Goal: Transaction & Acquisition: Purchase product/service

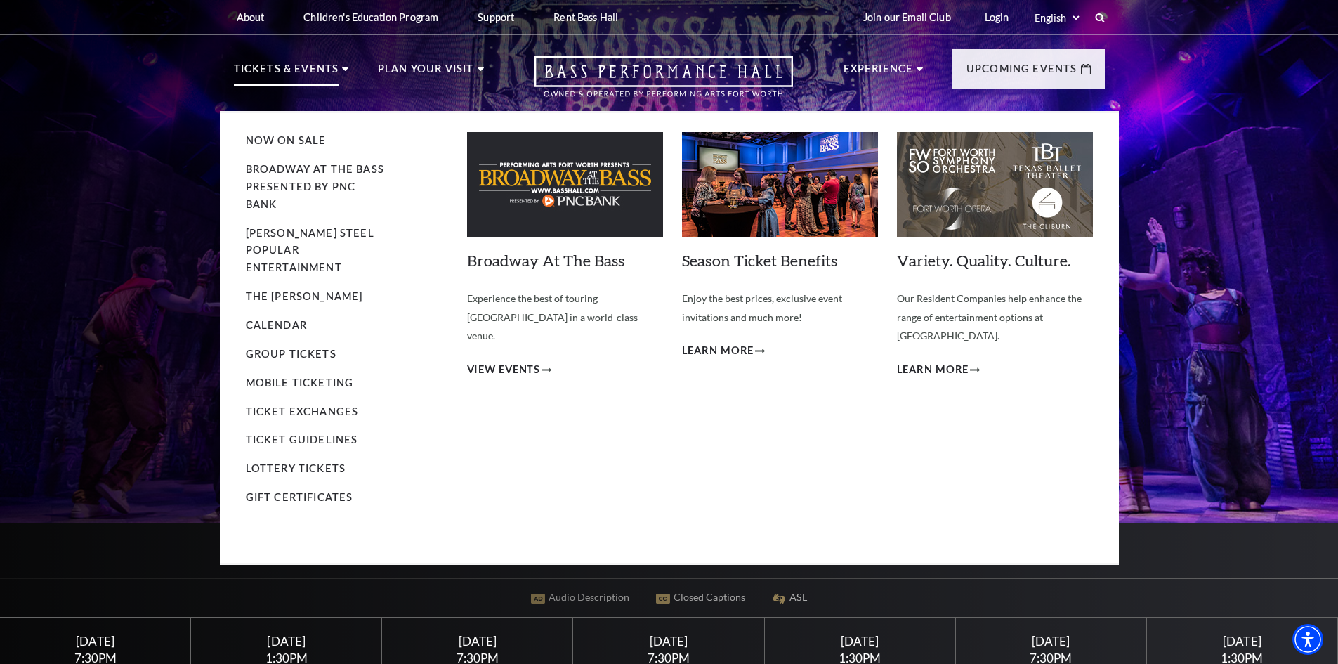
click at [545, 184] on img at bounding box center [565, 184] width 196 height 105
click at [499, 361] on span "View Events" at bounding box center [504, 370] width 74 height 18
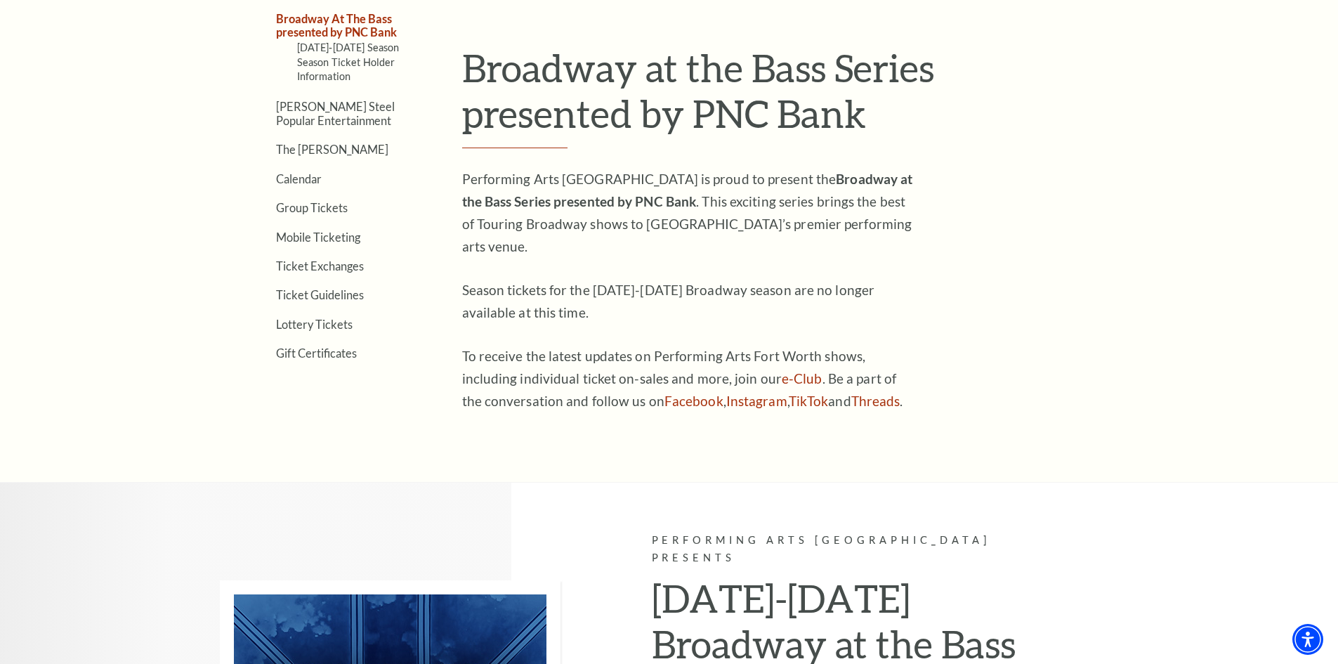
scroll to position [492, 0]
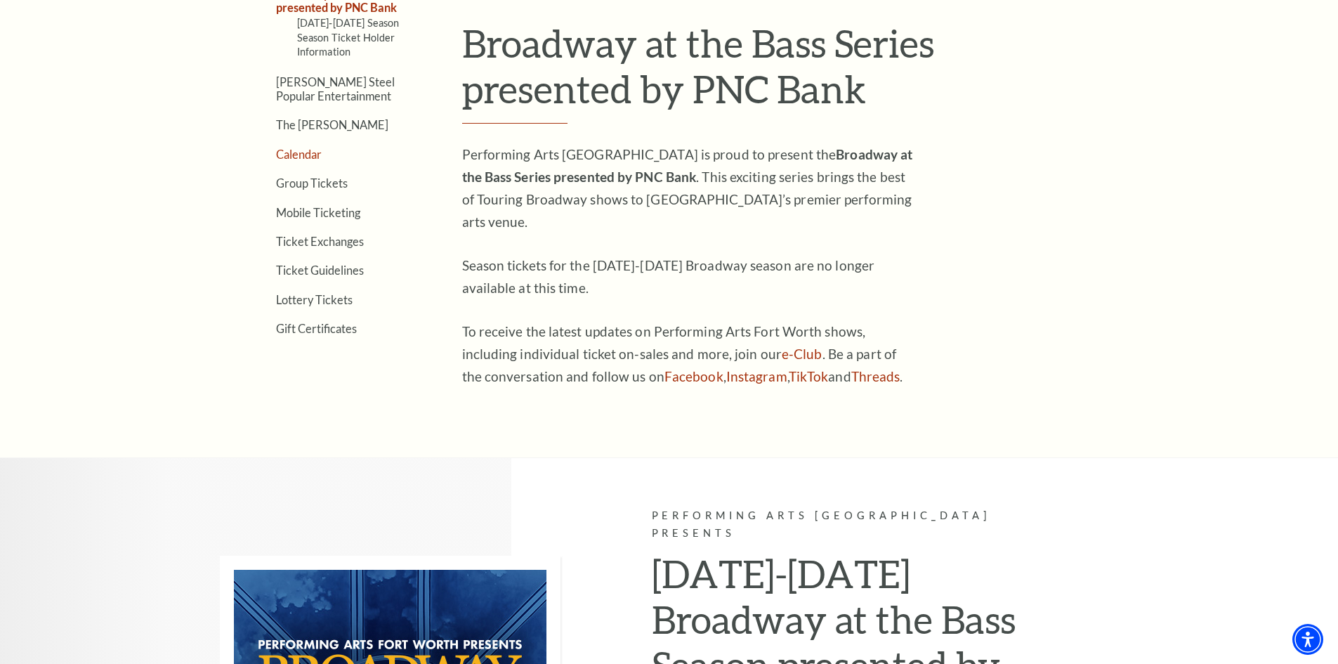
click at [303, 156] on link "Calendar" at bounding box center [299, 154] width 46 height 13
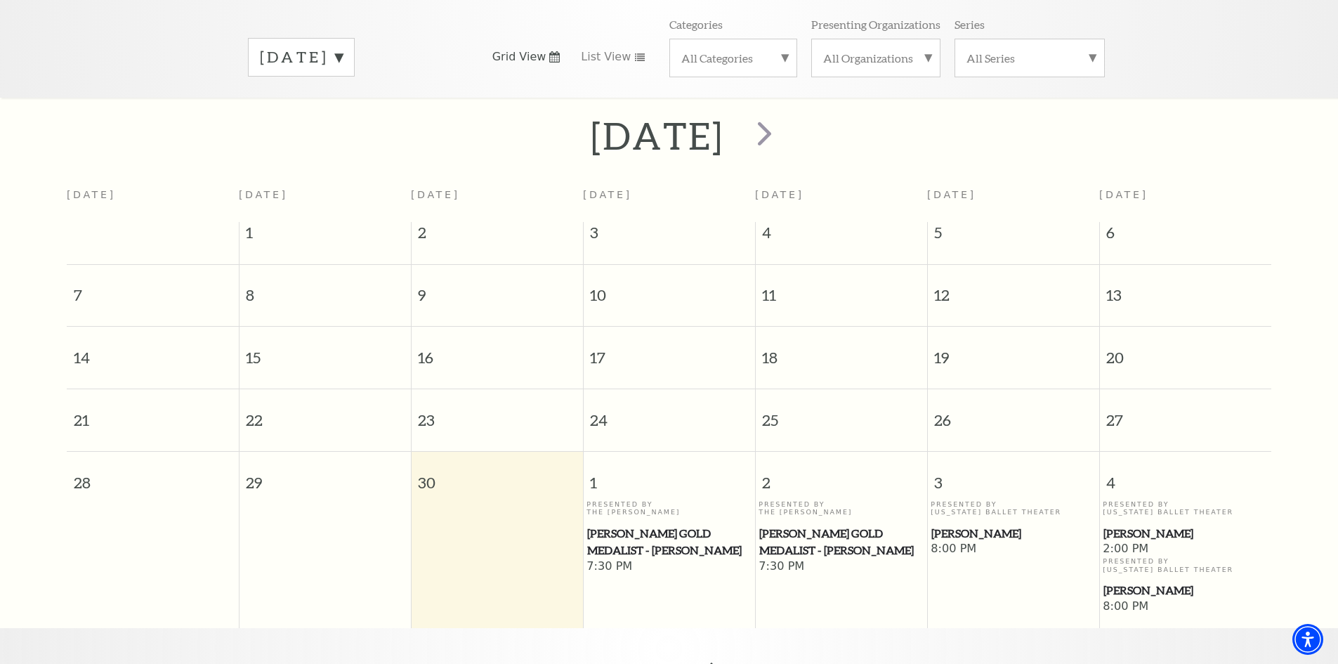
scroll to position [195, 0]
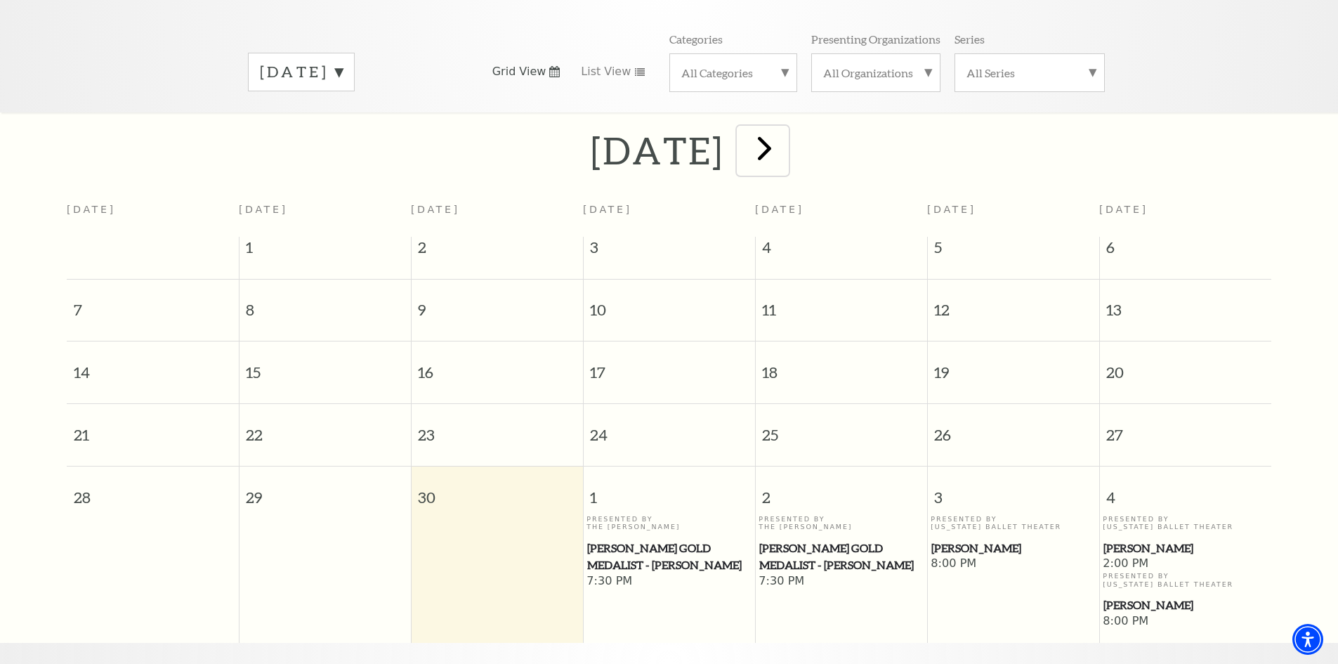
click at [785, 135] on span "next" at bounding box center [765, 148] width 40 height 40
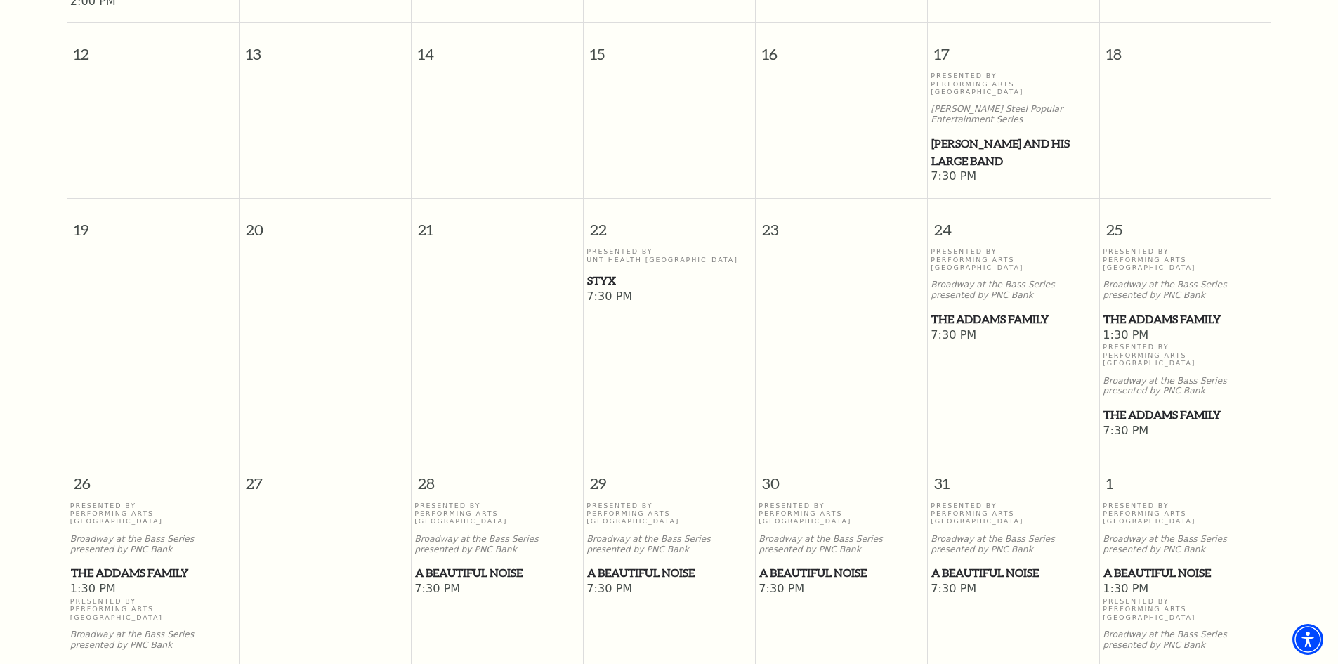
scroll to position [686, 0]
click at [971, 308] on span "The Addams Family" at bounding box center [1014, 317] width 164 height 18
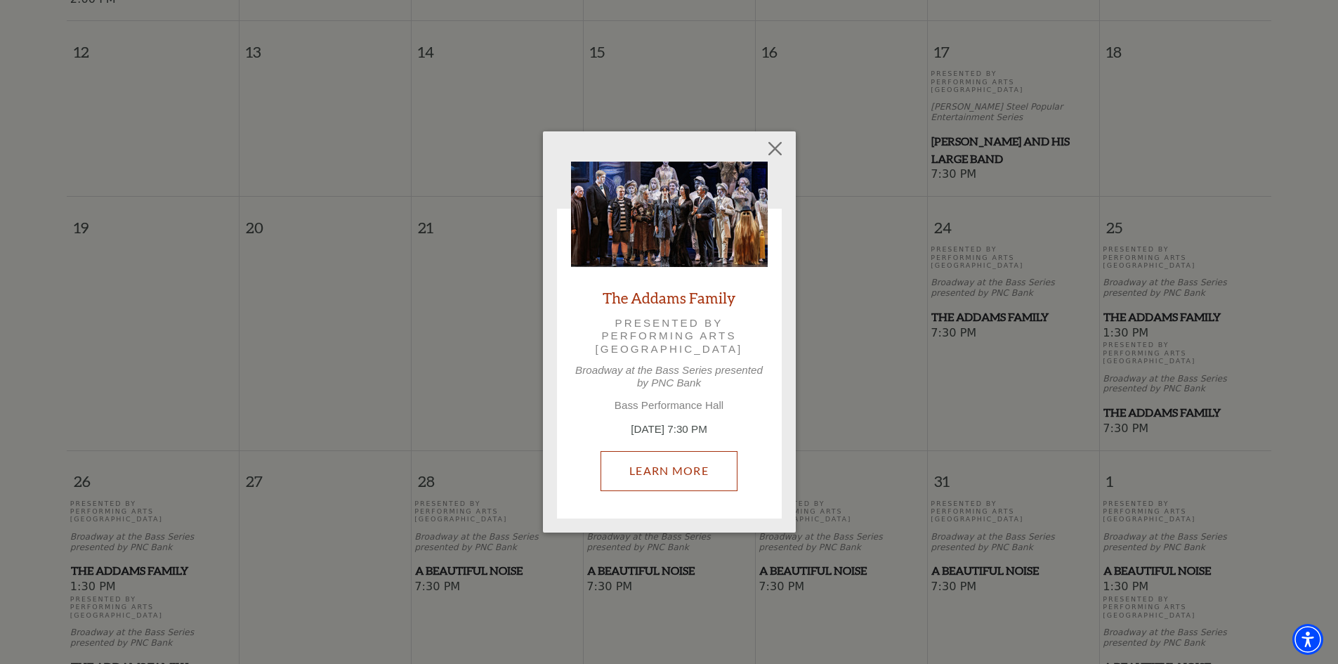
click at [632, 479] on link "Learn More" at bounding box center [669, 470] width 137 height 39
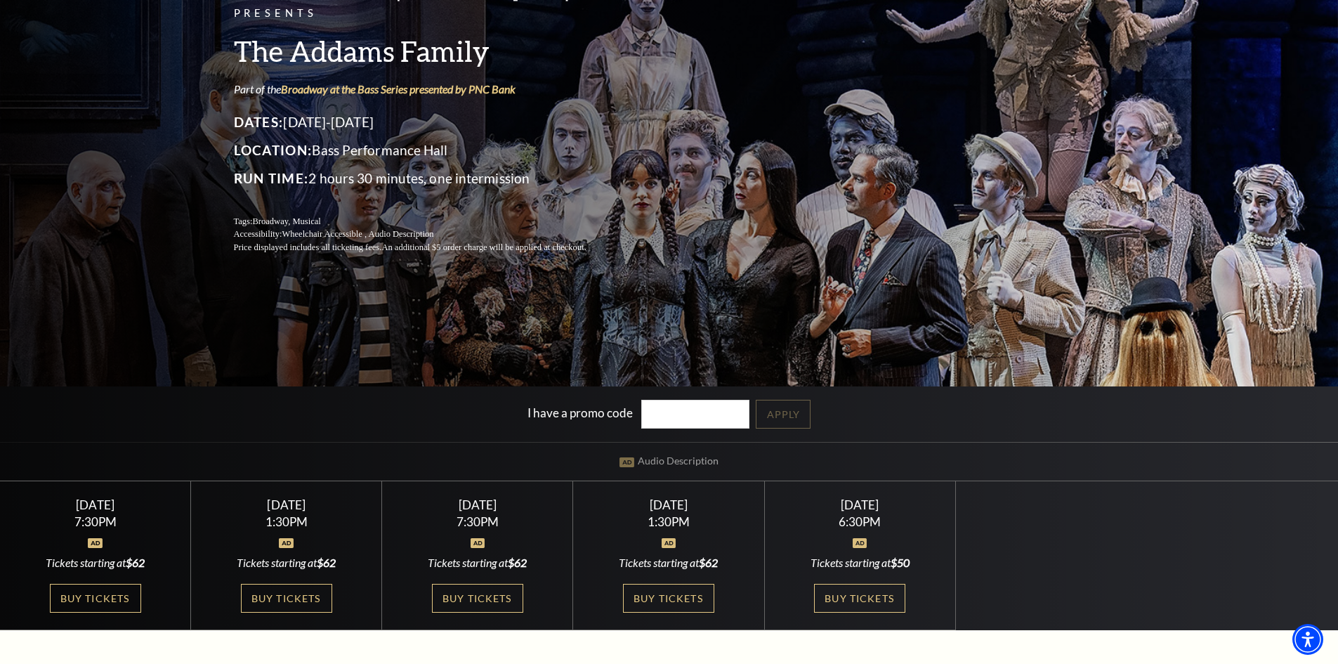
scroll to position [211, 0]
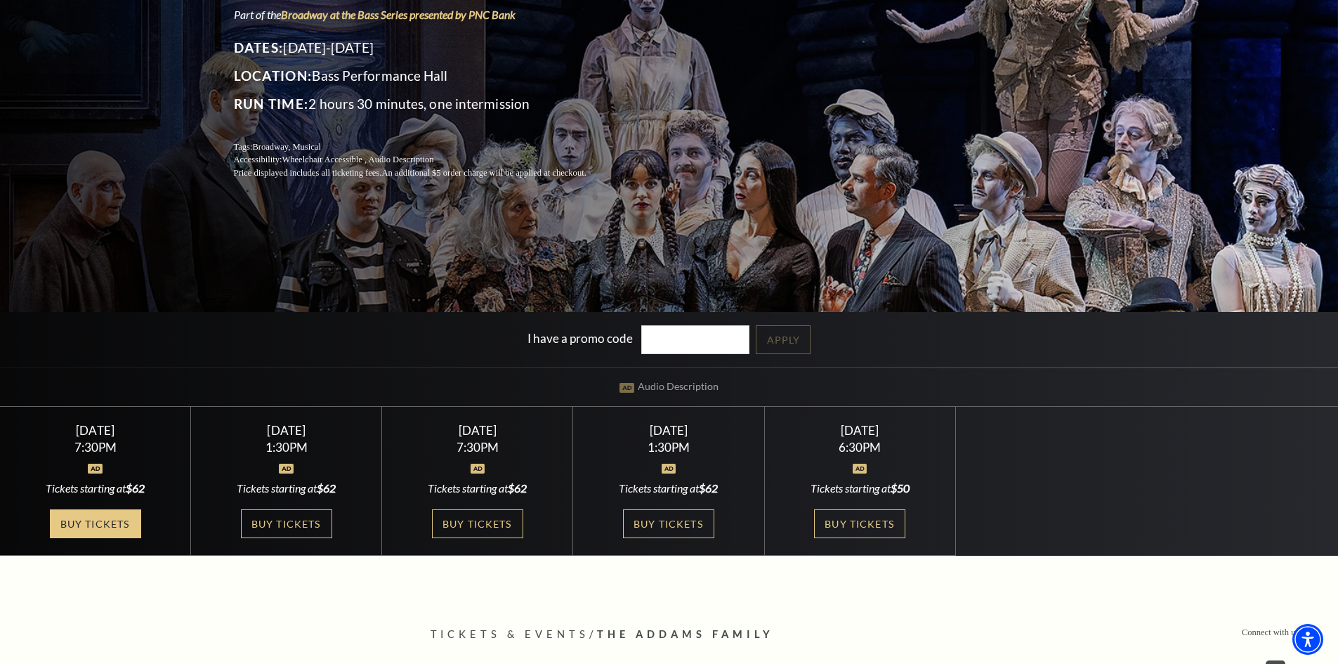
click at [88, 528] on link "Buy Tickets" at bounding box center [95, 523] width 91 height 29
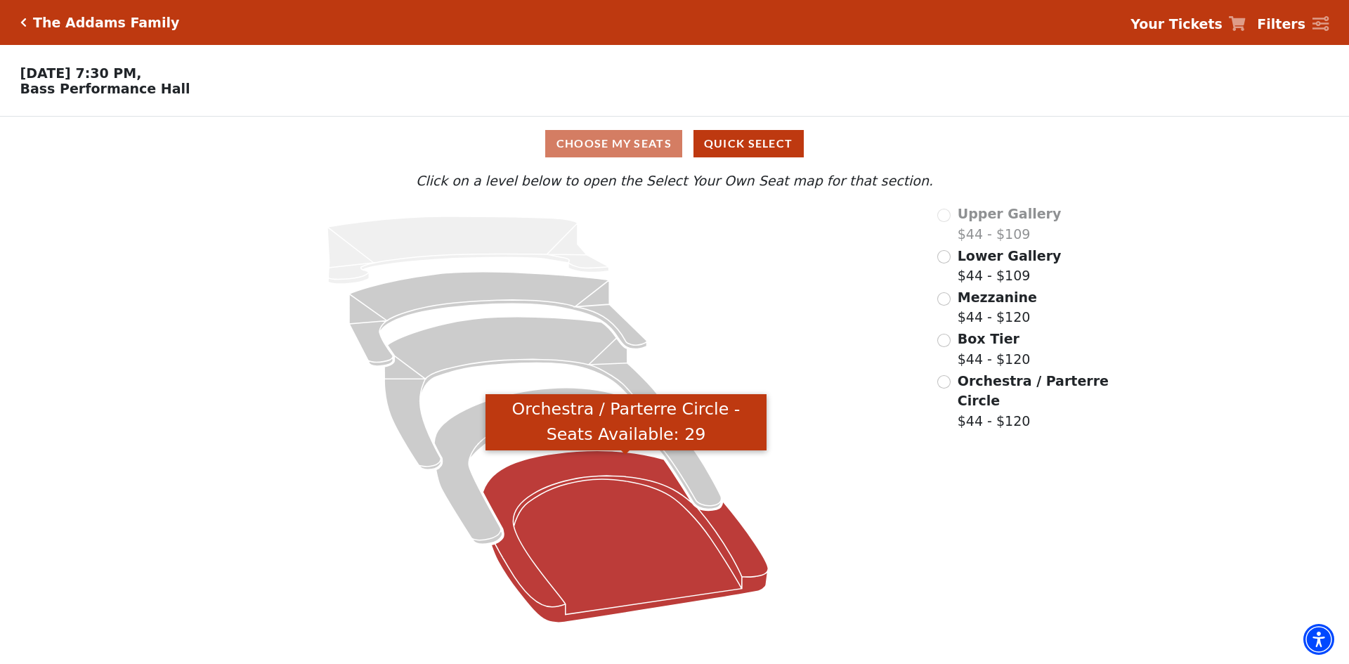
click at [620, 542] on icon "Orchestra / Parterre Circle - Seats Available: 29" at bounding box center [625, 536] width 285 height 172
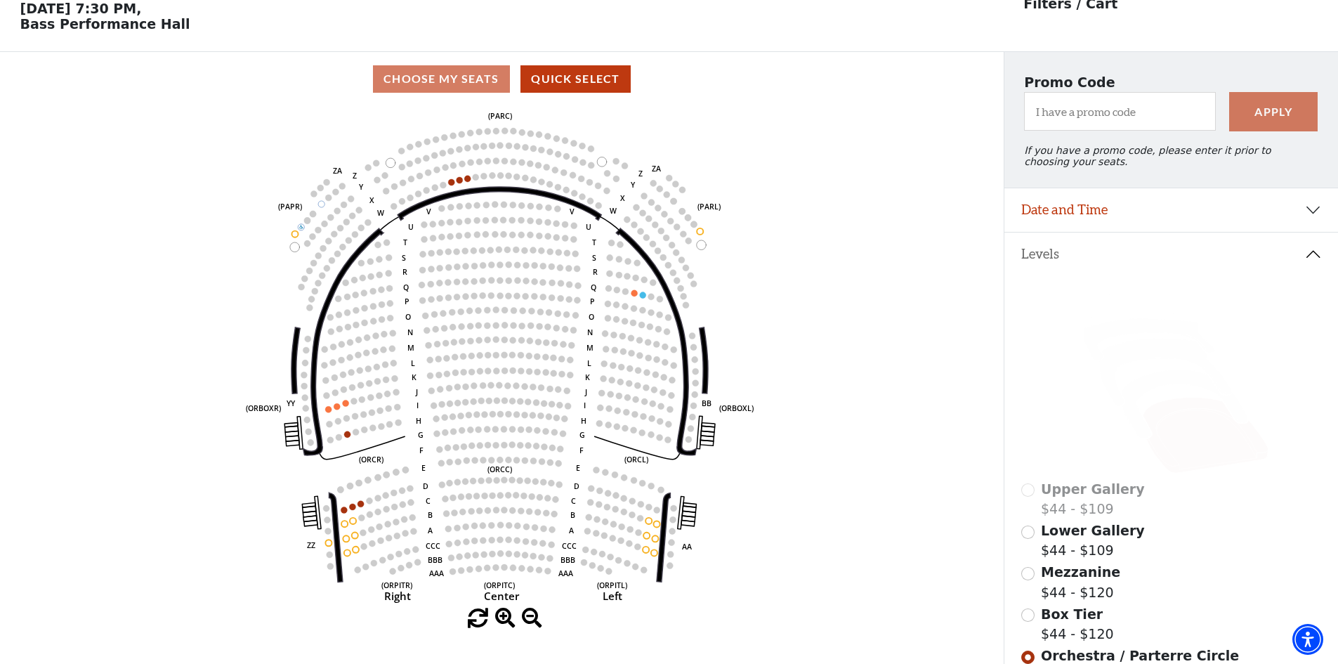
scroll to position [65, 0]
click at [1140, 430] on icon at bounding box center [1184, 404] width 126 height 69
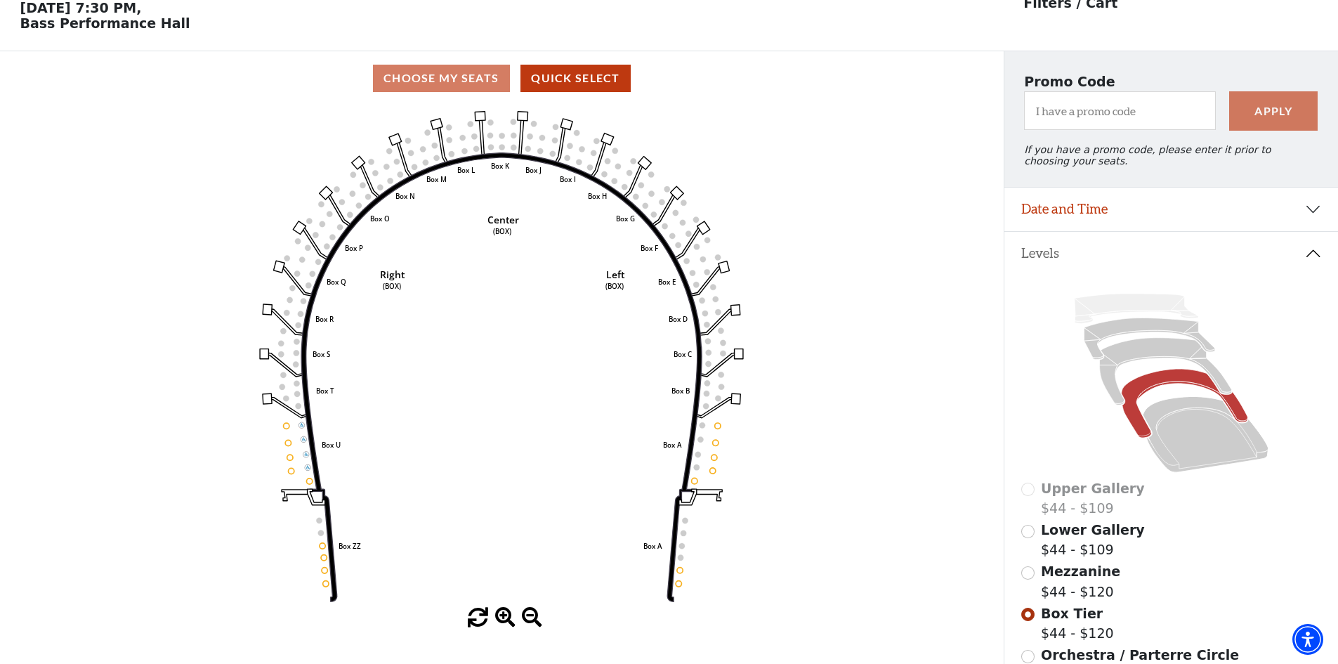
click at [322, 548] on icon "Left (BOX) Right (BOX) Center (BOX) Box ZZ Box U Box T Box S Box R Box Q Box P …" at bounding box center [501, 356] width 903 height 502
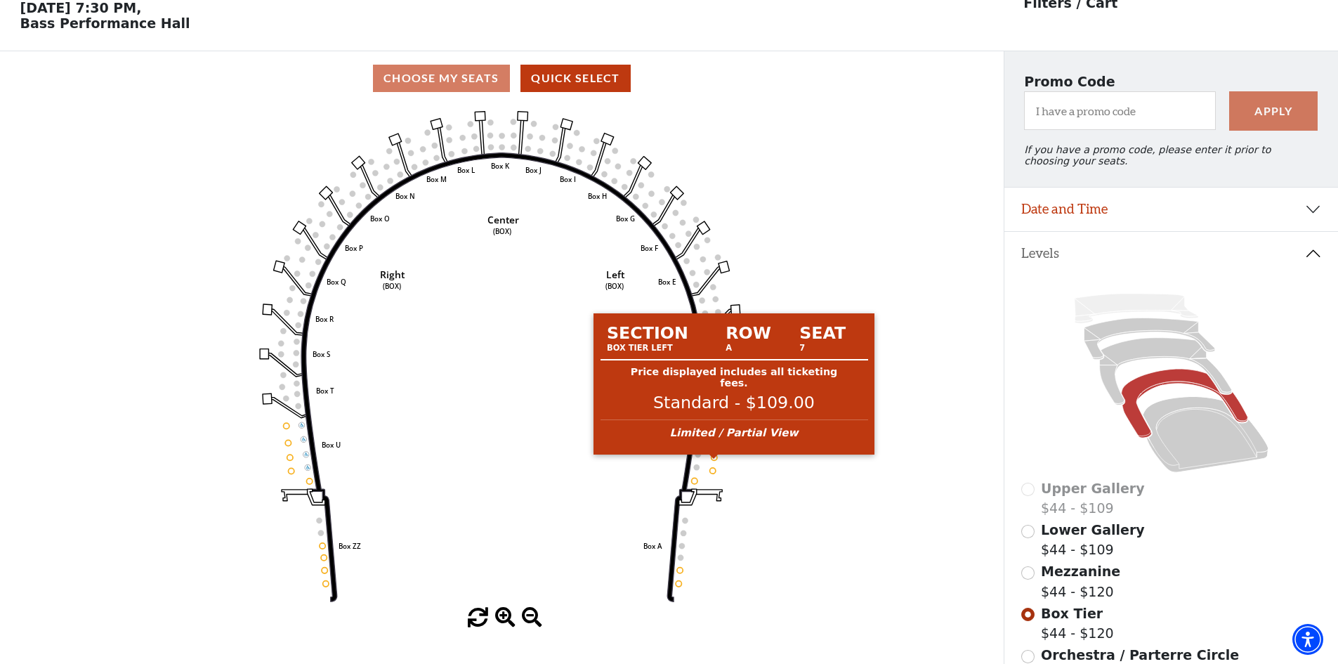
click at [715, 460] on circle at bounding box center [715, 458] width 6 height 6
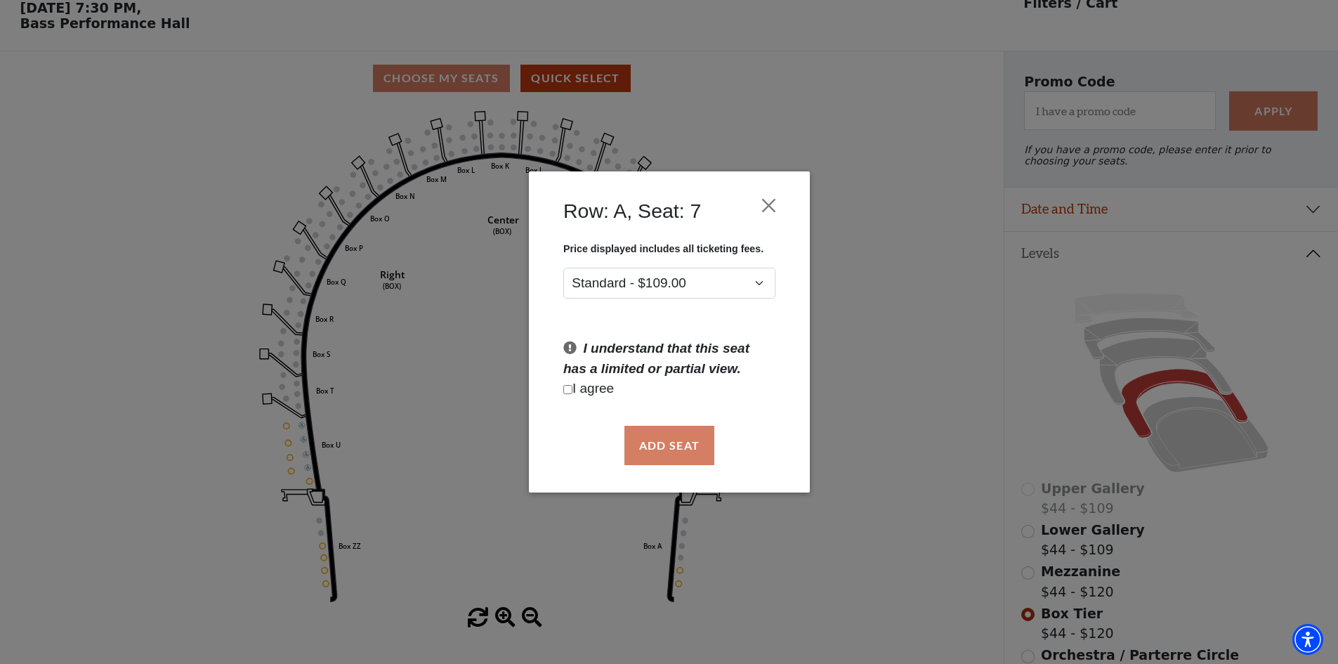
click at [863, 438] on div "Row: A, Seat: 7 Price displayed includes all ticketing fees. Standard - $109.00…" at bounding box center [669, 332] width 1338 height 664
click at [771, 204] on button "Close" at bounding box center [768, 205] width 27 height 27
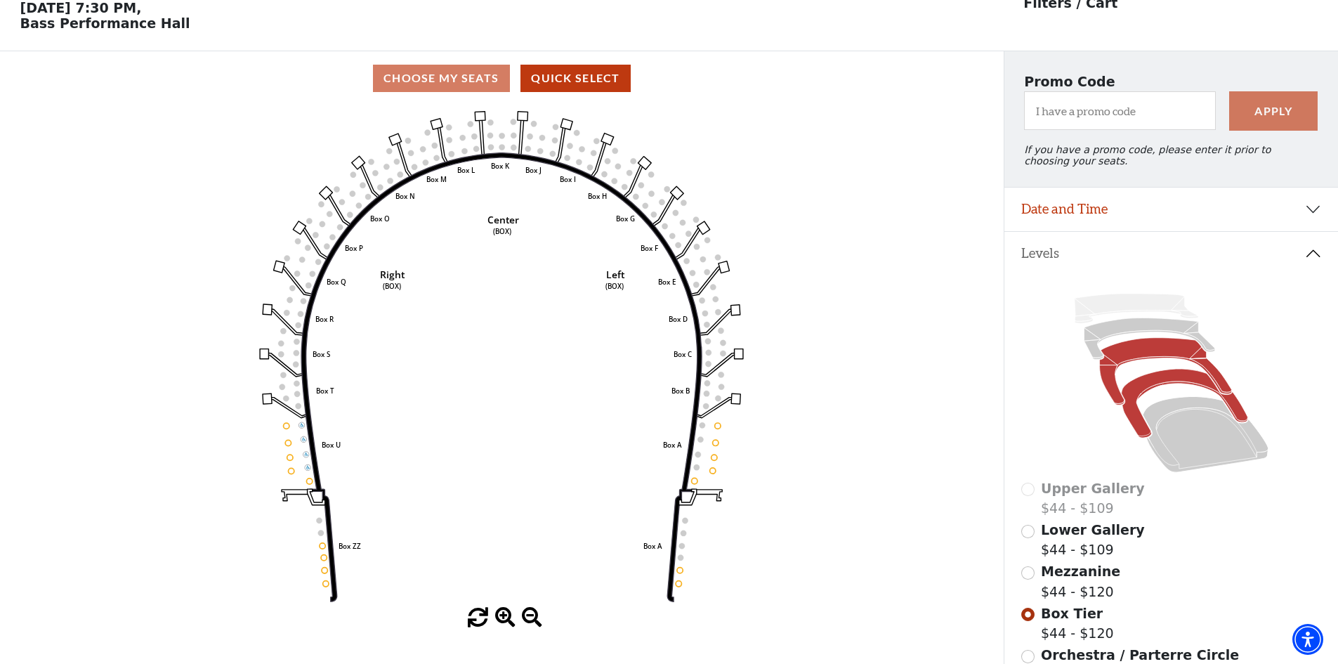
click at [1130, 362] on icon at bounding box center [1165, 371] width 132 height 67
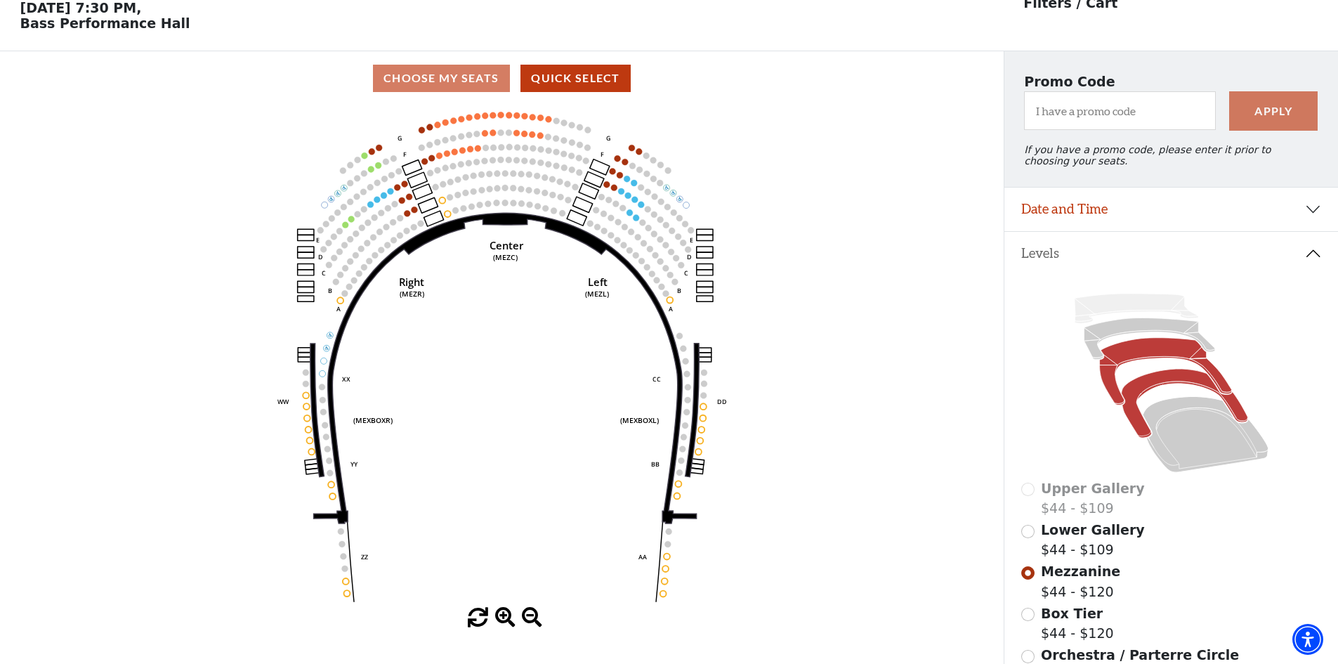
click at [1131, 426] on icon at bounding box center [1184, 404] width 126 height 69
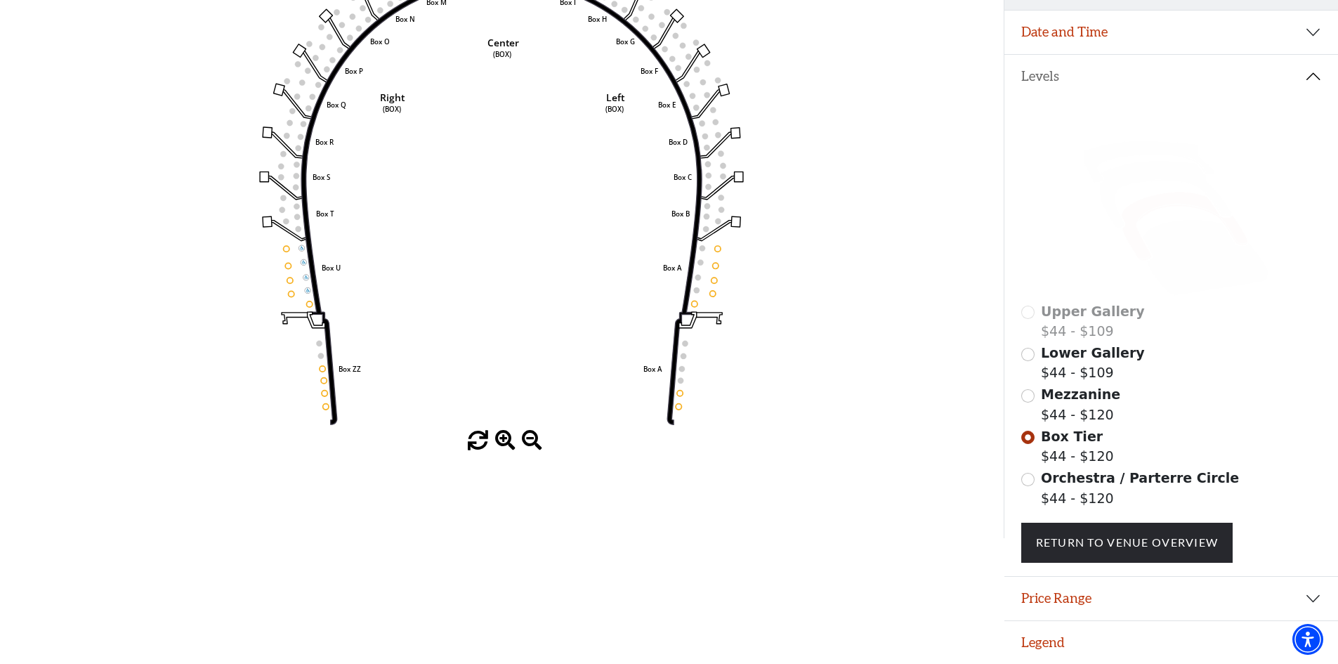
scroll to position [252, 0]
click at [679, 403] on use "Seat Selected" at bounding box center [679, 406] width 6 height 6
click at [475, 433] on span at bounding box center [478, 441] width 20 height 20
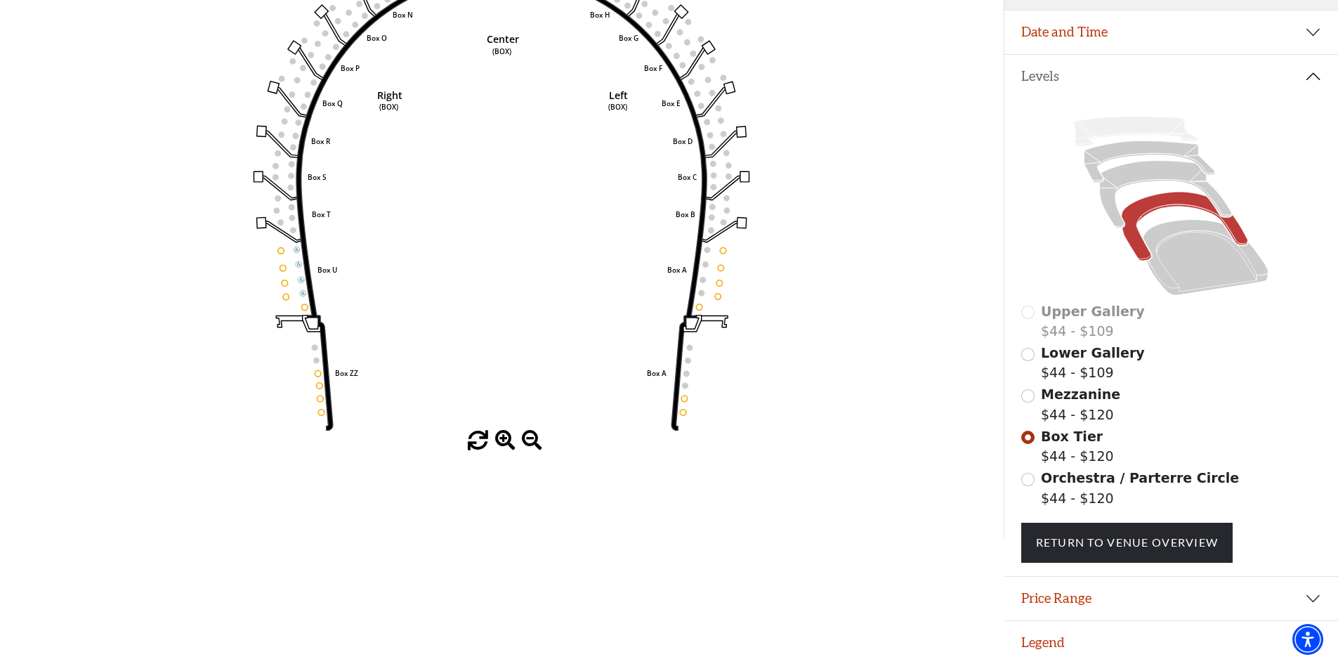
click at [681, 410] on use "Seat Selected" at bounding box center [683, 412] width 7 height 7
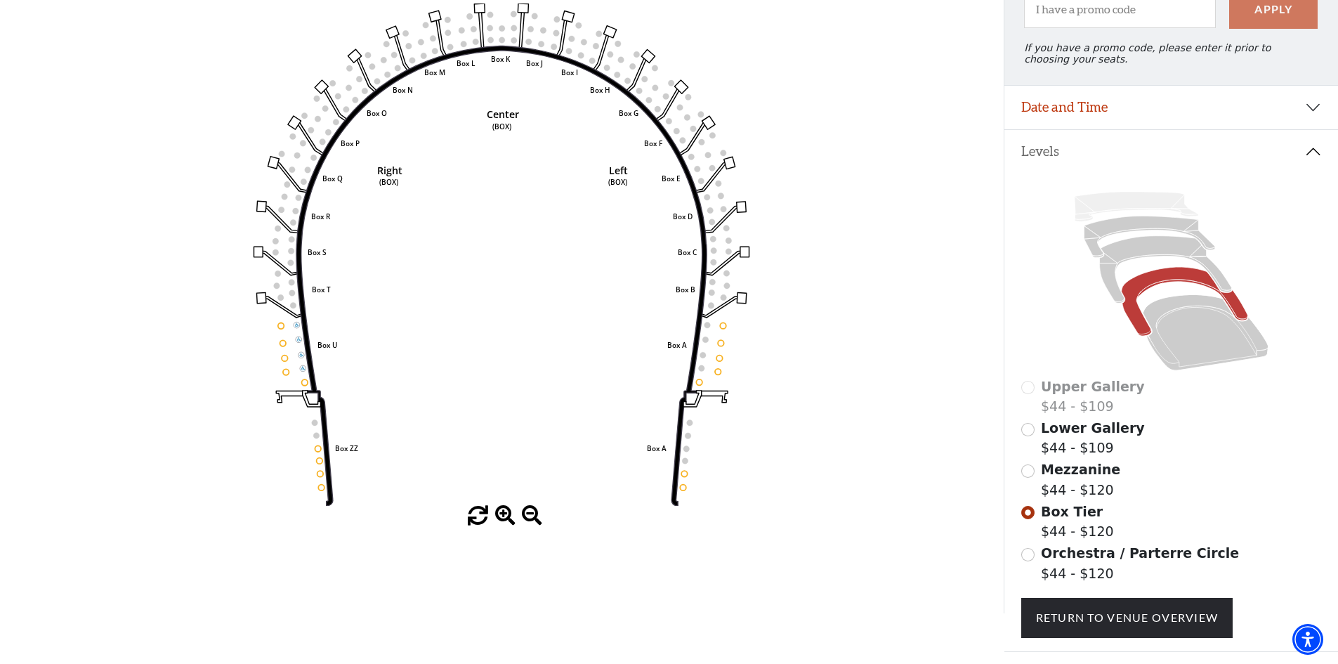
scroll to position [182, 0]
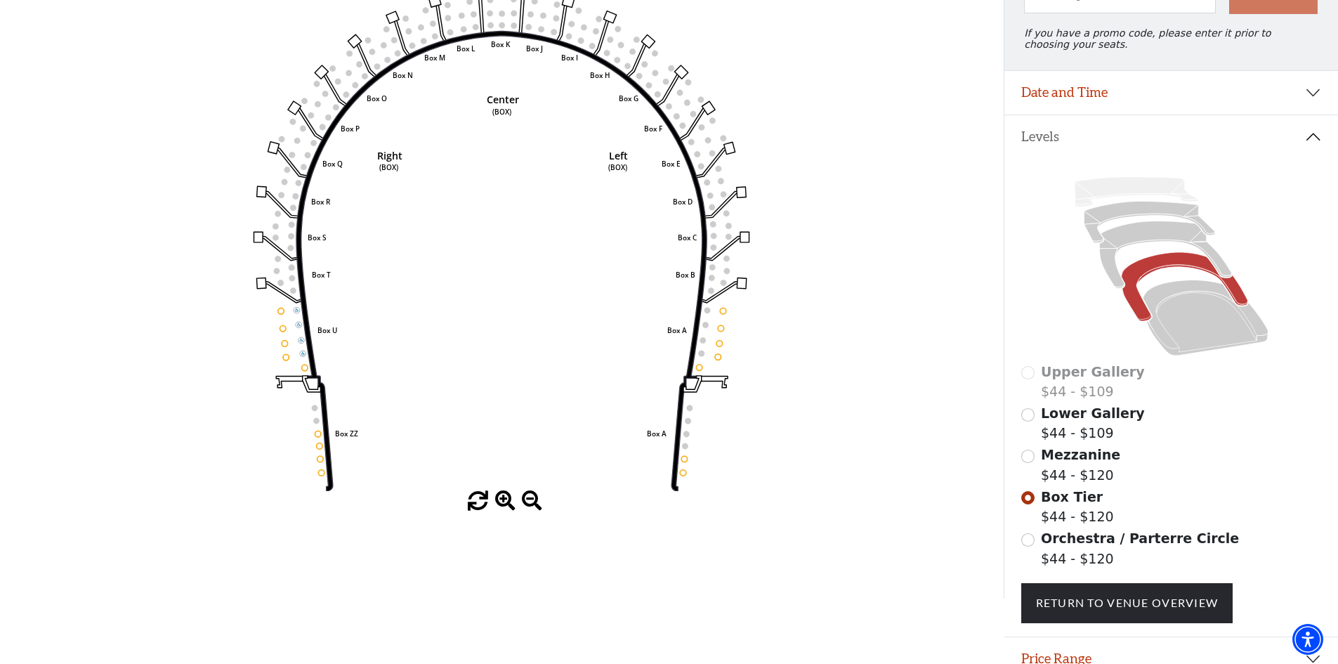
click at [1165, 269] on icon at bounding box center [1184, 287] width 126 height 69
click at [1157, 242] on icon at bounding box center [1165, 254] width 132 height 67
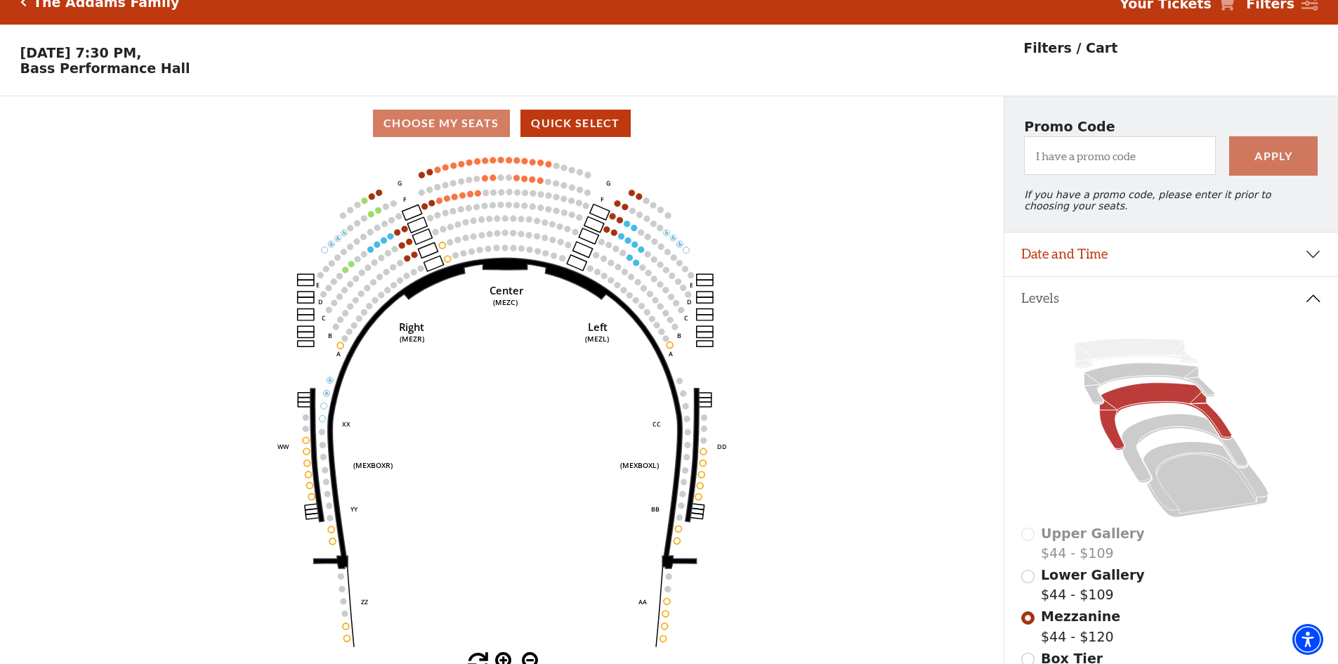
scroll to position [0, 0]
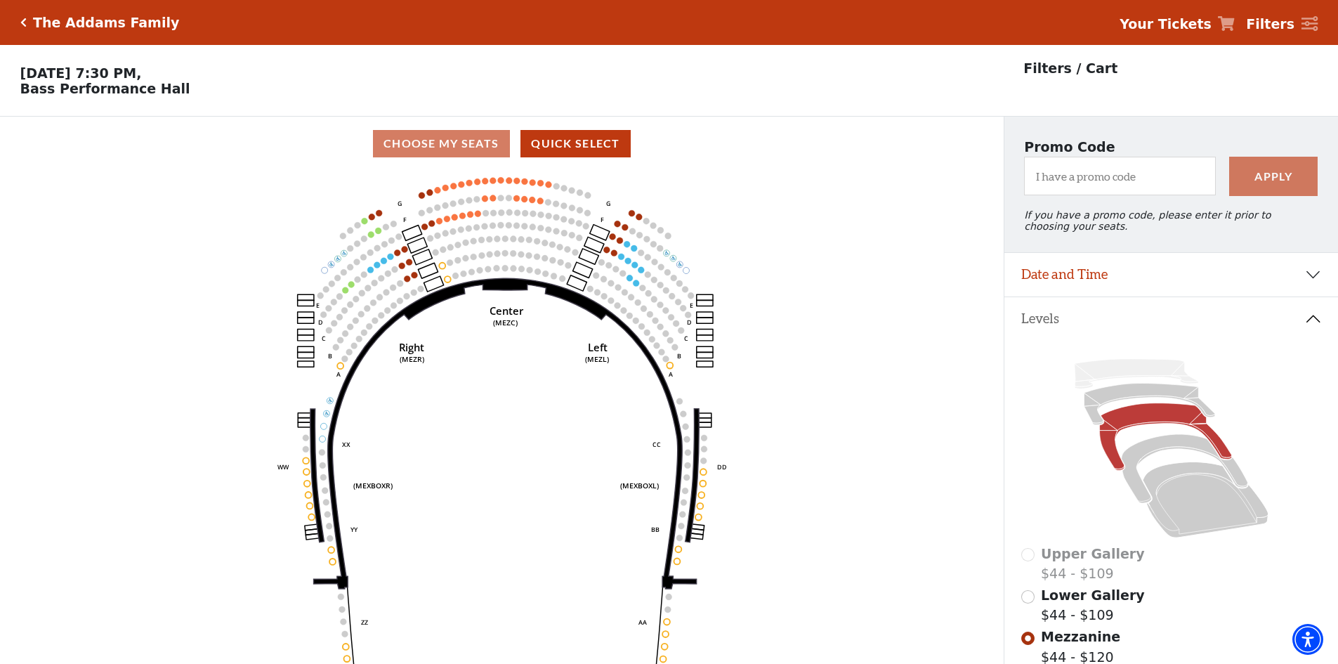
click at [66, 19] on h5 "The Addams Family" at bounding box center [106, 23] width 146 height 16
click at [27, 18] on div "The Addams Family" at bounding box center [103, 23] width 153 height 16
click at [23, 21] on icon "Click here to go back to filters" at bounding box center [23, 23] width 6 height 10
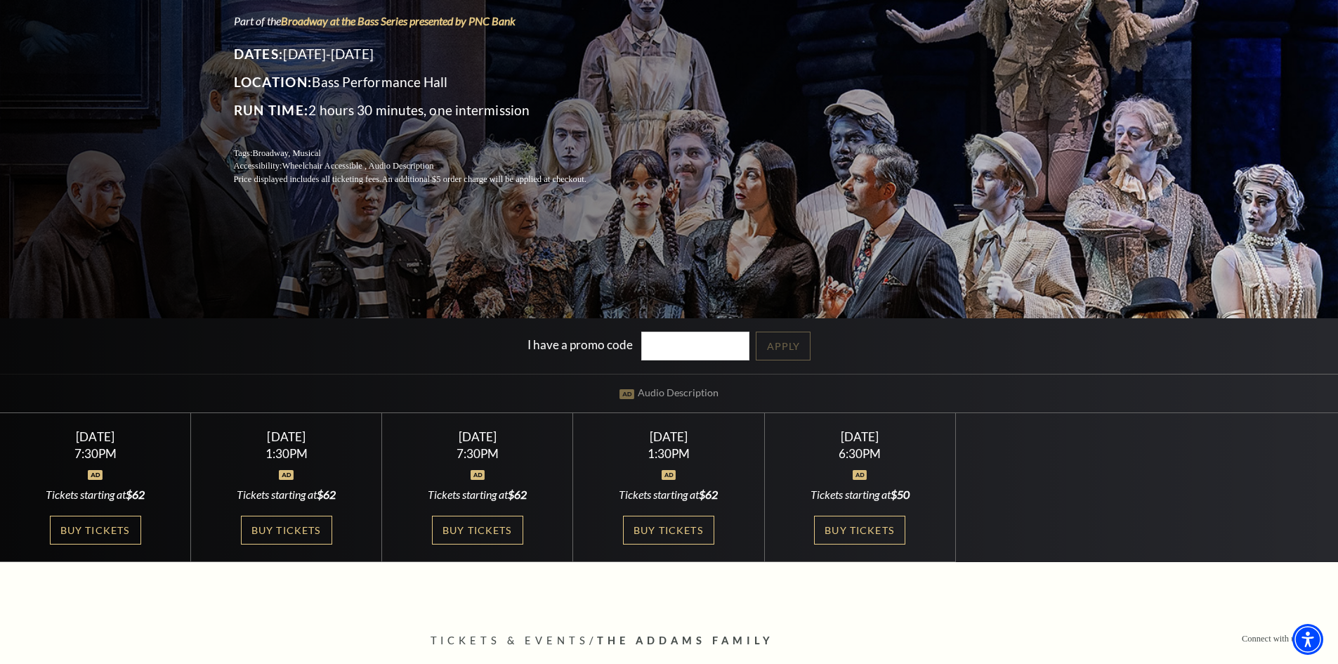
scroll to position [211, 0]
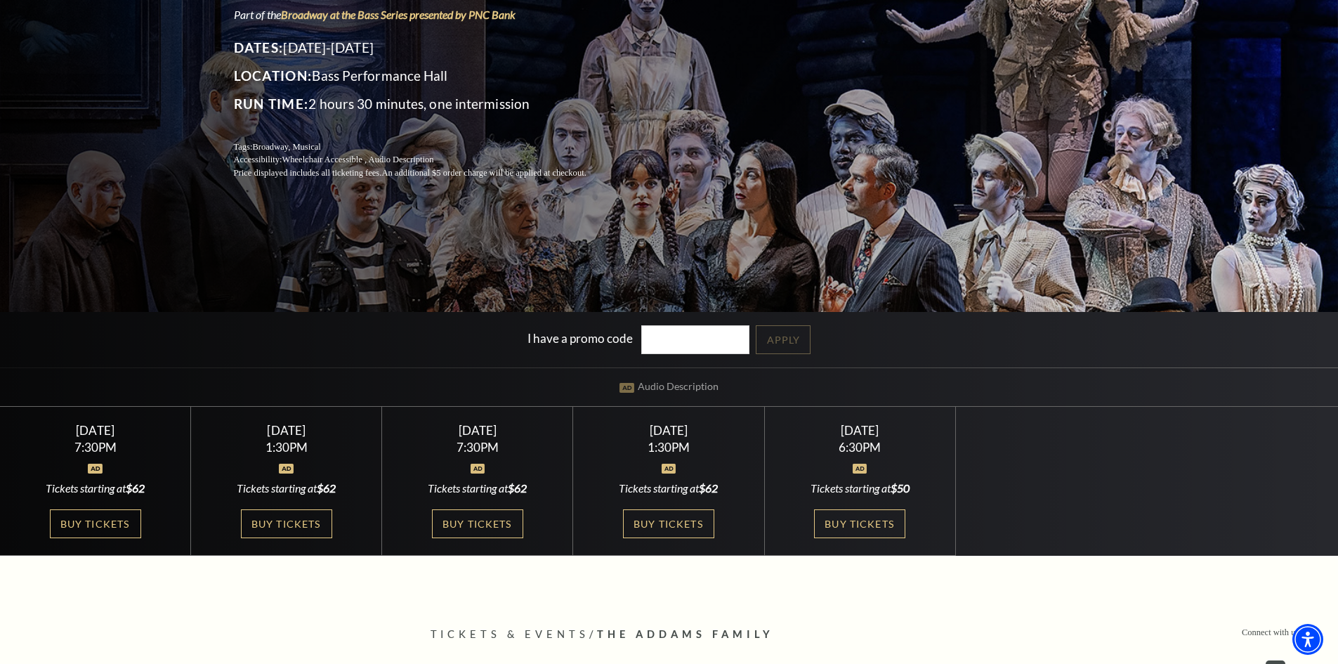
click at [283, 457] on div at bounding box center [286, 460] width 157 height 14
click at [276, 525] on link "Buy Tickets" at bounding box center [286, 523] width 91 height 29
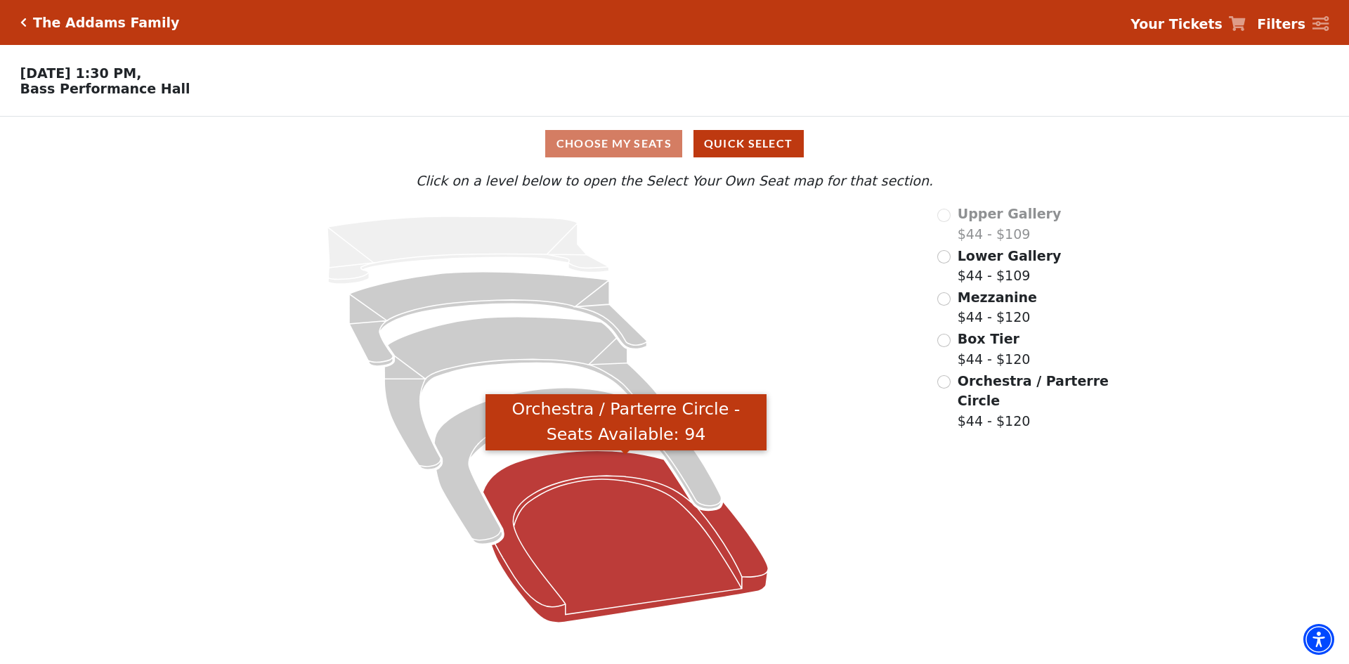
click at [587, 504] on icon "Orchestra / Parterre Circle - Seats Available: 94" at bounding box center [625, 536] width 285 height 172
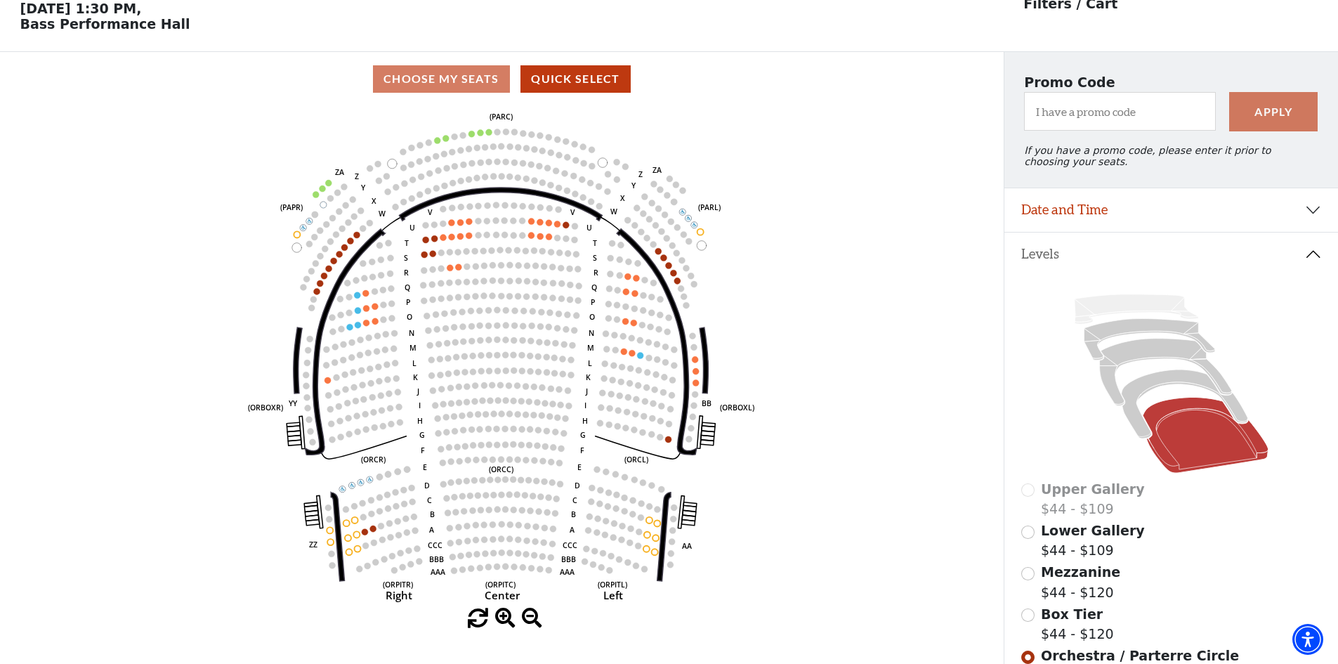
scroll to position [65, 0]
click at [1200, 436] on icon at bounding box center [1206, 435] width 126 height 76
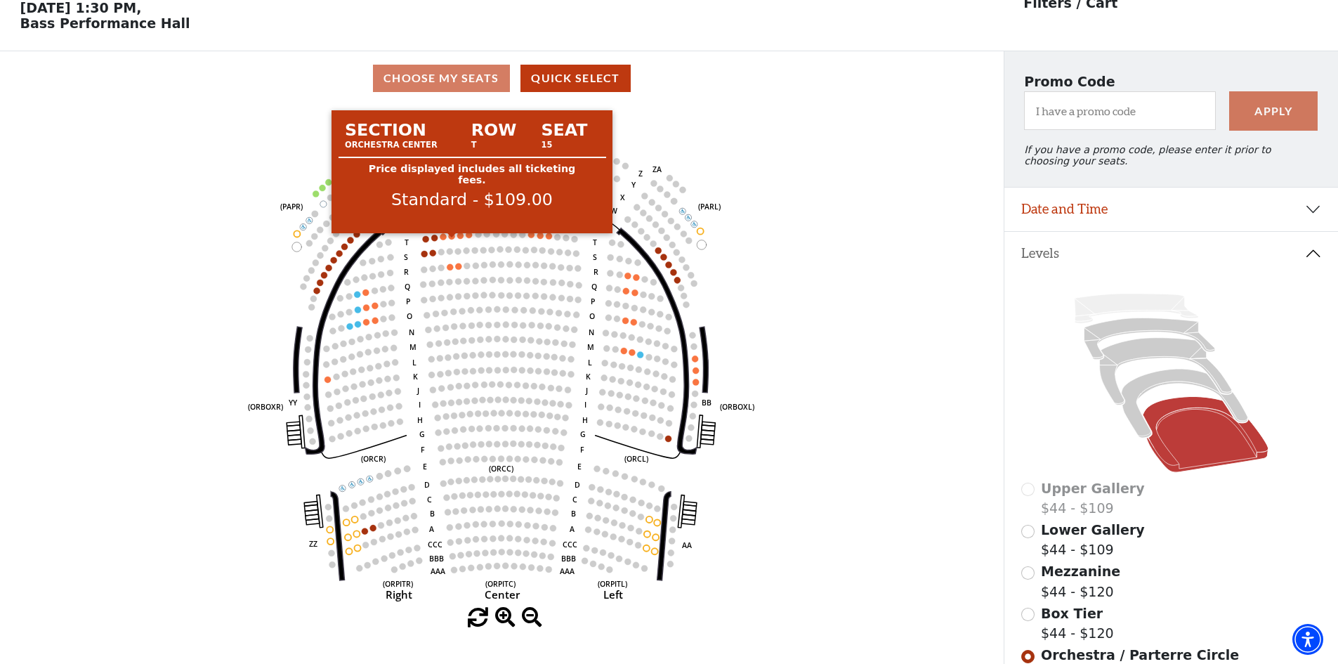
click at [450, 240] on circle at bounding box center [452, 236] width 6 height 6
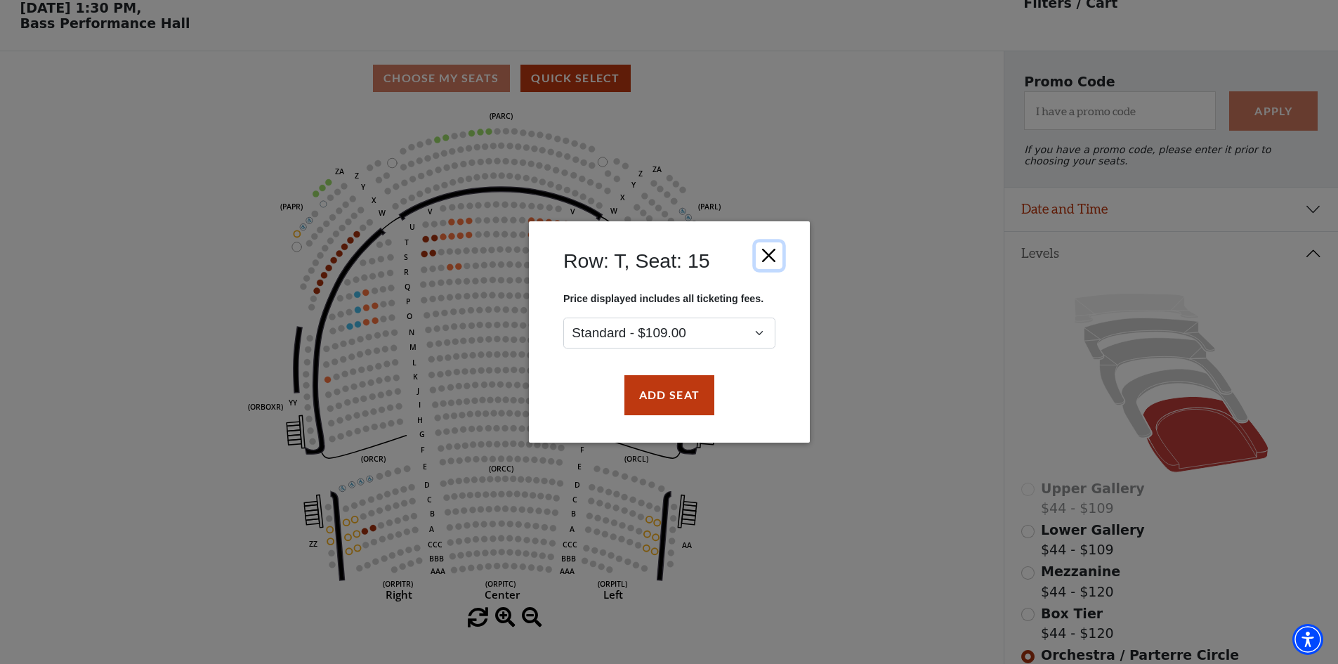
click at [773, 251] on button "Close" at bounding box center [768, 255] width 27 height 27
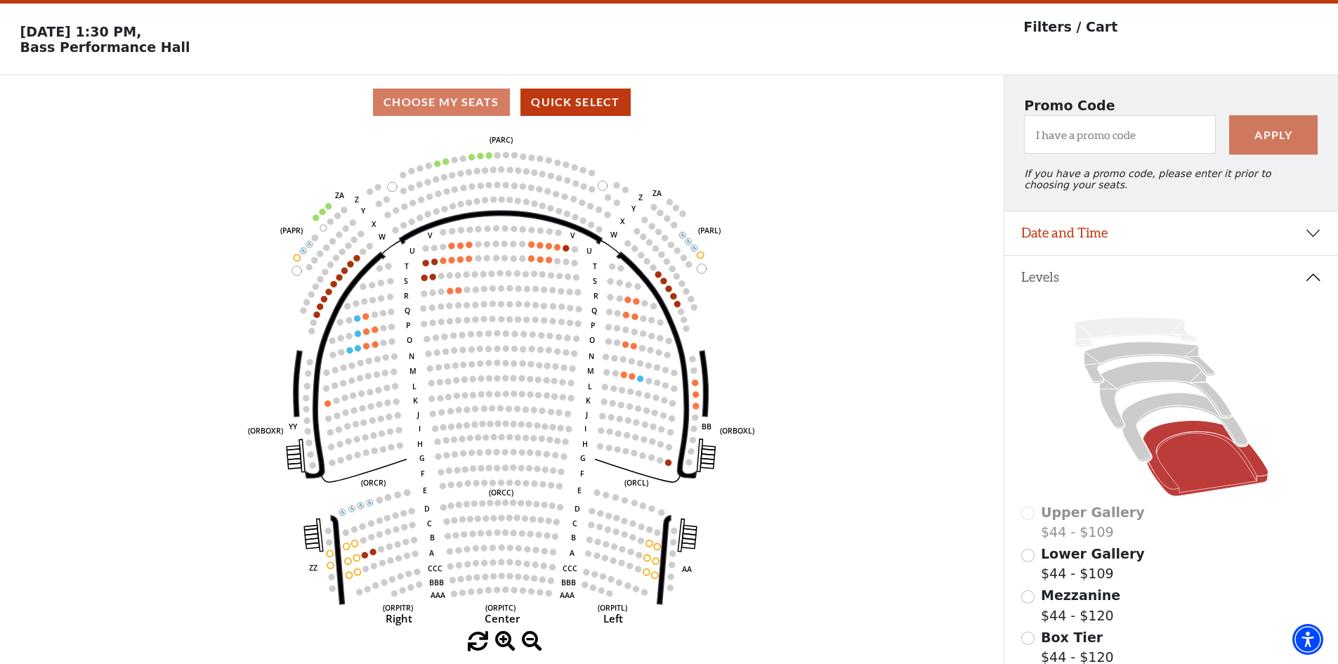
scroll to position [0, 0]
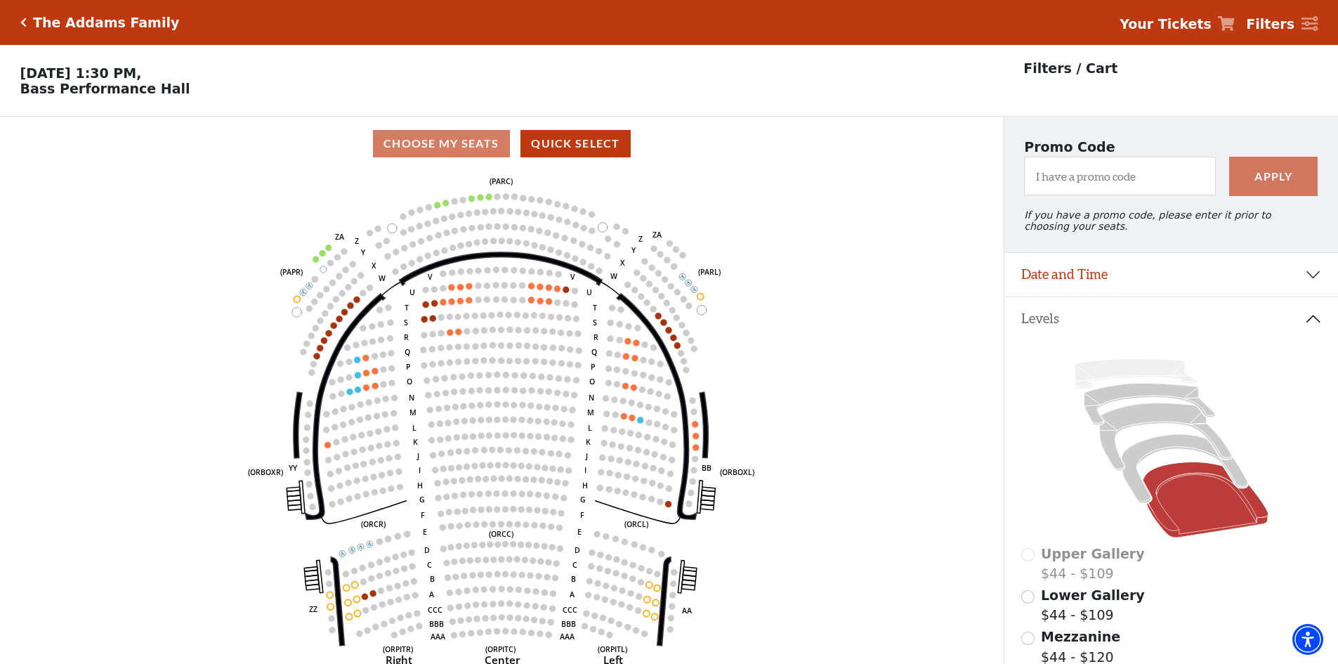
click at [18, 19] on div "The Addams Family Your Tickets Filters" at bounding box center [669, 22] width 1338 height 45
click at [25, 23] on icon "Click here to go back to filters" at bounding box center [23, 23] width 6 height 10
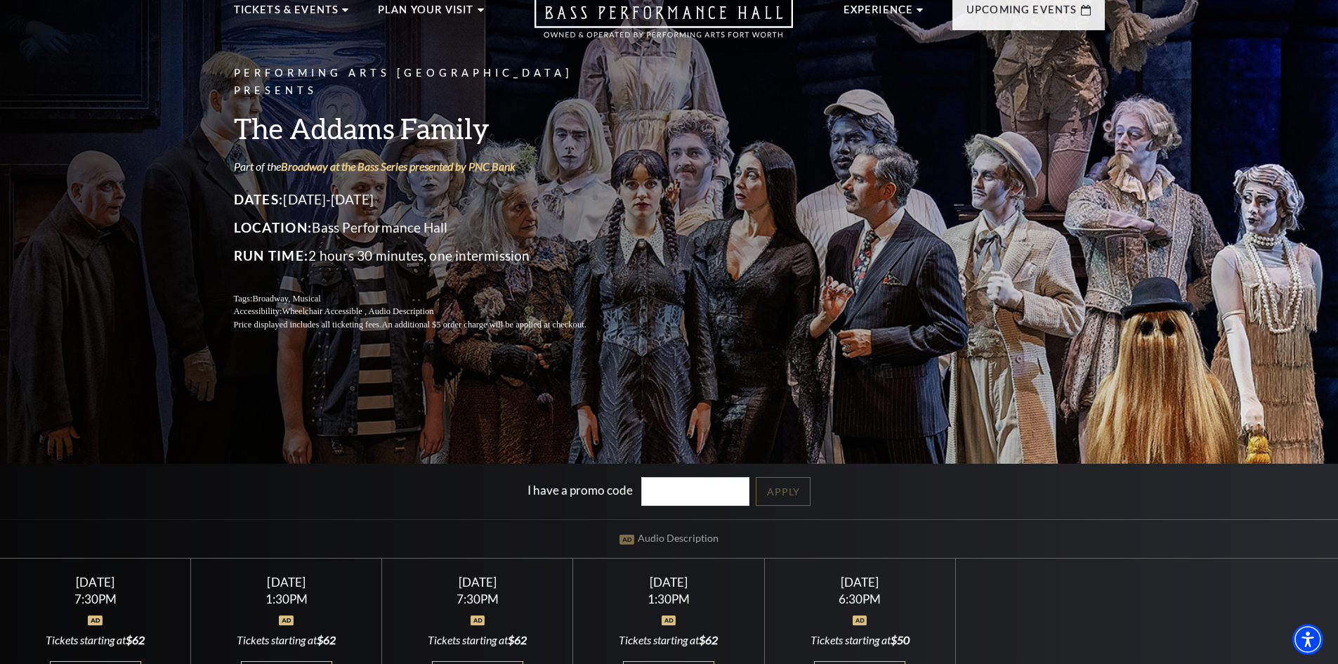
scroll to position [141, 0]
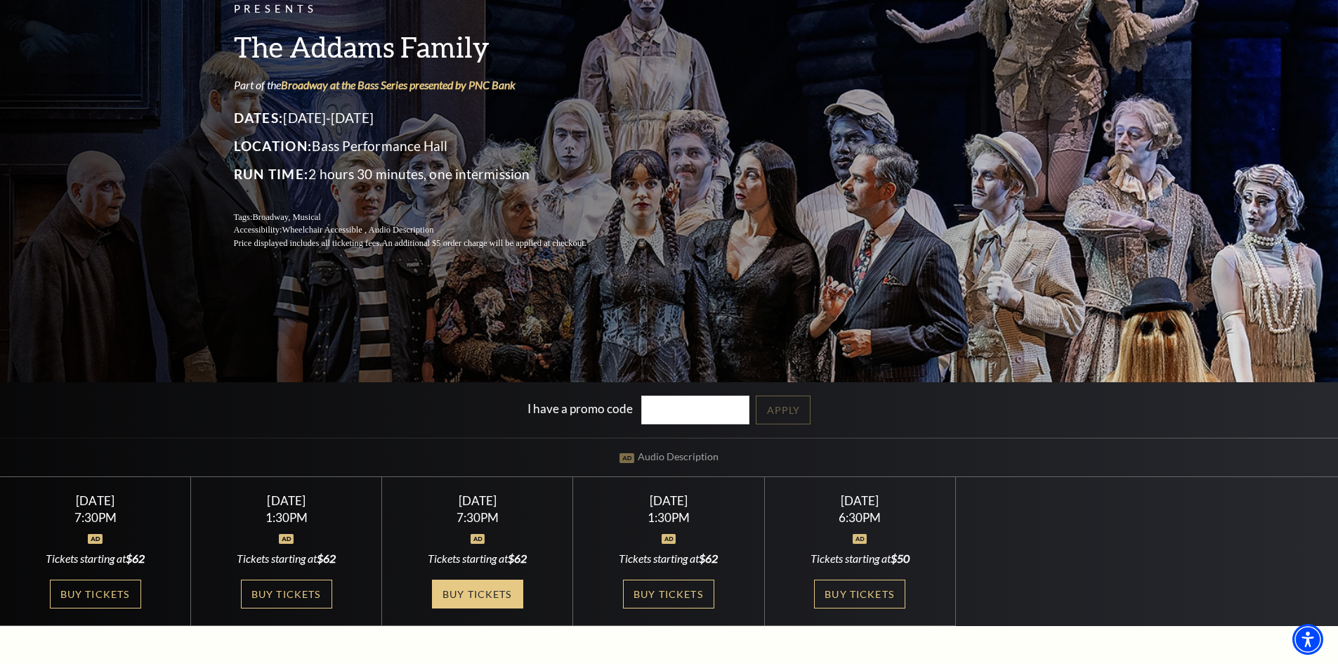
click at [472, 594] on link "Buy Tickets" at bounding box center [477, 594] width 91 height 29
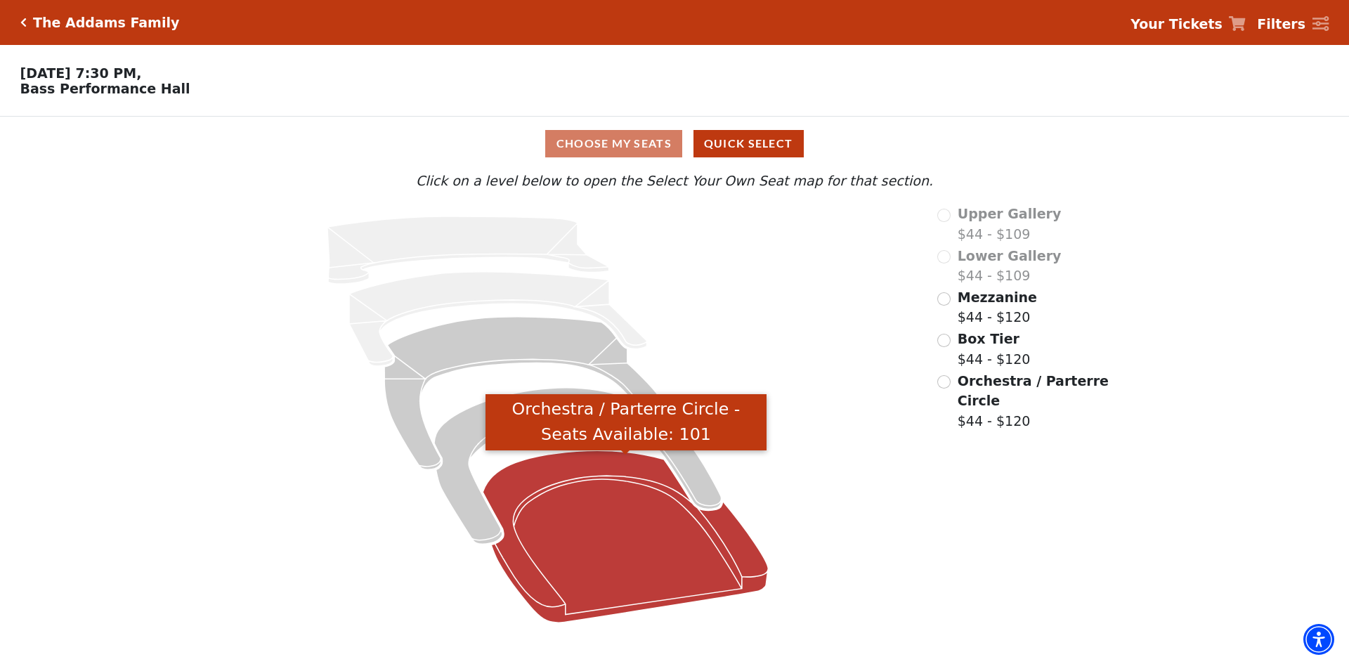
click at [625, 551] on icon "Orchestra / Parterre Circle - Seats Available: 101" at bounding box center [625, 536] width 285 height 172
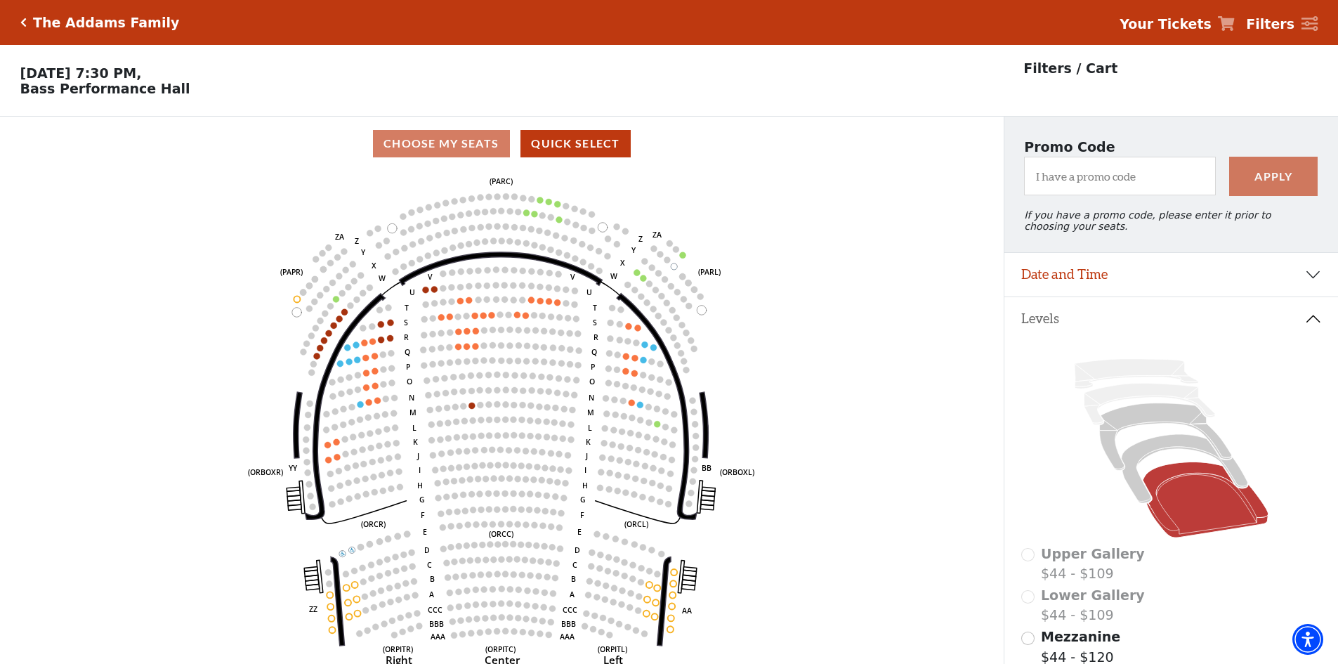
click at [22, 20] on icon "Click here to go back to filters" at bounding box center [23, 23] width 6 height 10
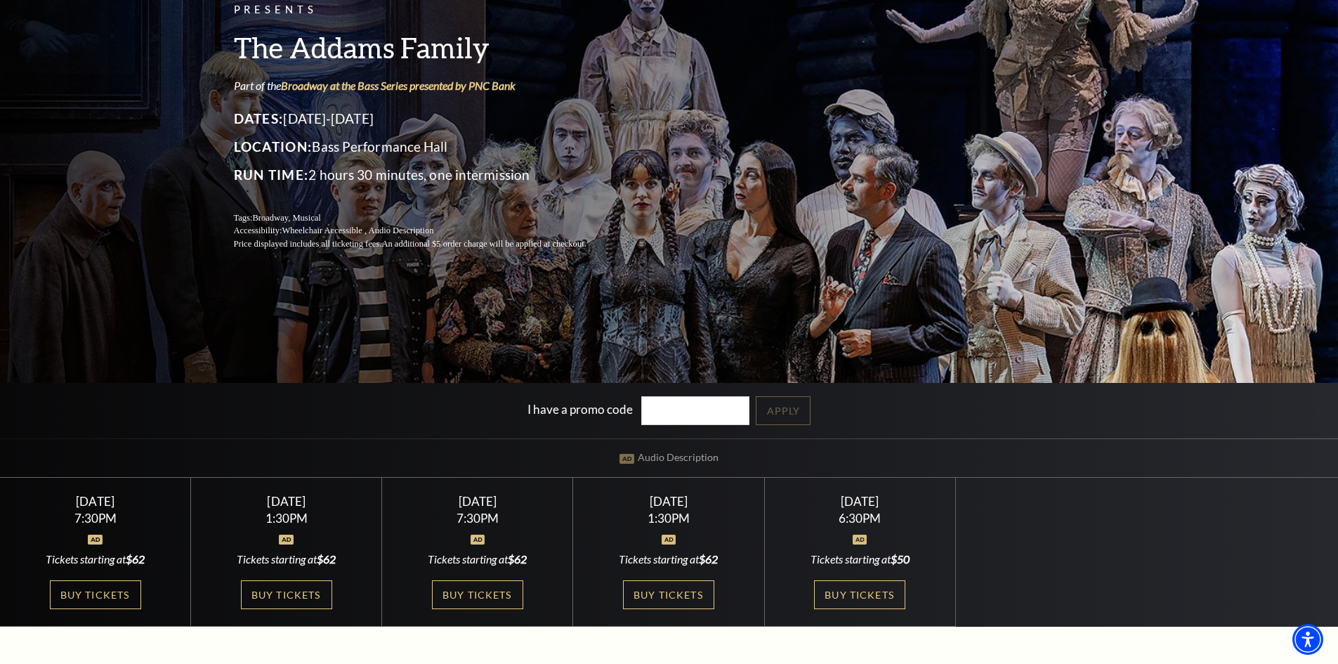
scroll to position [141, 0]
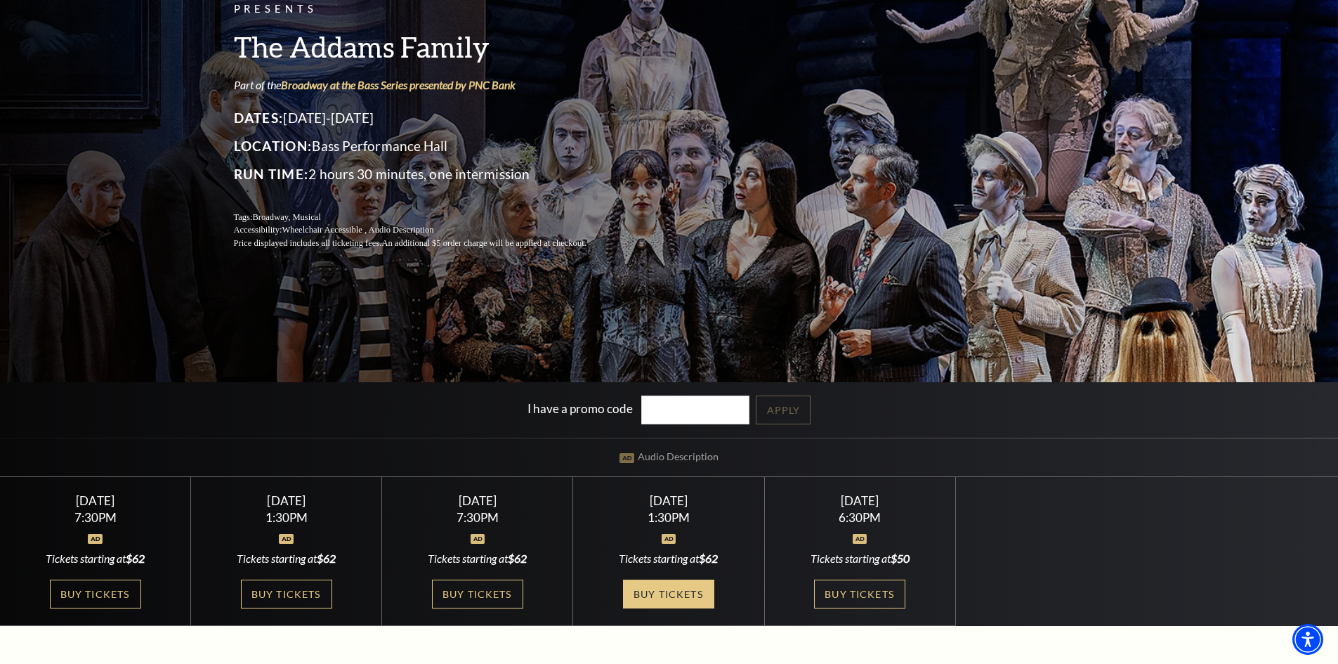
click at [677, 594] on link "Buy Tickets" at bounding box center [668, 594] width 91 height 29
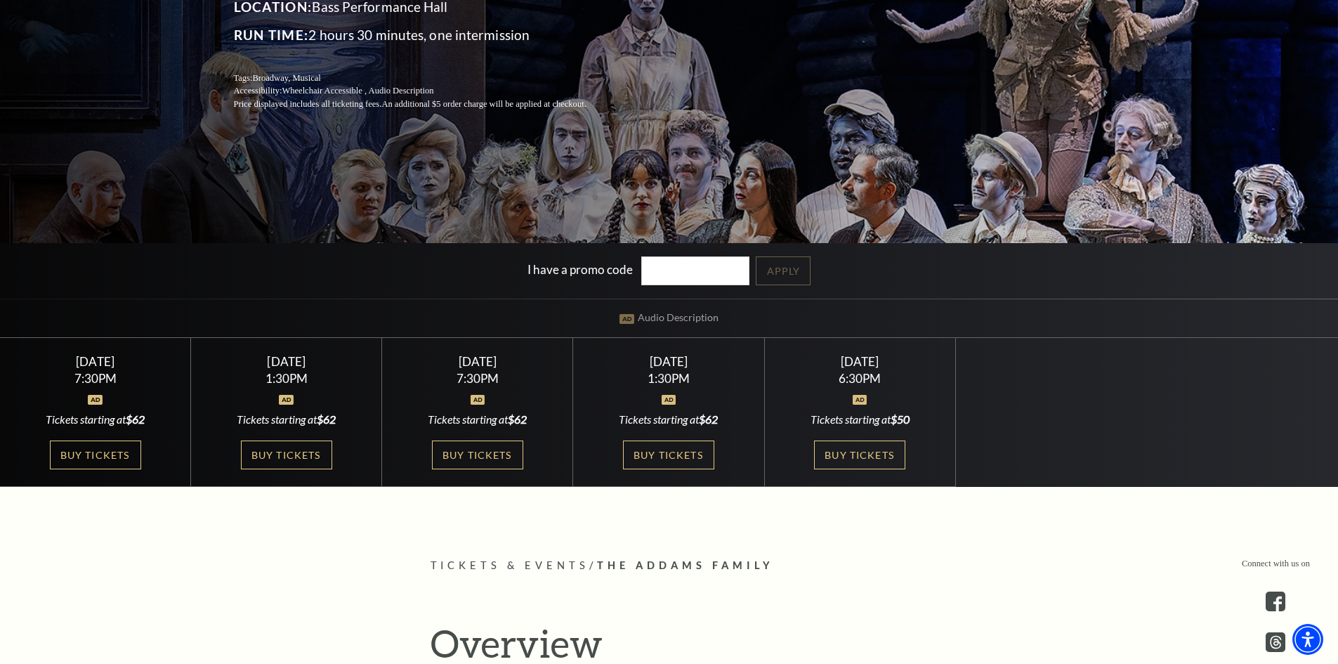
scroll to position [281, 0]
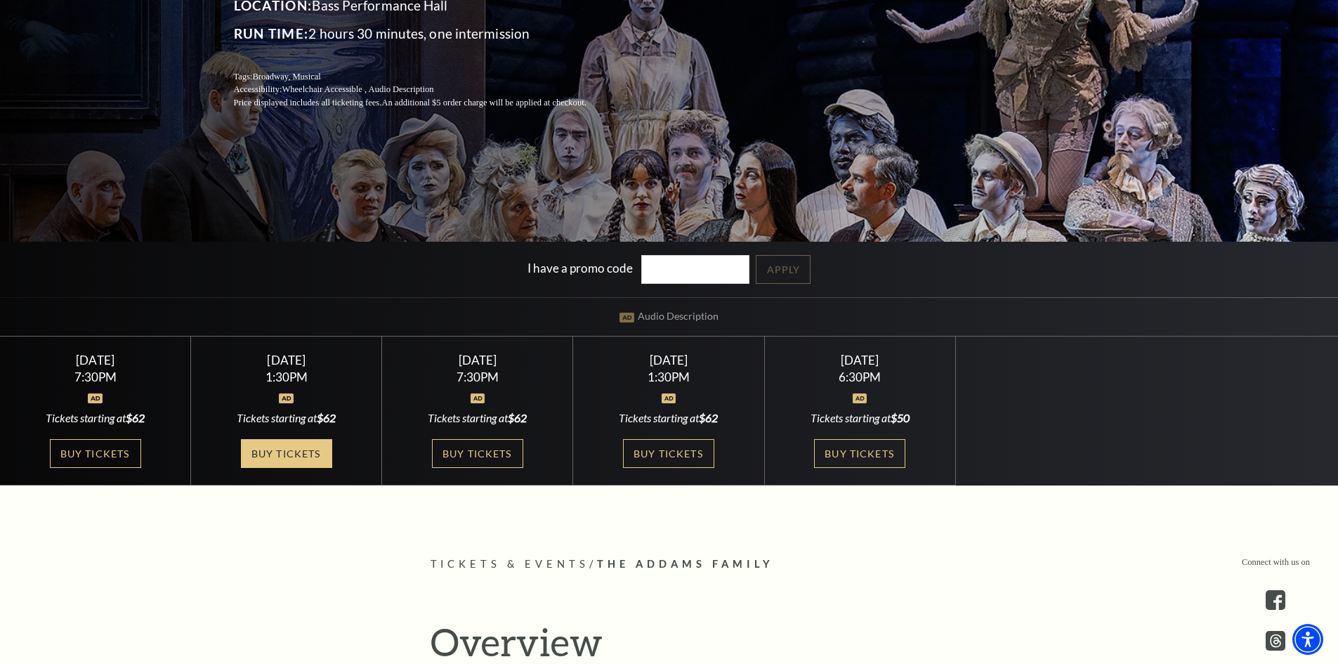
click at [275, 452] on link "Buy Tickets" at bounding box center [286, 453] width 91 height 29
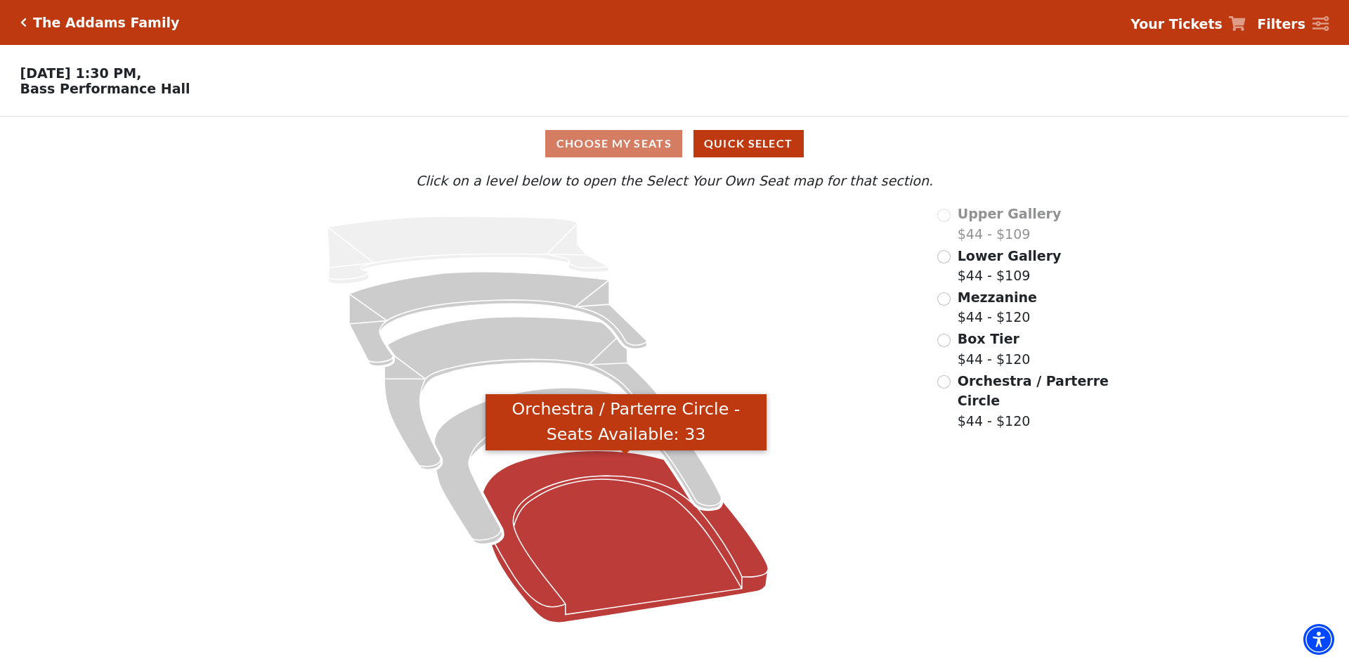
click at [582, 544] on icon "Orchestra / Parterre Circle - Seats Available: 33" at bounding box center [625, 536] width 285 height 172
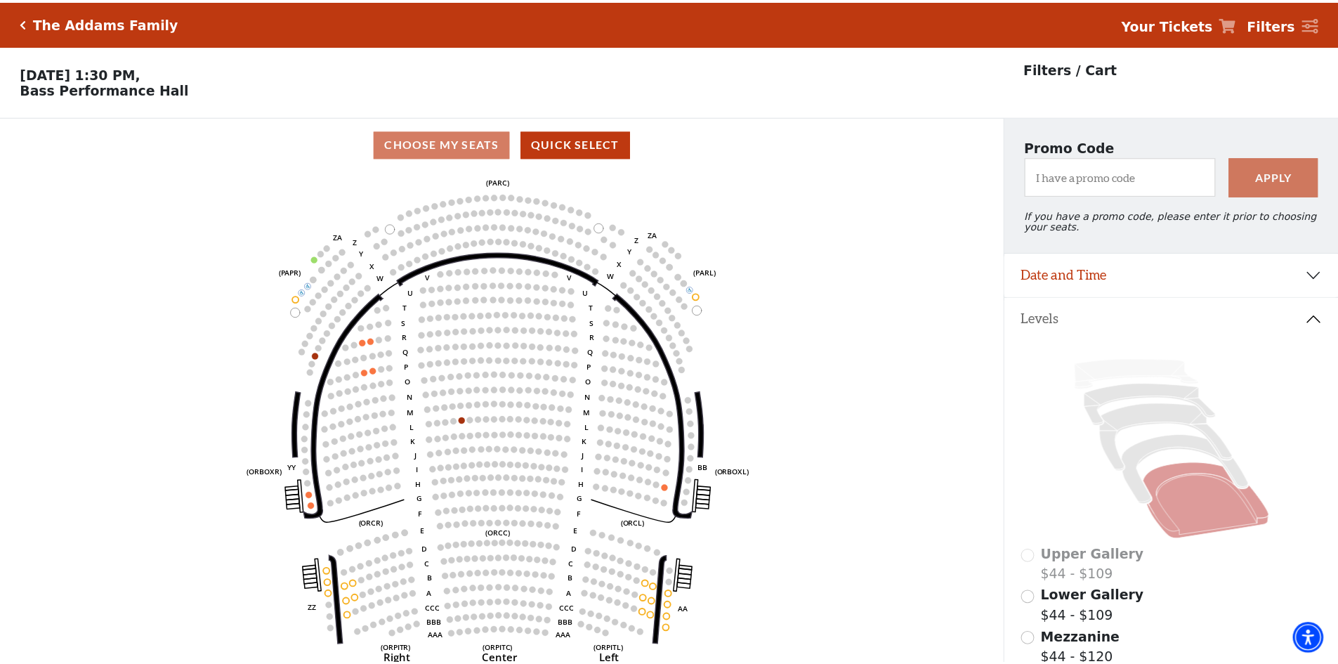
scroll to position [65, 0]
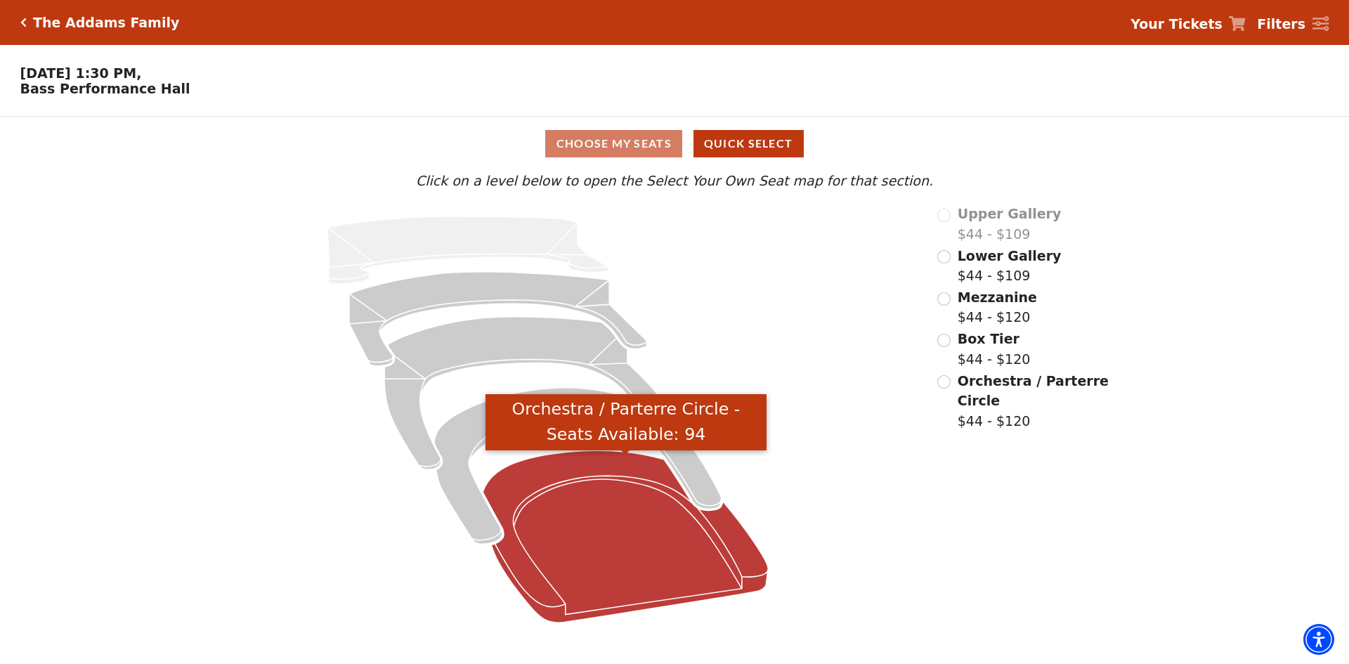
click at [599, 535] on icon "Orchestra / Parterre Circle - Seats Available: 94" at bounding box center [625, 536] width 285 height 172
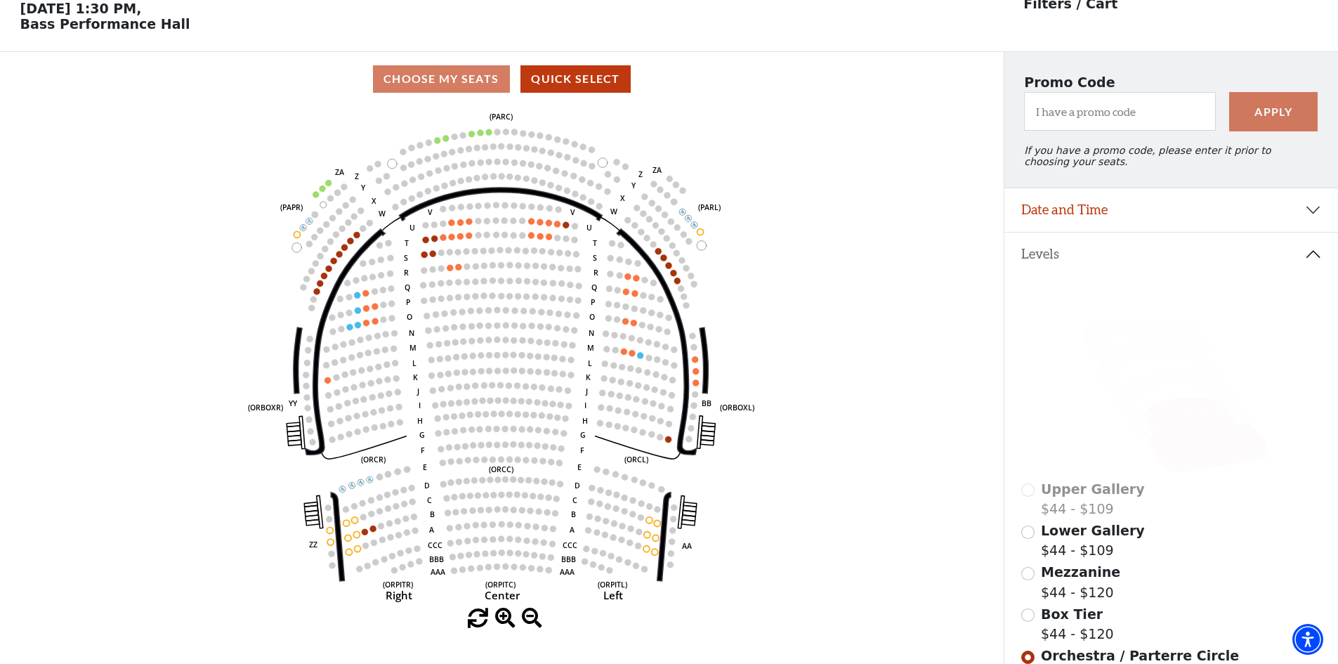
scroll to position [65, 0]
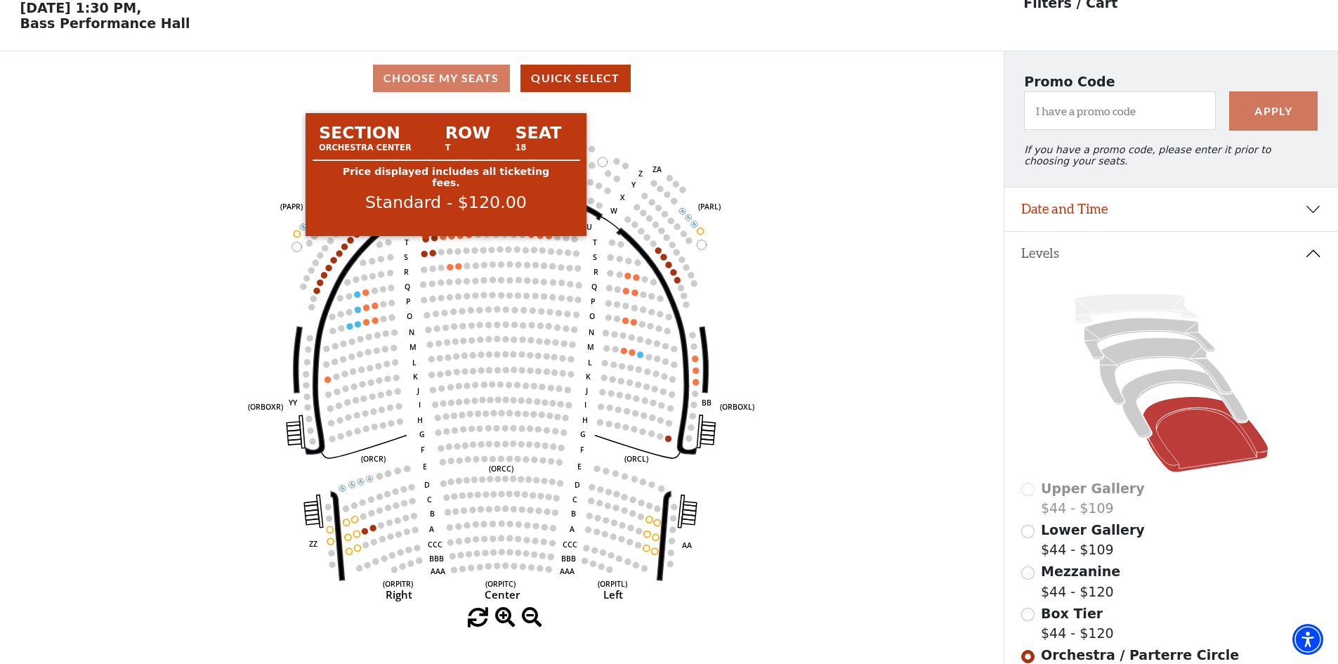
click at [424, 242] on circle at bounding box center [426, 239] width 6 height 6
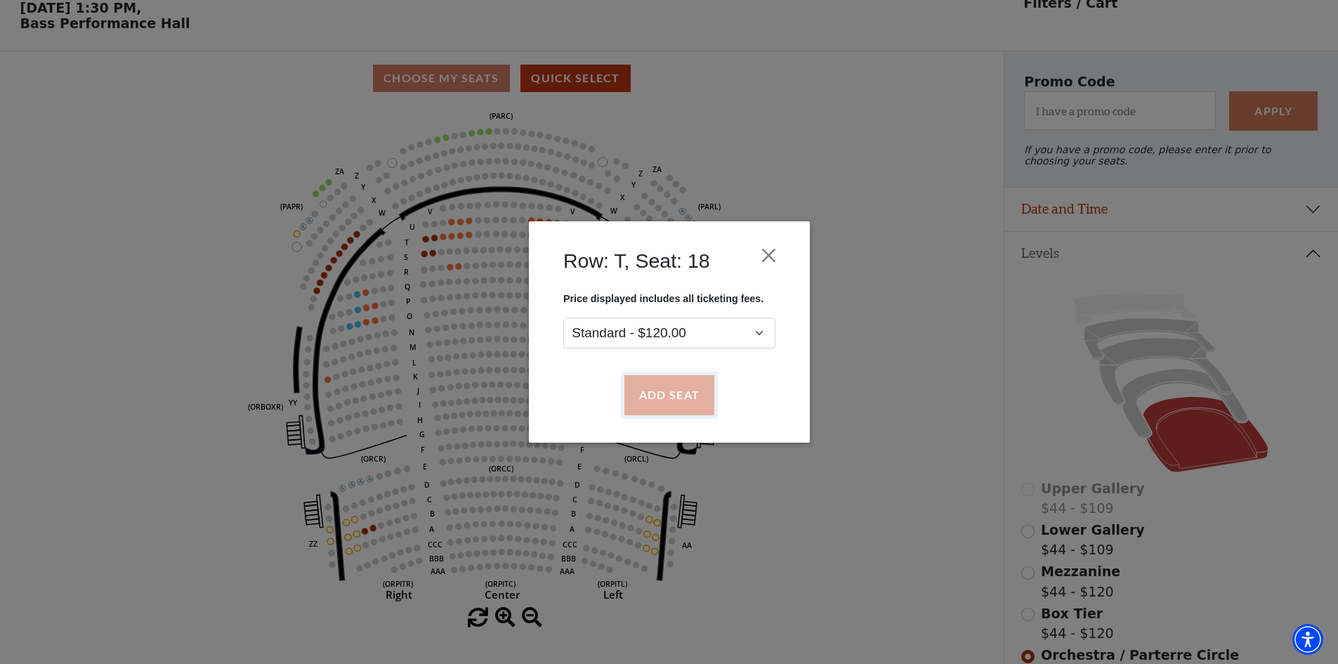
click at [671, 392] on button "Add Seat" at bounding box center [669, 395] width 90 height 39
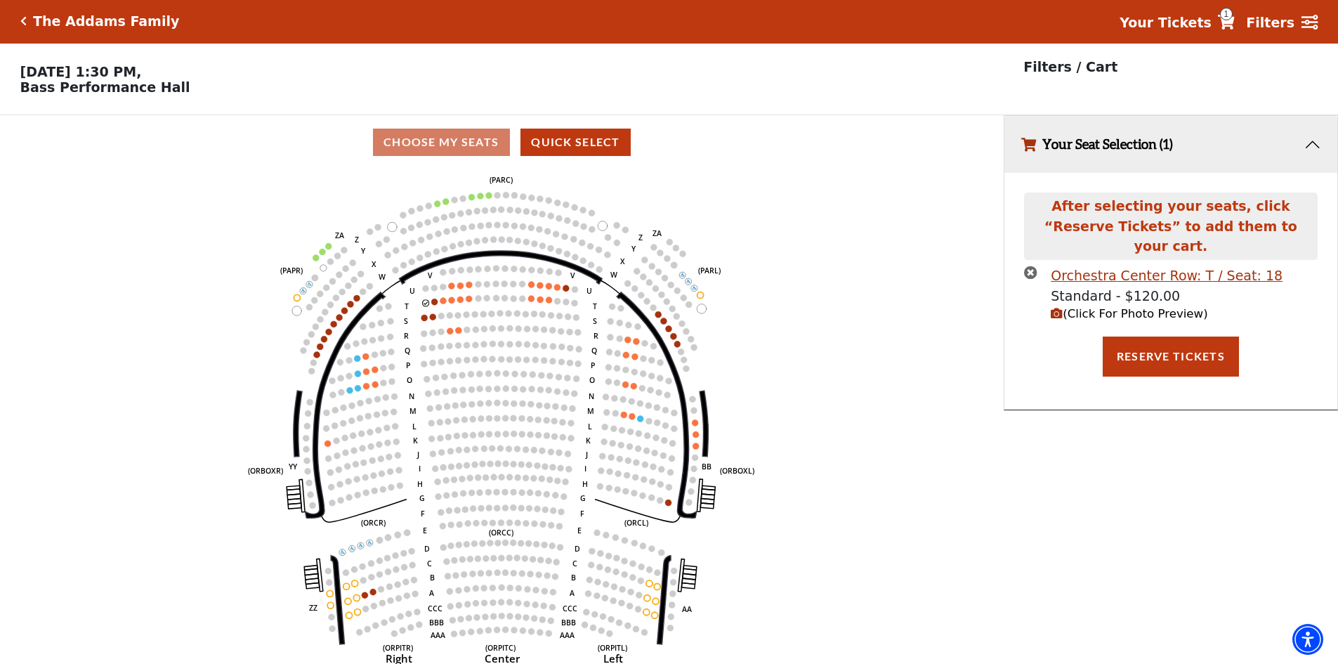
scroll to position [0, 0]
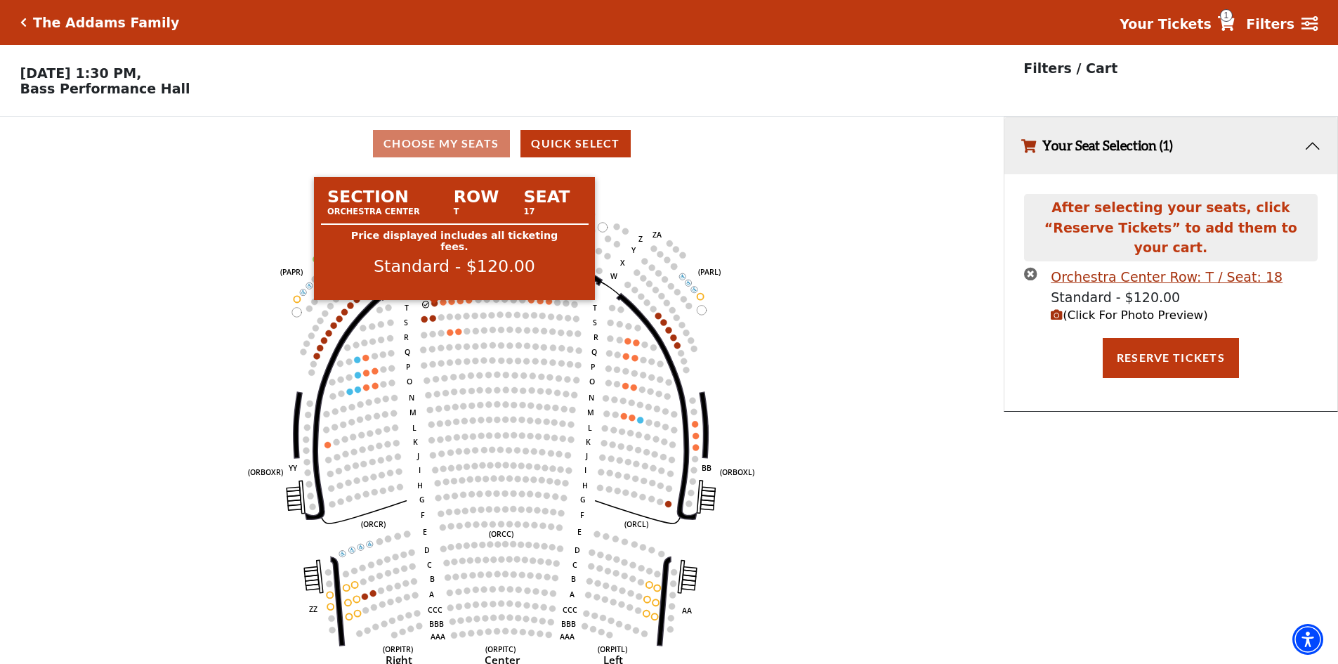
click at [433, 306] on circle at bounding box center [435, 303] width 6 height 6
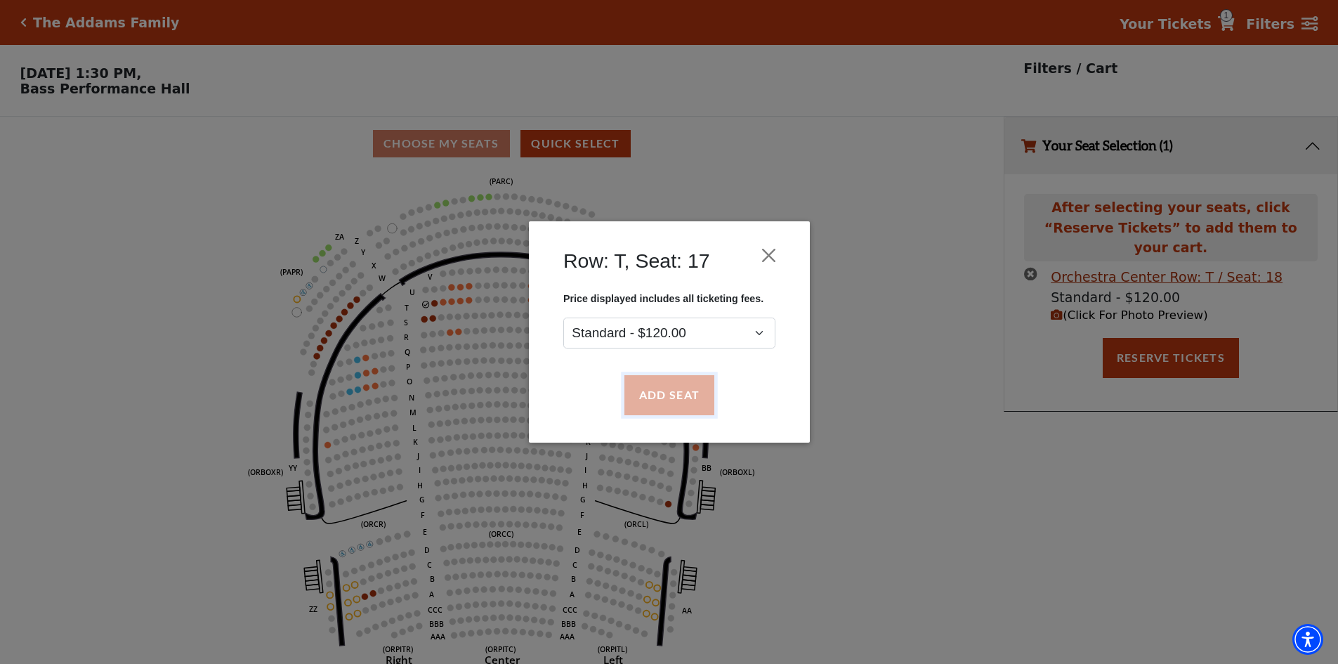
click at [671, 396] on button "Add Seat" at bounding box center [669, 395] width 90 height 39
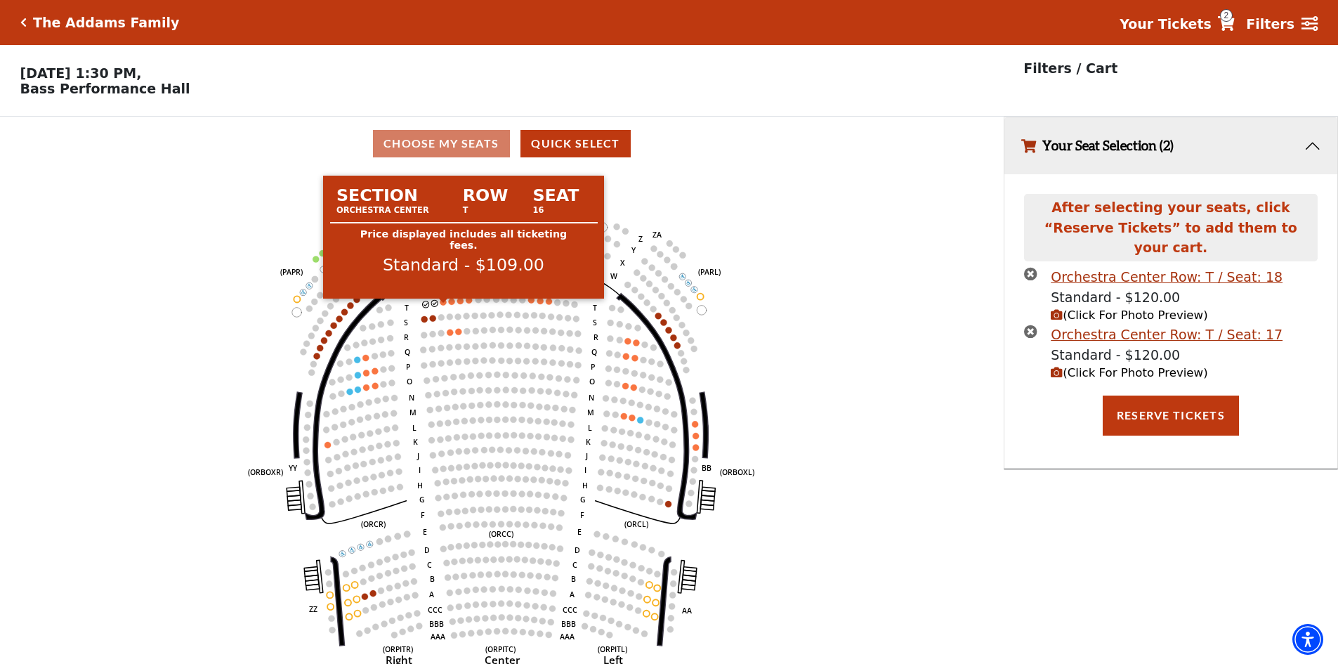
click at [443, 305] on circle at bounding box center [443, 302] width 6 height 6
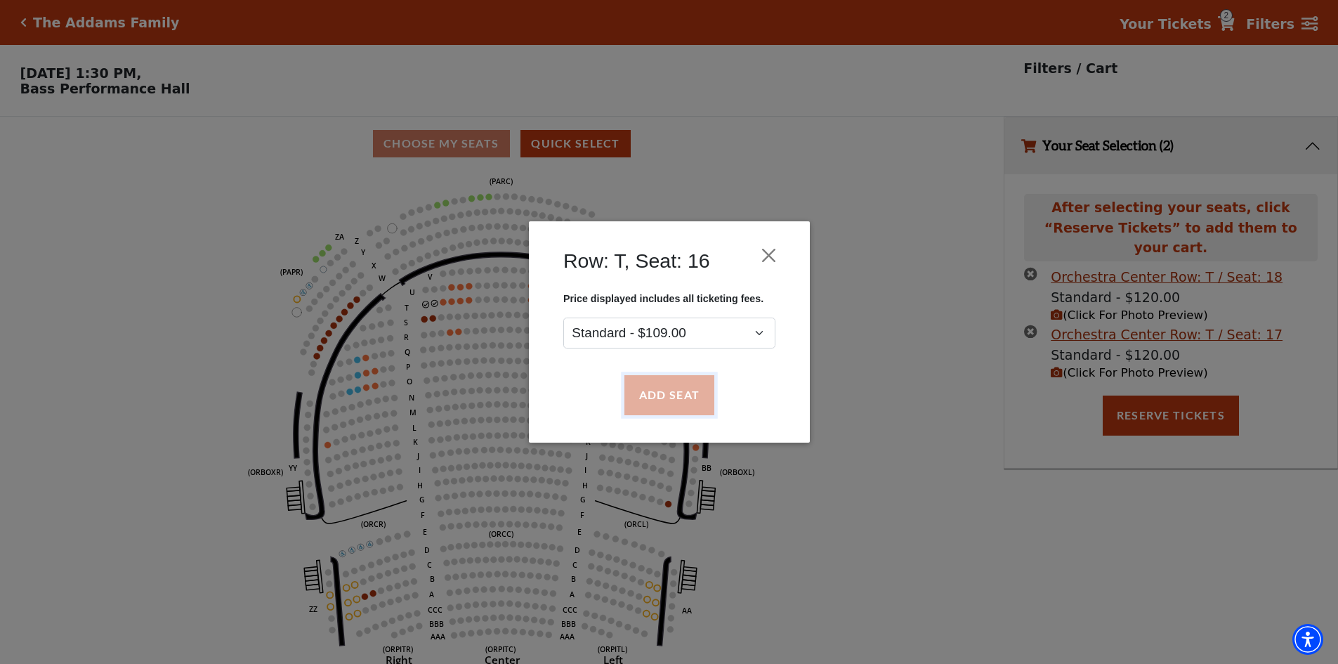
click at [670, 393] on button "Add Seat" at bounding box center [669, 395] width 90 height 39
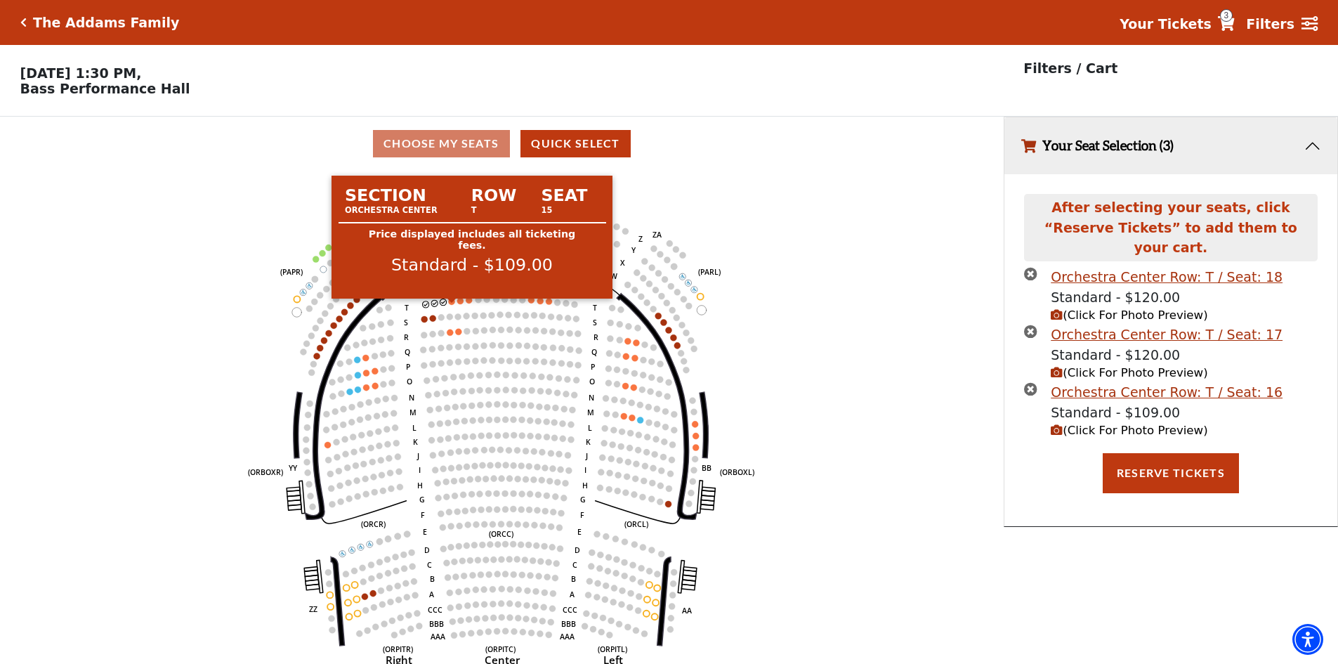
click at [453, 305] on circle at bounding box center [452, 302] width 6 height 6
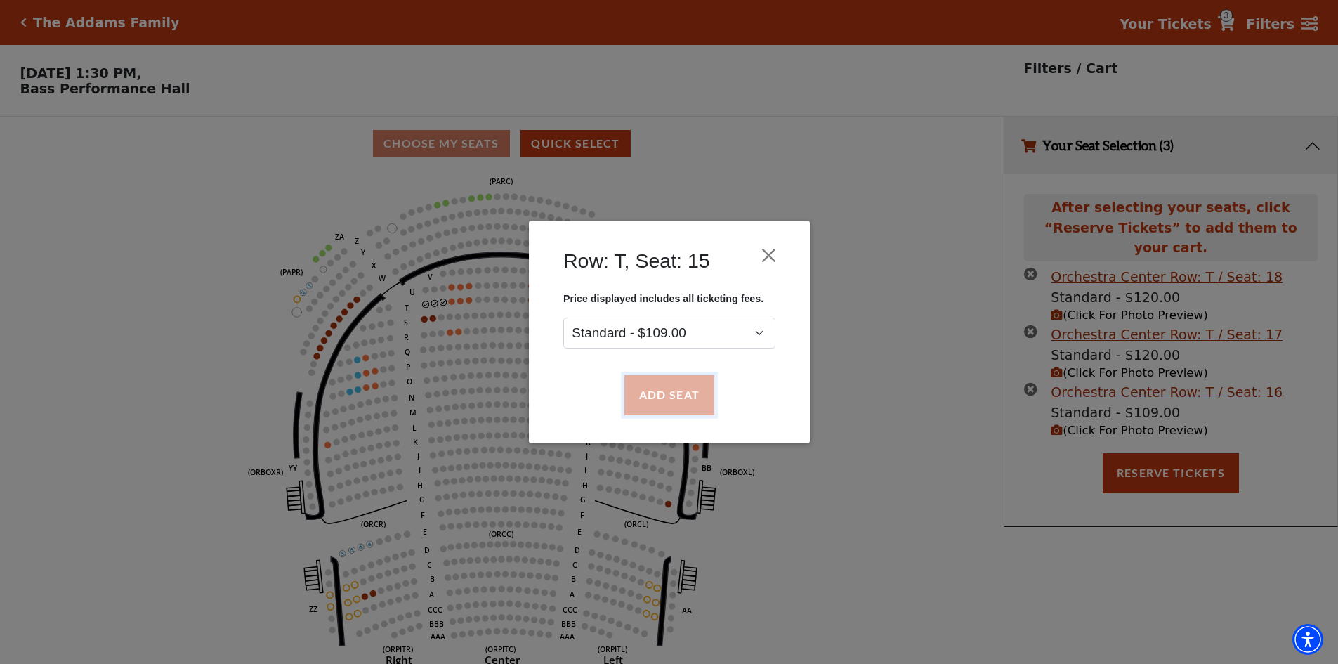
click at [682, 400] on button "Add Seat" at bounding box center [669, 395] width 90 height 39
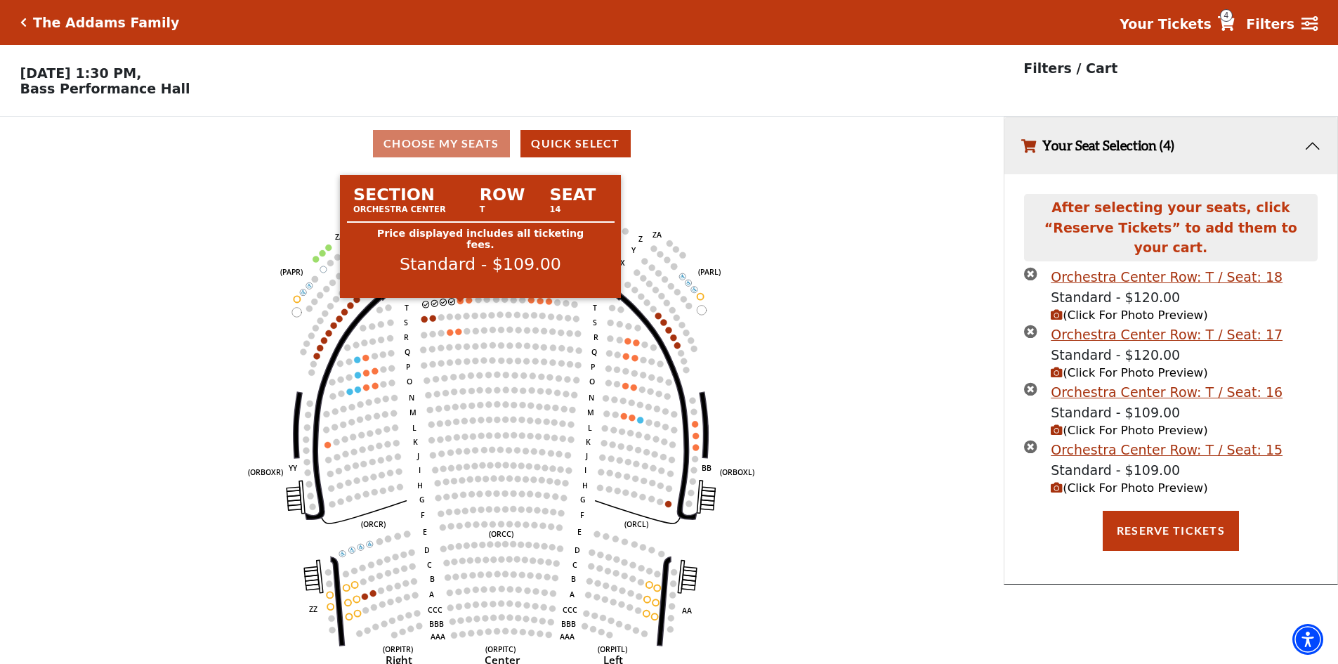
click at [462, 304] on circle at bounding box center [460, 301] width 6 height 6
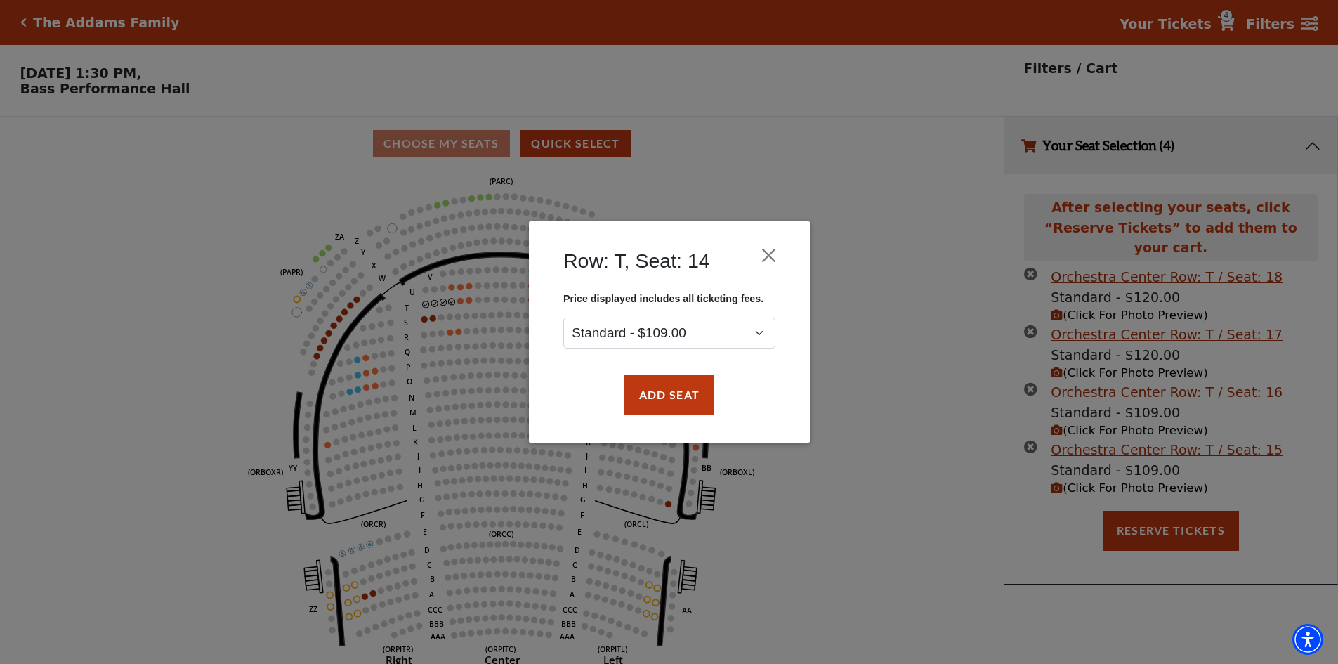
click at [461, 306] on div "Row: T, Seat: 14 Price displayed includes all ticketing fees. Standard - $109.0…" at bounding box center [669, 332] width 1338 height 664
click at [675, 385] on button "Add Seat" at bounding box center [669, 395] width 90 height 39
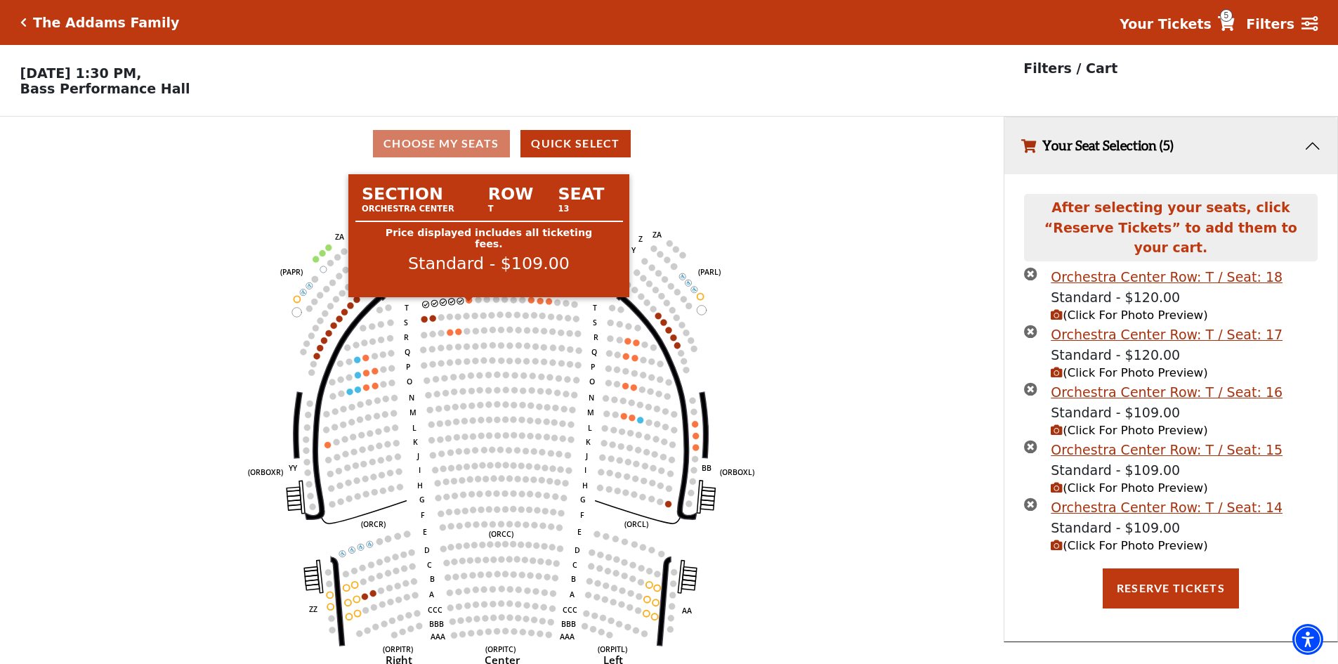
click at [467, 303] on circle at bounding box center [469, 300] width 6 height 6
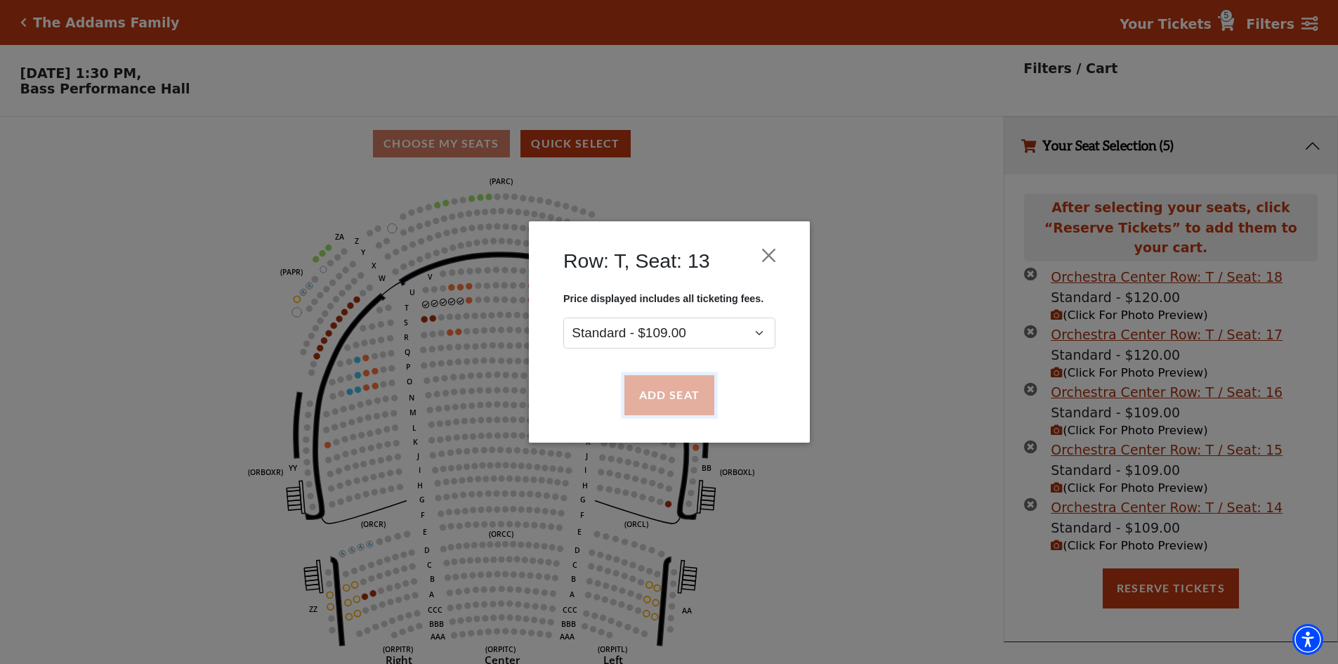
click at [662, 392] on button "Add Seat" at bounding box center [669, 395] width 90 height 39
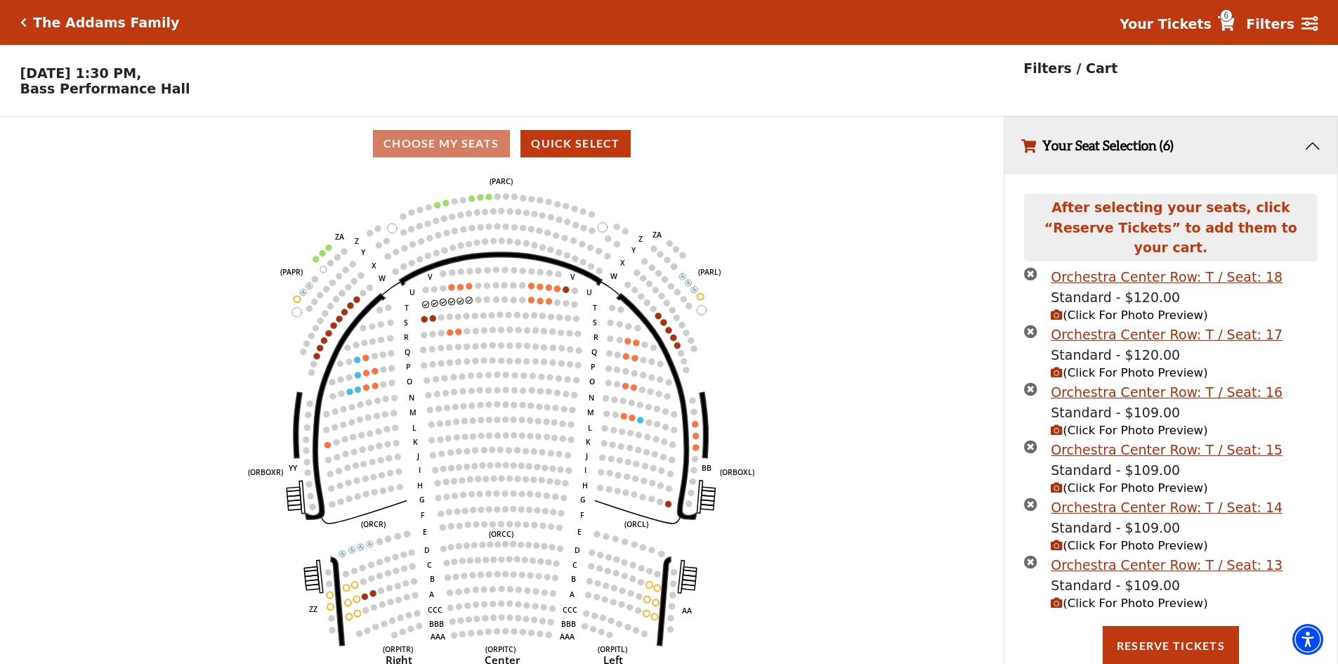
scroll to position [34, 0]
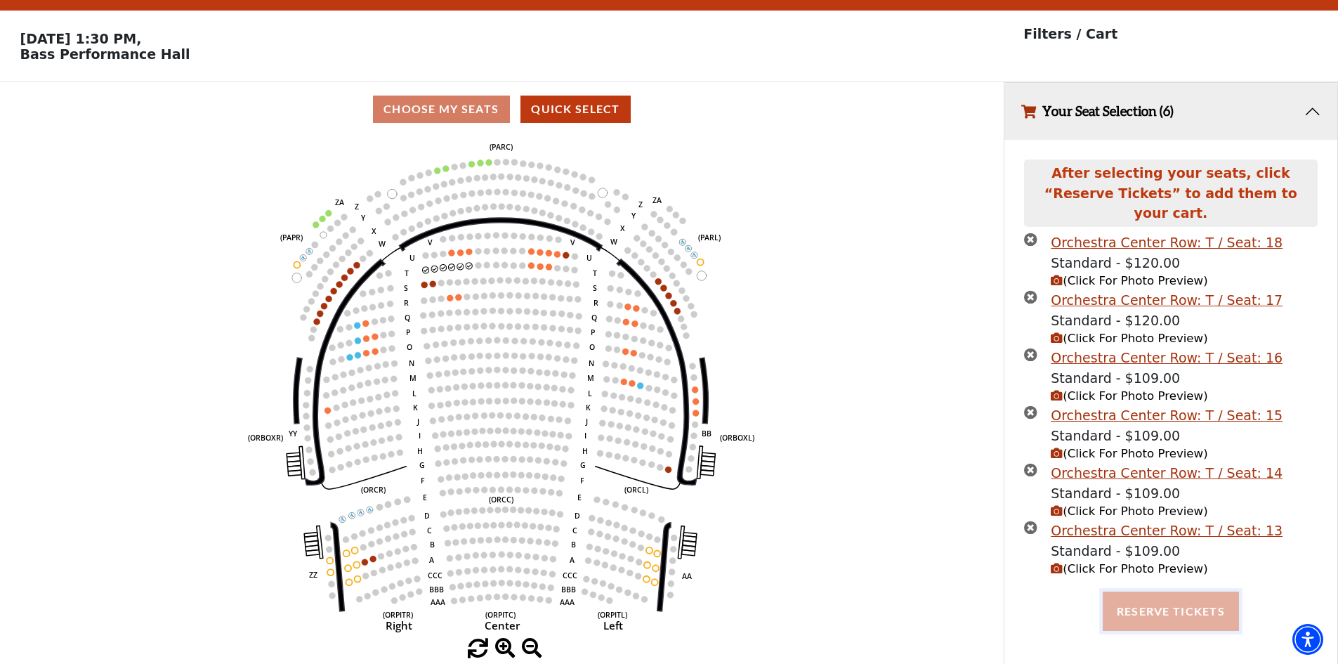
click at [1153, 598] on button "Reserve Tickets" at bounding box center [1171, 611] width 136 height 39
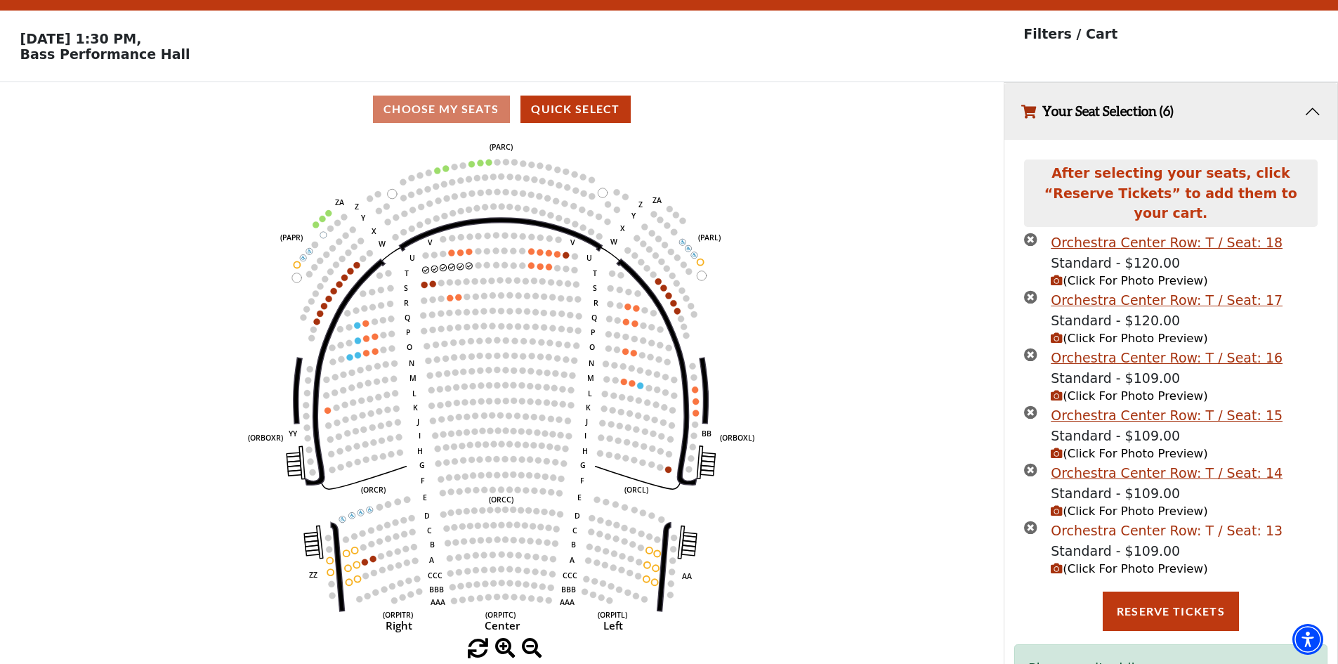
scroll to position [83, 0]
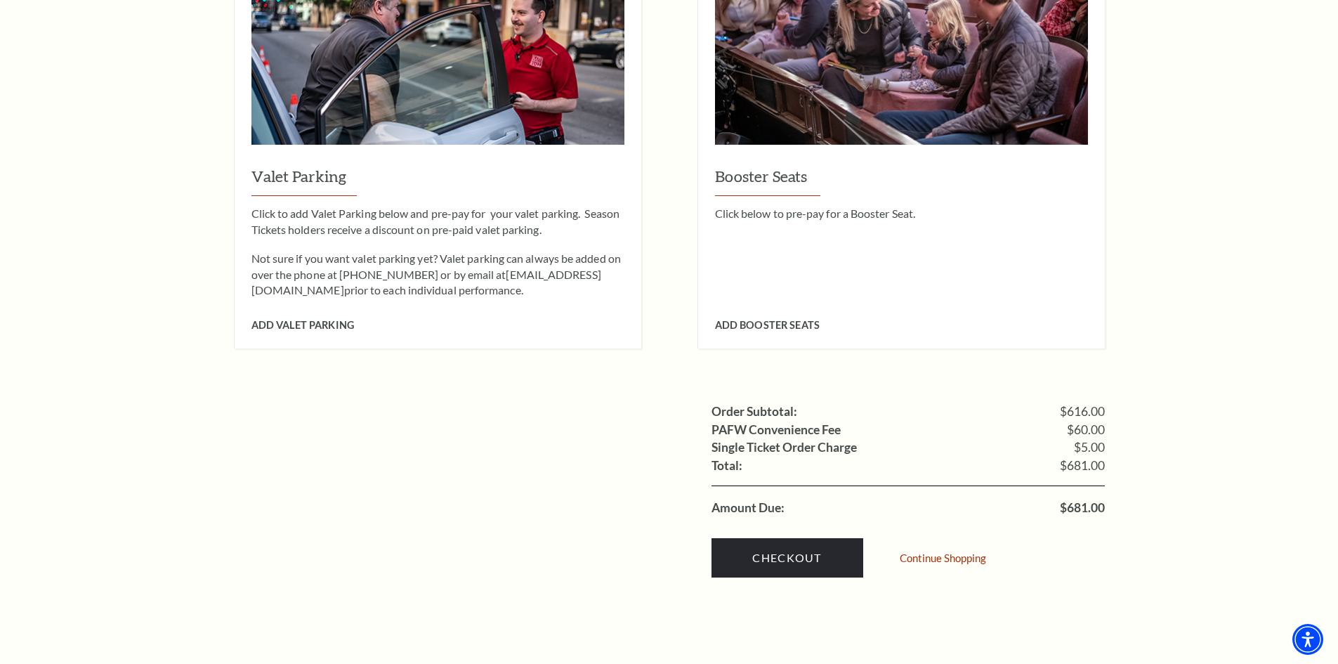
scroll to position [1335, 0]
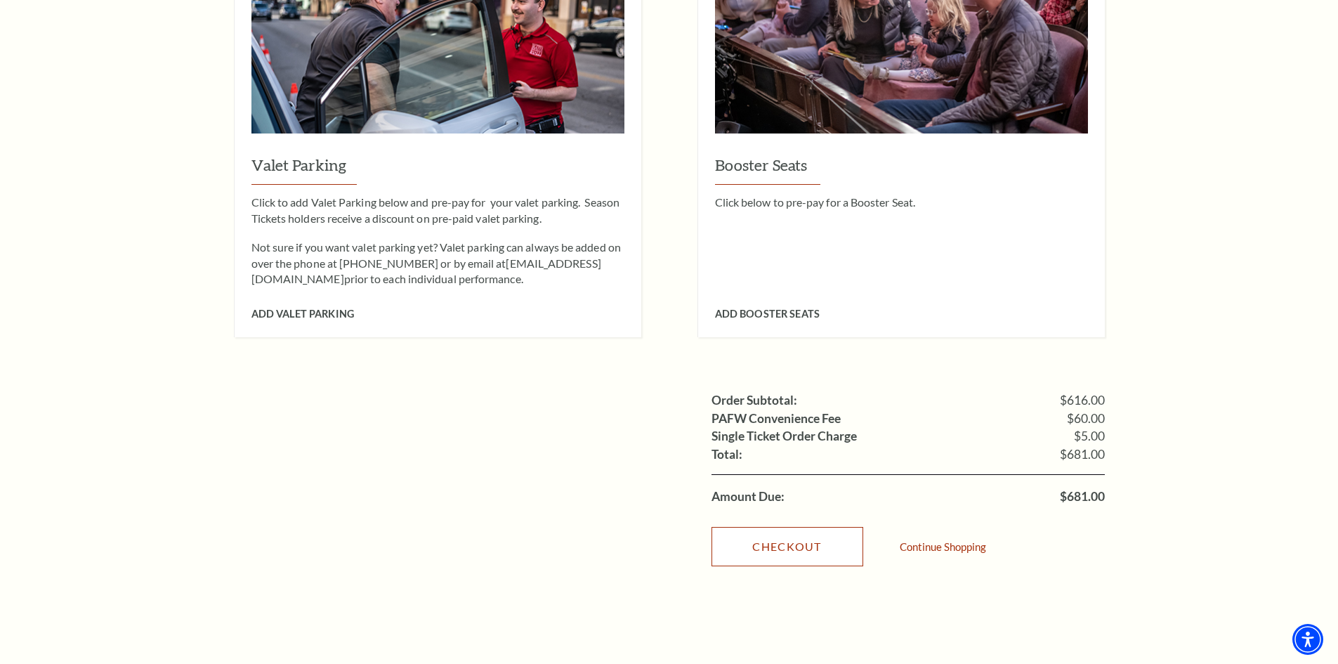
click at [745, 527] on link "Checkout" at bounding box center [788, 546] width 152 height 39
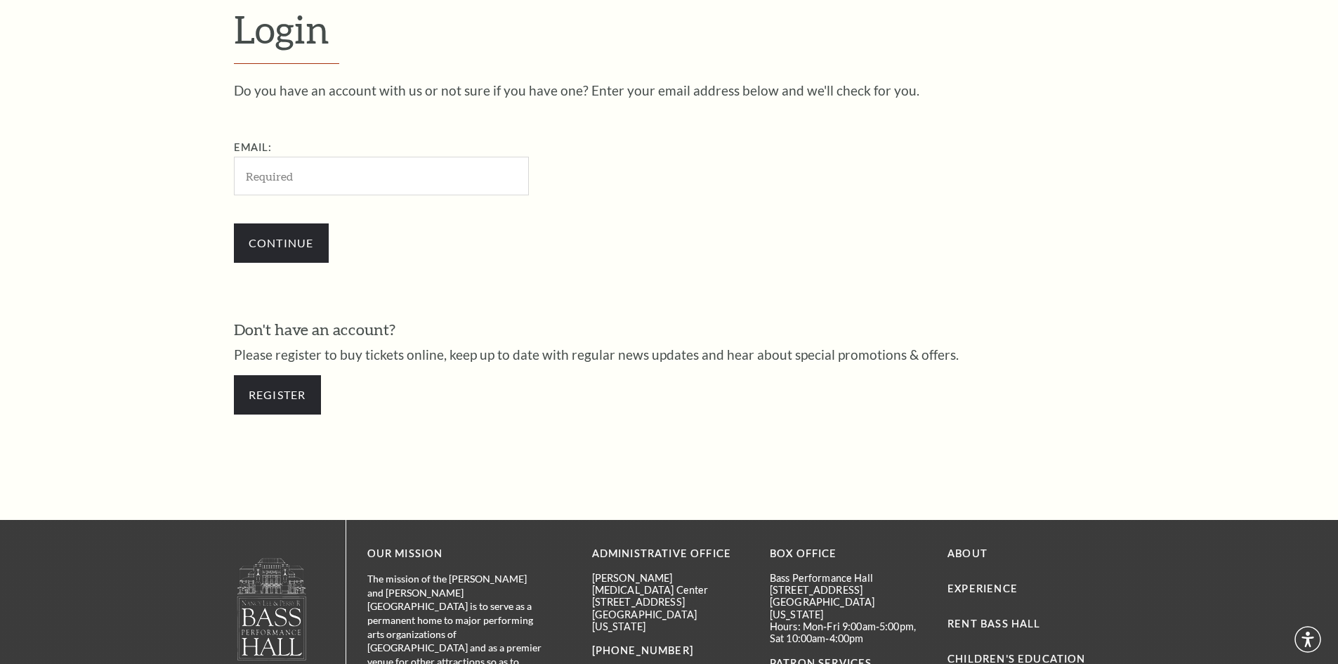
scroll to position [470, 0]
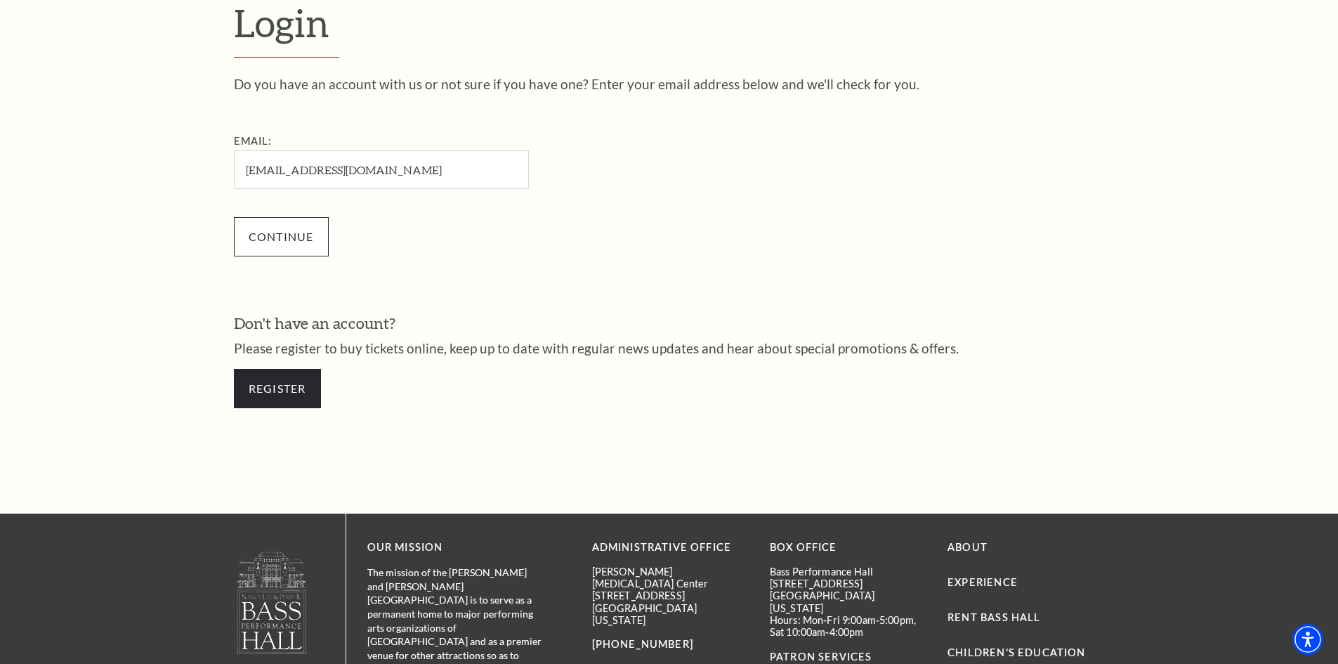
type input "[EMAIL_ADDRESS][DOMAIN_NAME]"
click at [268, 242] on input "Continue" at bounding box center [281, 236] width 95 height 39
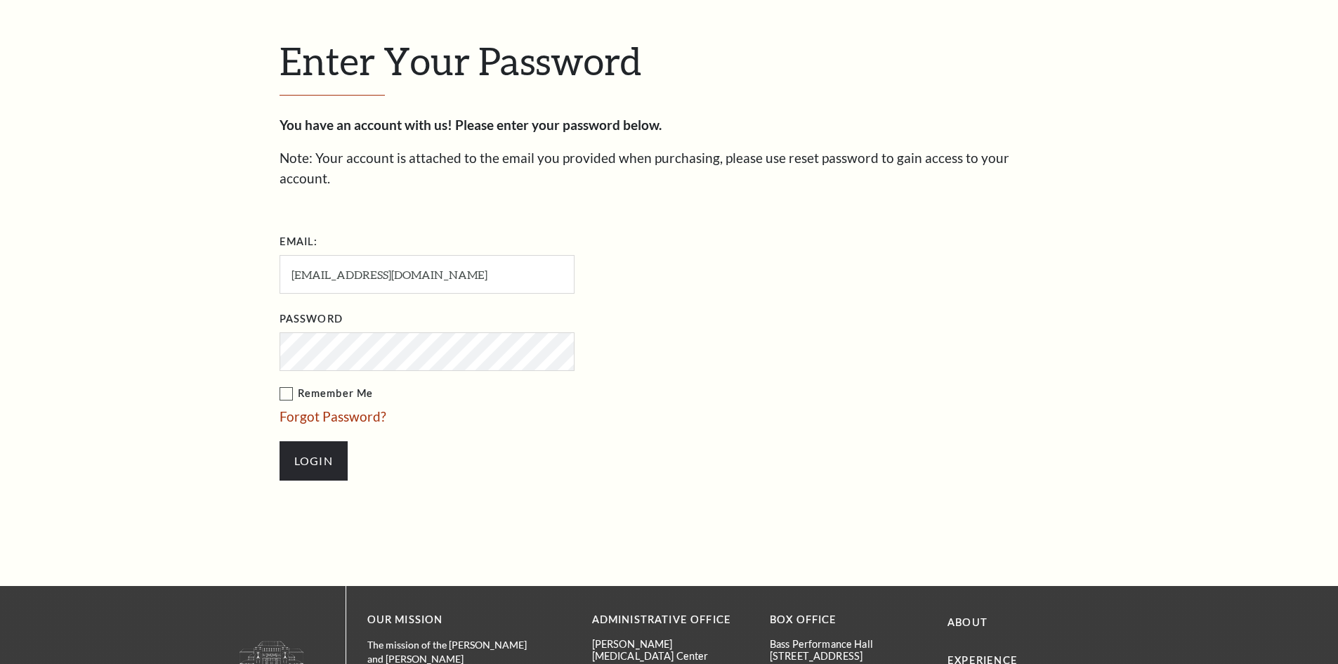
scroll to position [483, 0]
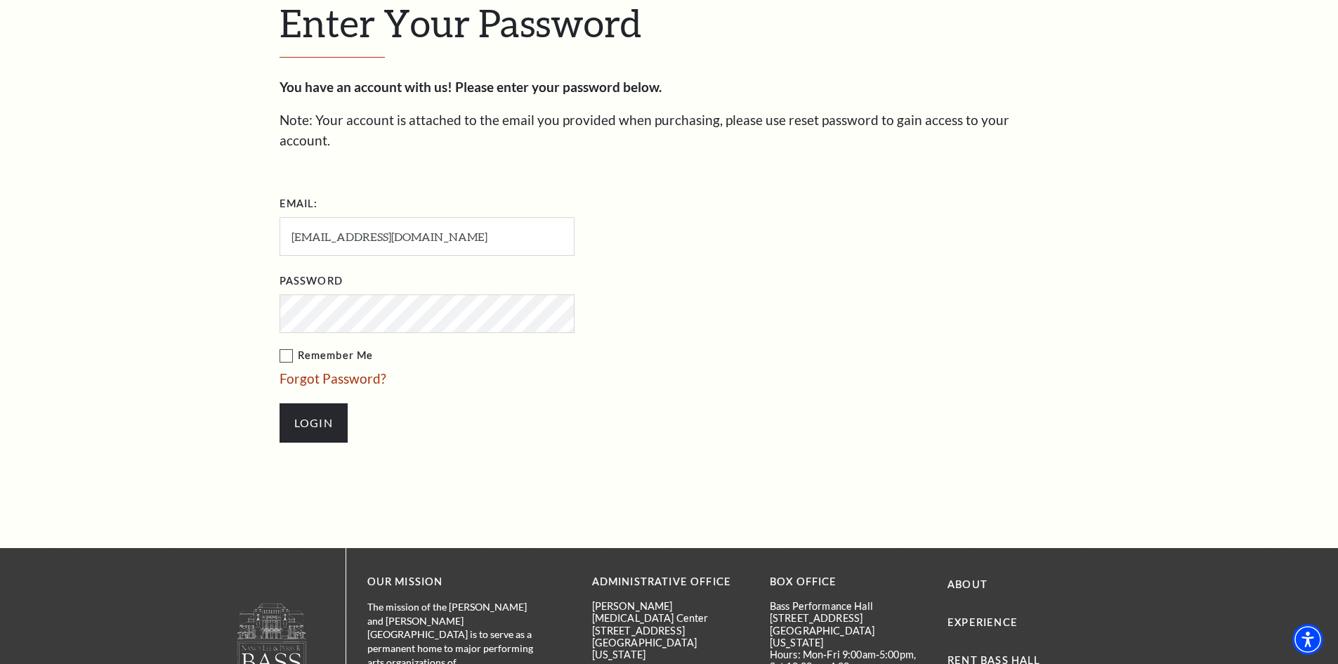
click at [288, 347] on label "Remember Me" at bounding box center [498, 356] width 436 height 18
click at [0, 0] on input "Remember Me" at bounding box center [0, 0] width 0 height 0
click at [306, 407] on input "Login" at bounding box center [314, 422] width 68 height 39
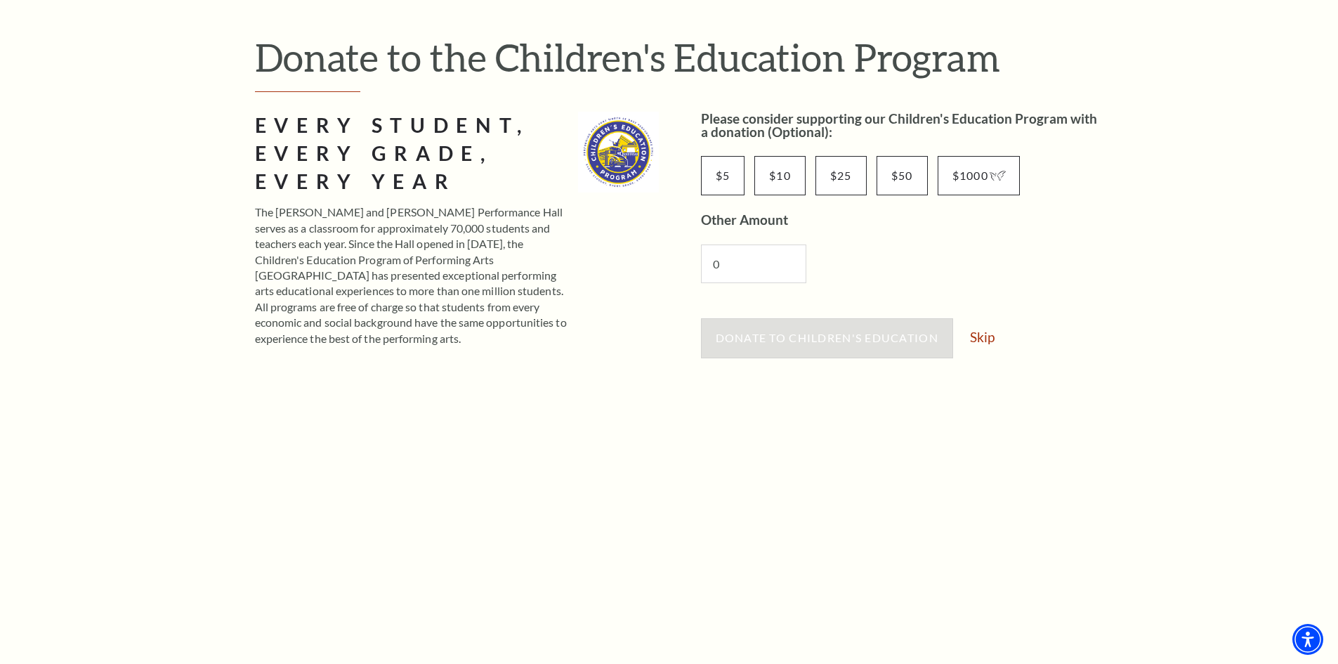
scroll to position [141, 0]
click at [982, 338] on link "Skip" at bounding box center [982, 338] width 25 height 13
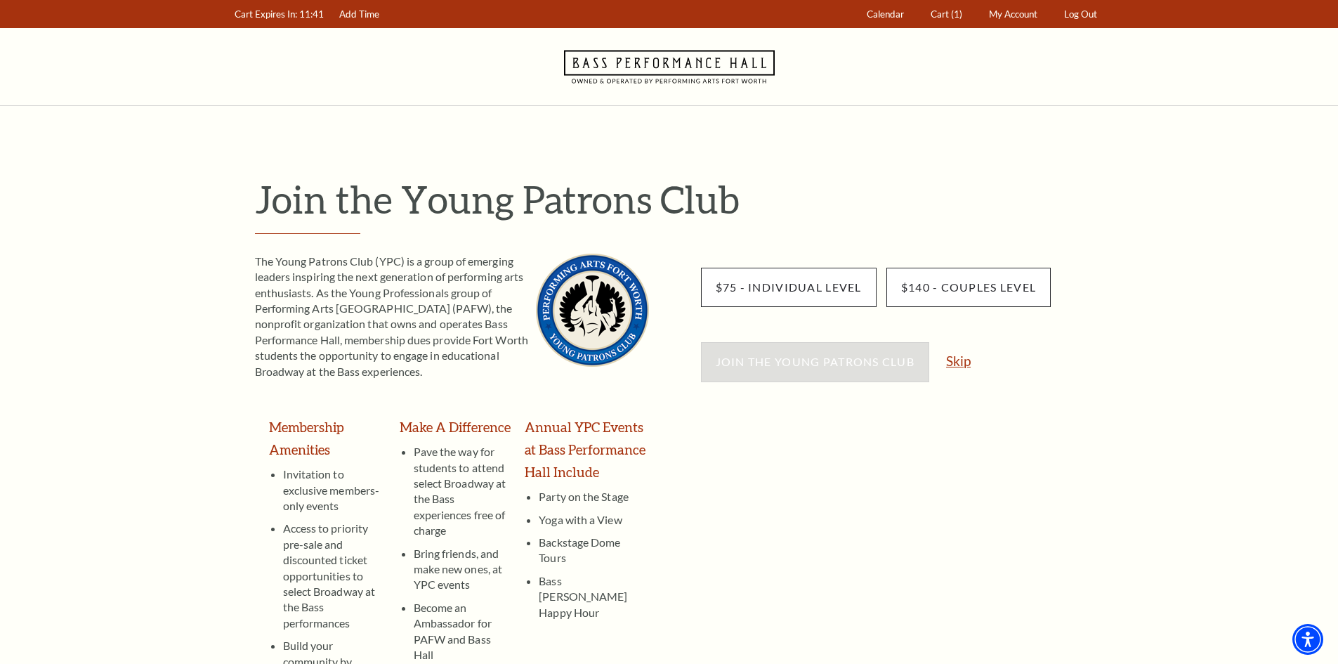
click at [961, 358] on link "Skip" at bounding box center [958, 360] width 25 height 13
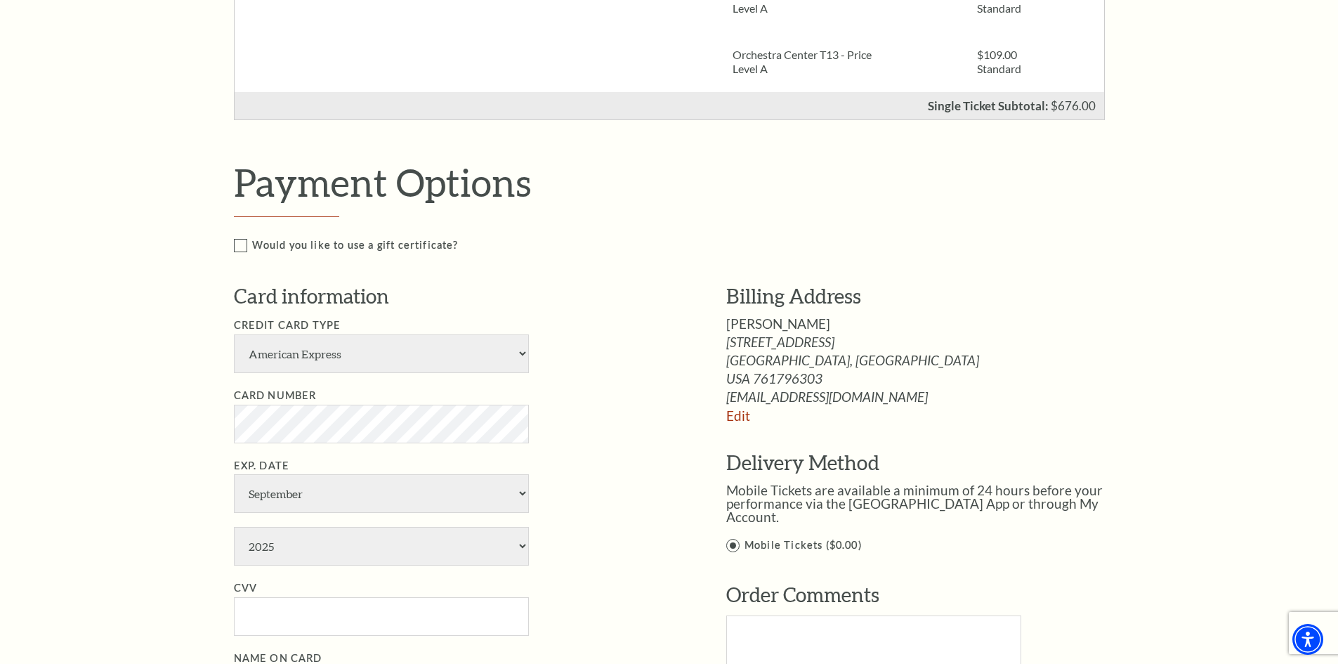
scroll to position [773, 0]
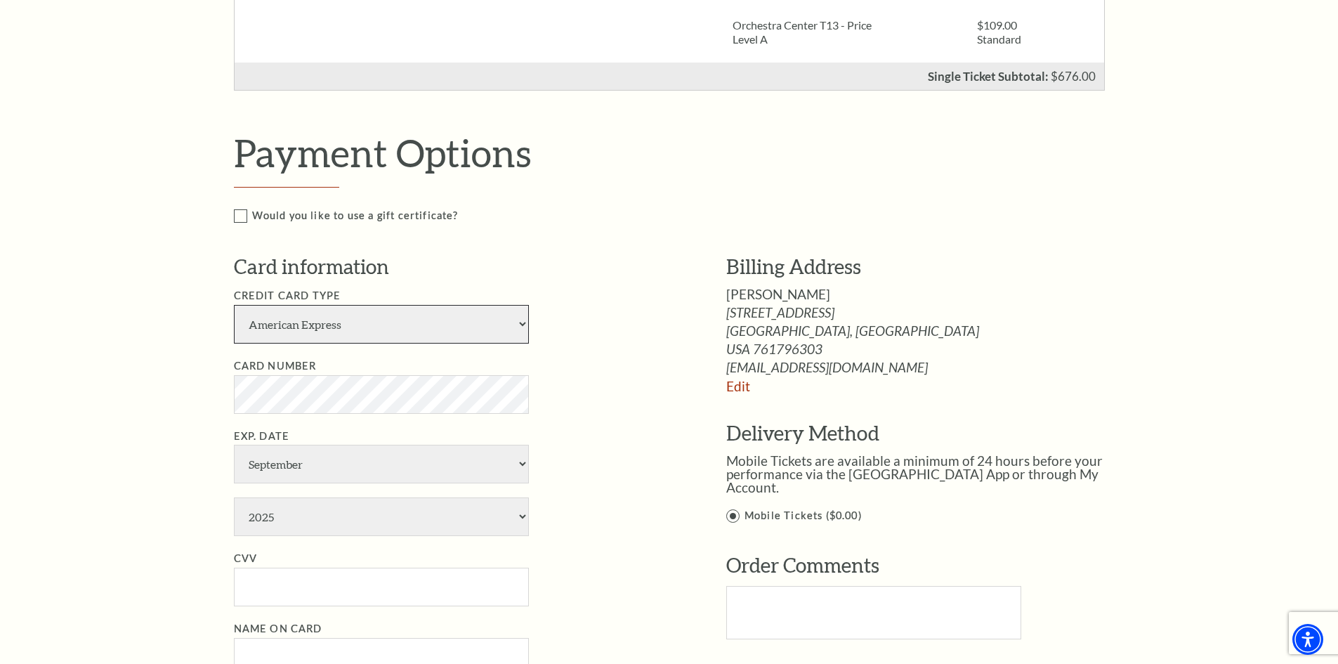
click at [518, 333] on select "American Express Visa Master Card Discover" at bounding box center [381, 324] width 295 height 39
select select "25"
click at [234, 305] on select "American Express Visa Master Card Discover" at bounding box center [381, 324] width 295 height 39
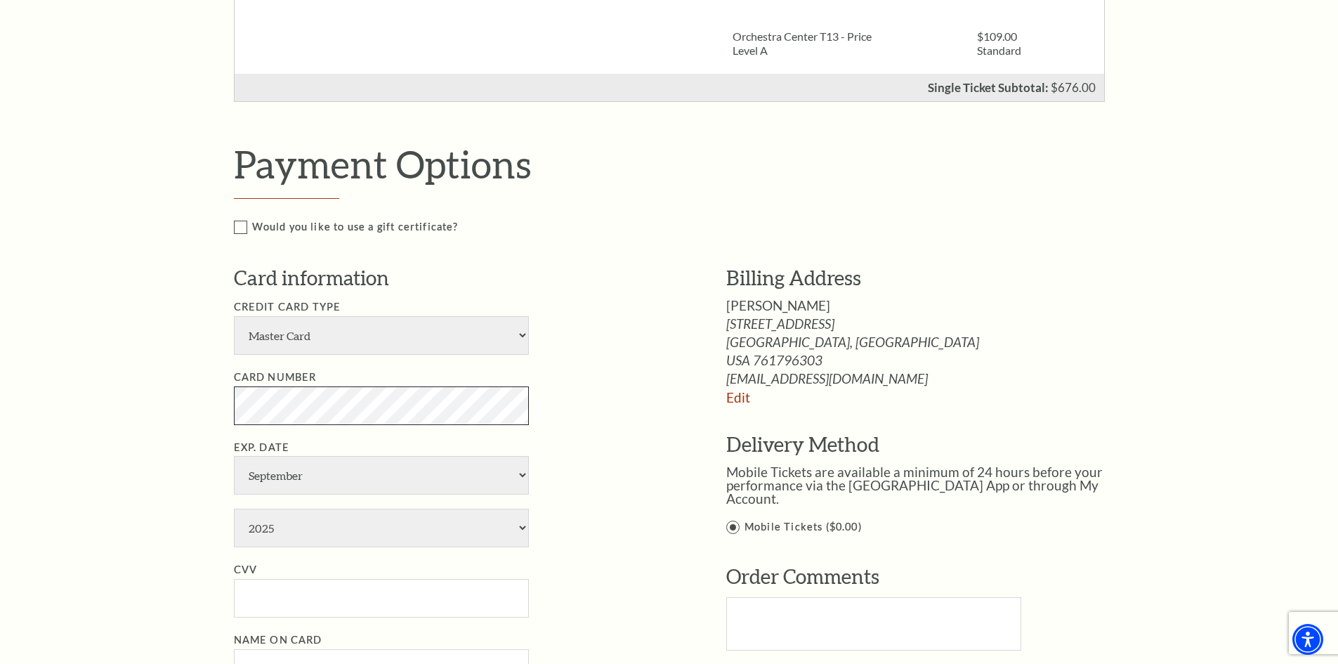
scroll to position [843, 0]
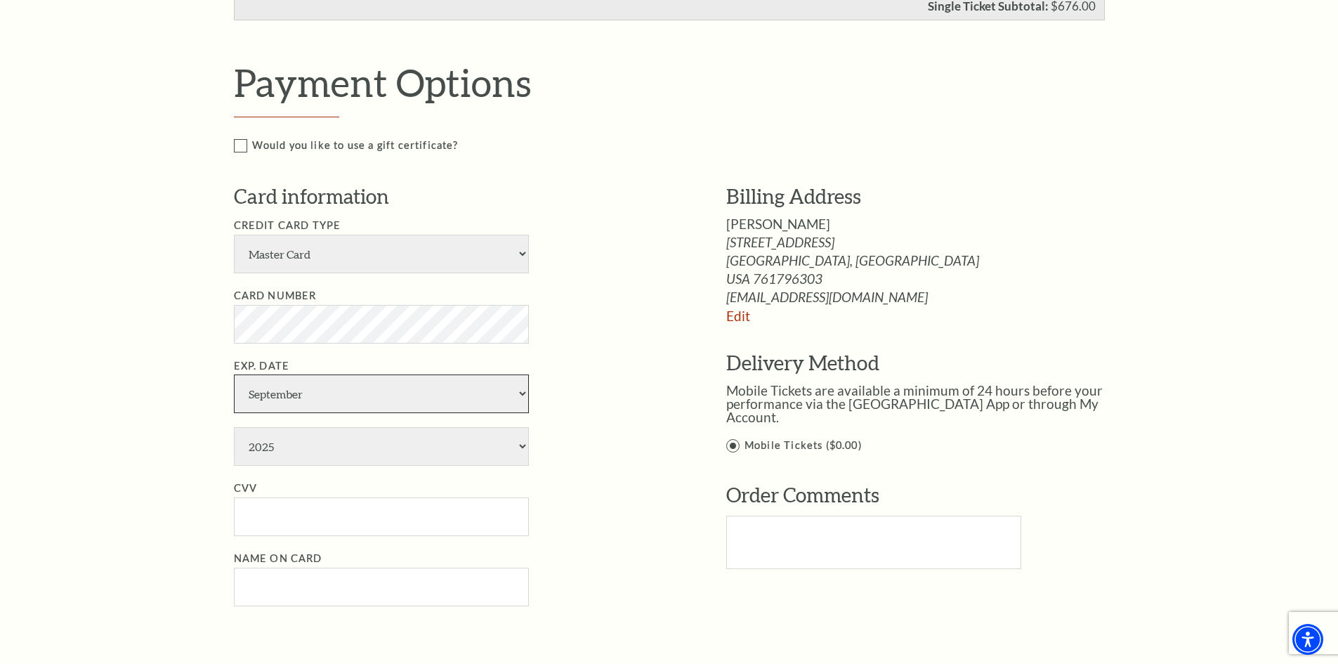
click at [281, 396] on select "January February March April May June July August September October November De…" at bounding box center [381, 393] width 295 height 39
select select "2"
click at [234, 374] on select "January February March April May June July August September October November De…" at bounding box center [381, 393] width 295 height 39
click at [277, 450] on select "2025 2026 2027 2028 2029 2030 2031 2032 2033 2034" at bounding box center [381, 446] width 295 height 39
select select "2031"
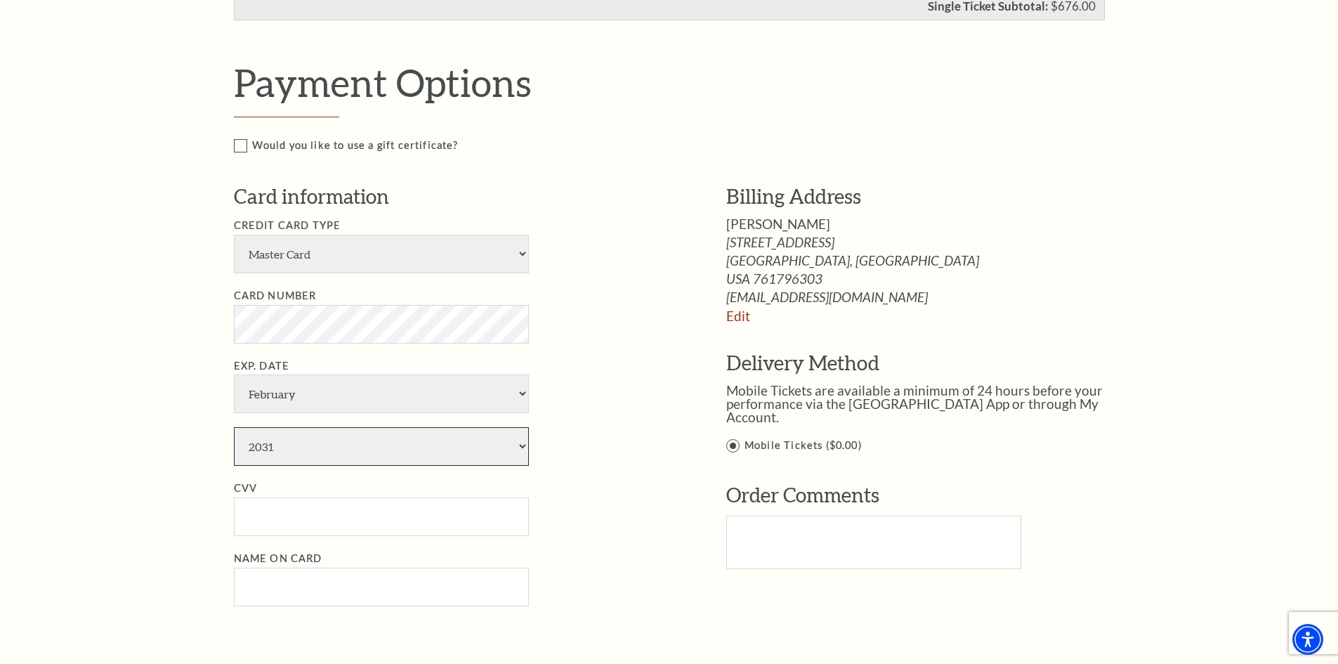
click at [234, 427] on select "2025 2026 2027 2028 2029 2030 2031 2032 2033 2034" at bounding box center [381, 446] width 295 height 39
click at [282, 514] on input "CVV" at bounding box center [381, 516] width 295 height 39
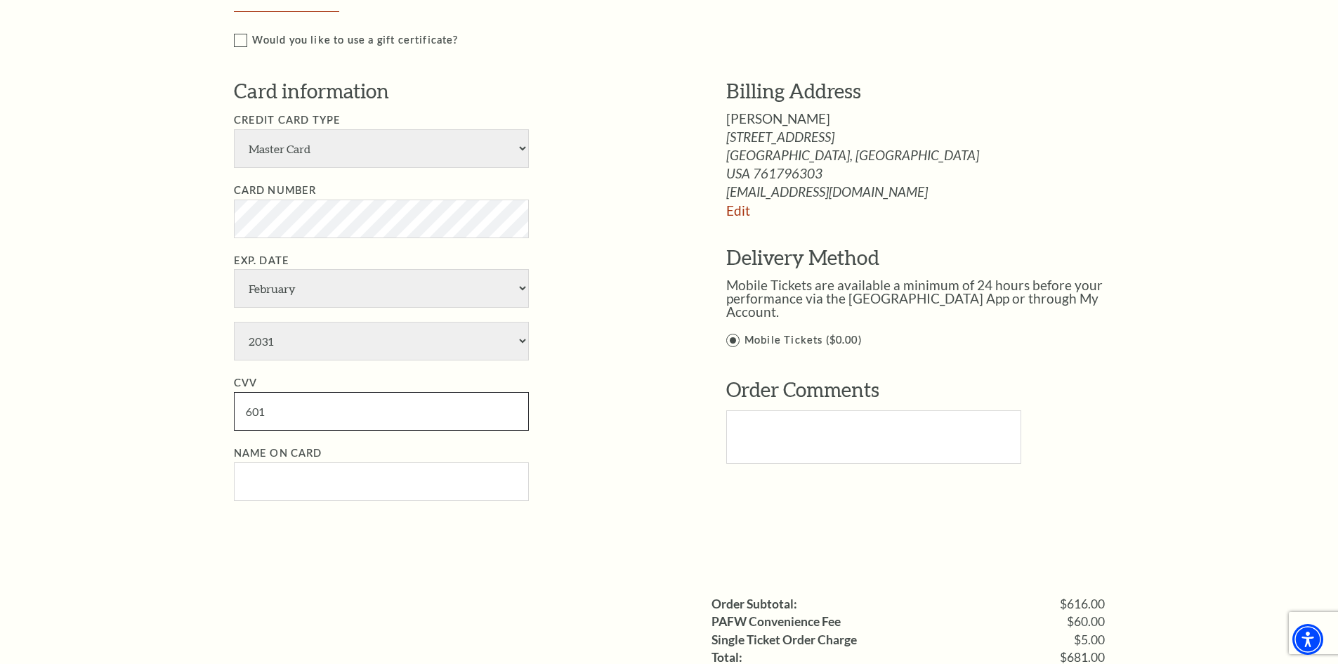
scroll to position [984, 0]
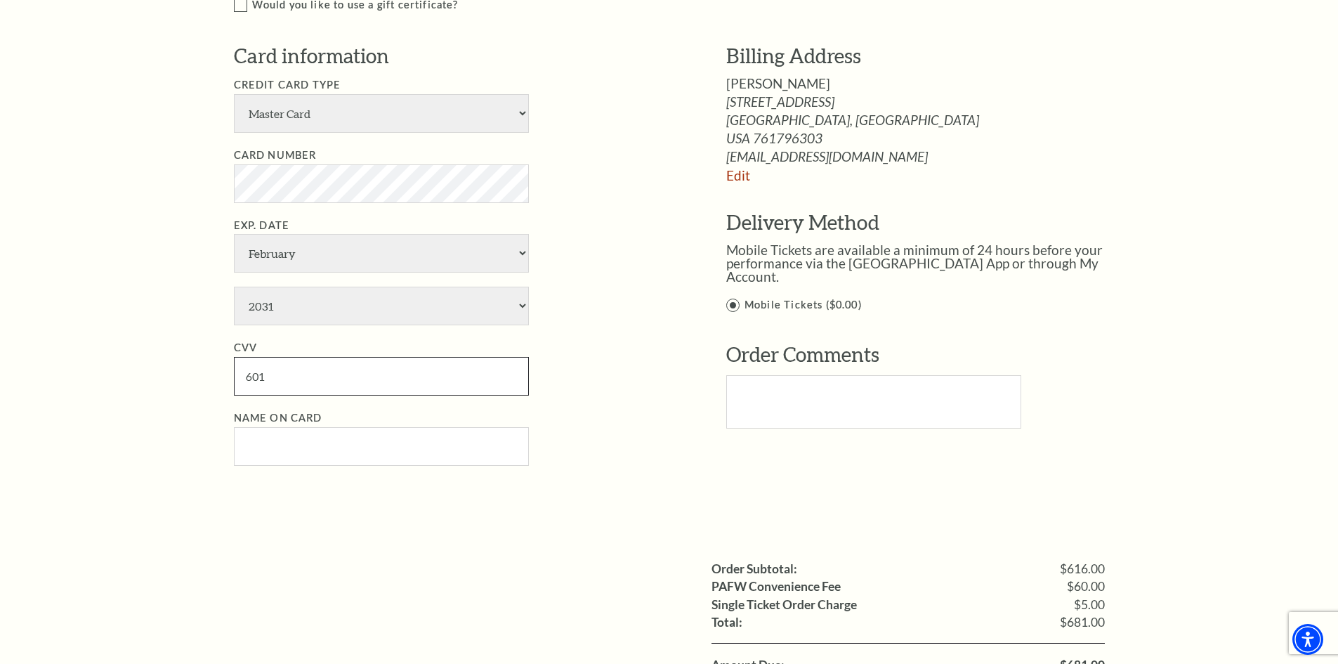
type input "601"
click at [274, 457] on input "Name on Card" at bounding box center [381, 446] width 295 height 39
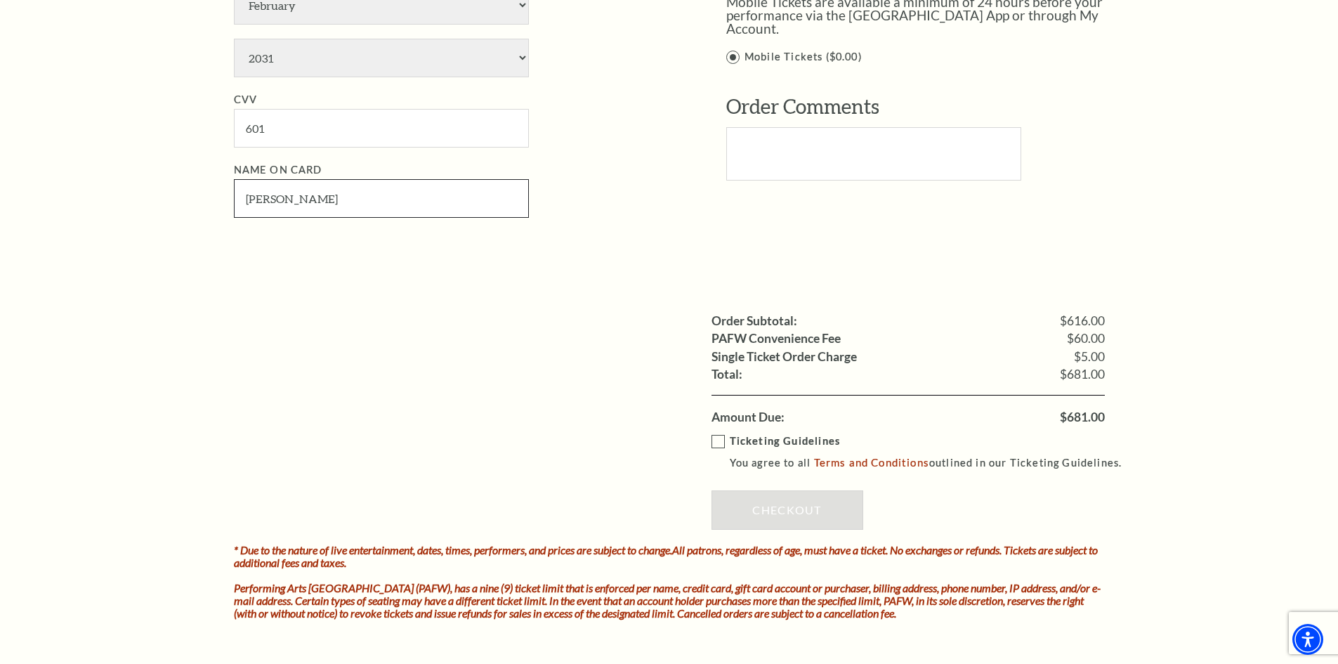
scroll to position [1265, 0]
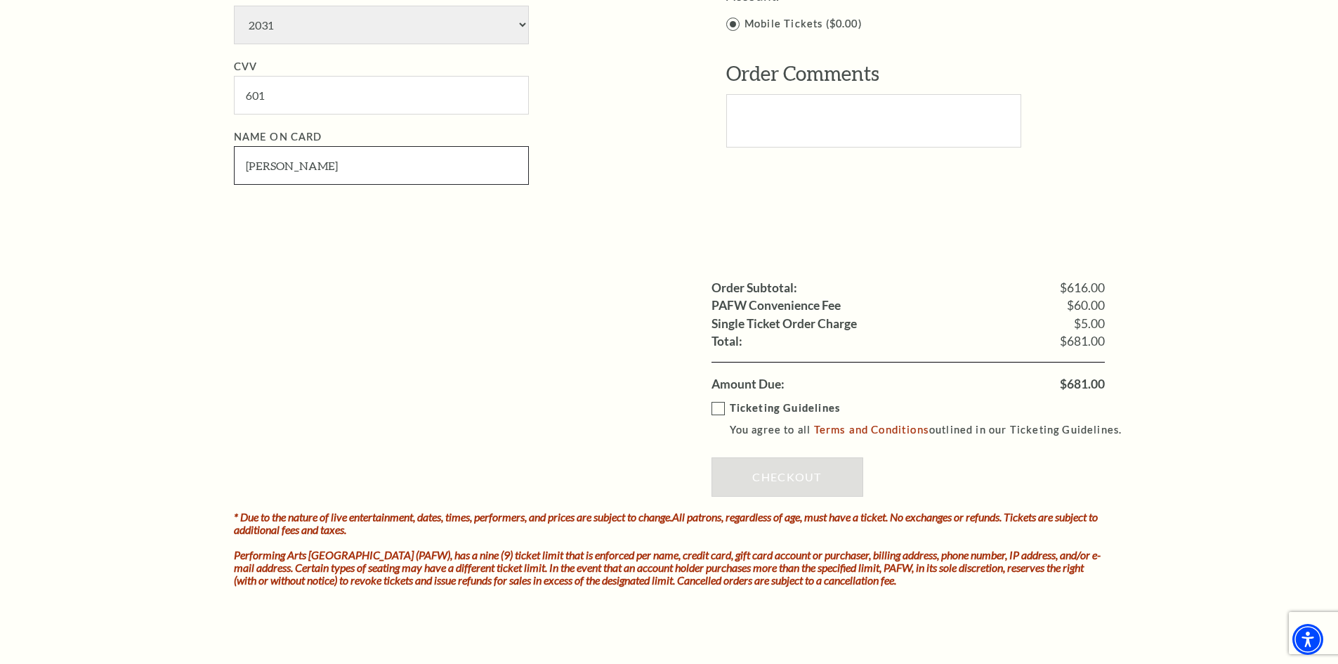
type input "Marie Huff"
click at [721, 410] on label "Ticketing Guidelines You agree to all Terms and Conditions outlined in our Tick…" at bounding box center [924, 419] width 424 height 39
click at [0, 0] on input "Ticketing Guidelines You agree to all Terms and Conditions outlined in our Tick…" at bounding box center [0, 0] width 0 height 0
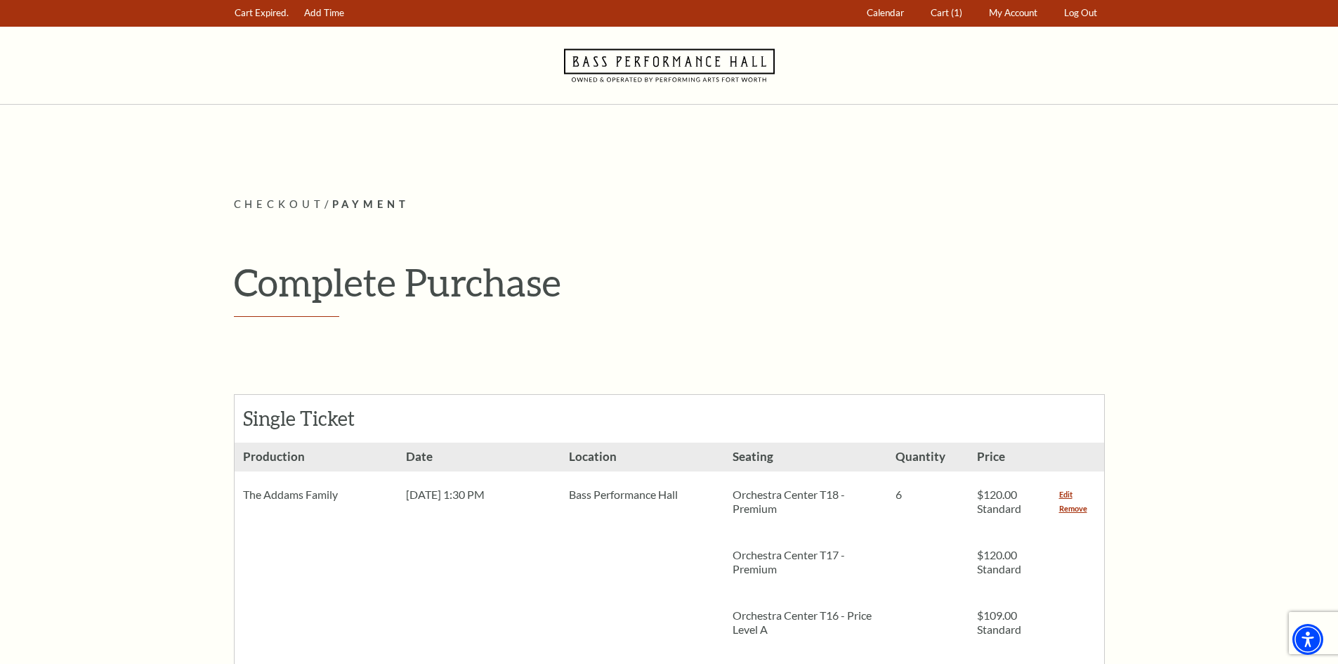
scroll to position [0, 0]
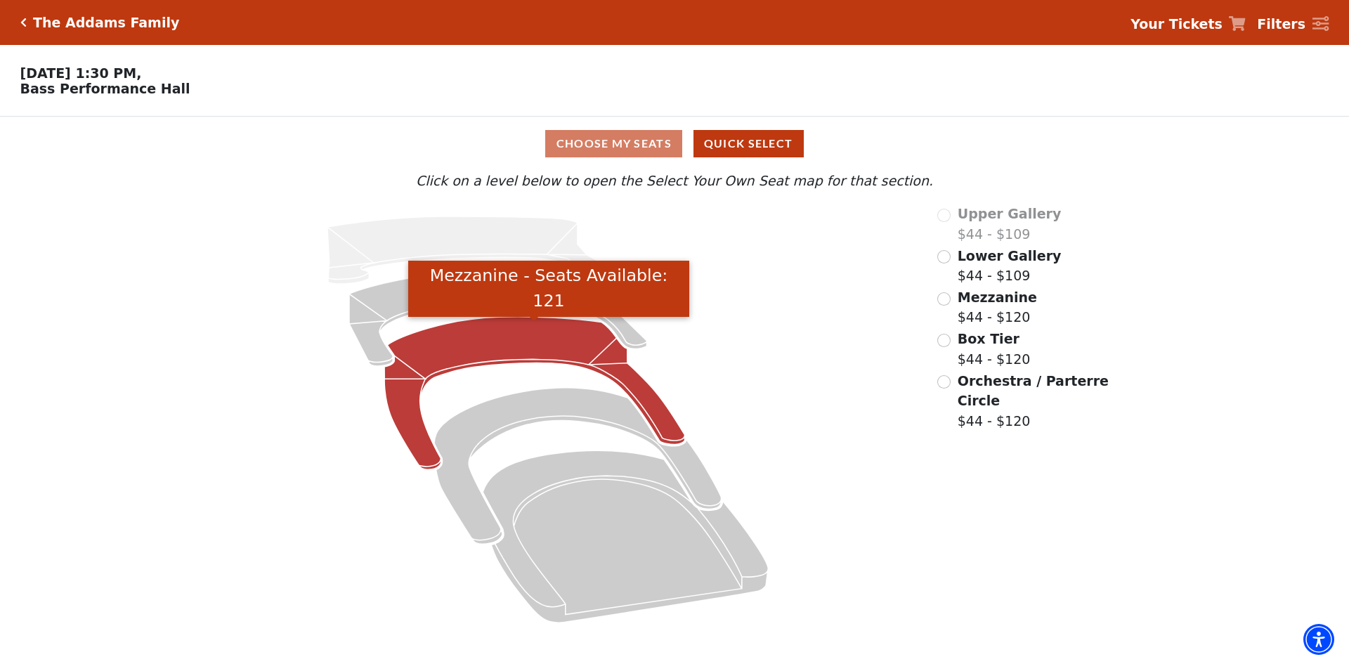
click at [487, 349] on icon "Mezzanine - Seats Available: 121" at bounding box center [534, 393] width 301 height 153
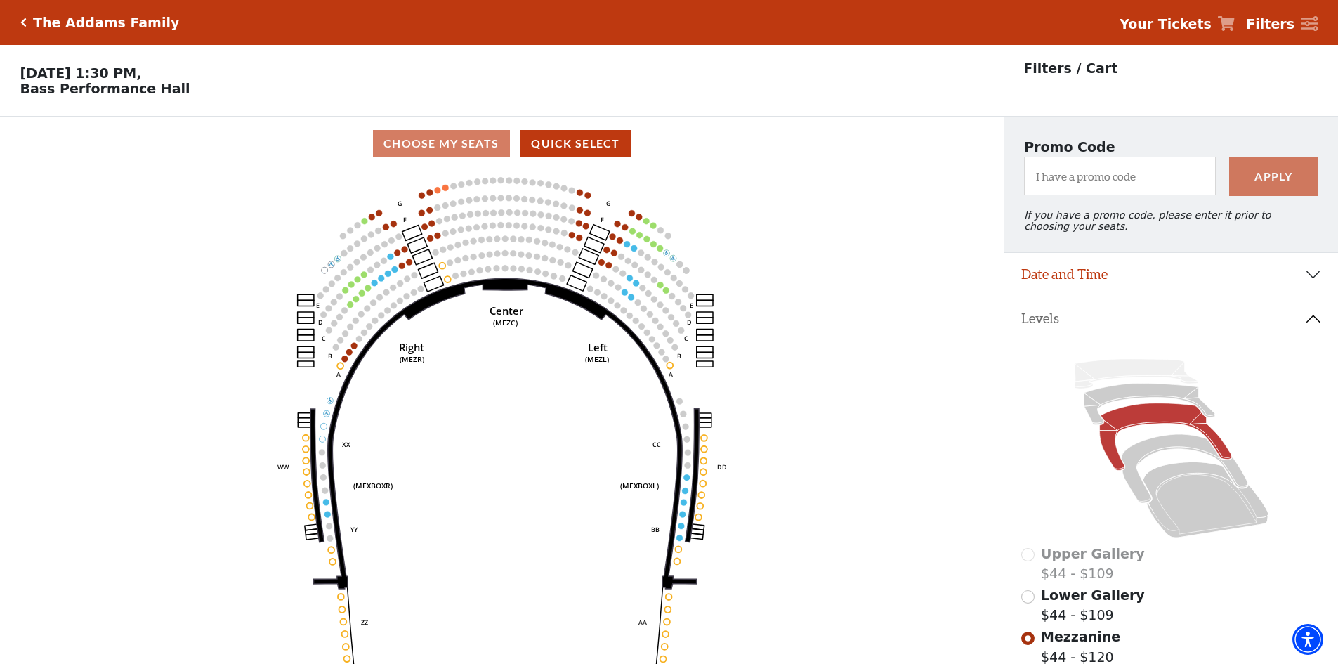
click at [22, 20] on icon "Click here to go back to filters" at bounding box center [23, 23] width 6 height 10
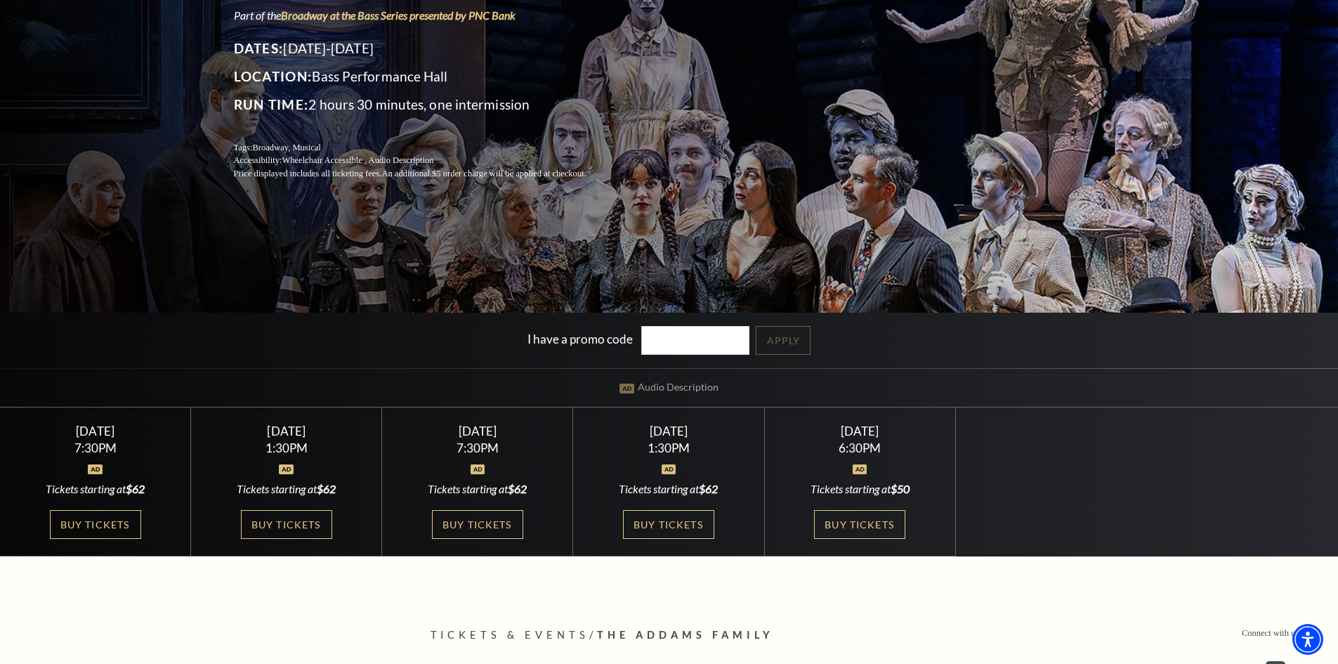
scroll to position [211, 0]
click at [294, 510] on link "Buy Tickets" at bounding box center [286, 523] width 91 height 29
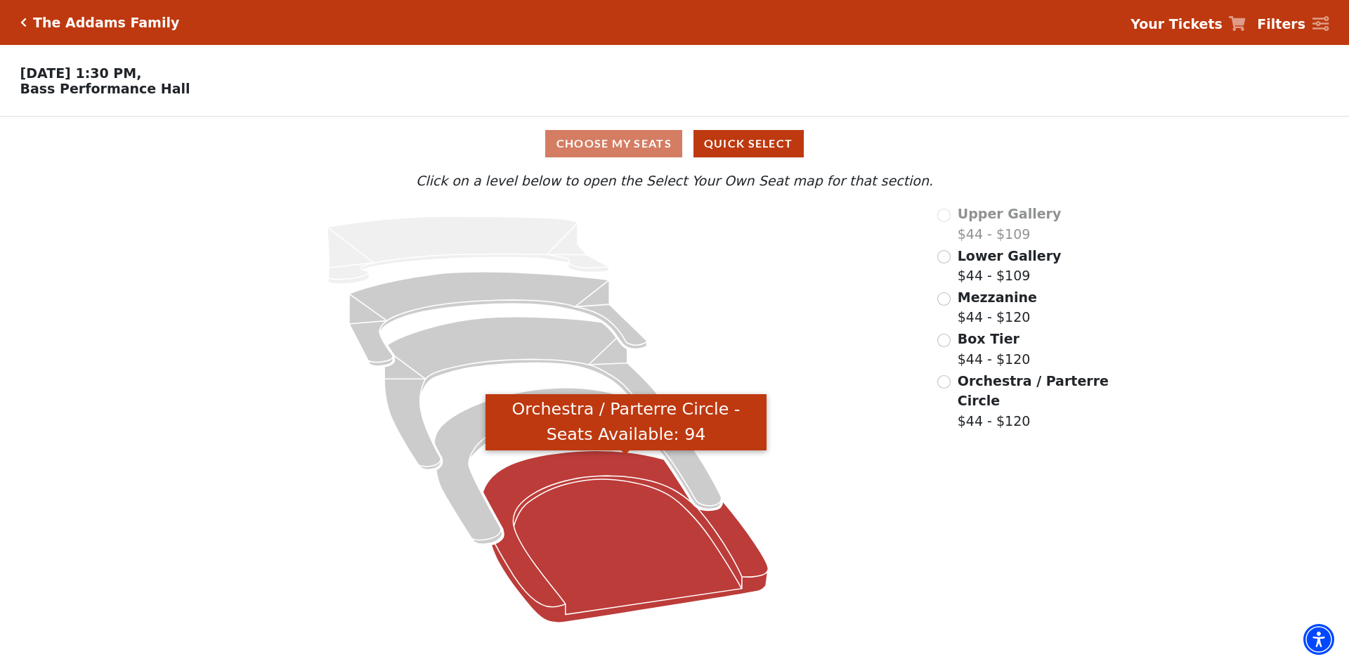
click at [610, 542] on icon "Orchestra / Parterre Circle - Seats Available: 94" at bounding box center [625, 536] width 285 height 172
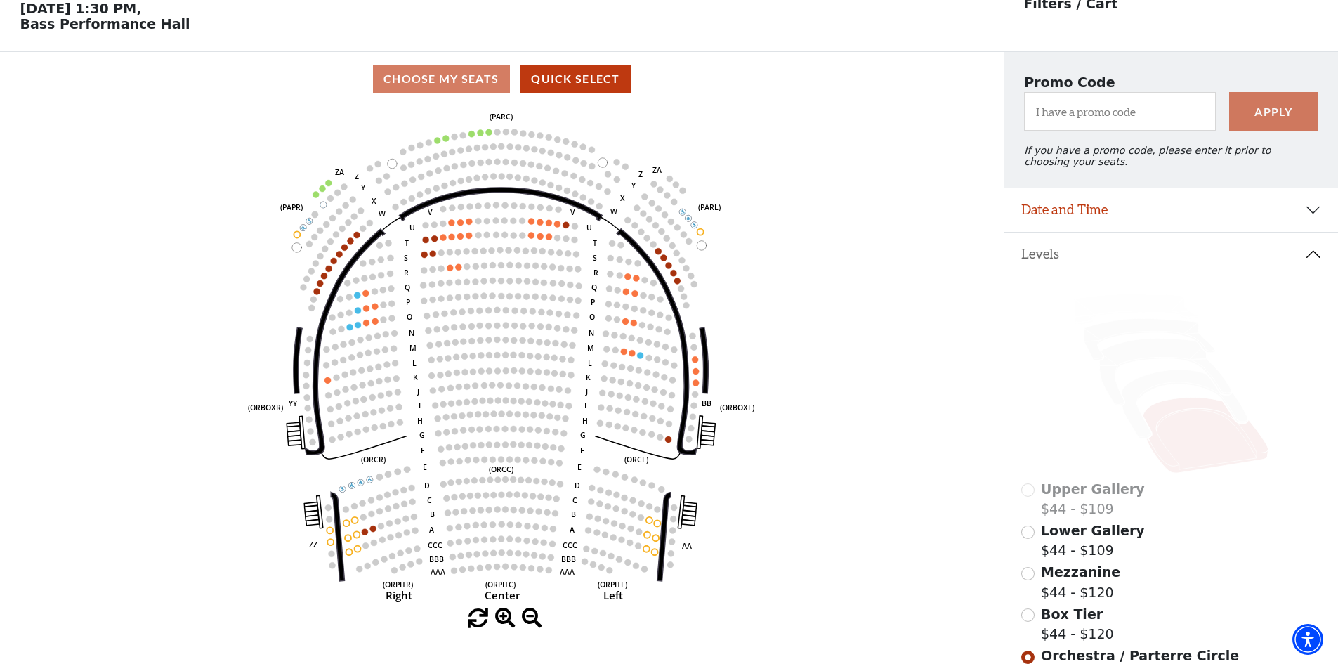
scroll to position [65, 0]
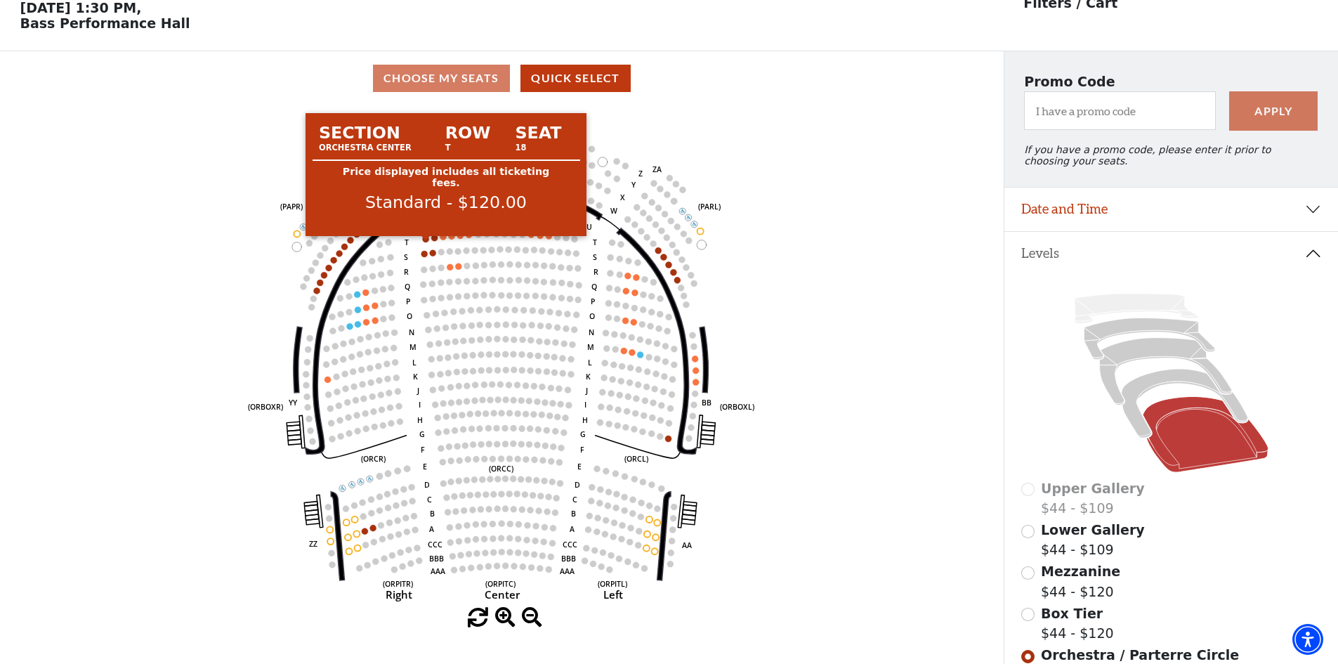
click at [425, 242] on circle at bounding box center [426, 239] width 6 height 6
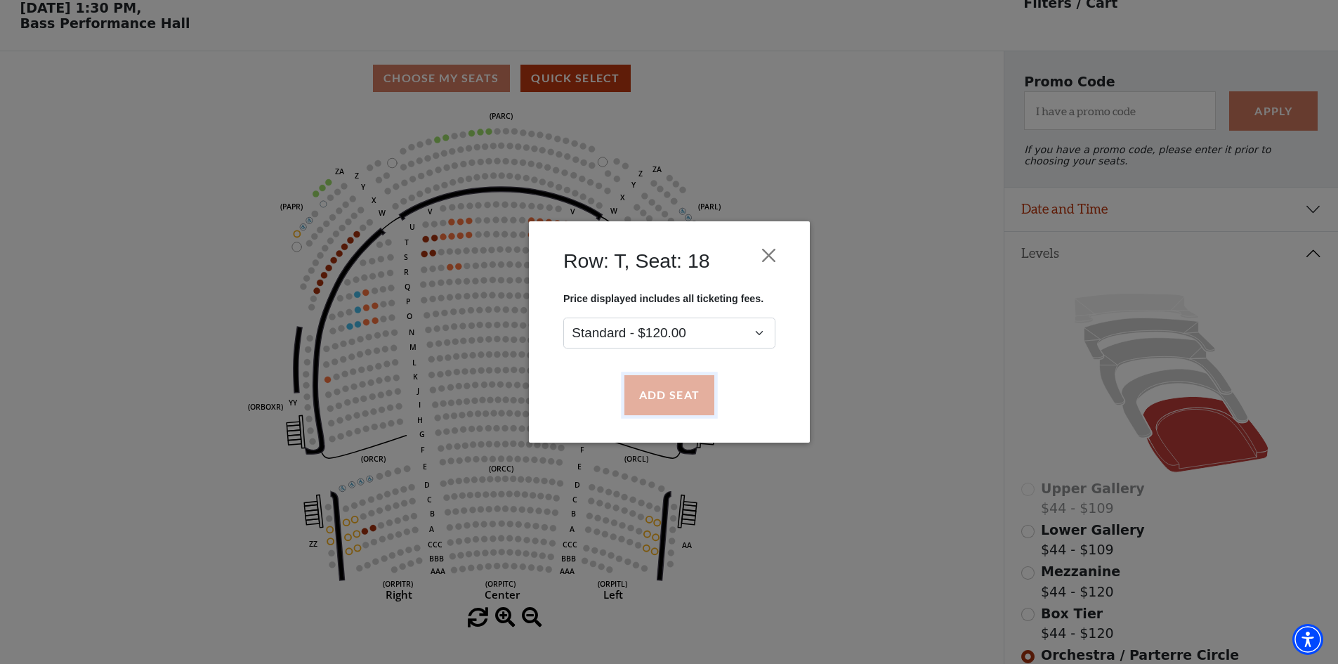
click at [666, 398] on button "Add Seat" at bounding box center [669, 395] width 90 height 39
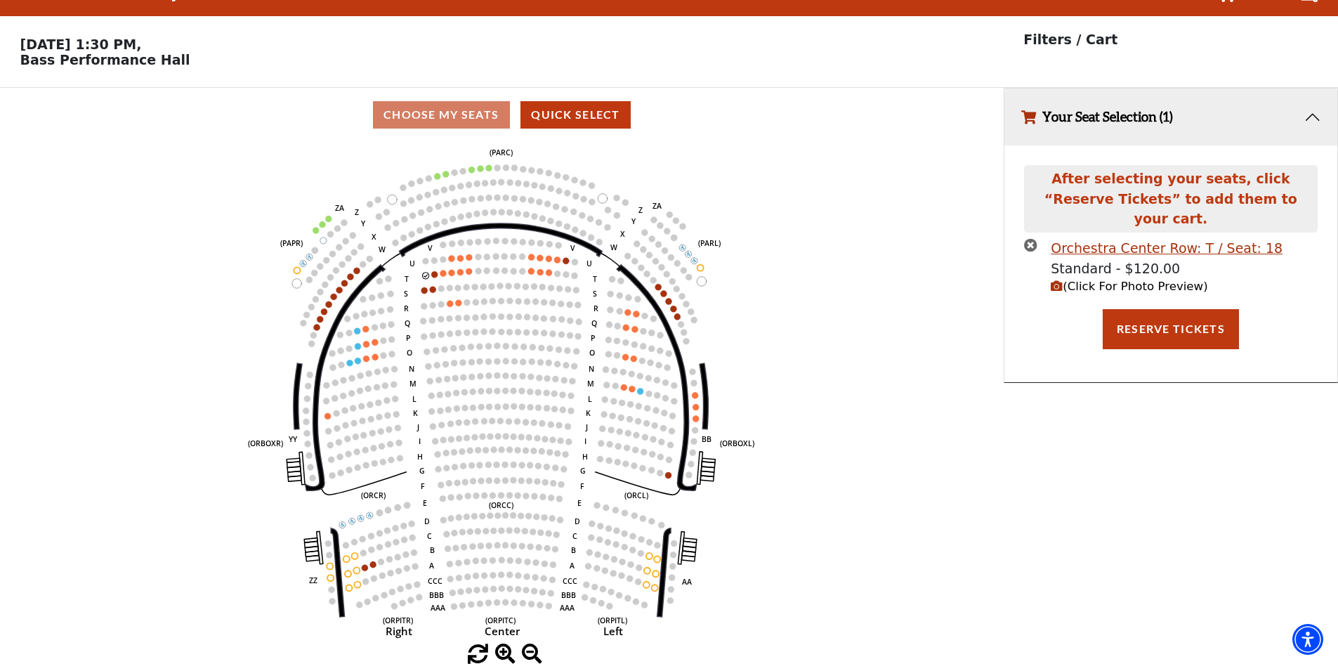
scroll to position [0, 0]
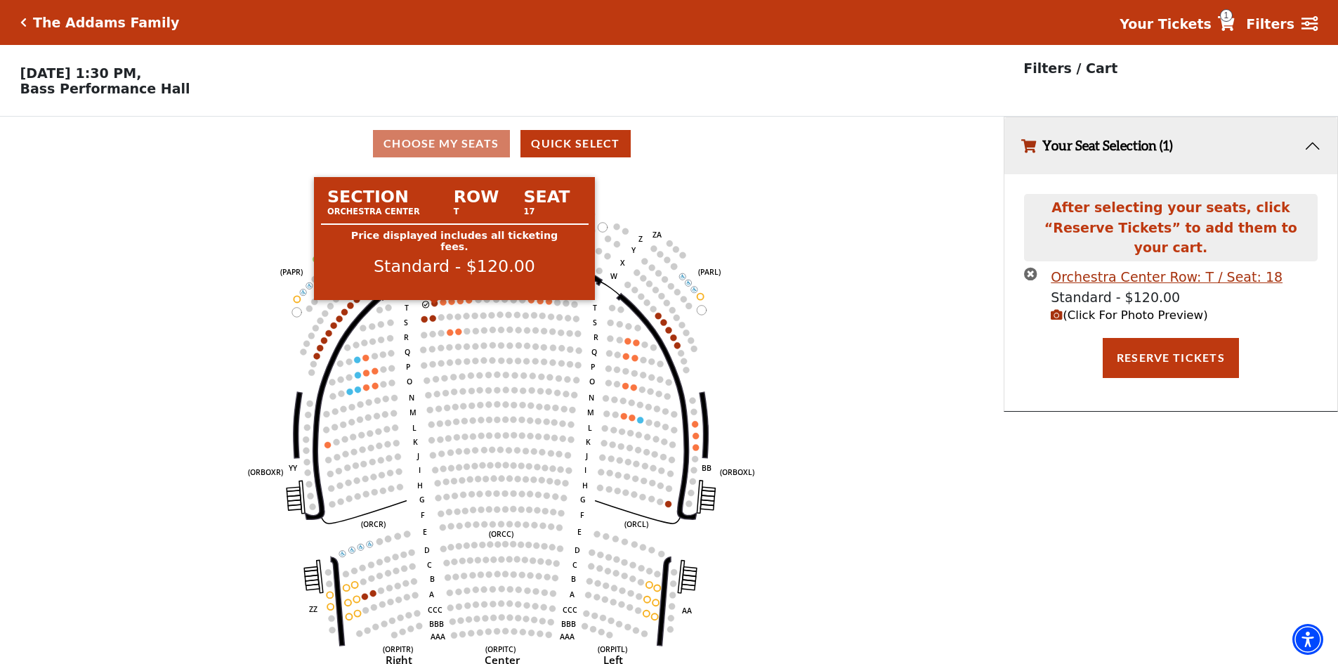
click at [435, 306] on circle at bounding box center [435, 303] width 6 height 6
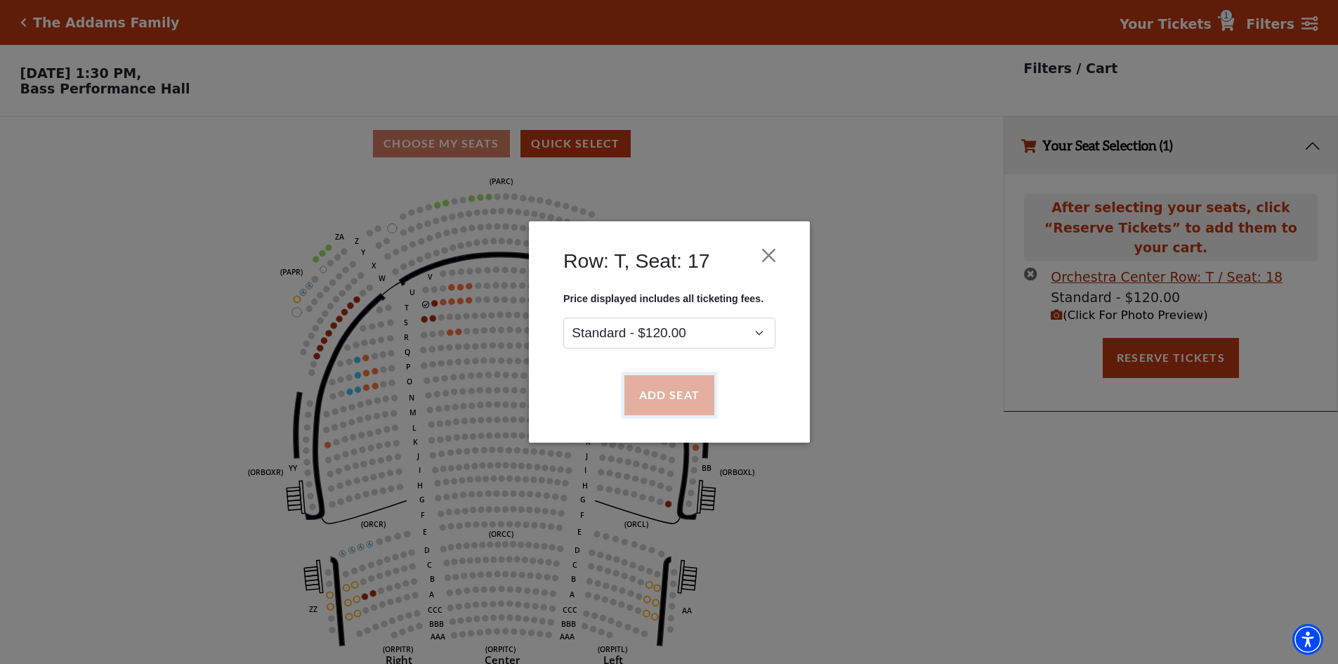
click at [686, 390] on button "Add Seat" at bounding box center [669, 395] width 90 height 39
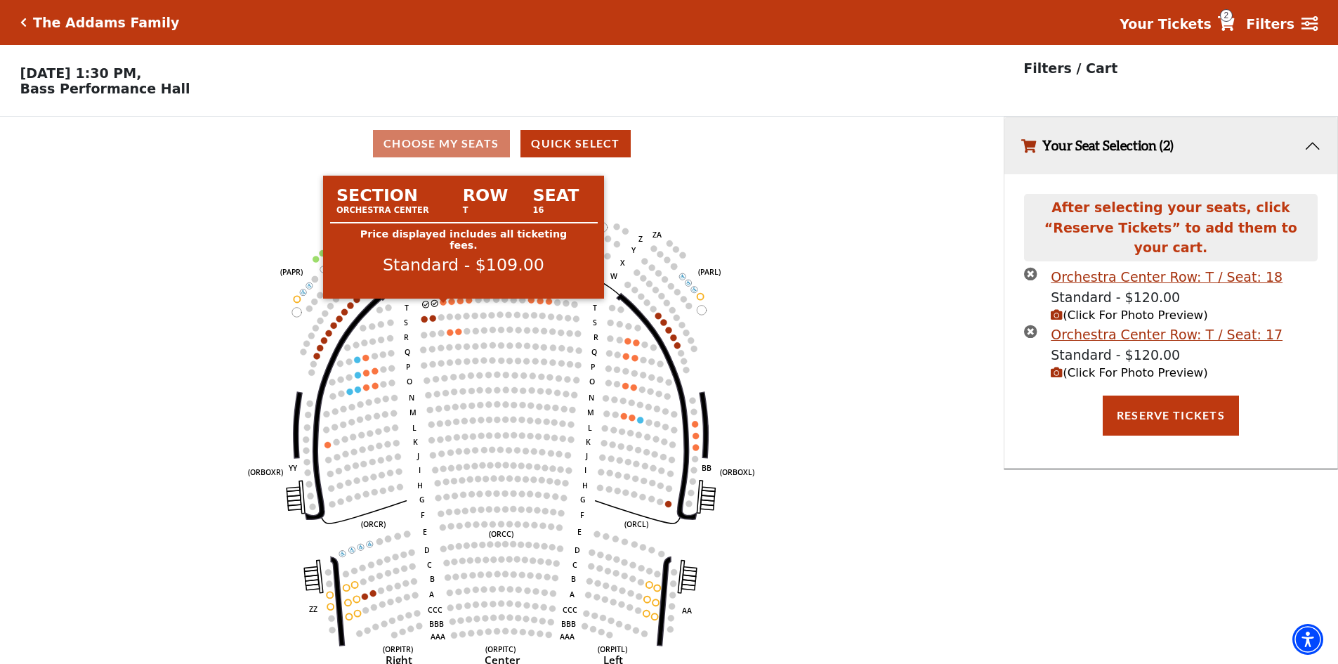
click at [445, 305] on circle at bounding box center [443, 302] width 6 height 6
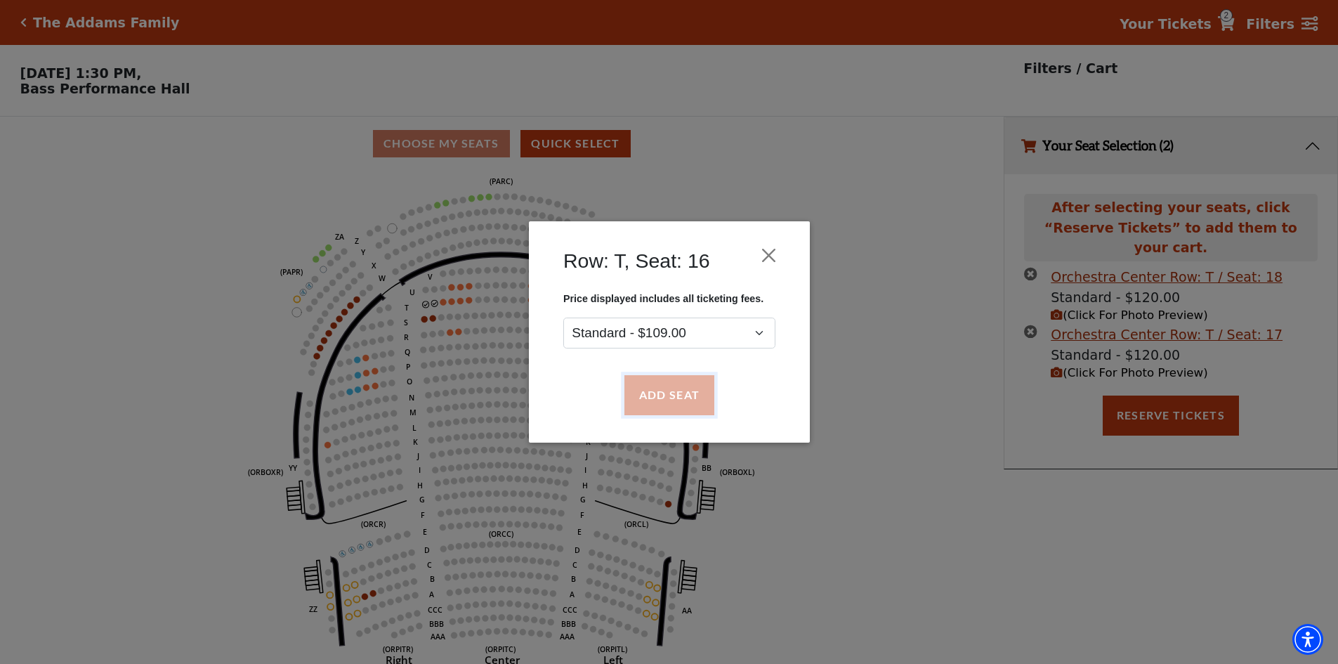
click at [677, 395] on button "Add Seat" at bounding box center [669, 395] width 90 height 39
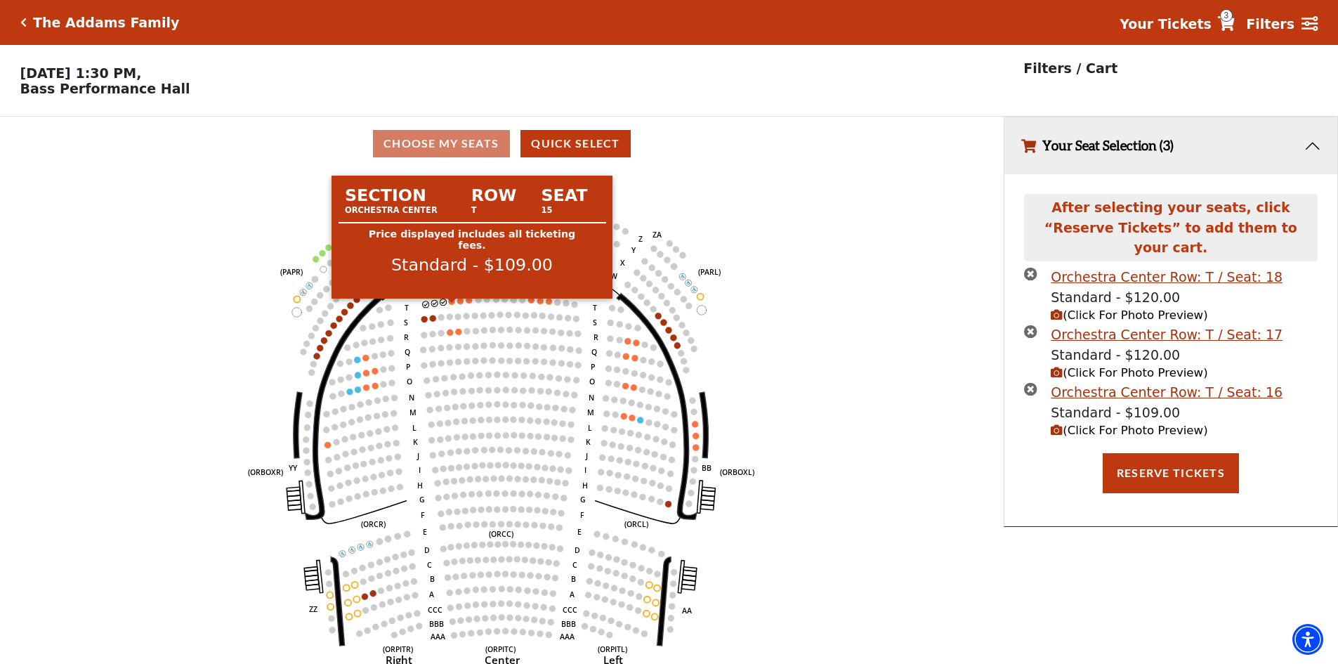
click at [453, 305] on circle at bounding box center [452, 302] width 6 height 6
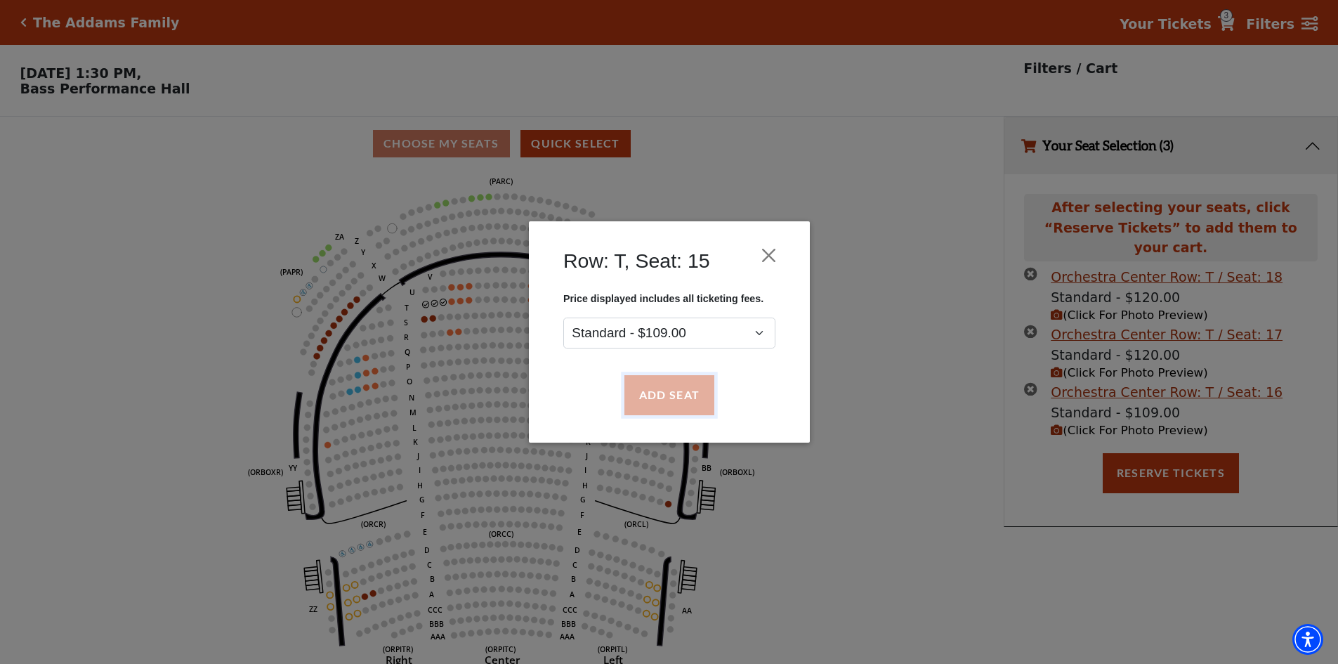
click at [679, 393] on button "Add Seat" at bounding box center [669, 395] width 90 height 39
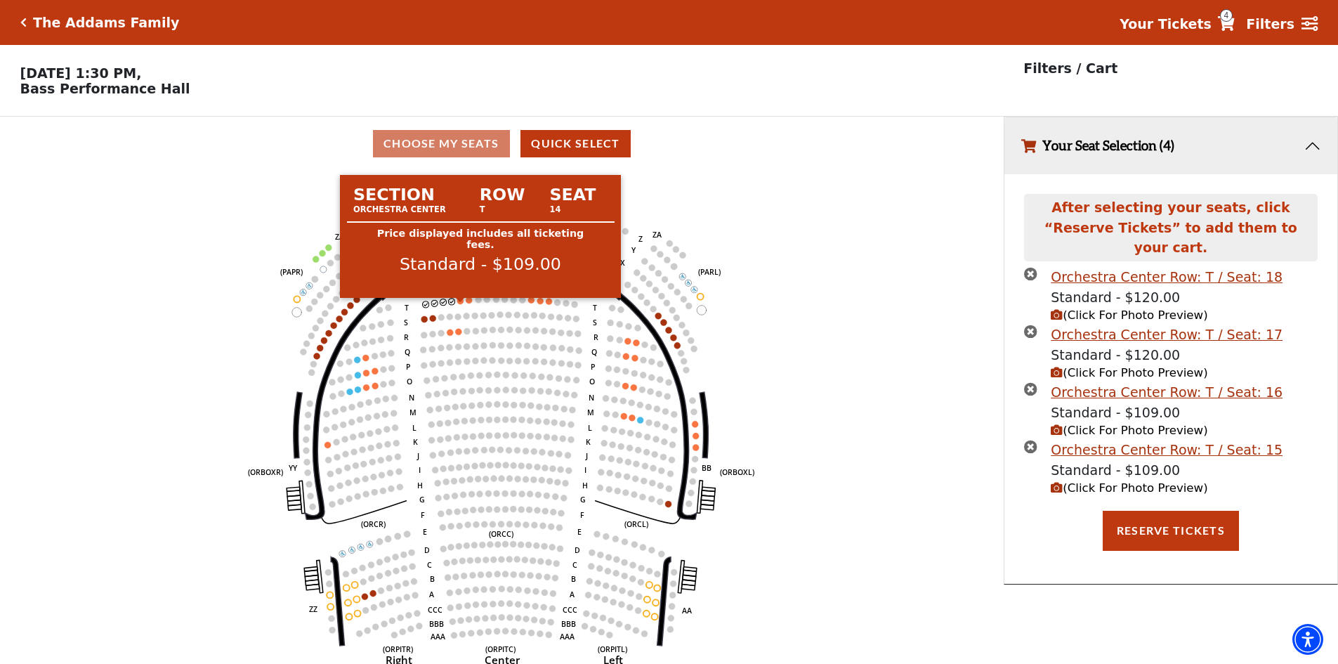
click at [461, 304] on circle at bounding box center [460, 301] width 6 height 6
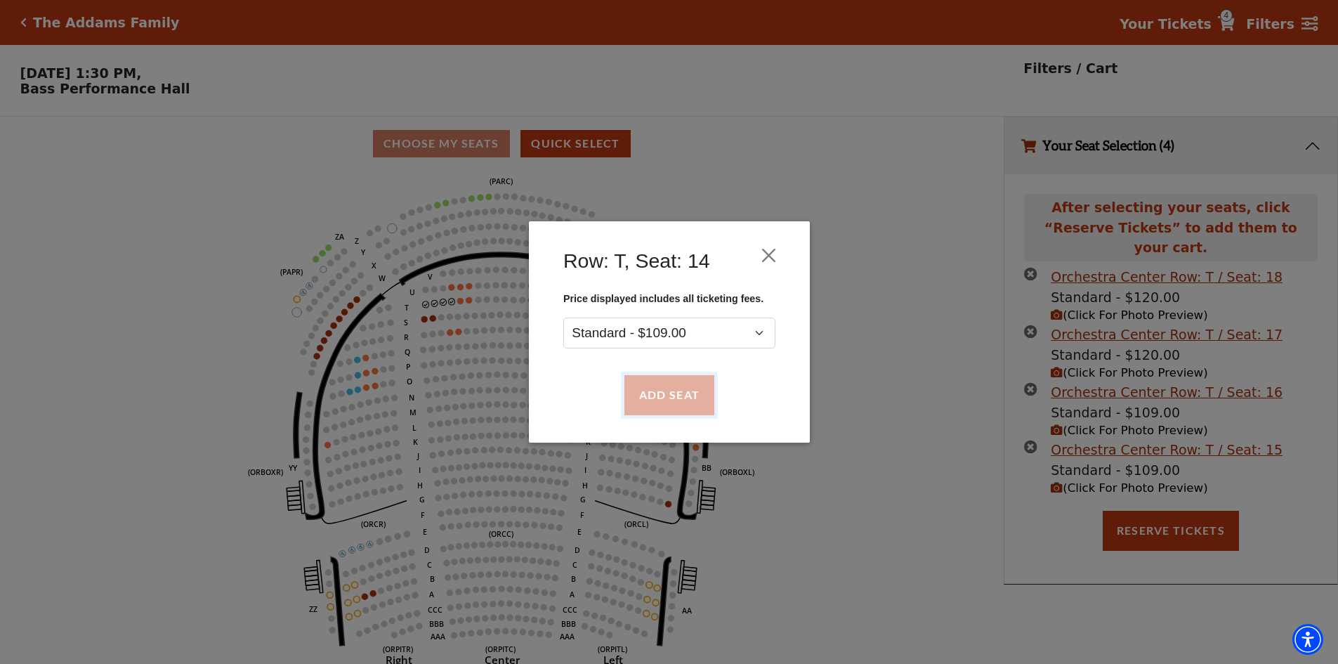
click at [670, 399] on button "Add Seat" at bounding box center [669, 395] width 90 height 39
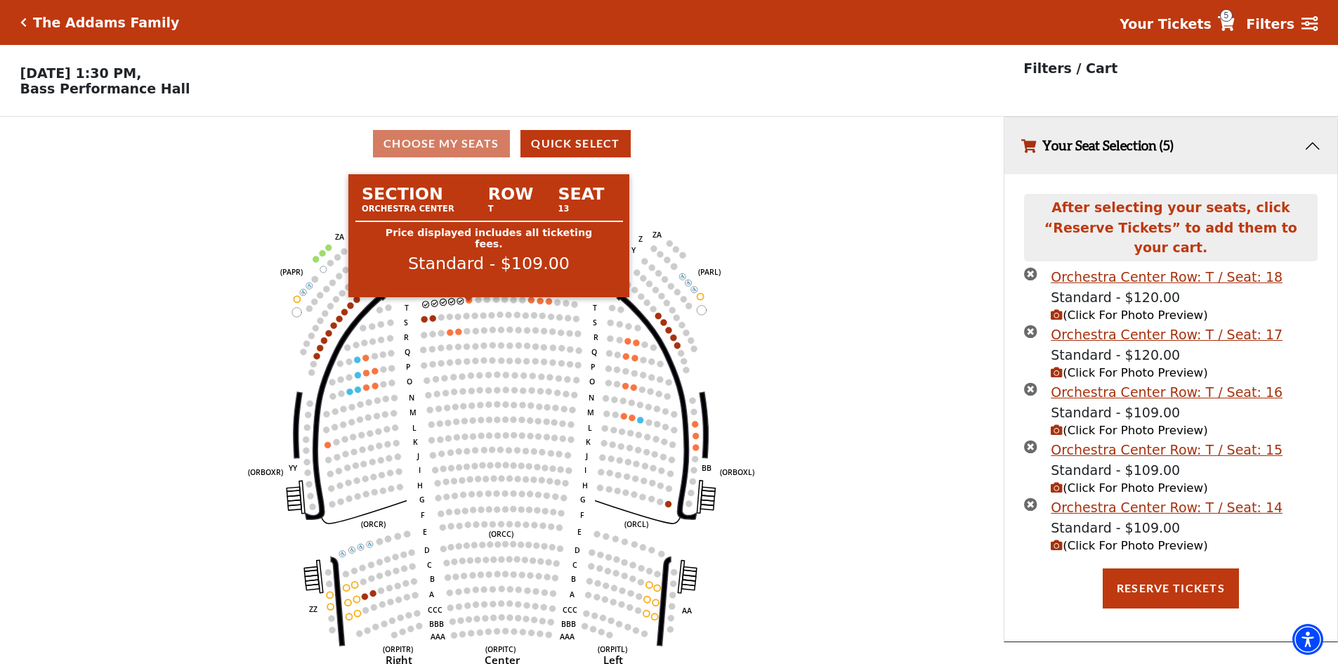
click at [470, 303] on circle at bounding box center [469, 300] width 6 height 6
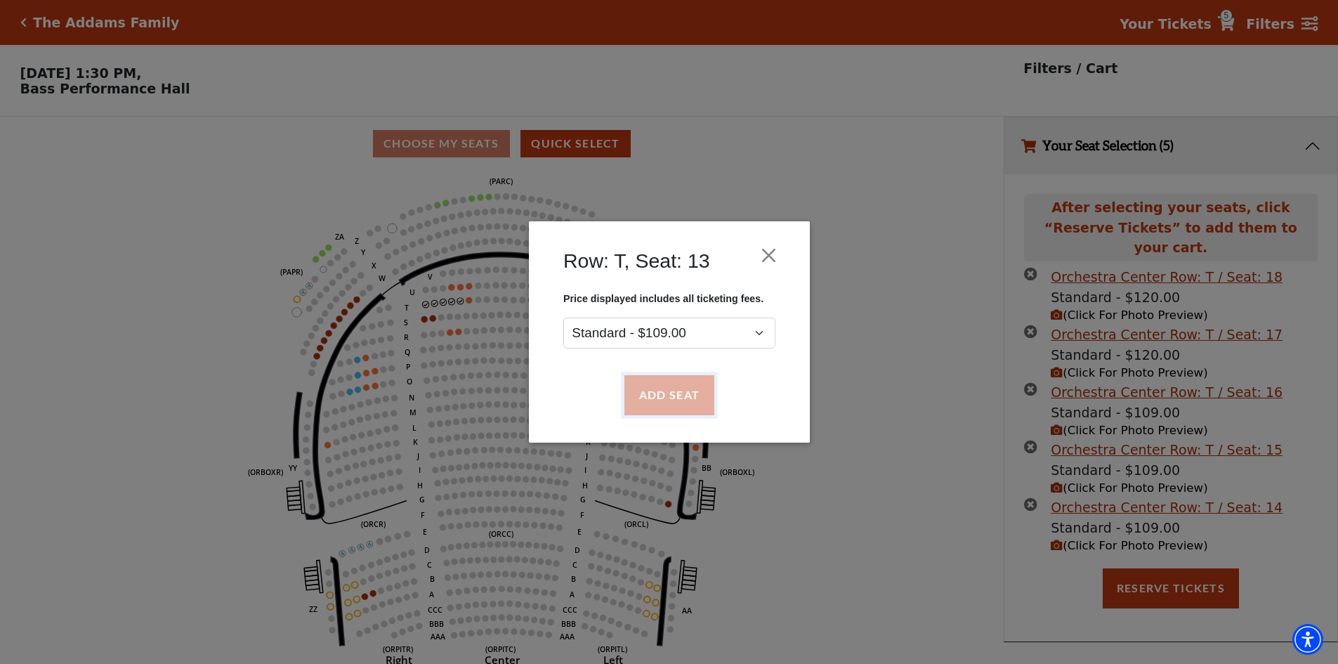
click at [686, 391] on button "Add Seat" at bounding box center [669, 395] width 90 height 39
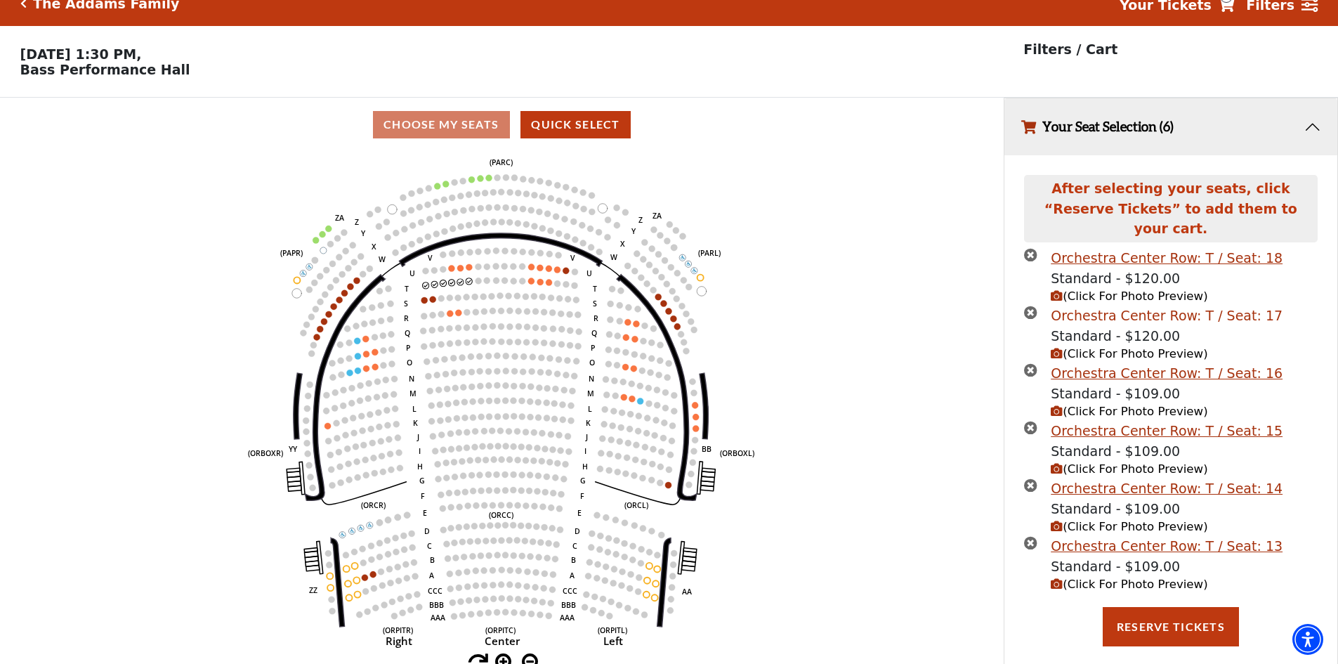
scroll to position [34, 0]
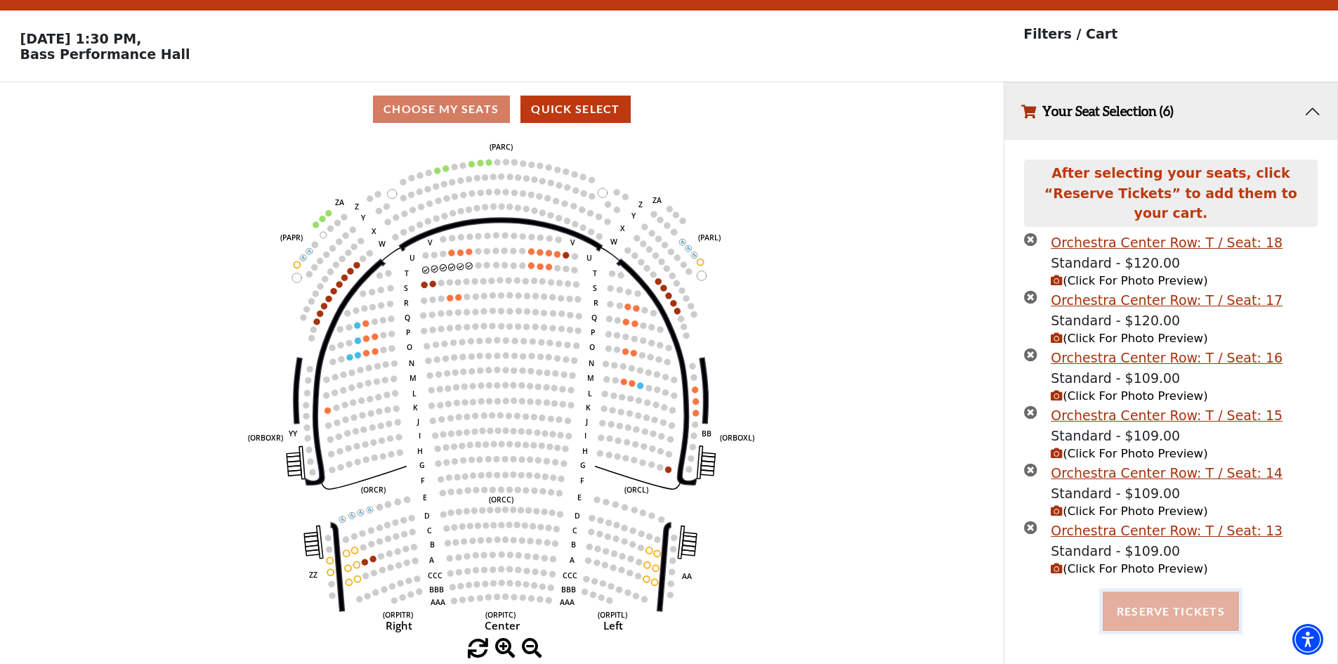
click at [1154, 596] on button "Reserve Tickets" at bounding box center [1171, 611] width 136 height 39
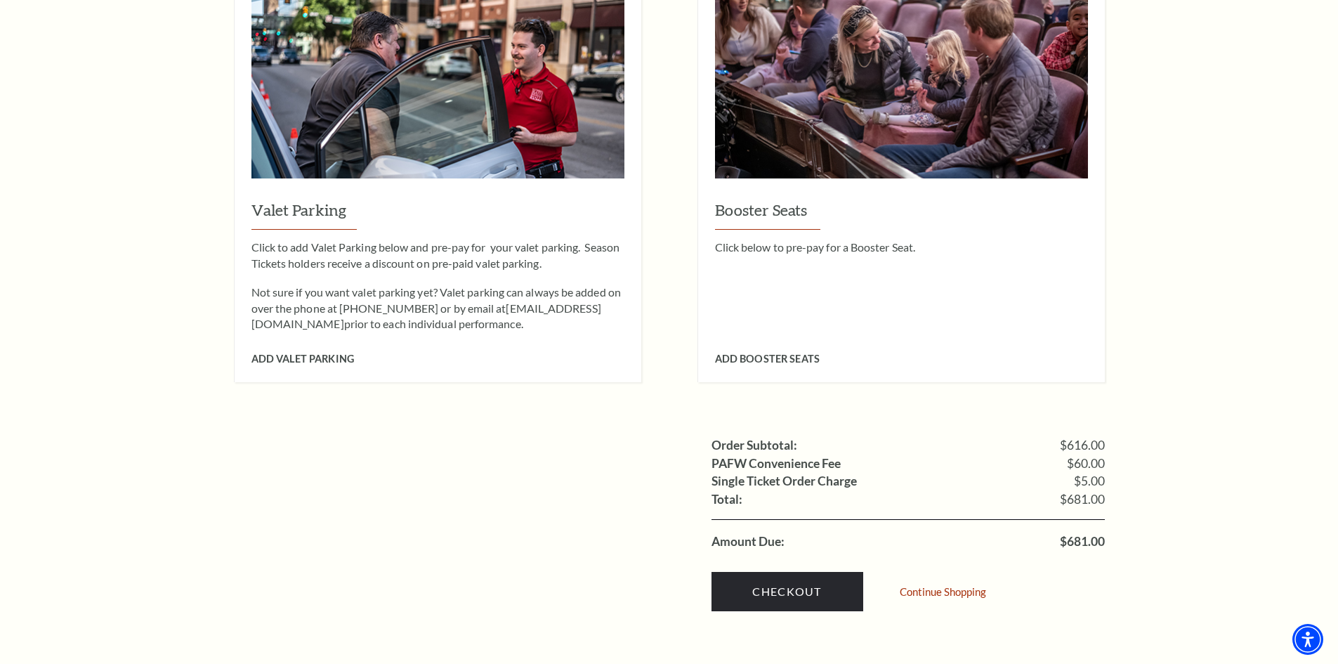
scroll to position [1335, 0]
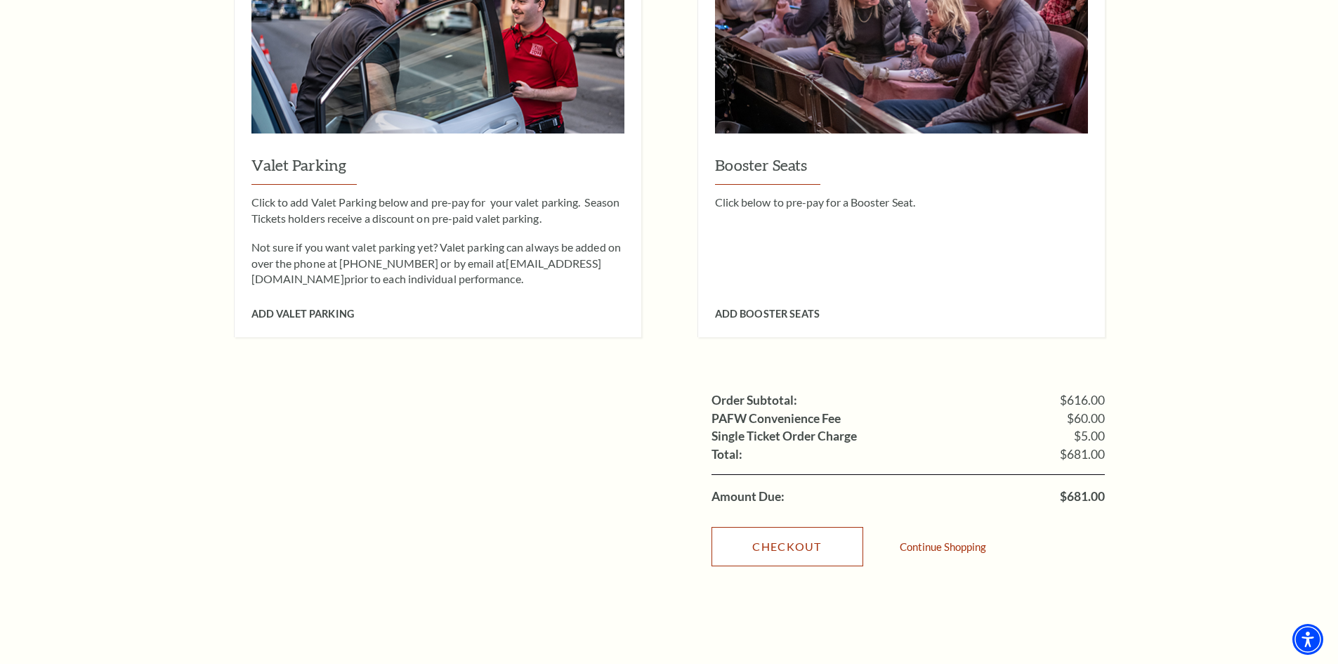
click at [799, 527] on link "Checkout" at bounding box center [788, 546] width 152 height 39
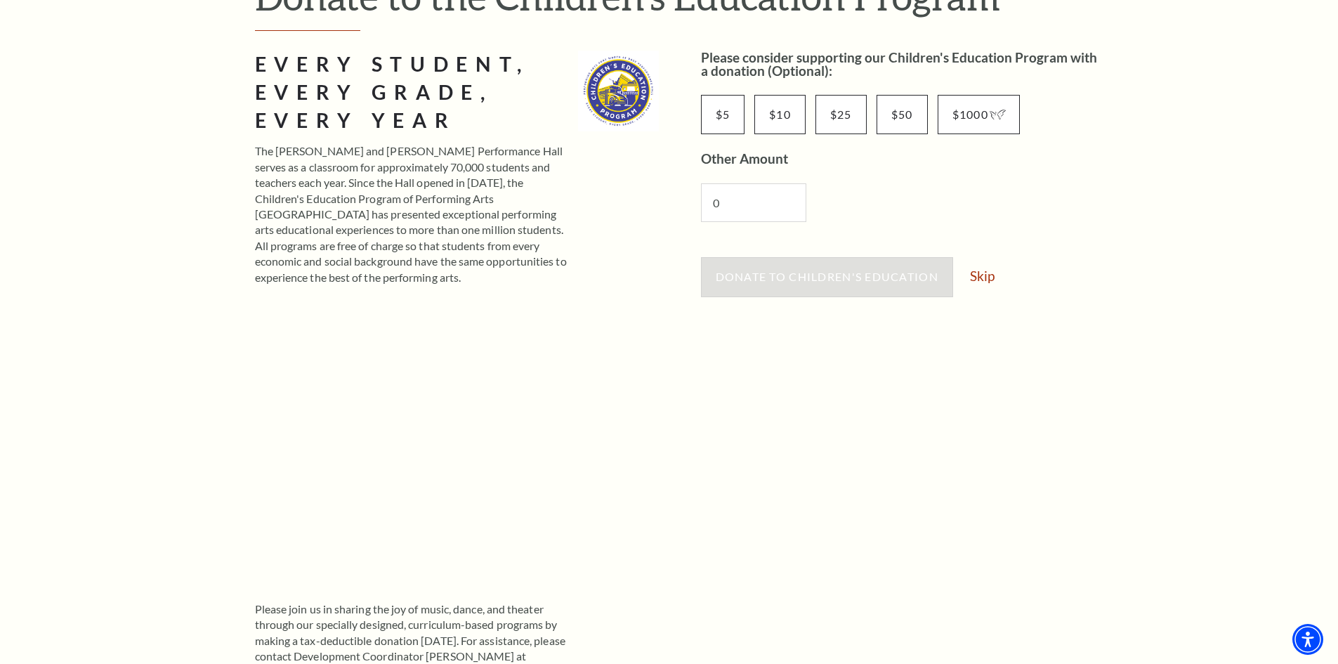
scroll to position [211, 0]
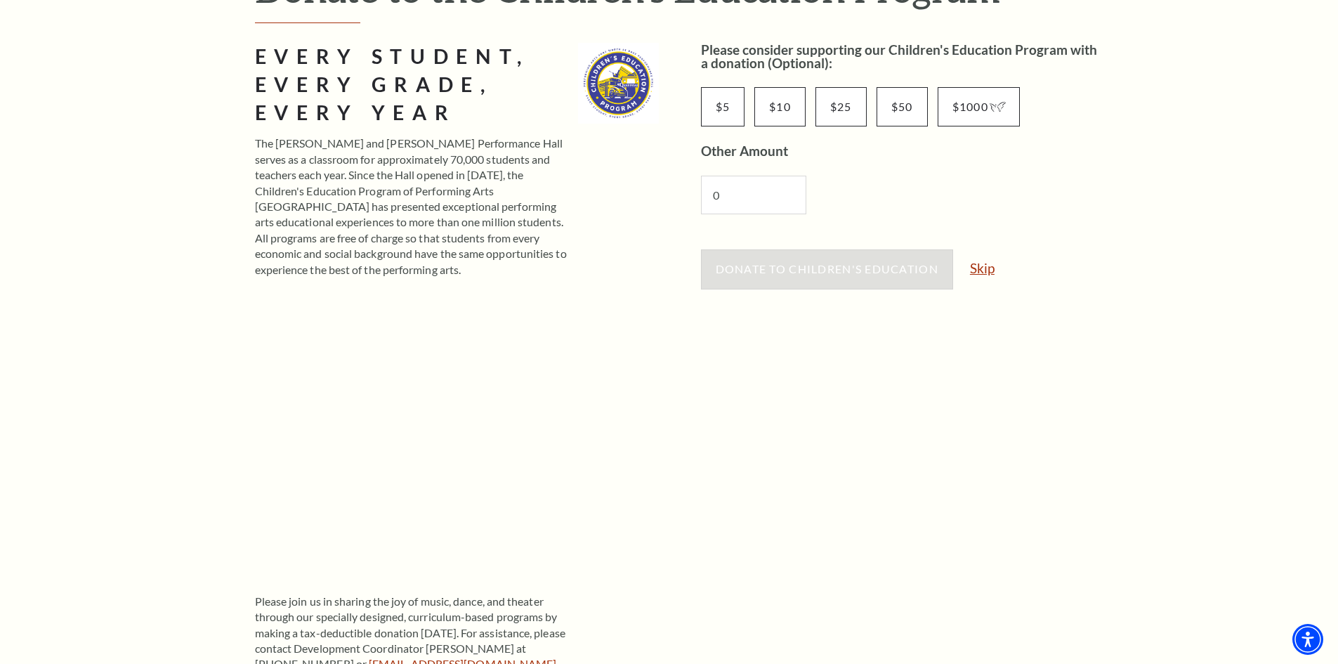
click at [984, 267] on link "Skip" at bounding box center [982, 267] width 25 height 13
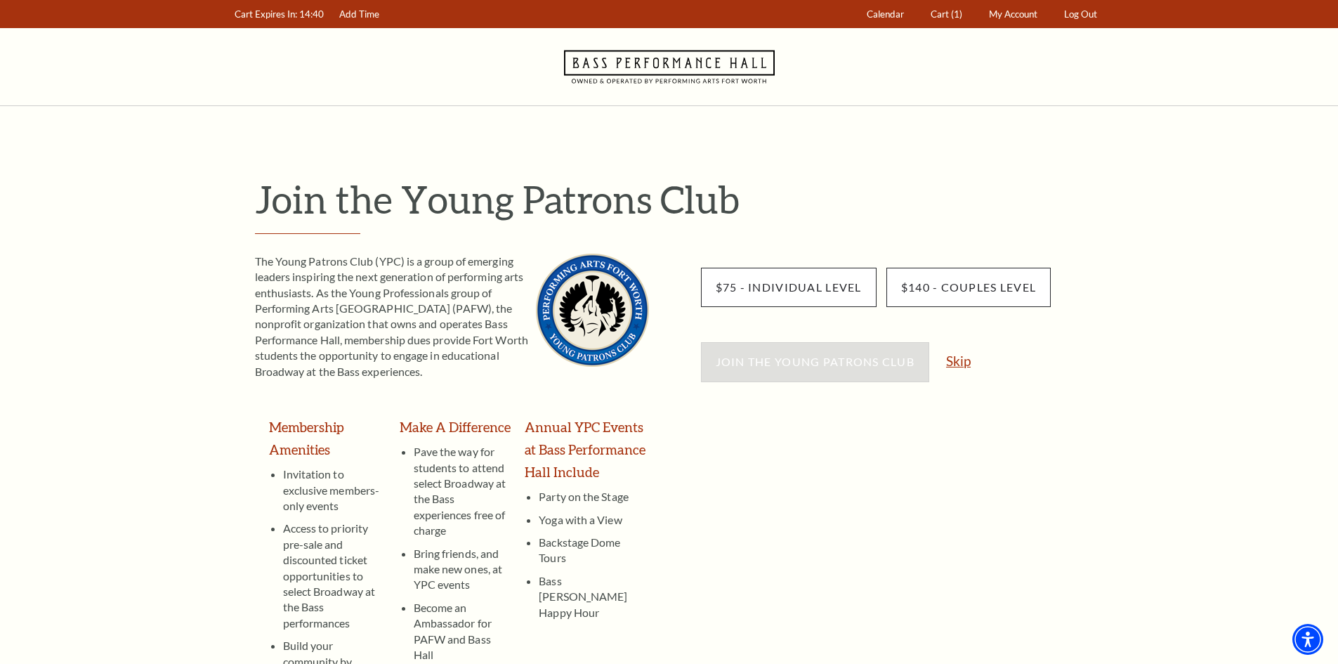
click at [962, 360] on link "Skip" at bounding box center [958, 360] width 25 height 13
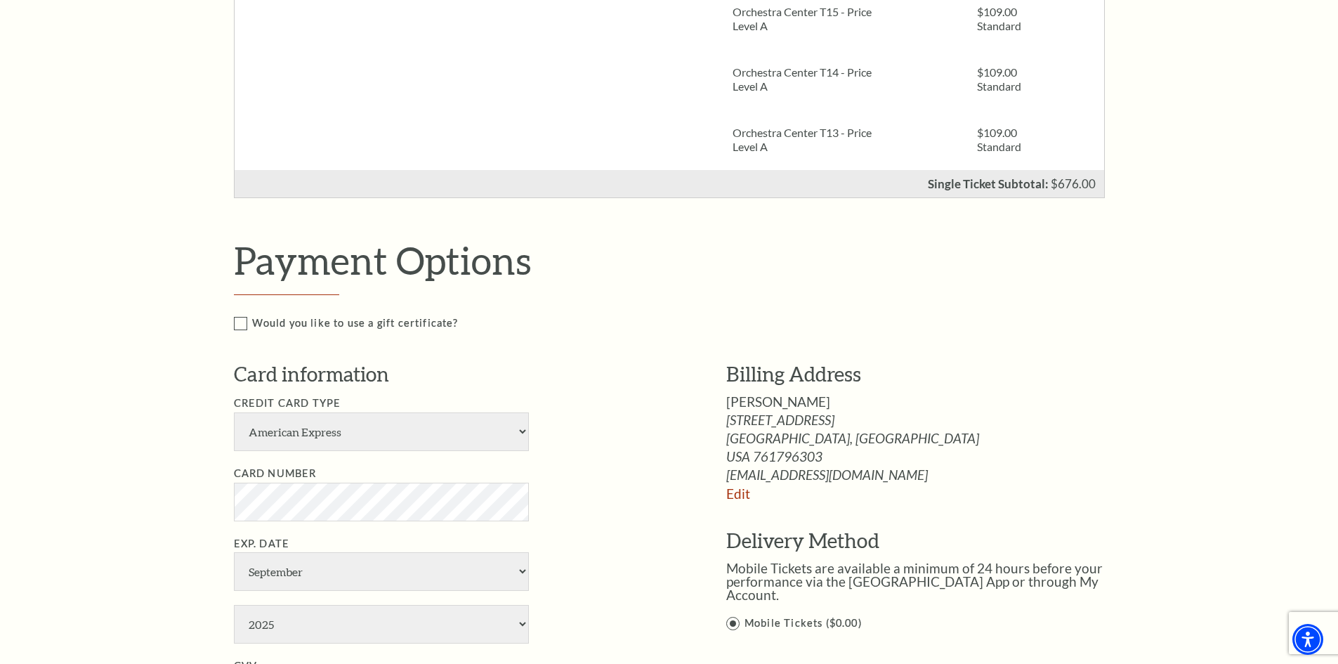
scroll to position [632, 0]
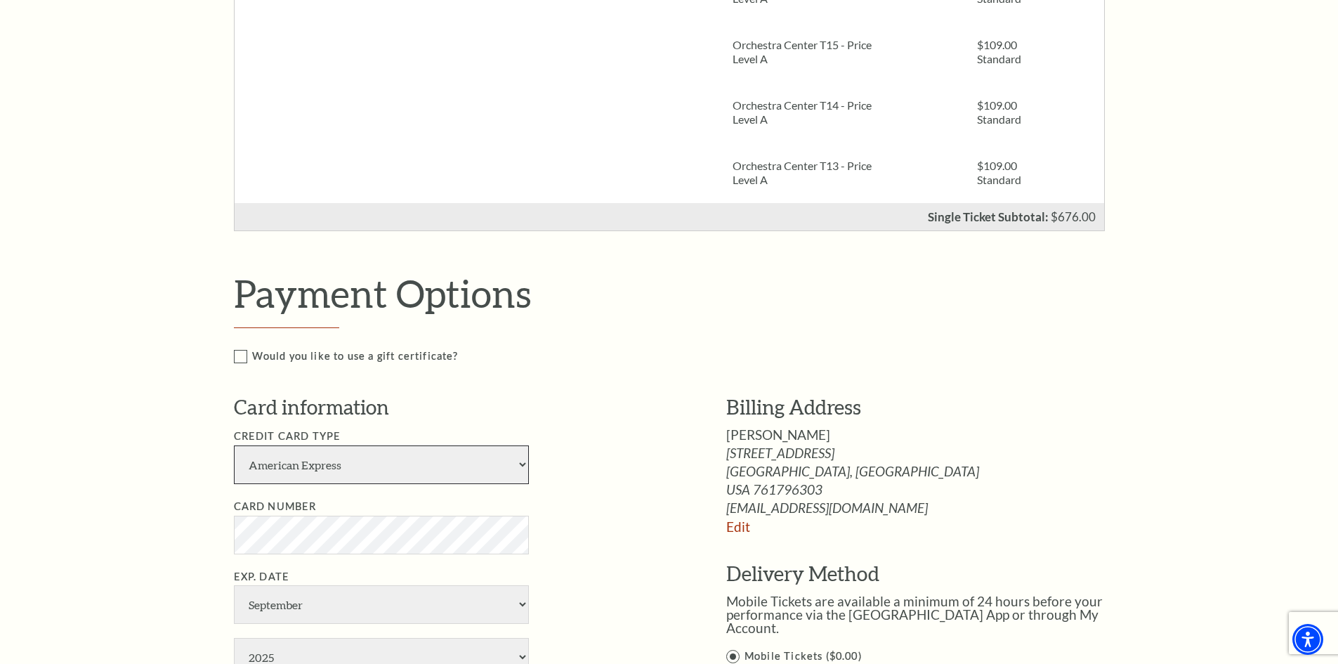
click at [410, 464] on select "American Express Visa Master Card Discover" at bounding box center [381, 464] width 295 height 39
select select "25"
click at [234, 445] on select "American Express Visa Master Card Discover" at bounding box center [381, 464] width 295 height 39
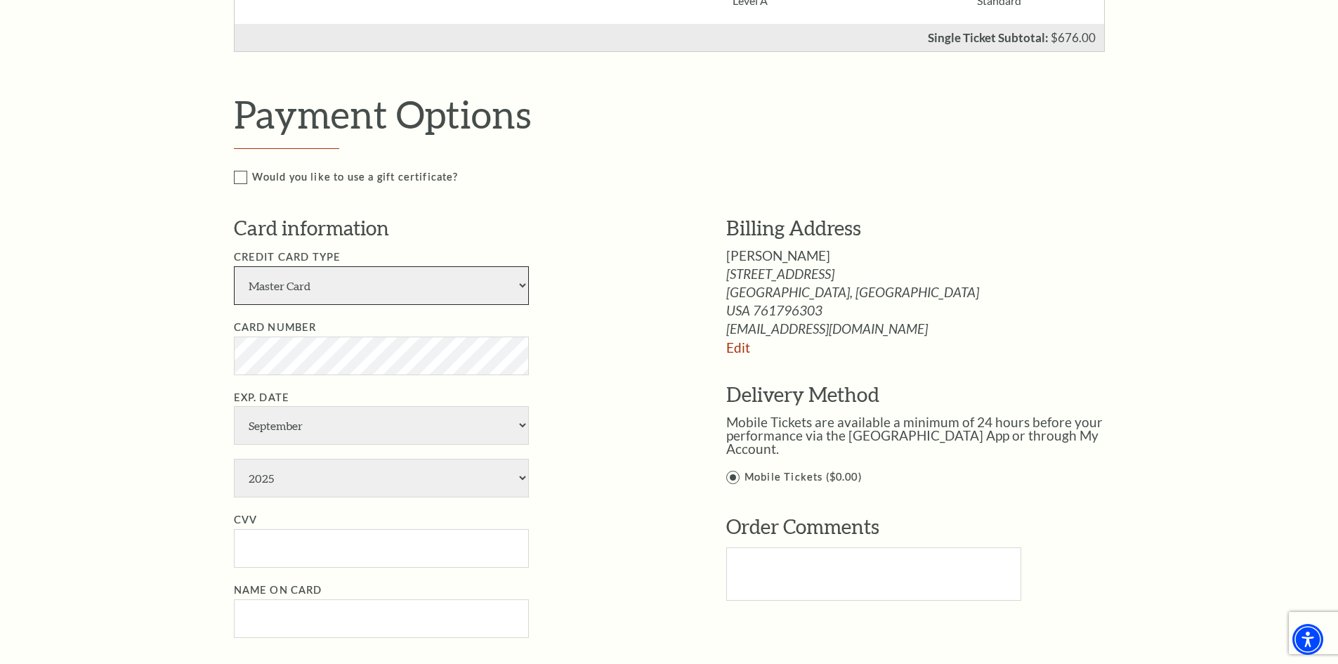
scroll to position [843, 0]
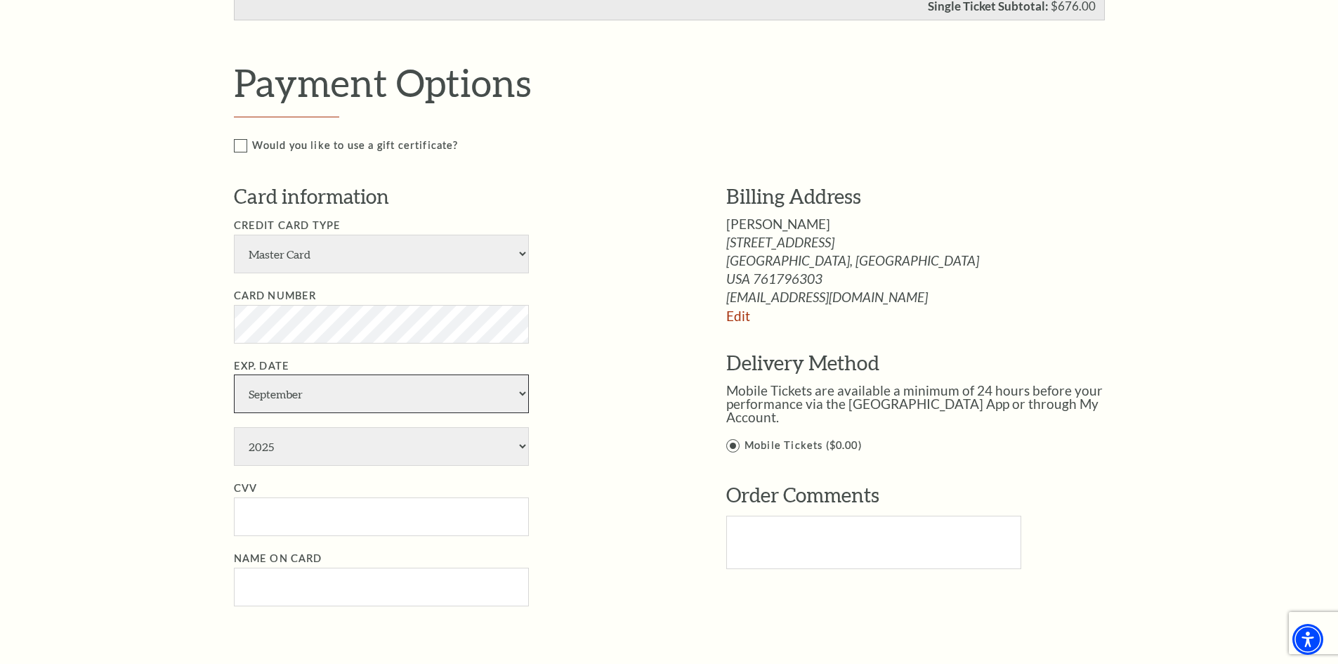
click at [345, 395] on select "January February March April May June July August September October November De…" at bounding box center [381, 393] width 295 height 39
select select "2"
click at [234, 374] on select "January February March April May June July August September October November De…" at bounding box center [381, 393] width 295 height 39
click at [291, 454] on select "2025 2026 2027 2028 2029 2030 2031 2032 2033 2034" at bounding box center [381, 446] width 295 height 39
select select "2031"
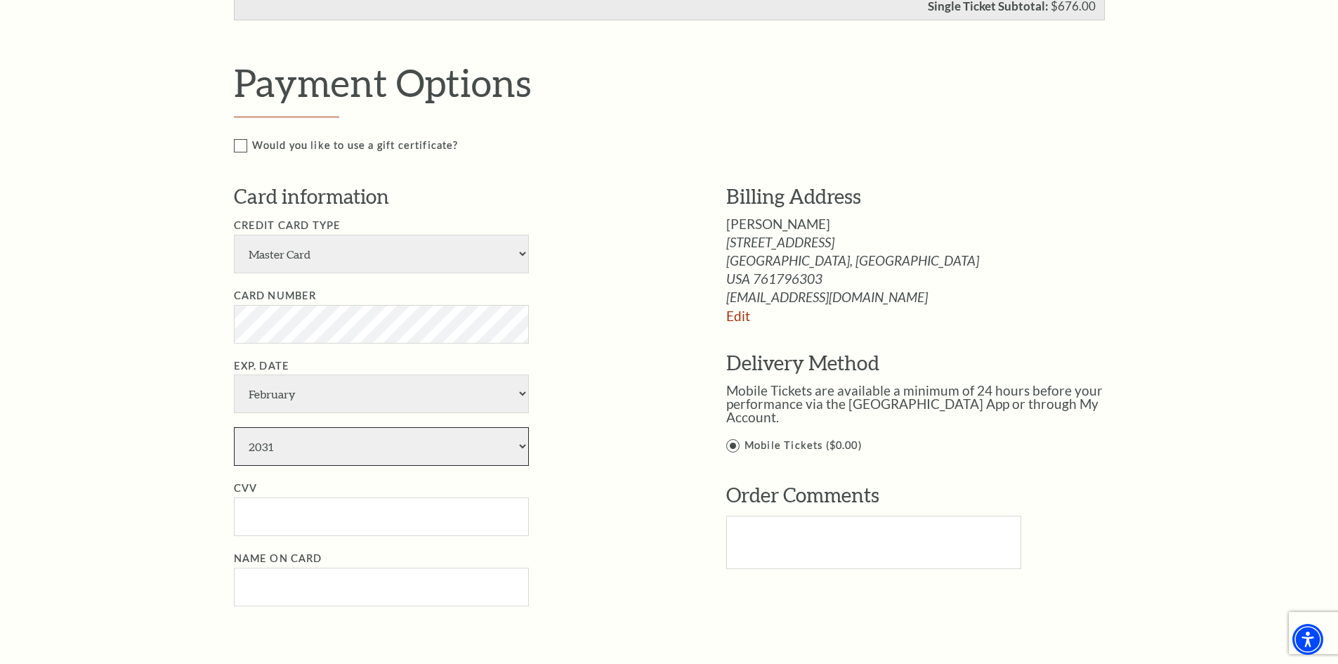
click at [234, 427] on select "2025 2026 2027 2028 2029 2030 2031 2032 2033 2034" at bounding box center [381, 446] width 295 height 39
click at [282, 521] on input "CVV" at bounding box center [381, 516] width 295 height 39
type input "601"
click at [285, 582] on input "Name on Card" at bounding box center [381, 587] width 295 height 39
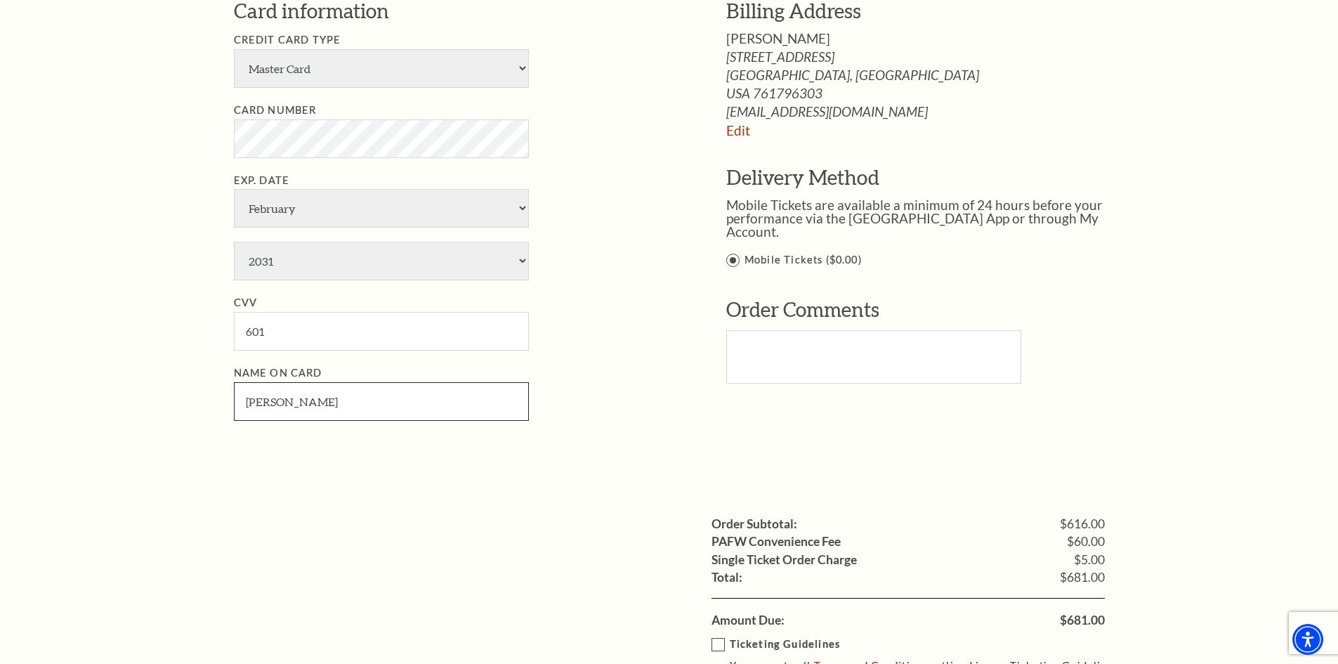
scroll to position [1054, 0]
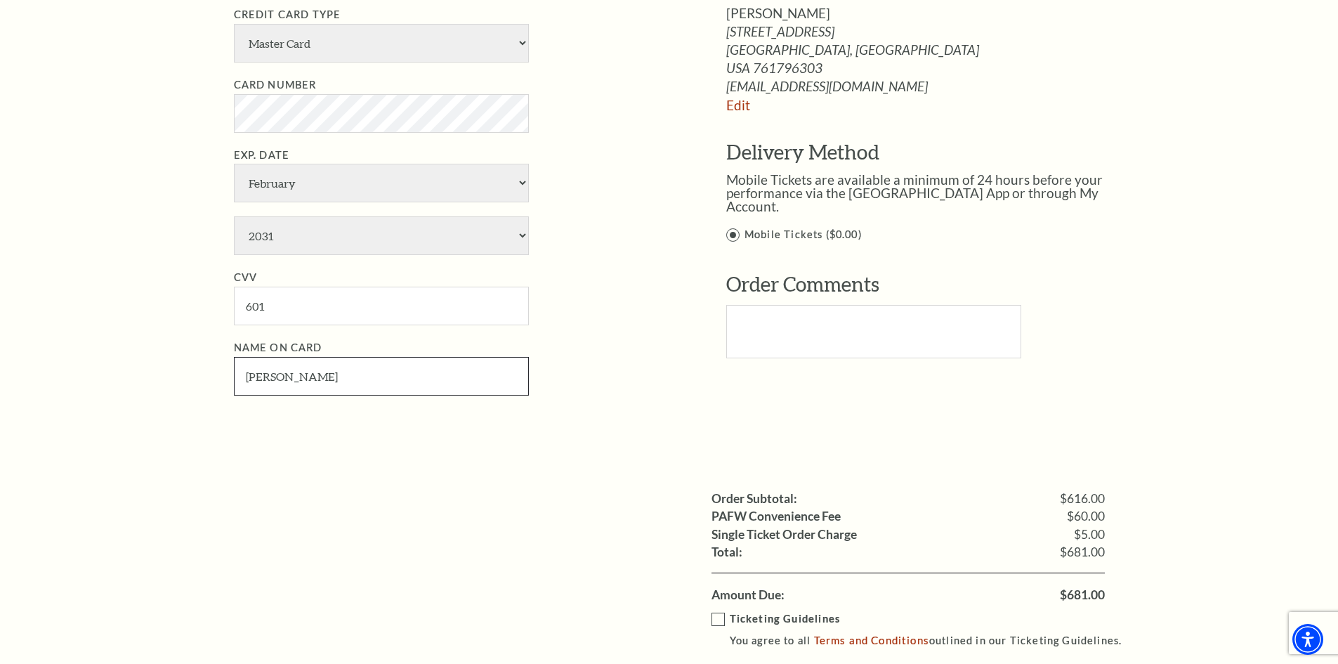
type input "Marie Huff"
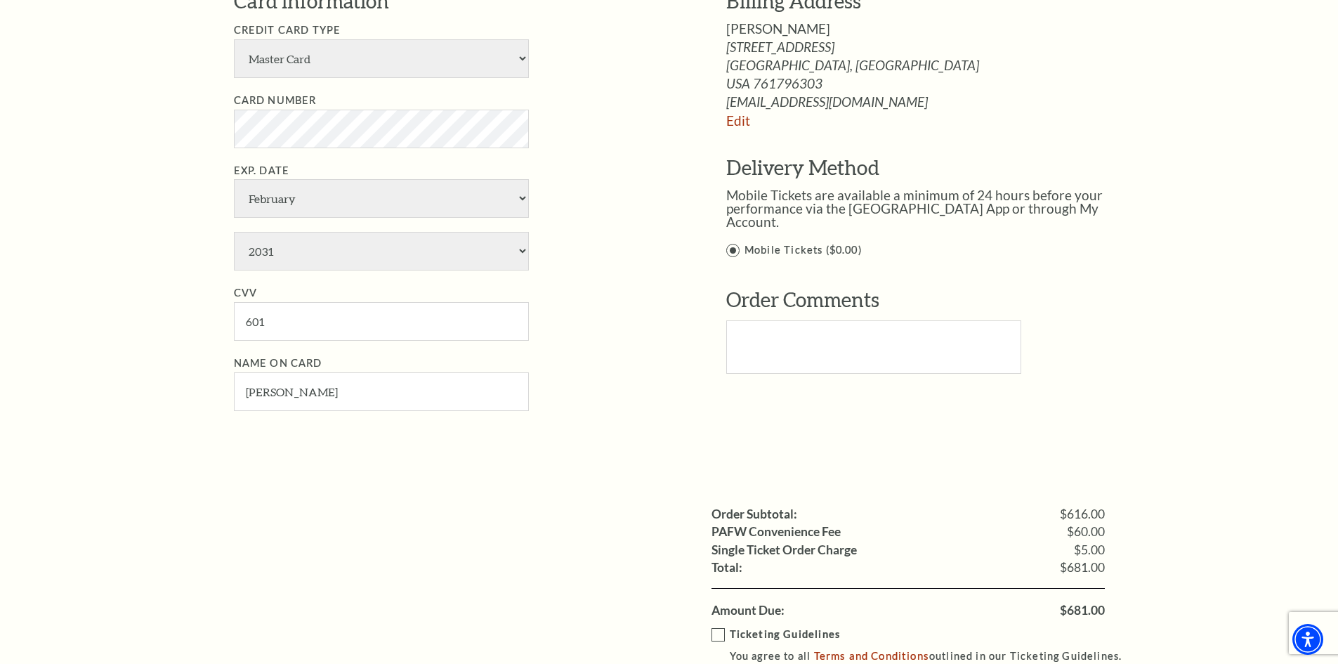
scroll to position [1194, 0]
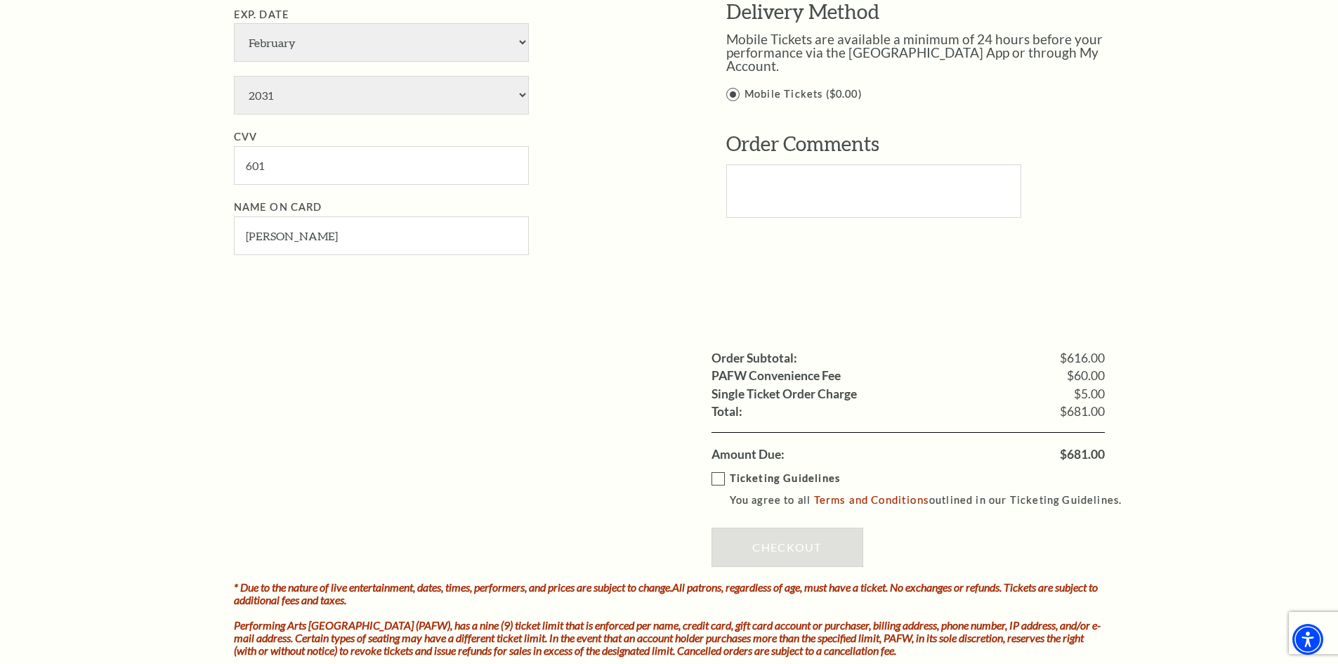
click at [716, 473] on label "Ticketing Guidelines You agree to all Terms and Conditions outlined in our Tick…" at bounding box center [924, 489] width 424 height 39
click at [0, 0] on input "Ticketing Guidelines You agree to all Terms and Conditions outlined in our Tick…" at bounding box center [0, 0] width 0 height 0
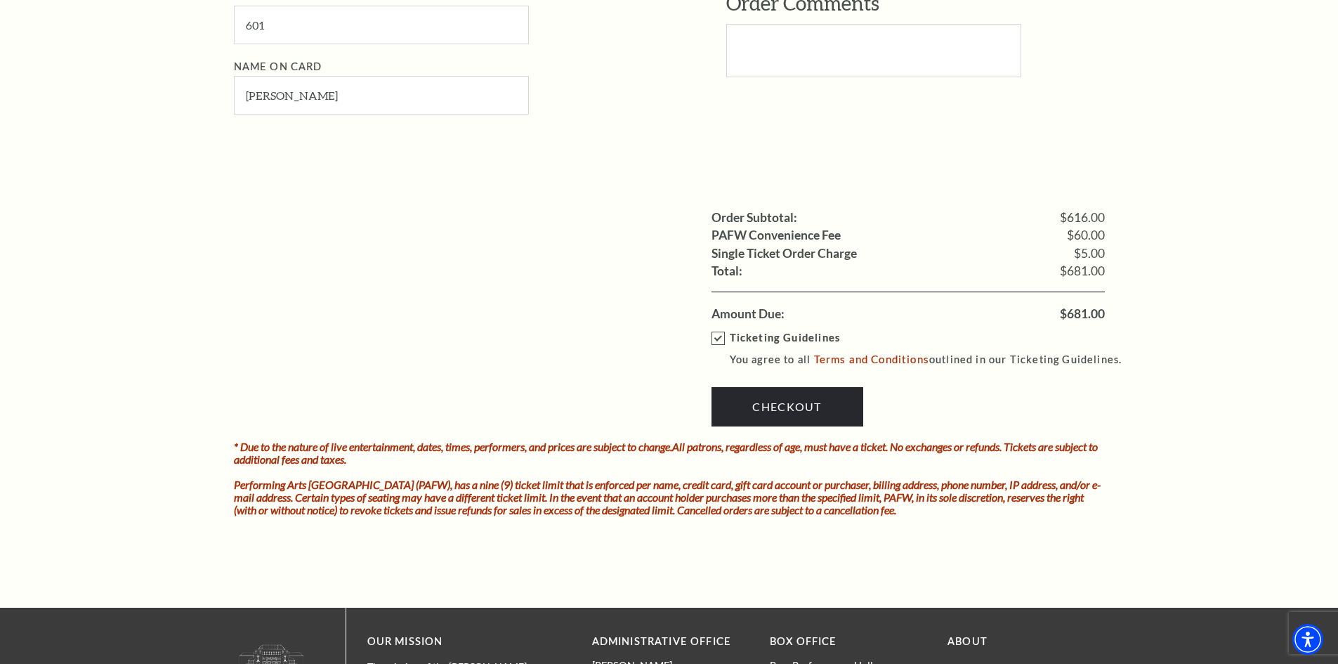
scroll to position [1475, 0]
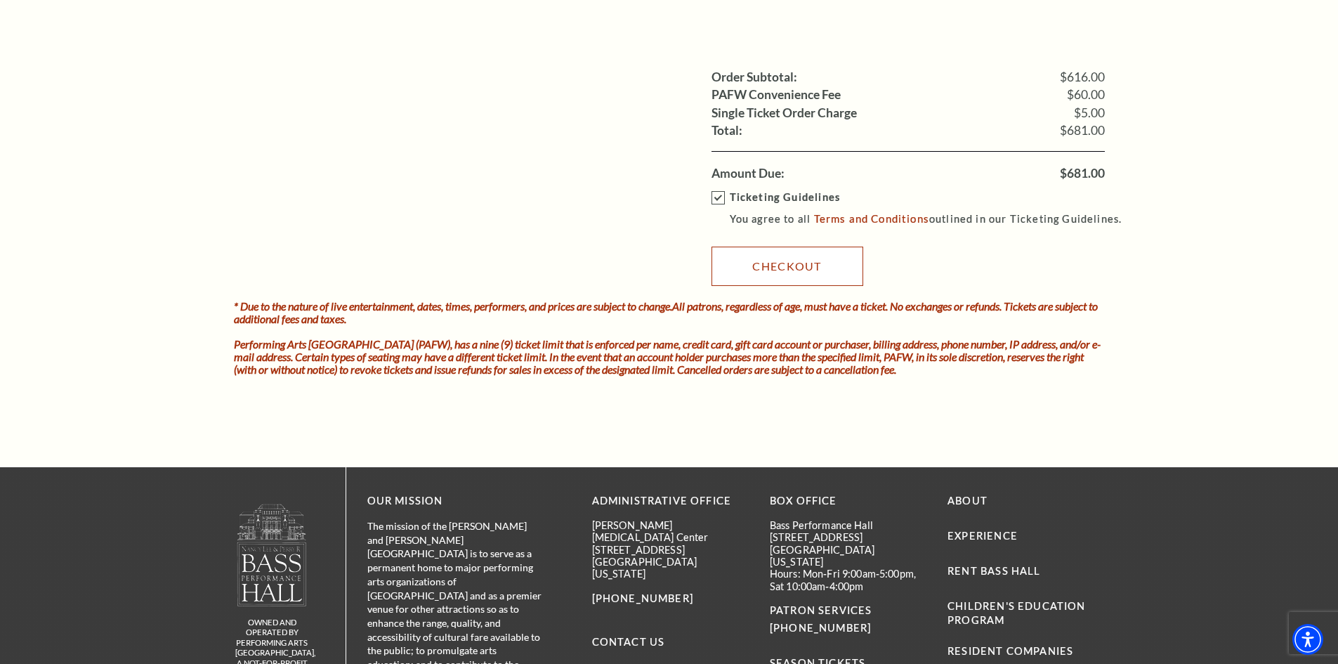
click at [786, 269] on link "Checkout" at bounding box center [788, 266] width 152 height 39
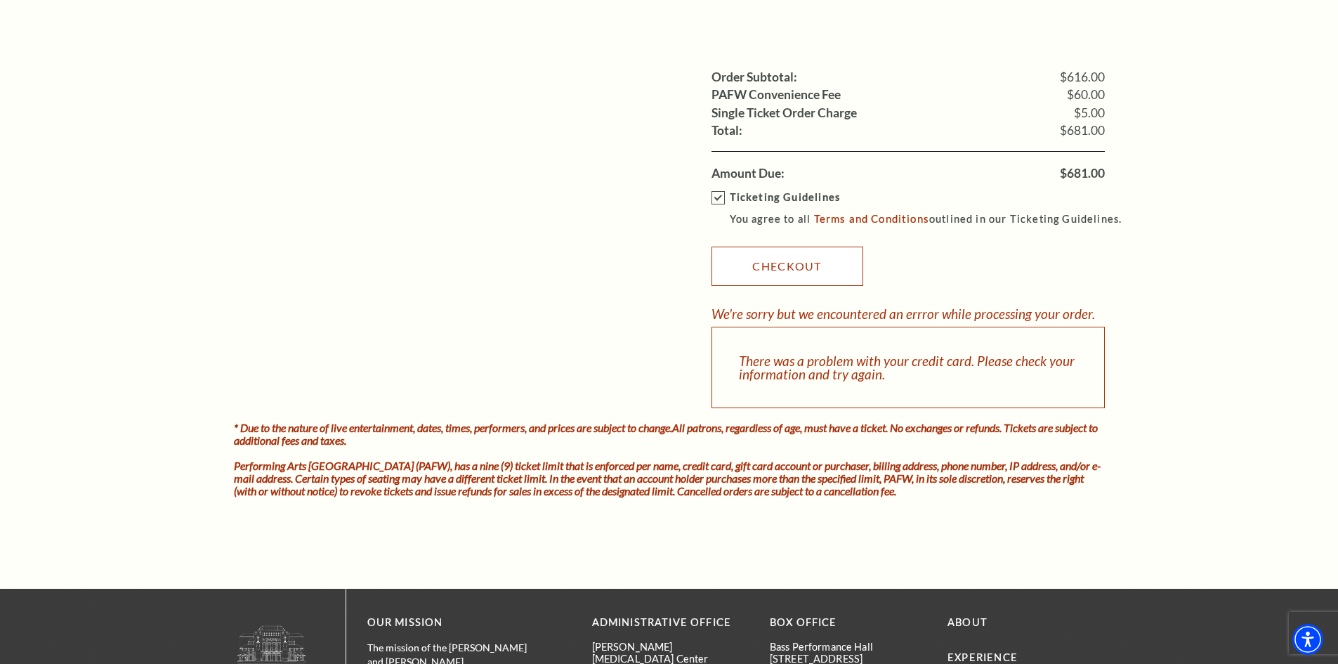
click at [788, 264] on link "Checkout" at bounding box center [788, 266] width 152 height 39
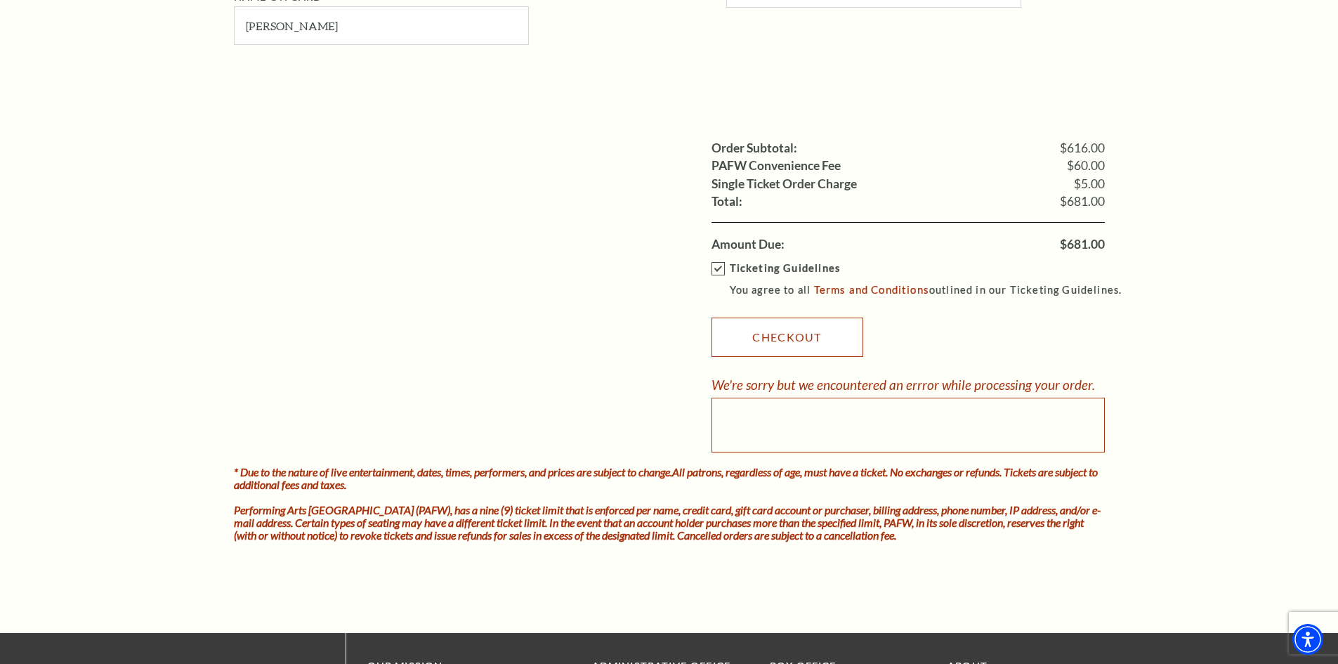
scroll to position [1405, 0]
click at [788, 339] on link "Checkout" at bounding box center [788, 336] width 152 height 39
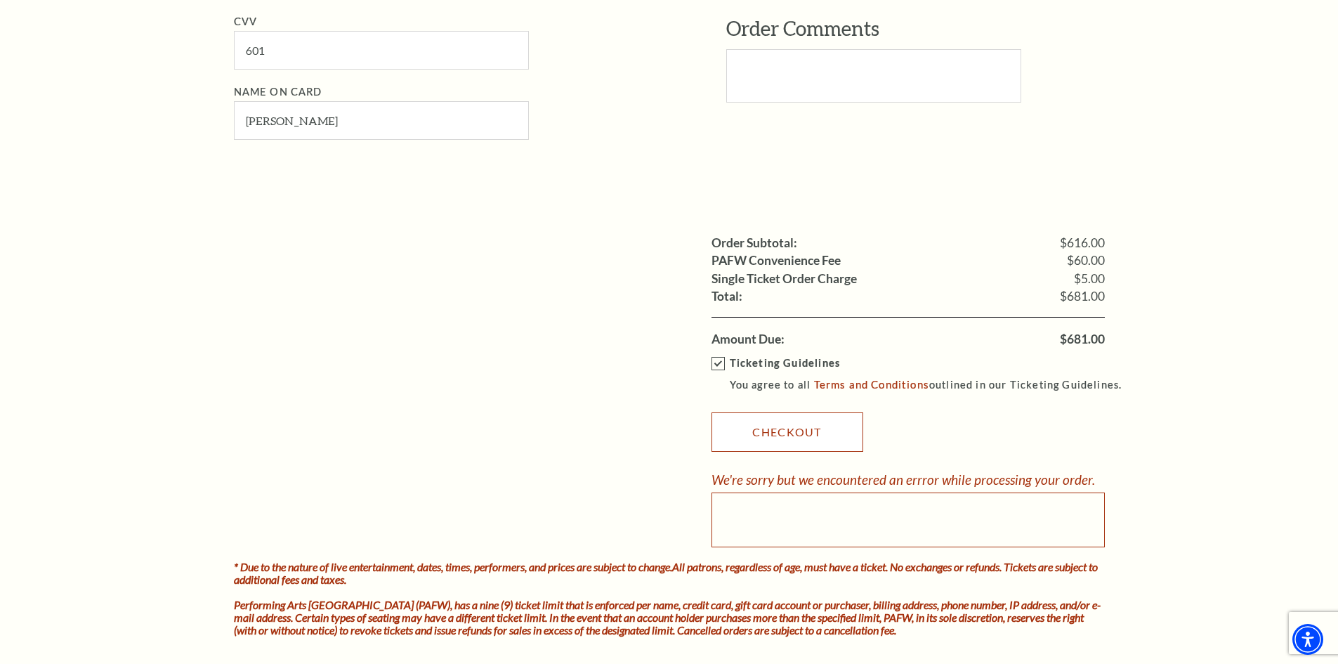
scroll to position [1335, 0]
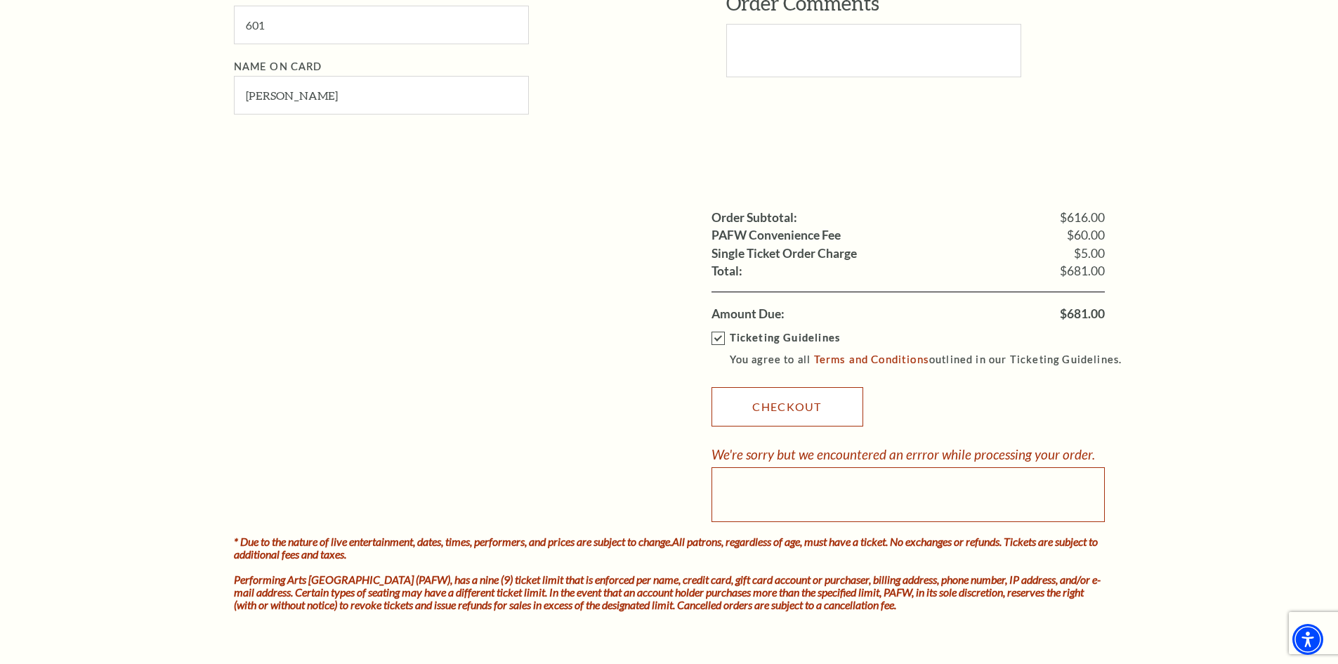
click at [792, 407] on link "Checkout" at bounding box center [788, 406] width 152 height 39
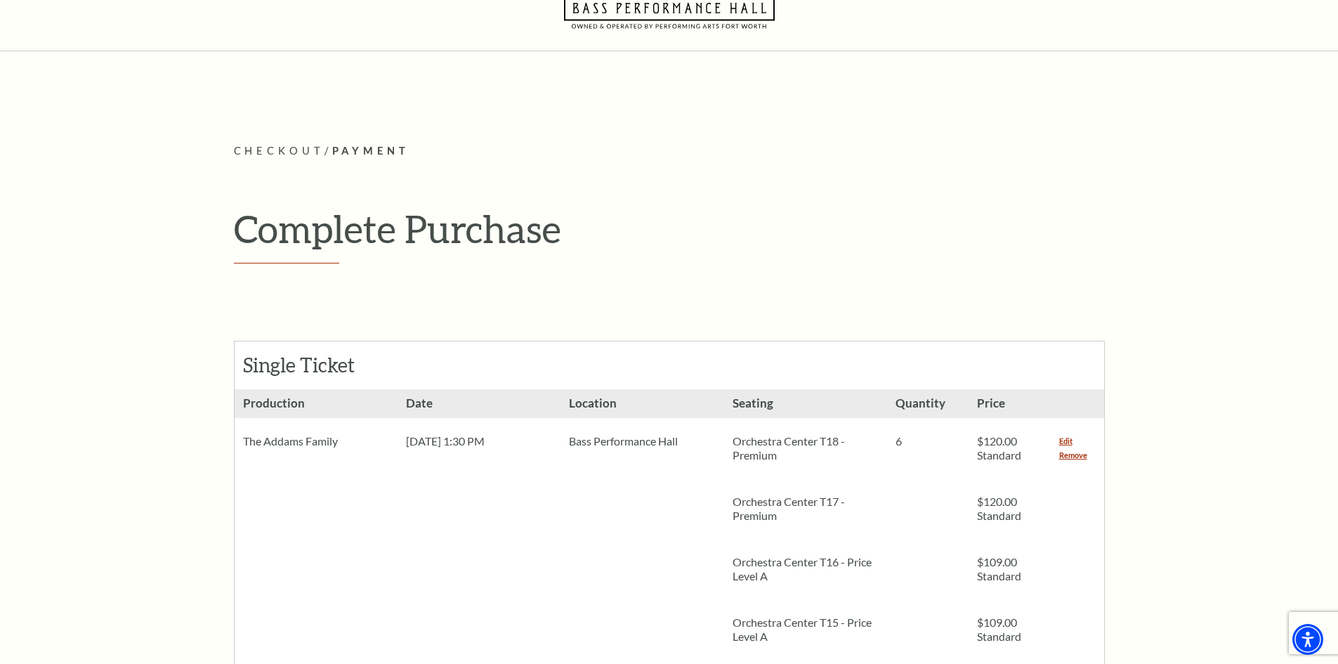
scroll to position [0, 0]
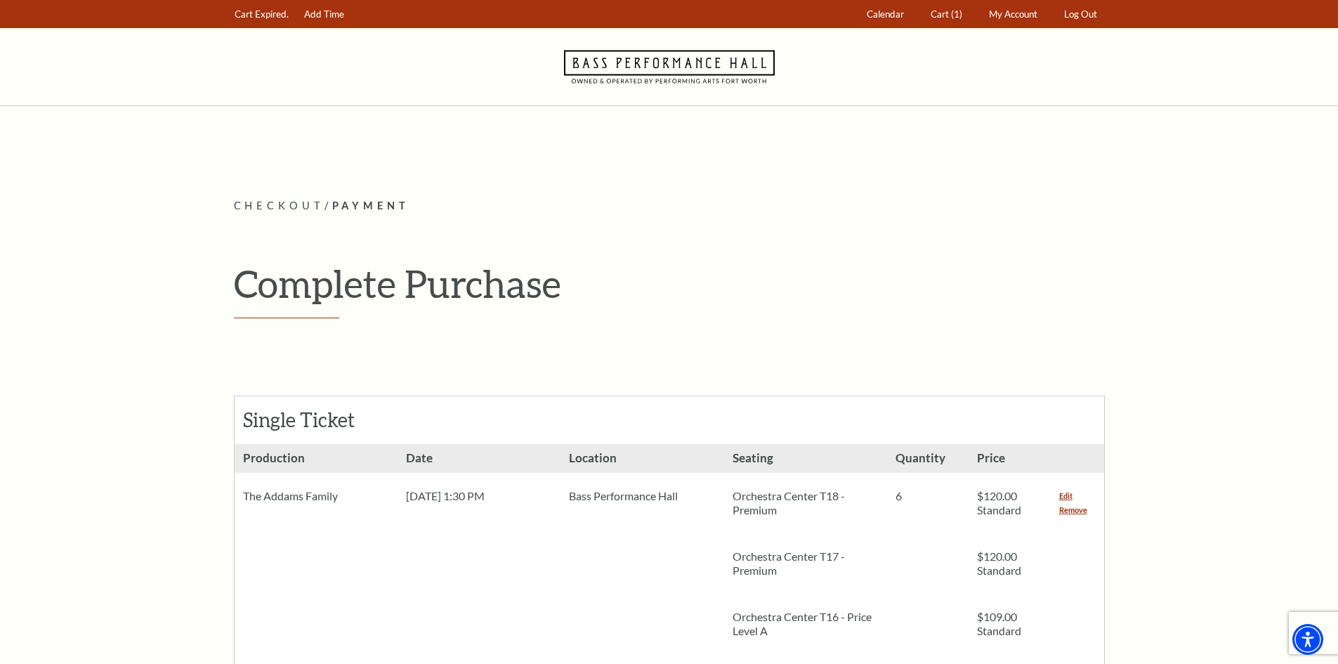
click at [696, 58] on use "Navigate to Bass Performance Hall homepage" at bounding box center [669, 66] width 211 height 33
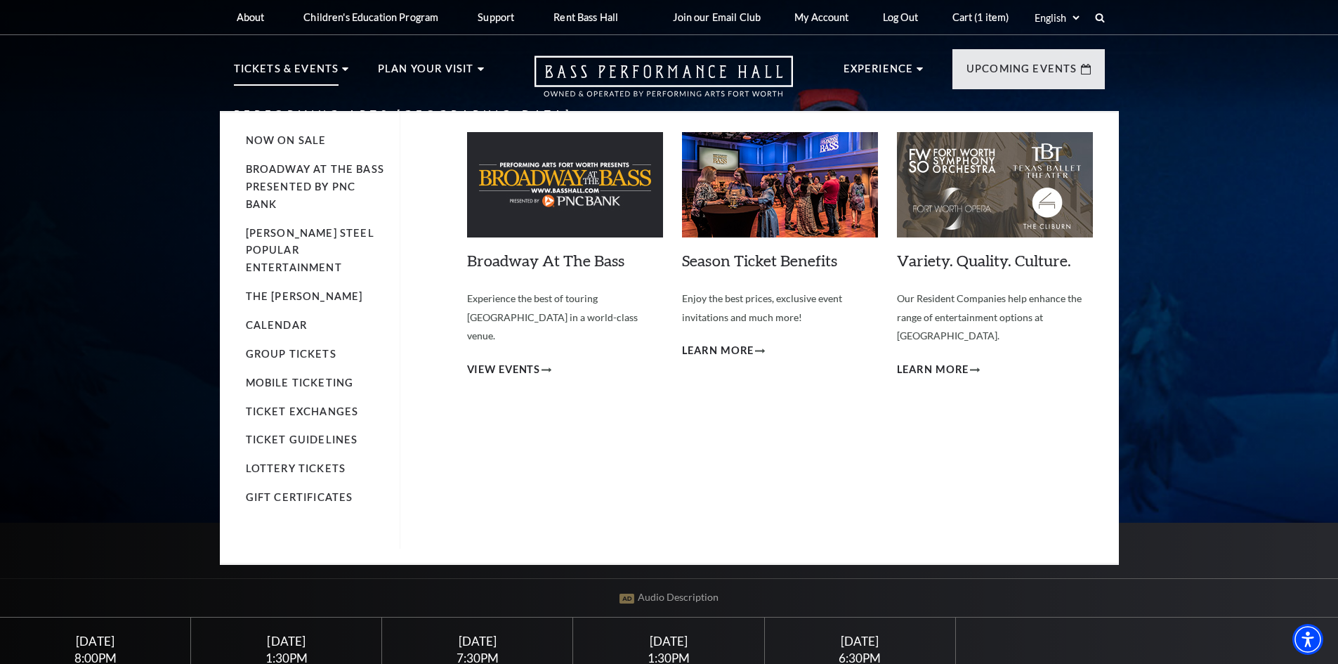
click at [572, 198] on img at bounding box center [565, 184] width 196 height 105
click at [497, 361] on span "View Events" at bounding box center [504, 370] width 74 height 18
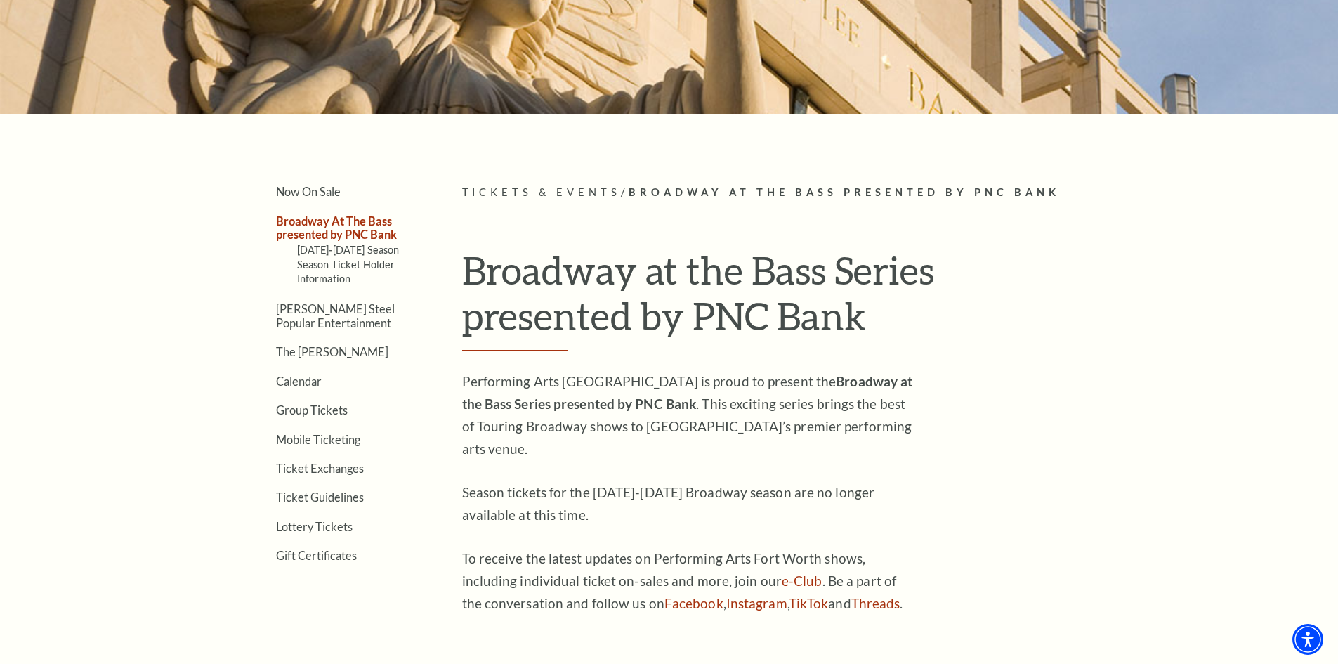
scroll to position [281, 0]
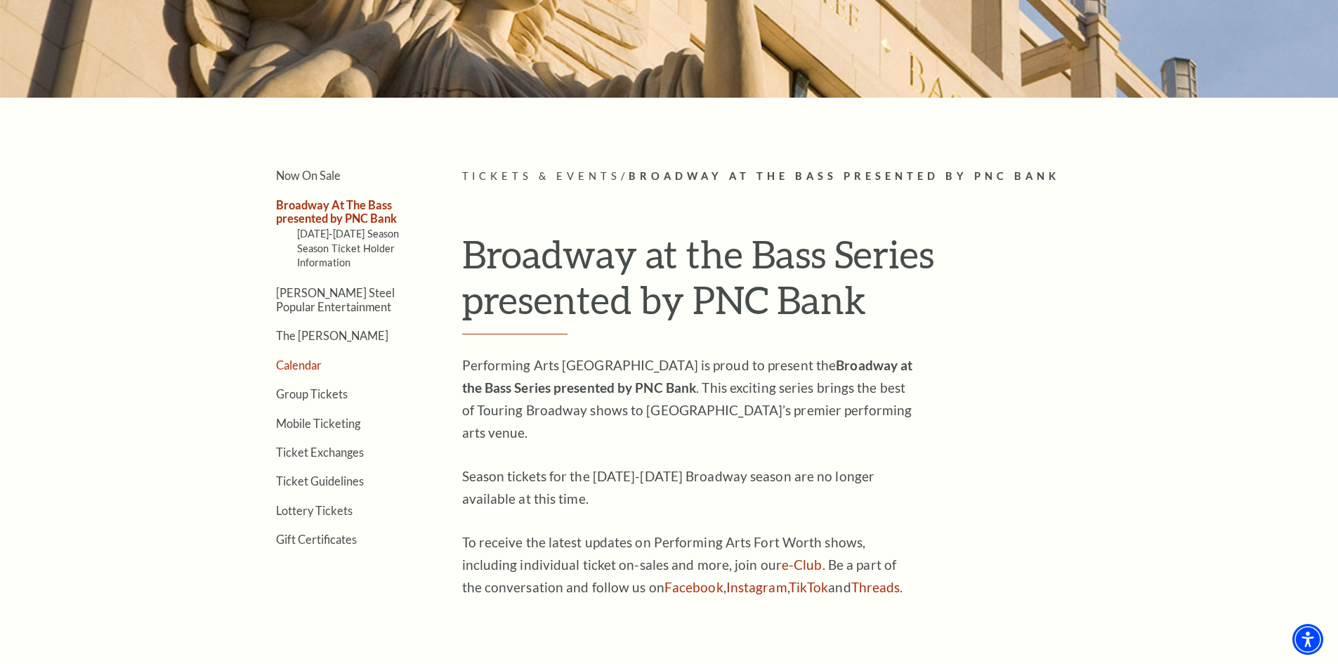
click at [296, 363] on link "Calendar" at bounding box center [299, 364] width 46 height 13
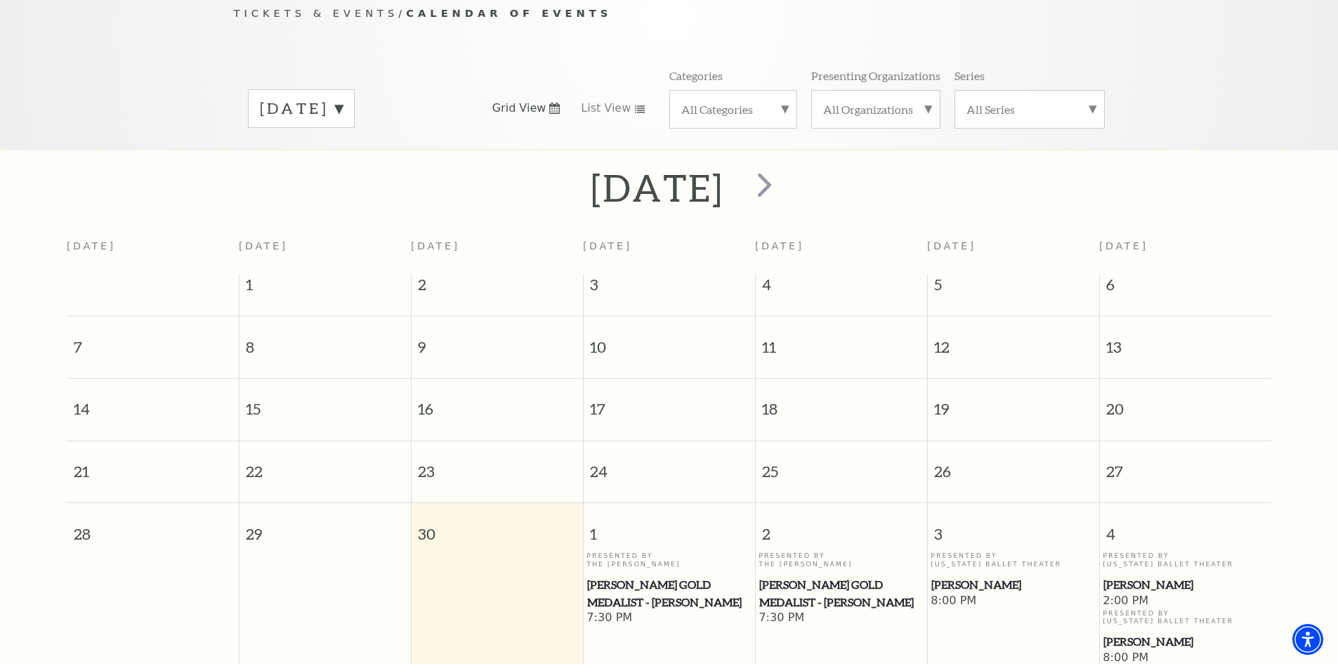
scroll to position [195, 0]
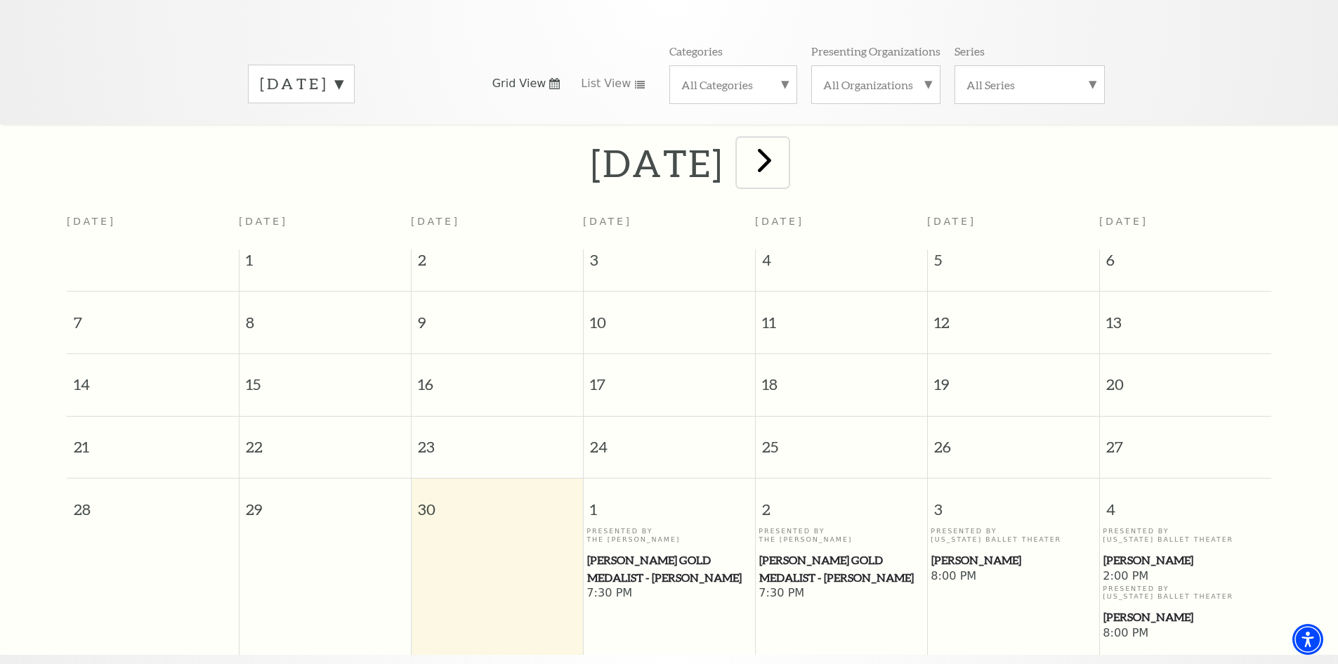
click at [785, 140] on span "next" at bounding box center [765, 160] width 40 height 40
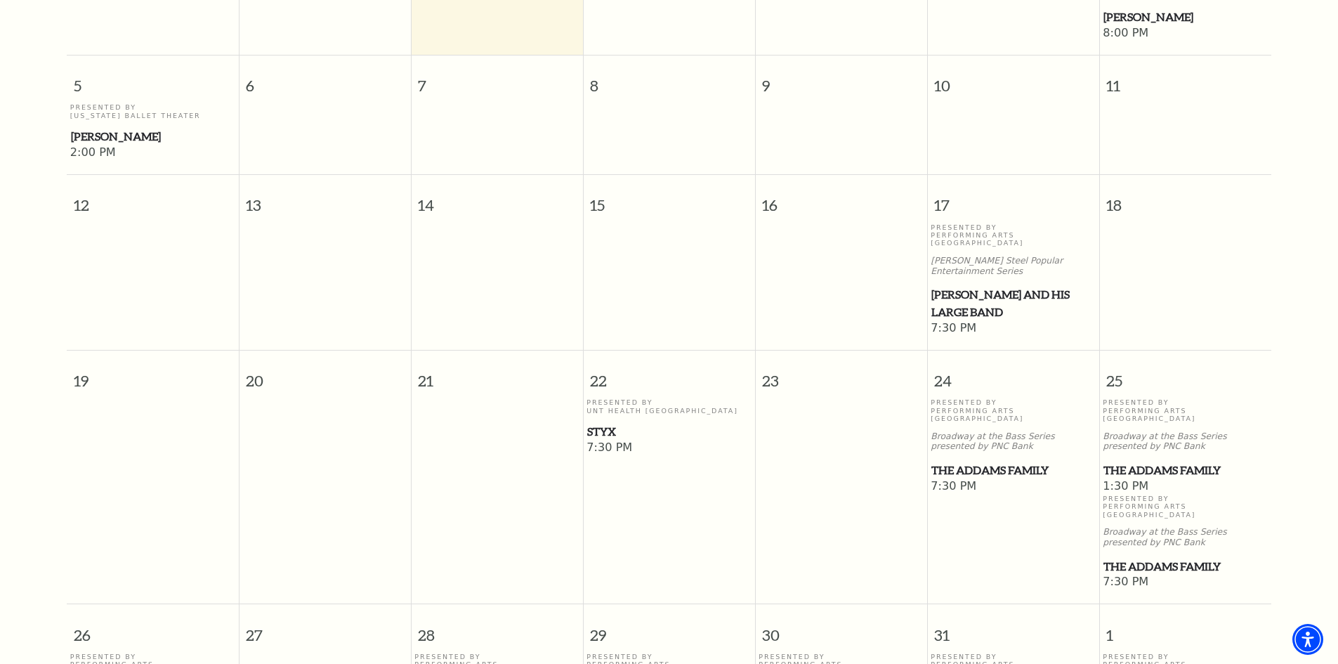
scroll to position [546, 0]
click at [1137, 461] on span "The Addams Family" at bounding box center [1186, 470] width 164 height 18
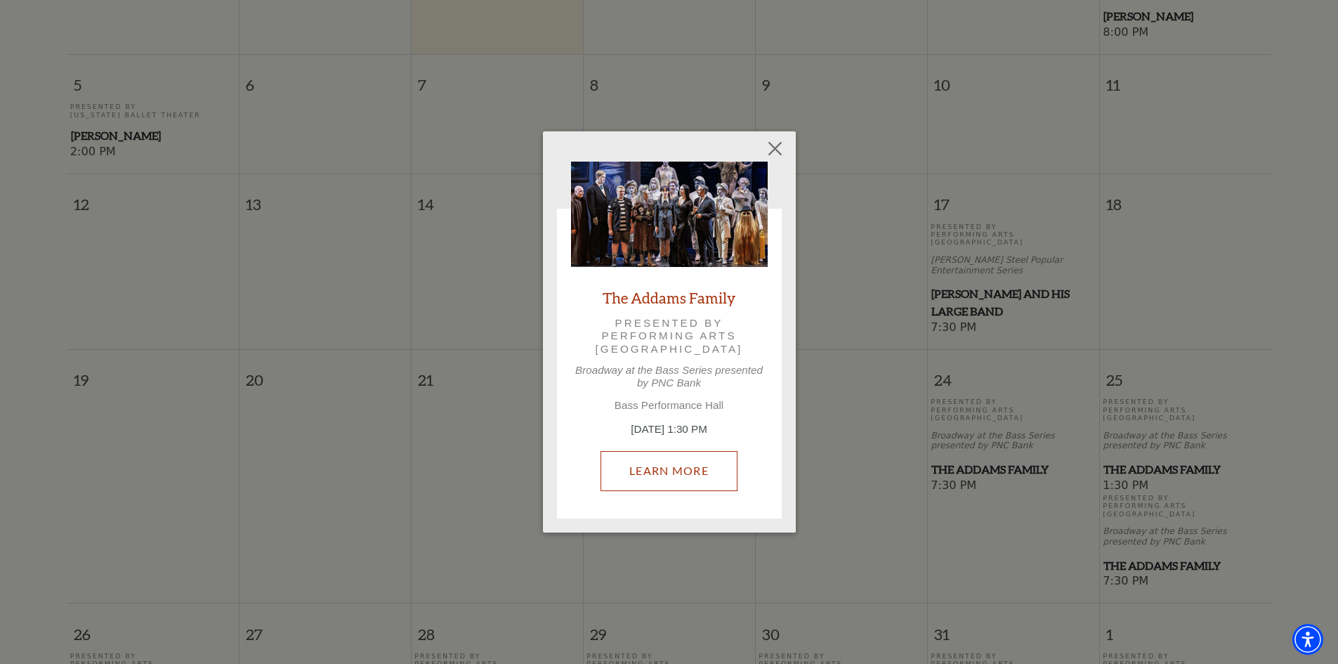
click at [677, 469] on link "Learn More" at bounding box center [669, 470] width 137 height 39
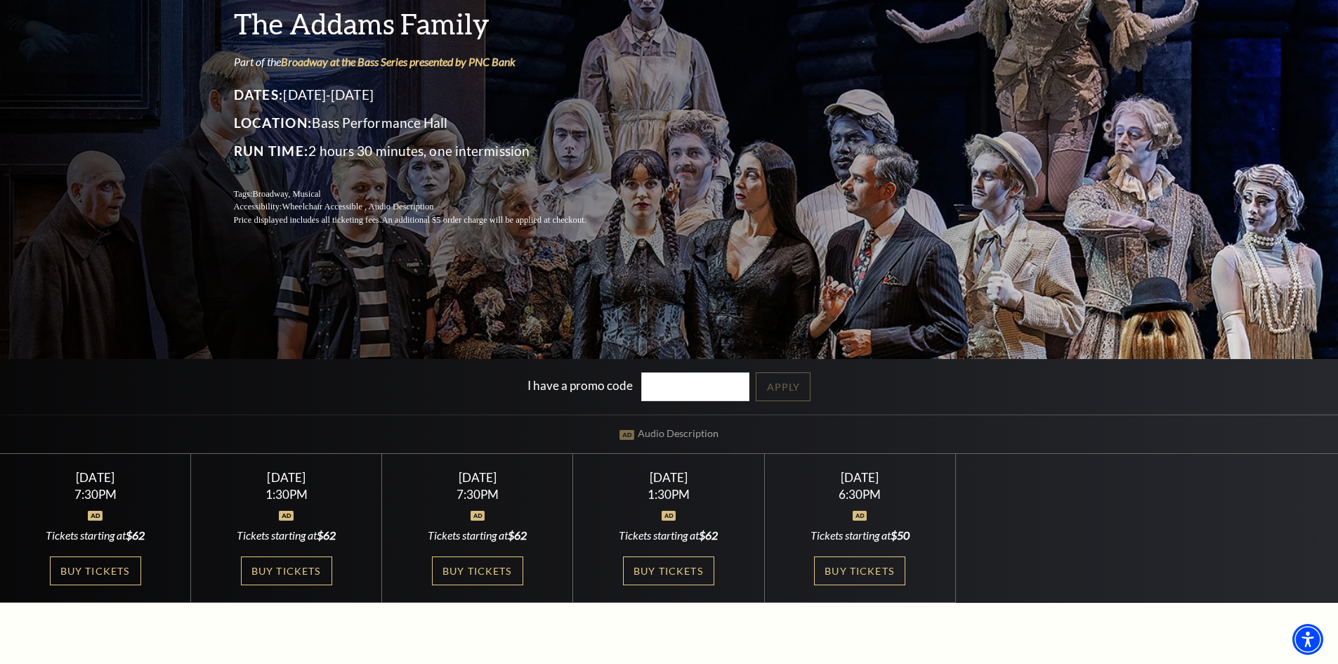
scroll to position [211, 0]
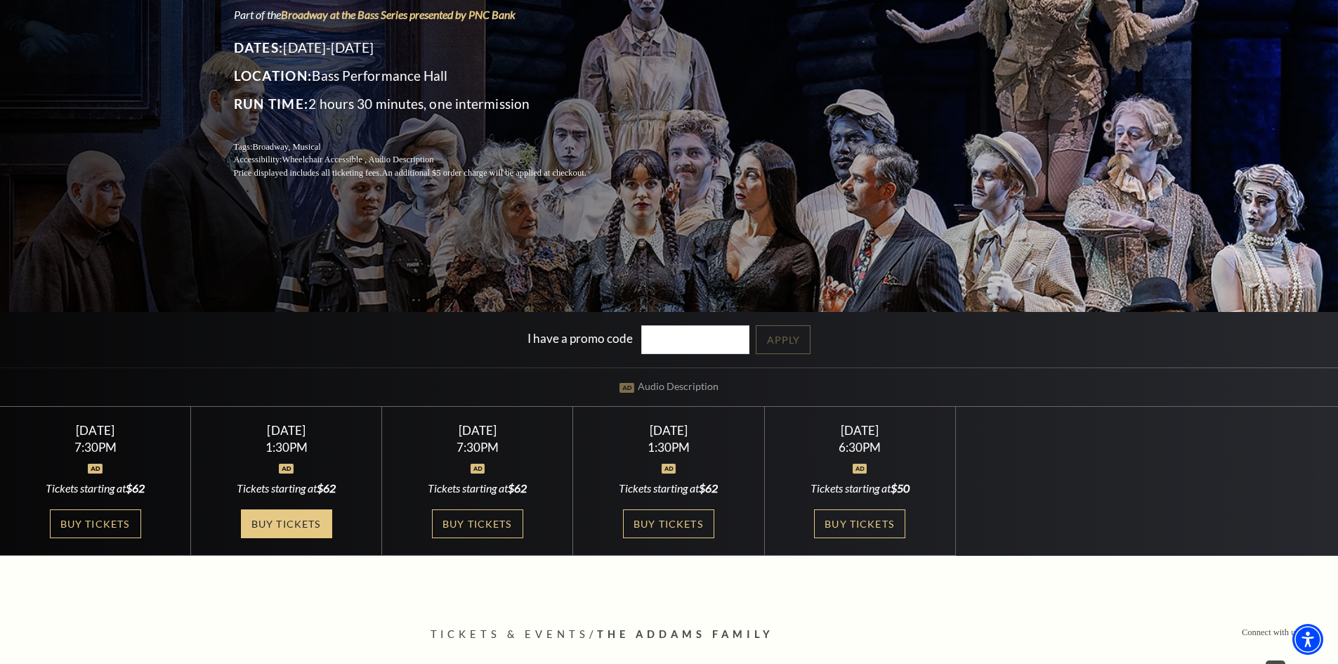
click at [281, 524] on link "Buy Tickets" at bounding box center [286, 523] width 91 height 29
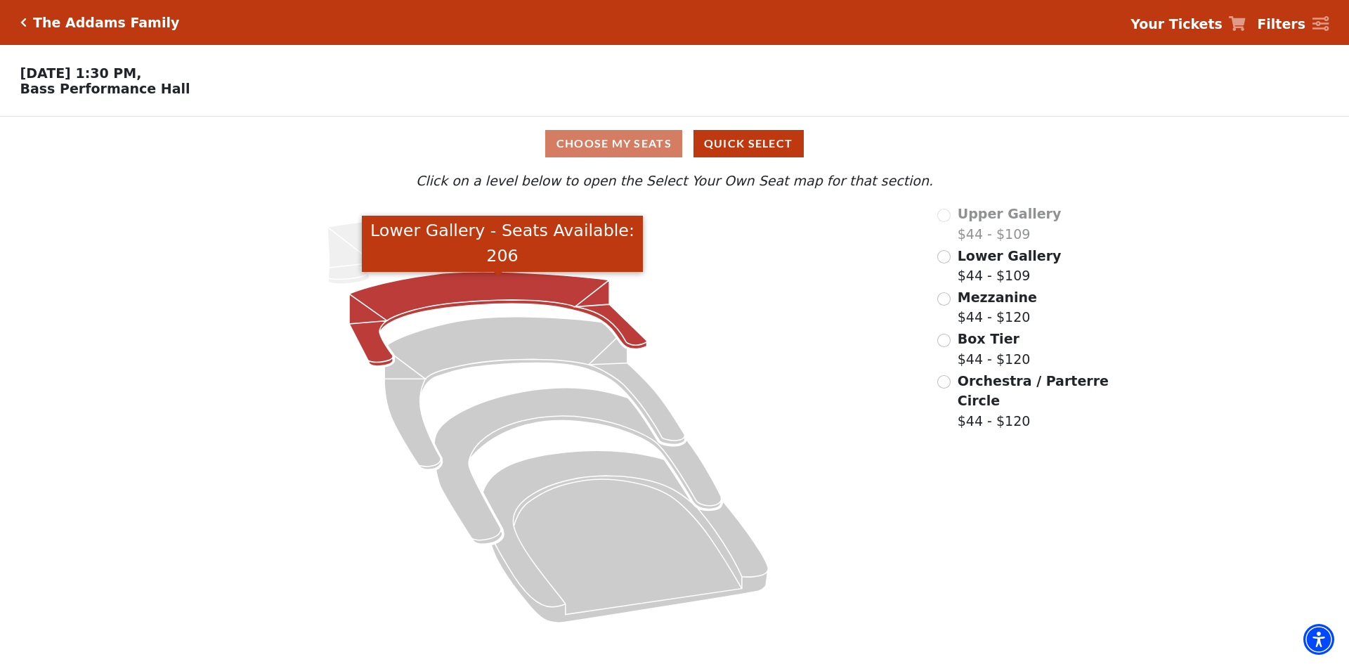
click at [462, 297] on icon "Lower Gallery - Seats Available: 206" at bounding box center [498, 319] width 298 height 94
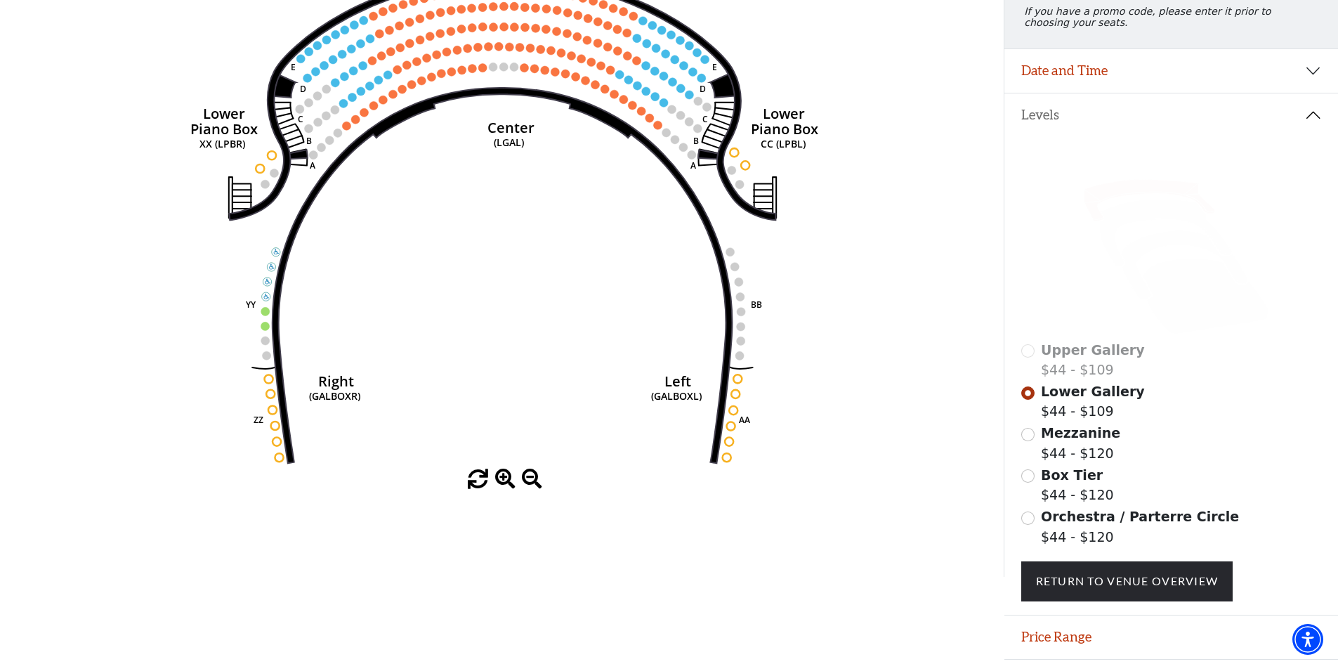
scroll to position [206, 0]
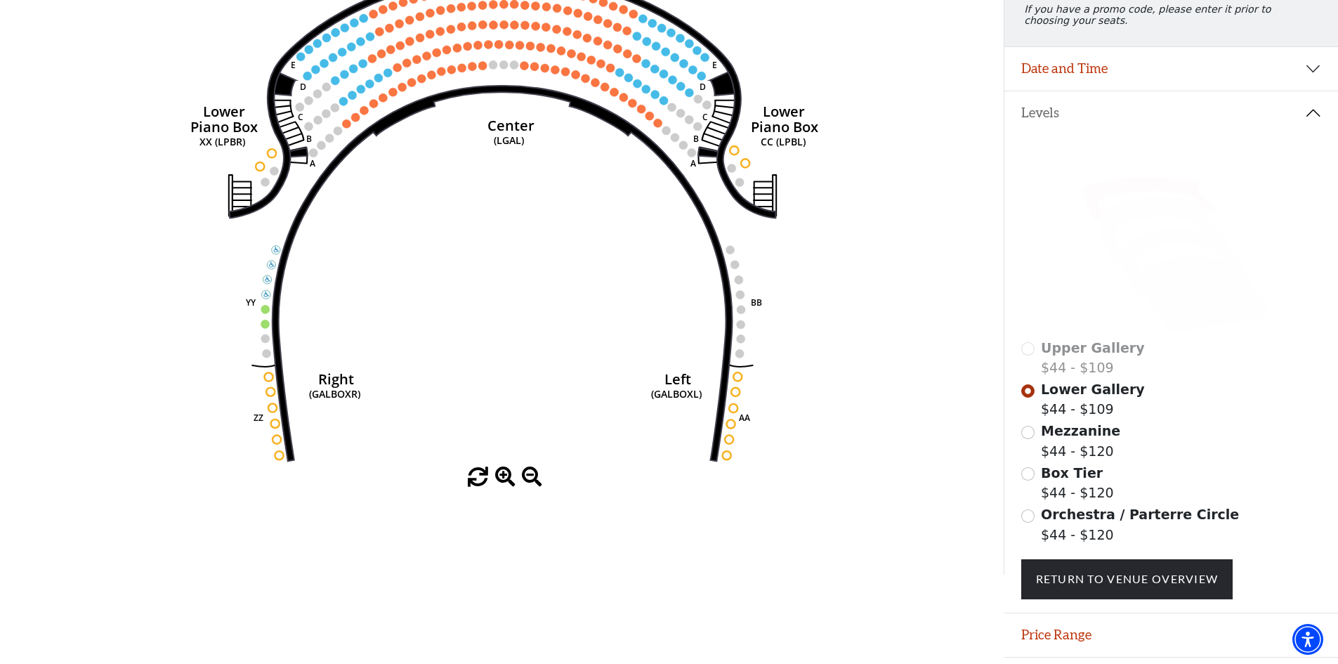
click at [1034, 521] on div "Orchestra / Parterre Circle $44 - $120" at bounding box center [1171, 524] width 301 height 40
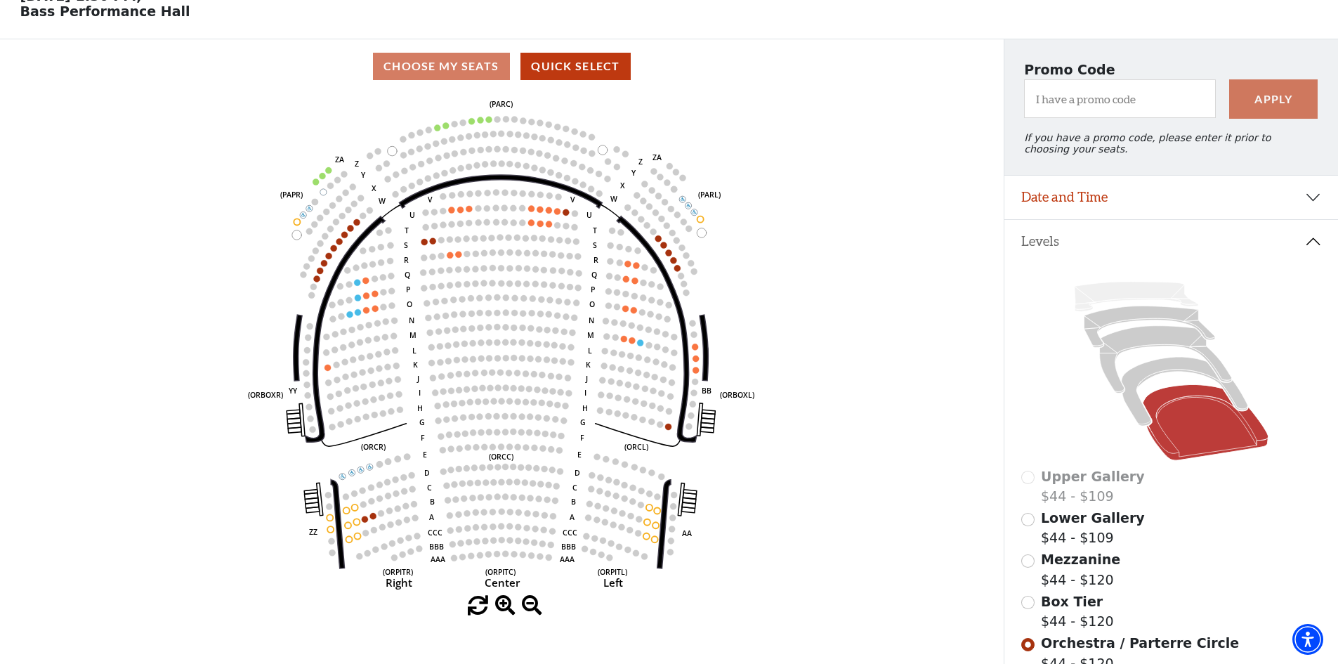
scroll to position [112, 0]
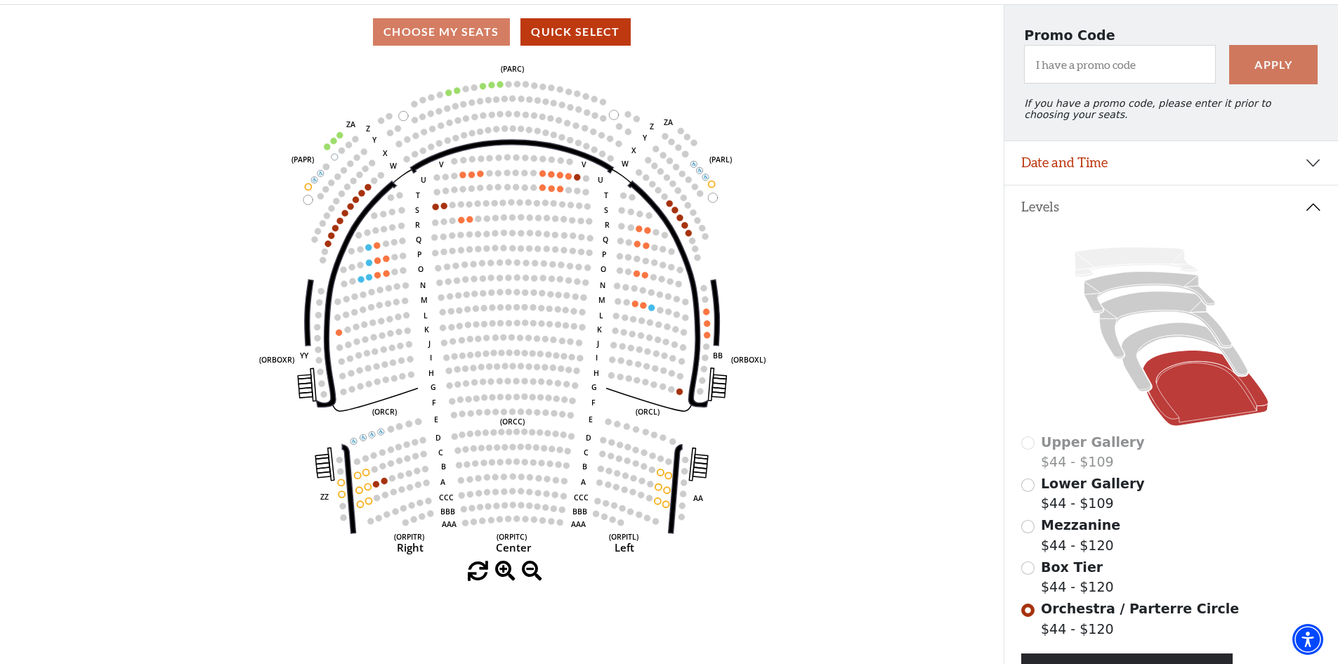
drag, startPoint x: 422, startPoint y: 197, endPoint x: 433, endPoint y: 196, distance: 11.3
click at [433, 196] on icon "Left (ORPITL) Right (ORPITR) Center (ORPITC) ZZ AA YY BB ZA ZA (ORCL) (ORCR) (O…" at bounding box center [501, 310] width 903 height 502
click at [1108, 325] on icon at bounding box center [1165, 325] width 132 height 67
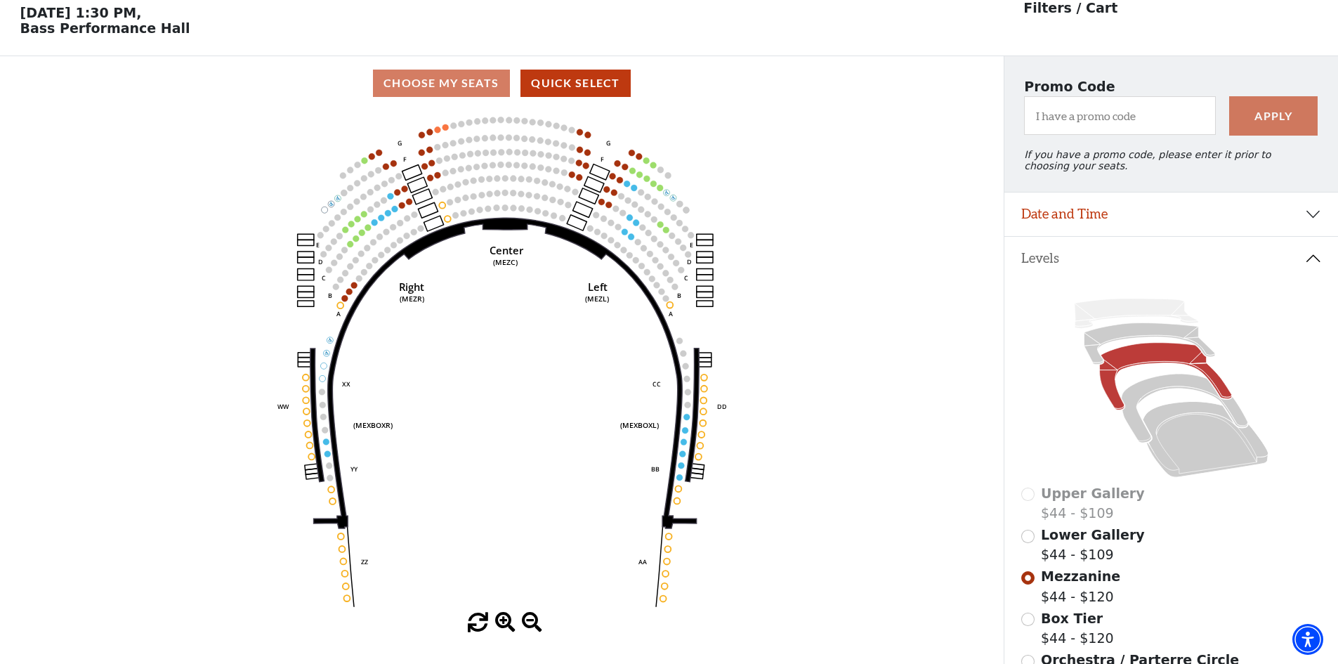
scroll to position [65, 0]
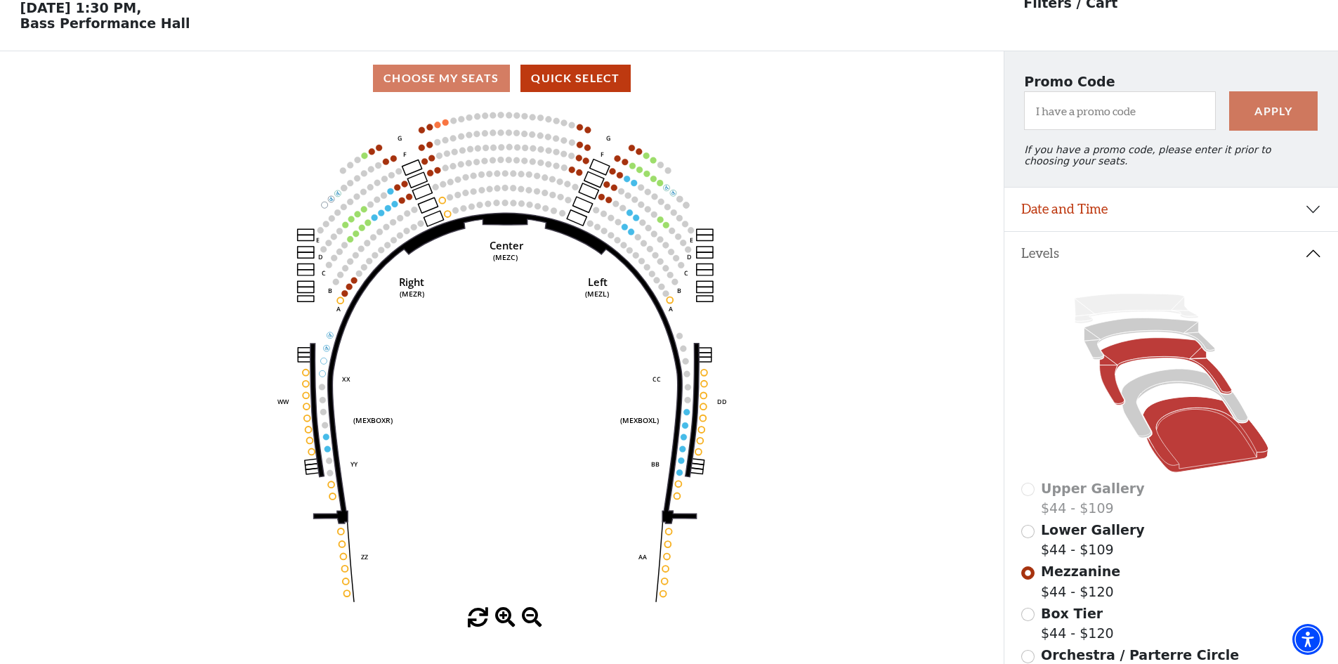
click at [1203, 443] on icon at bounding box center [1206, 435] width 126 height 76
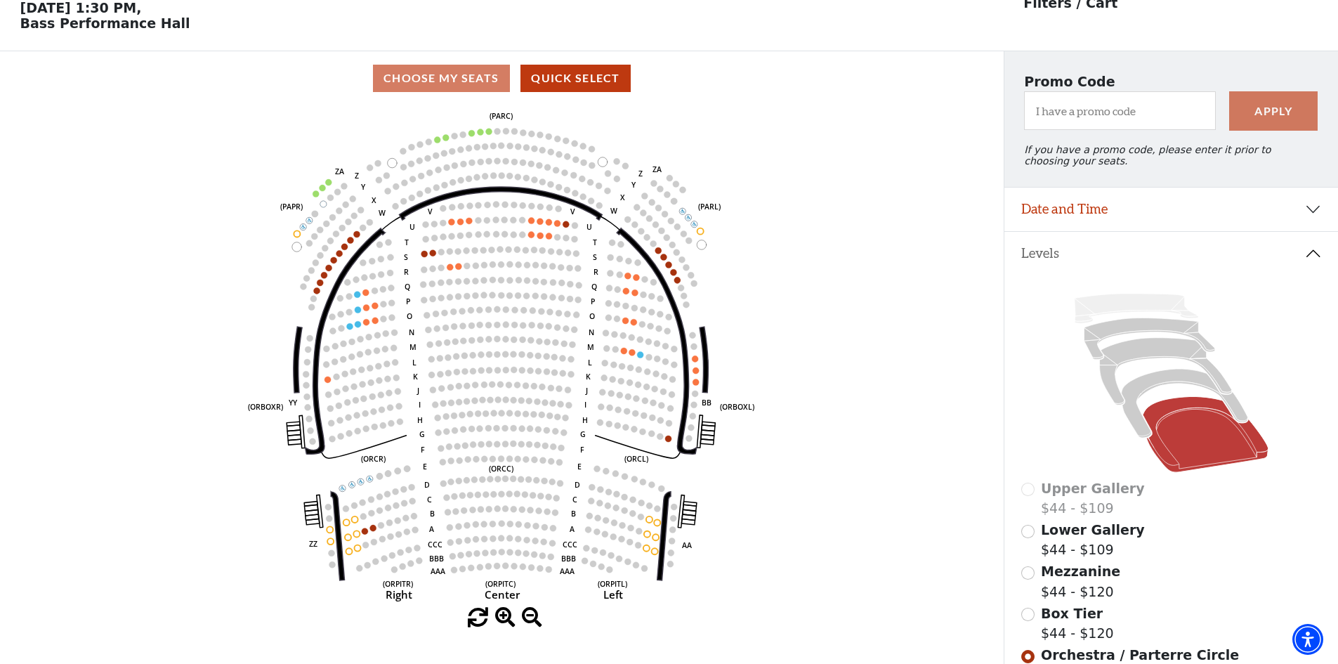
click at [1175, 415] on icon at bounding box center [1206, 435] width 126 height 76
click at [1157, 362] on icon at bounding box center [1165, 371] width 132 height 67
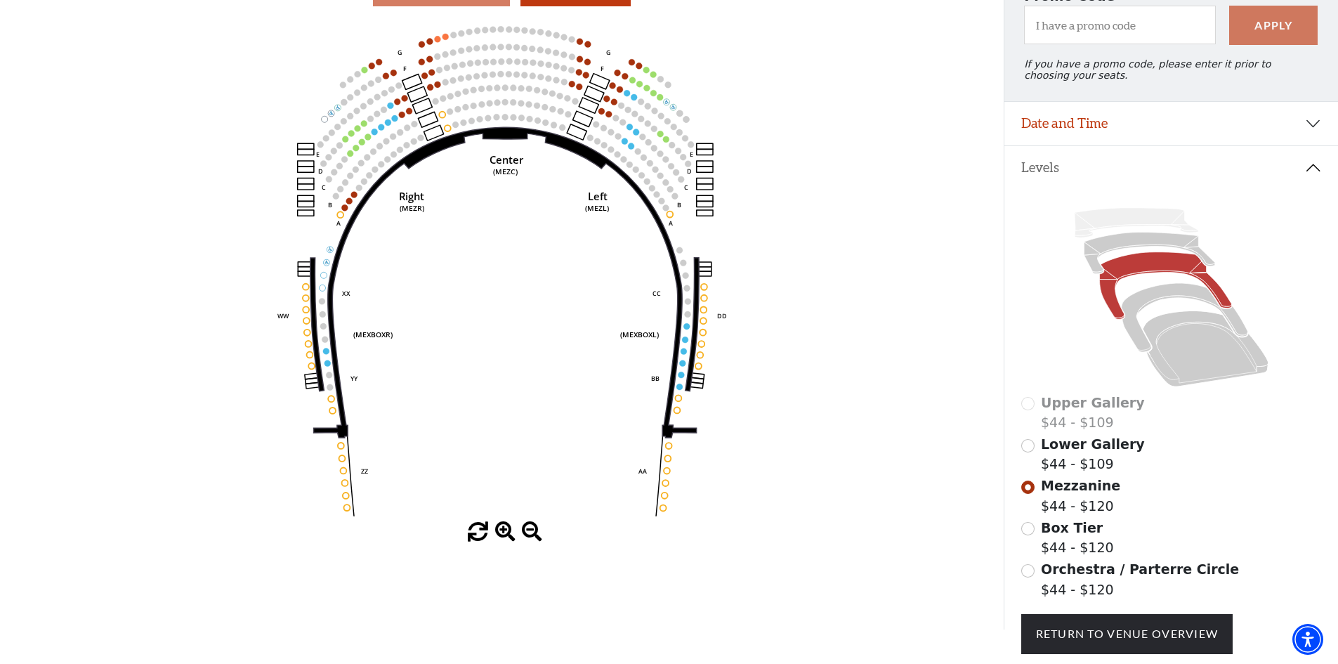
scroll to position [112, 0]
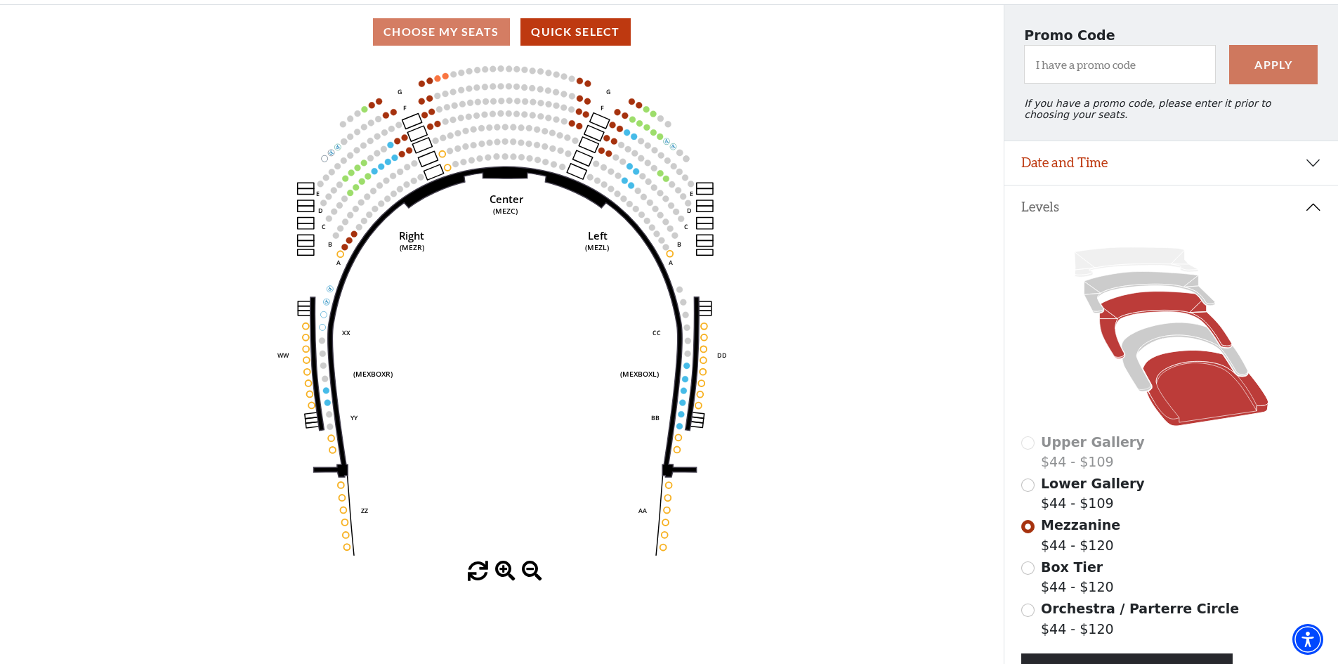
click at [1181, 364] on icon at bounding box center [1206, 389] width 126 height 76
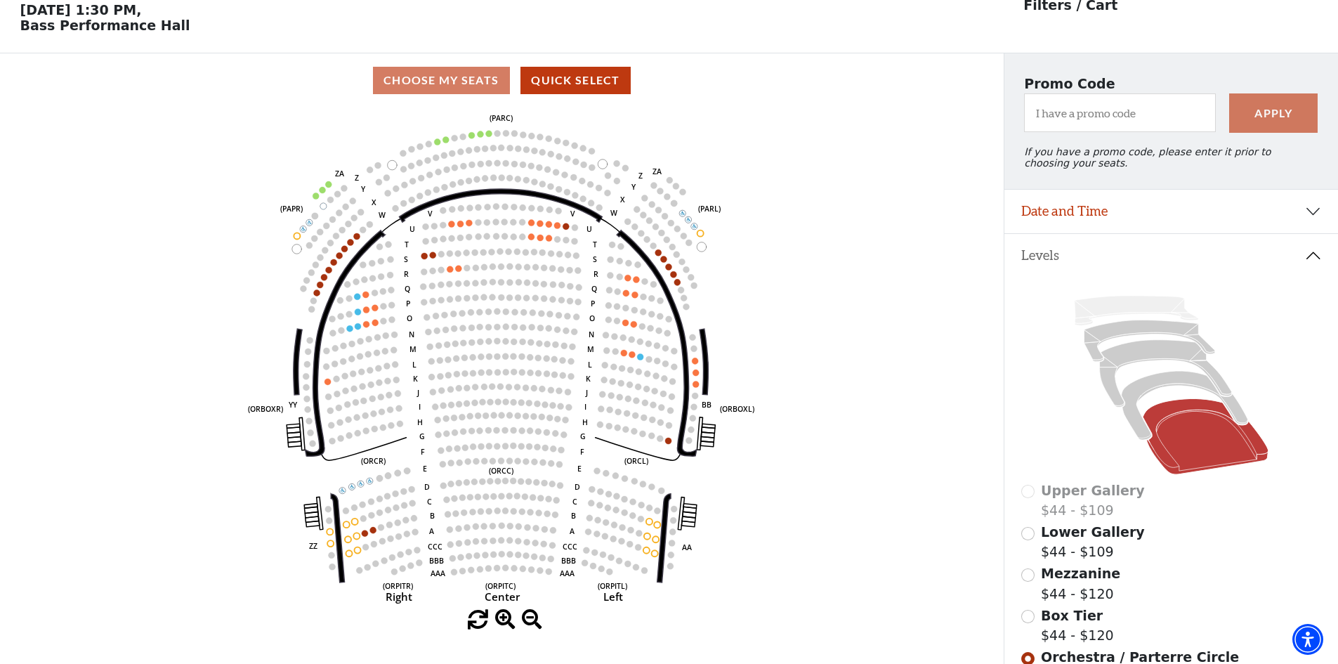
scroll to position [65, 0]
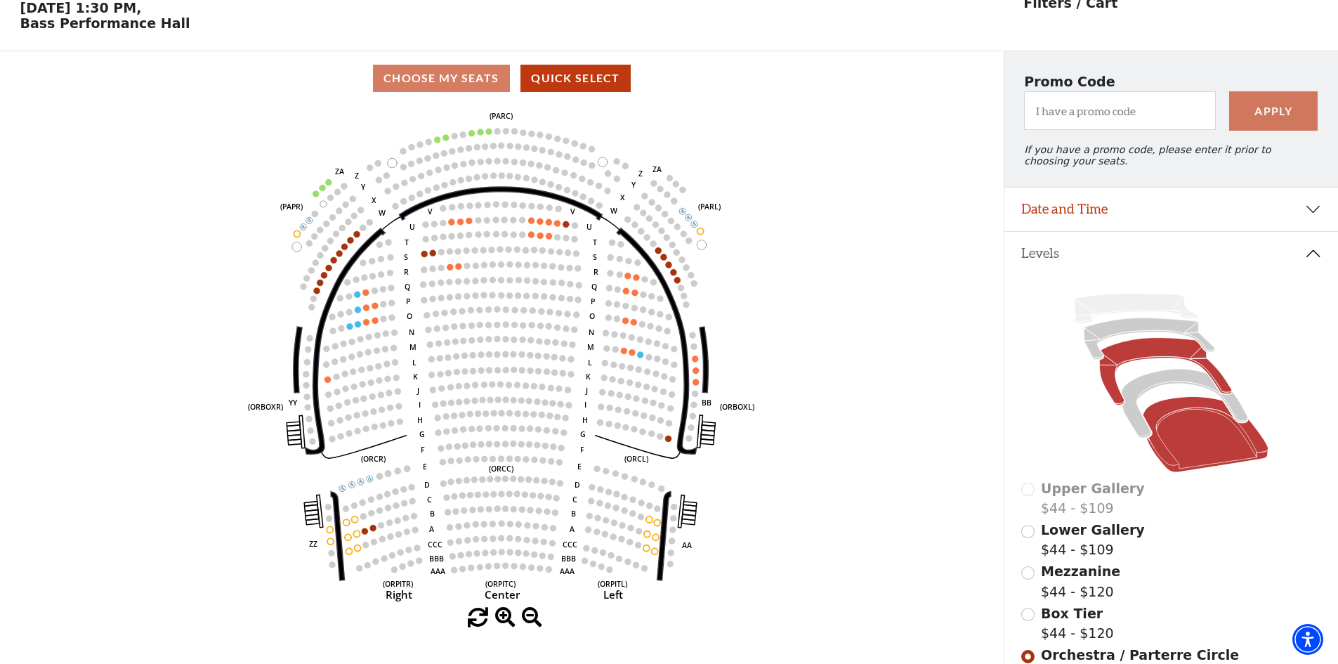
click at [1141, 360] on icon at bounding box center [1165, 371] width 132 height 67
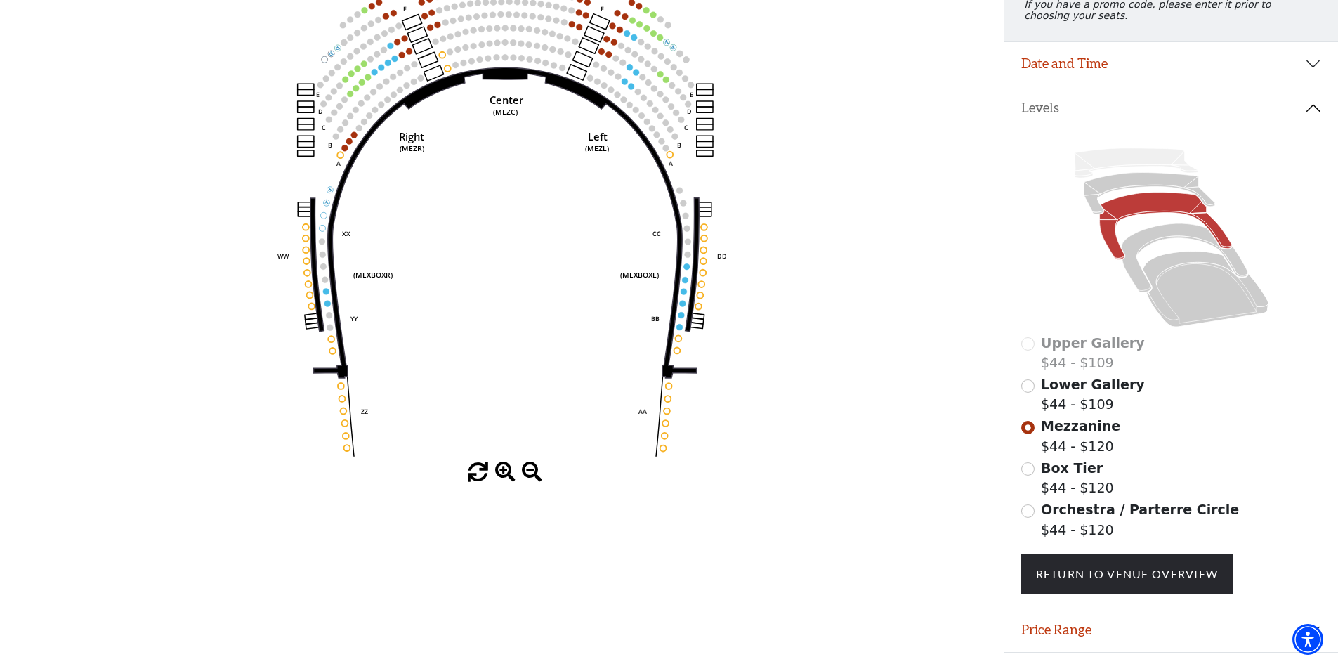
scroll to position [252, 0]
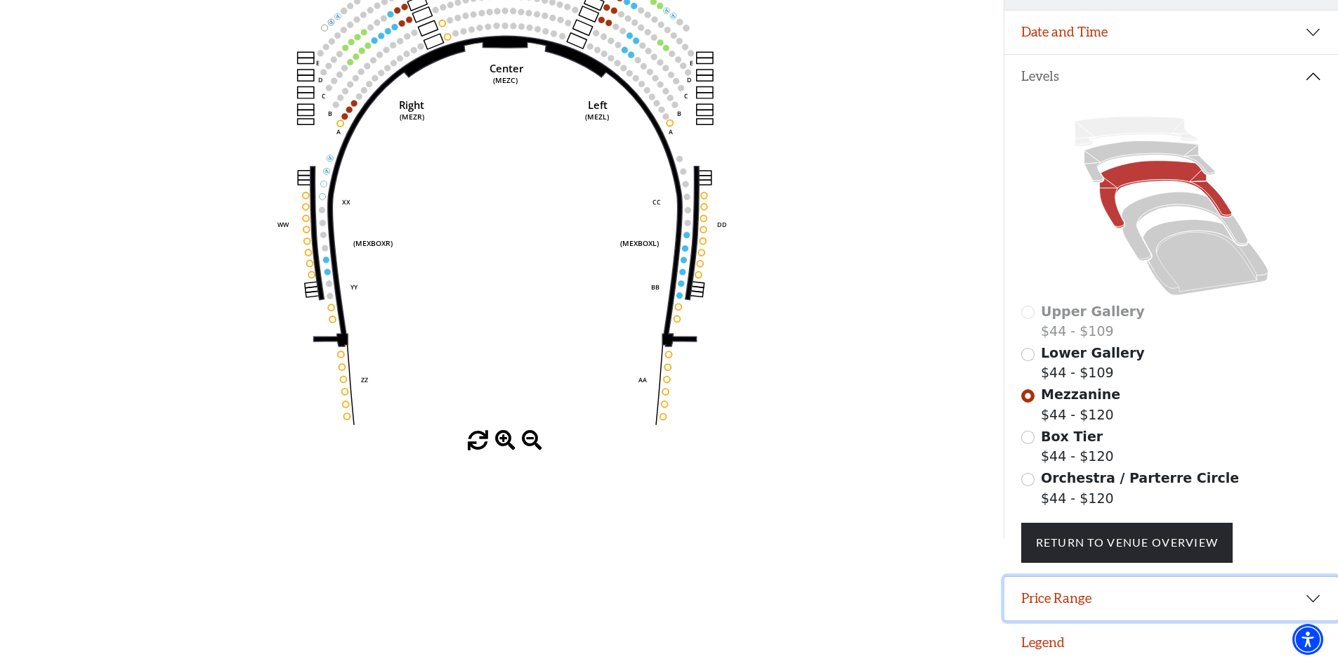
click at [1311, 594] on button "Price Range" at bounding box center [1172, 599] width 334 height 44
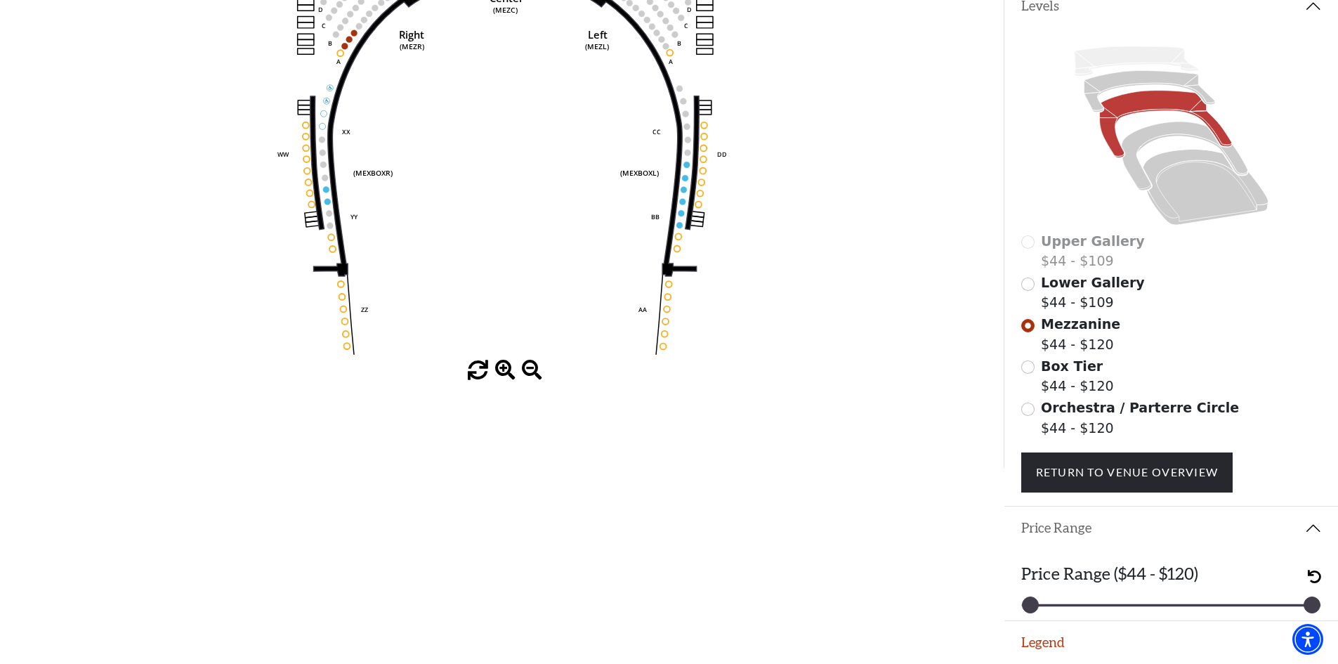
scroll to position [322, 0]
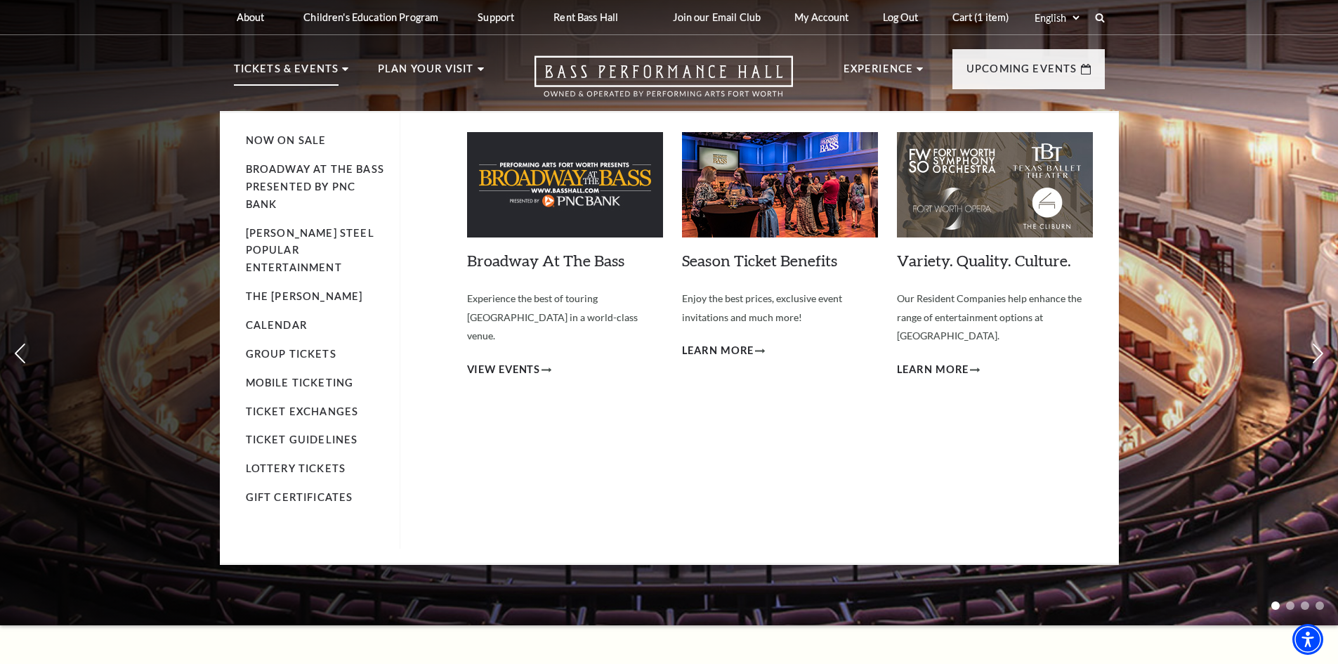
click at [283, 67] on p "Tickets & Events" at bounding box center [286, 72] width 105 height 25
click at [292, 174] on link "Broadway At The Bass presented by PNC Bank" at bounding box center [315, 186] width 138 height 47
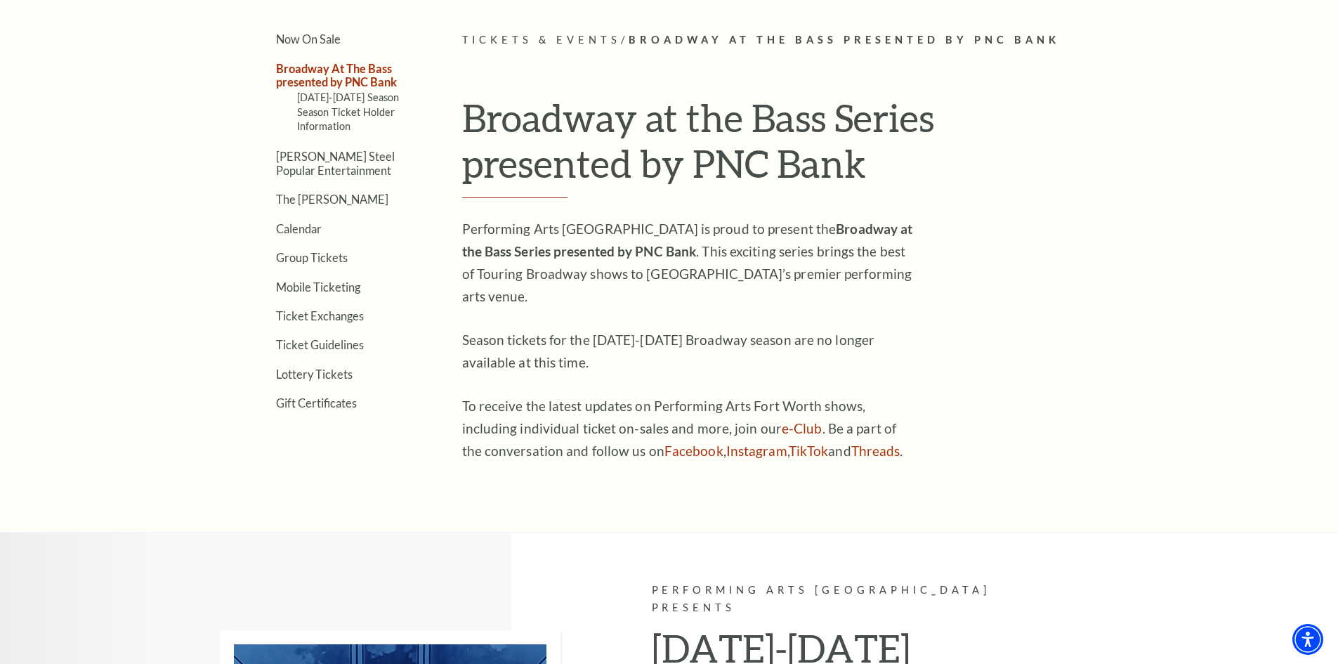
scroll to position [422, 0]
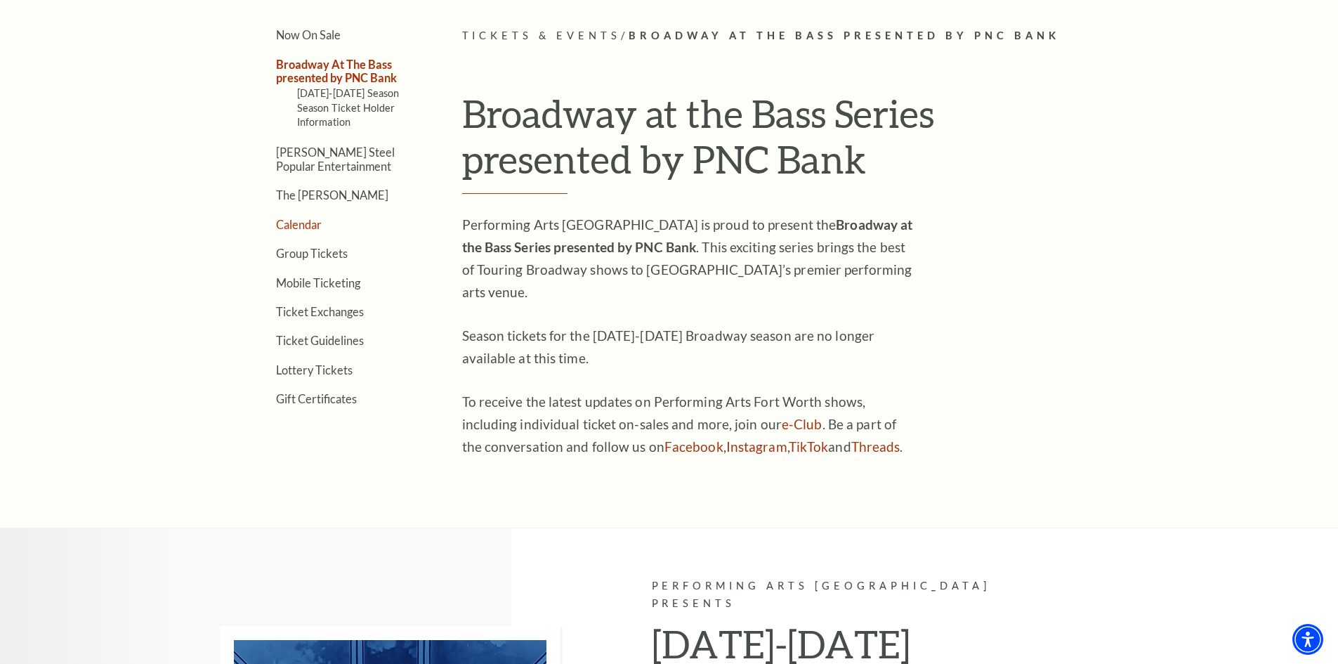
click at [299, 221] on link "Calendar" at bounding box center [299, 224] width 46 height 13
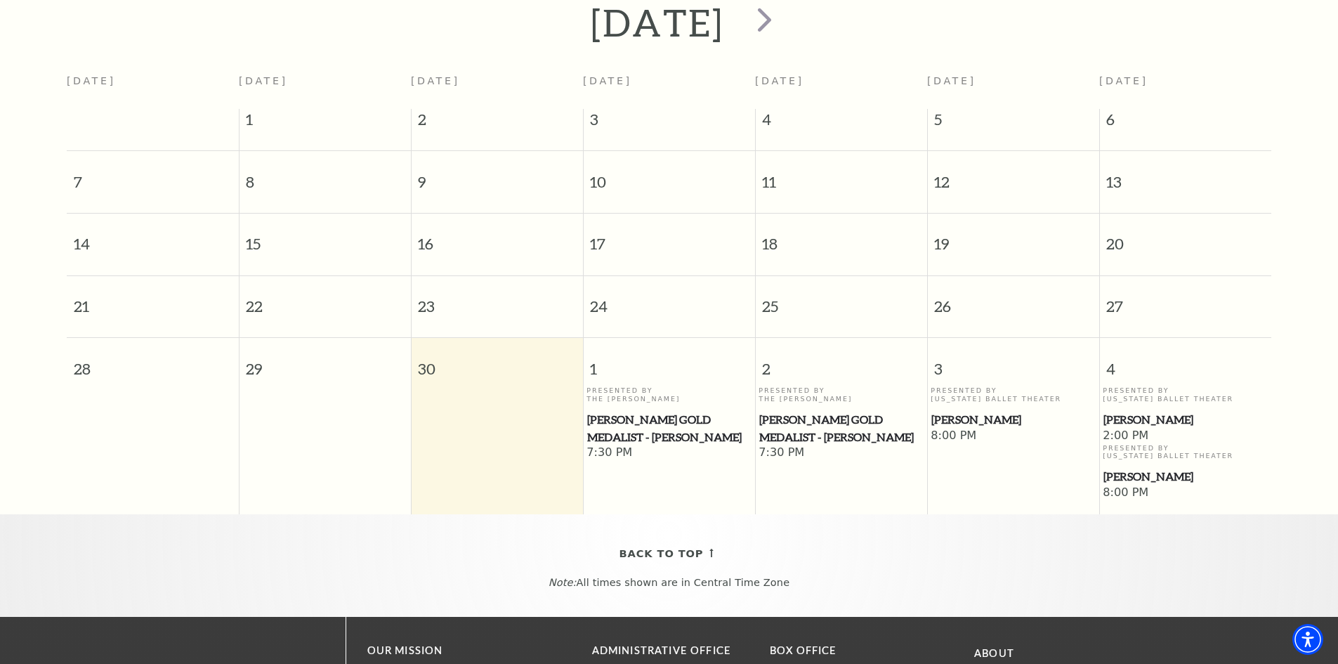
scroll to position [195, 0]
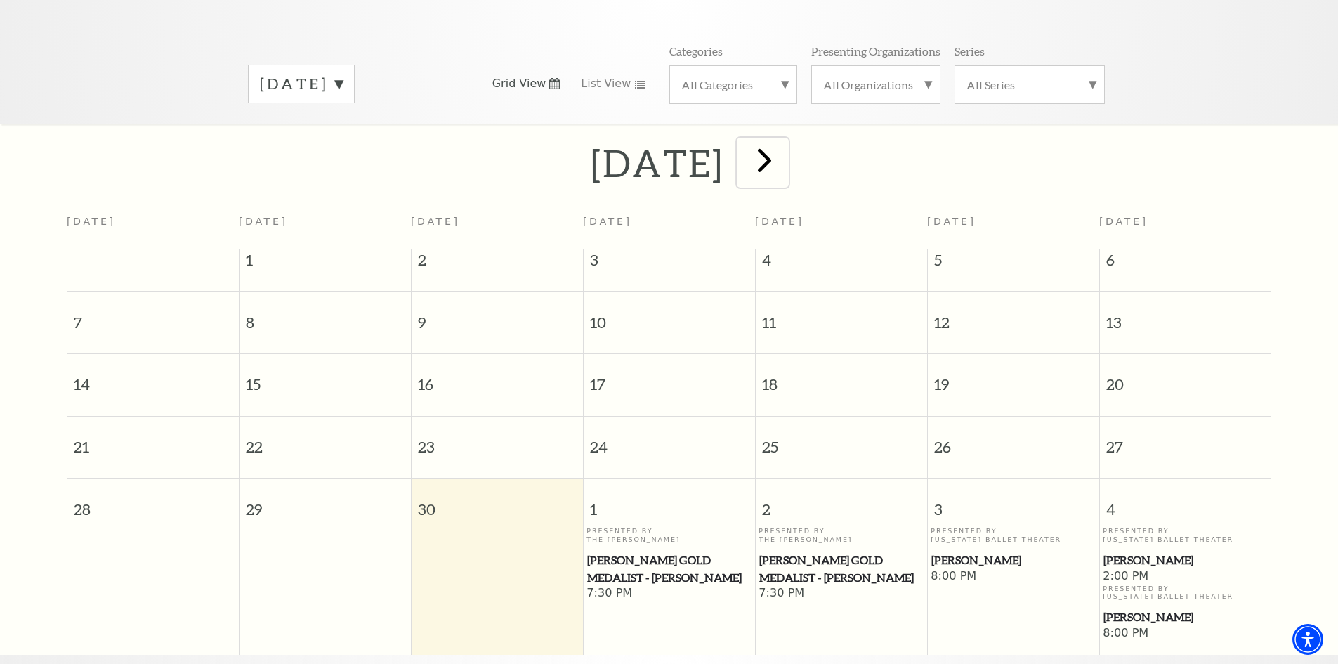
click at [785, 140] on span "next" at bounding box center [765, 160] width 40 height 40
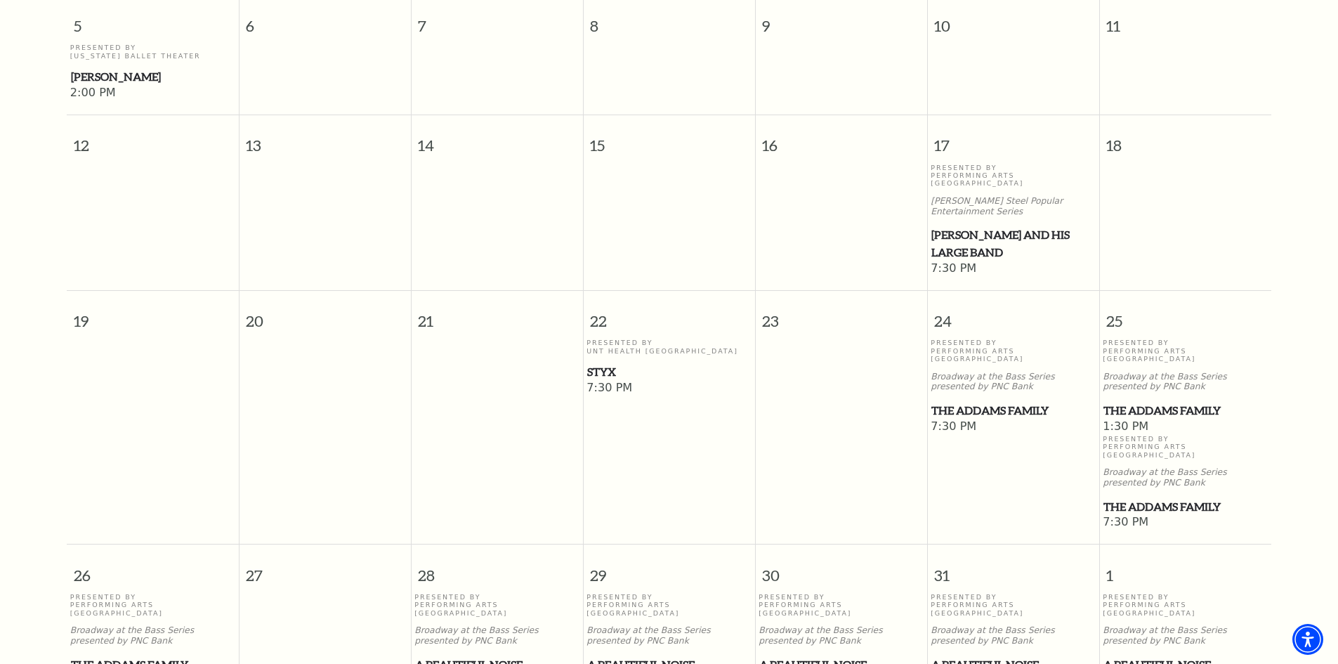
scroll to position [616, 0]
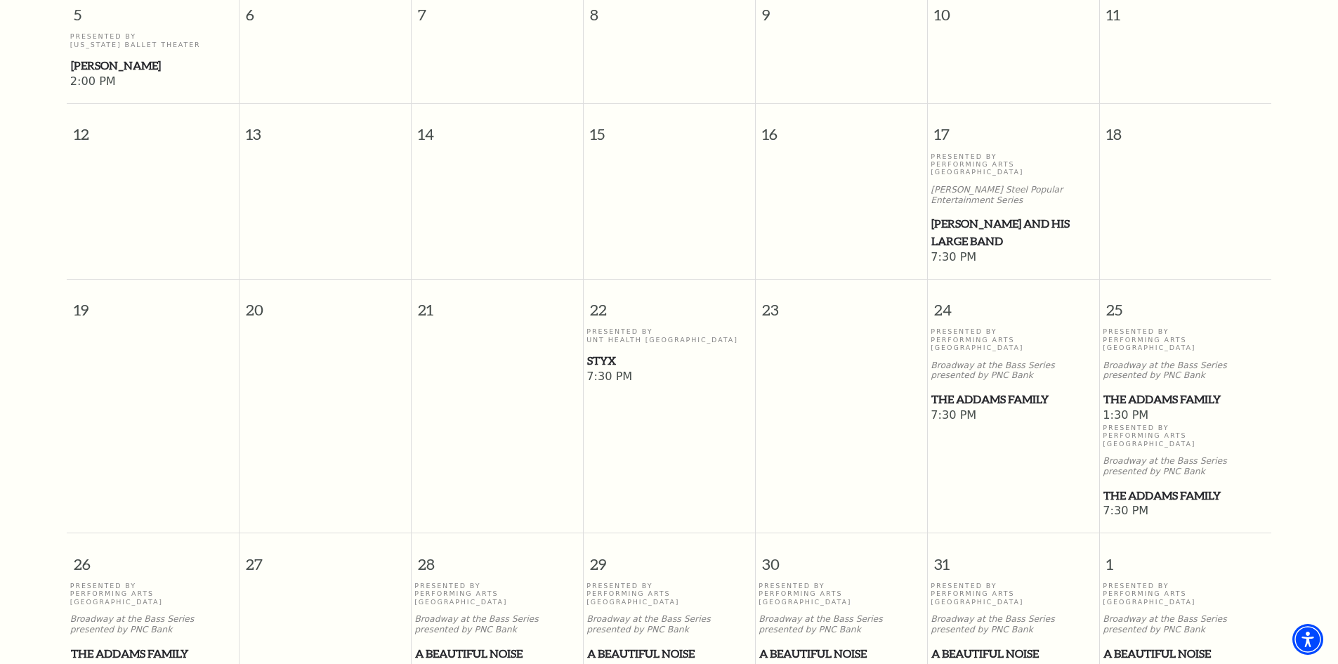
click at [1157, 408] on span "1:30 PM" at bounding box center [1185, 415] width 165 height 15
click at [1130, 391] on span "The Addams Family" at bounding box center [1186, 400] width 164 height 18
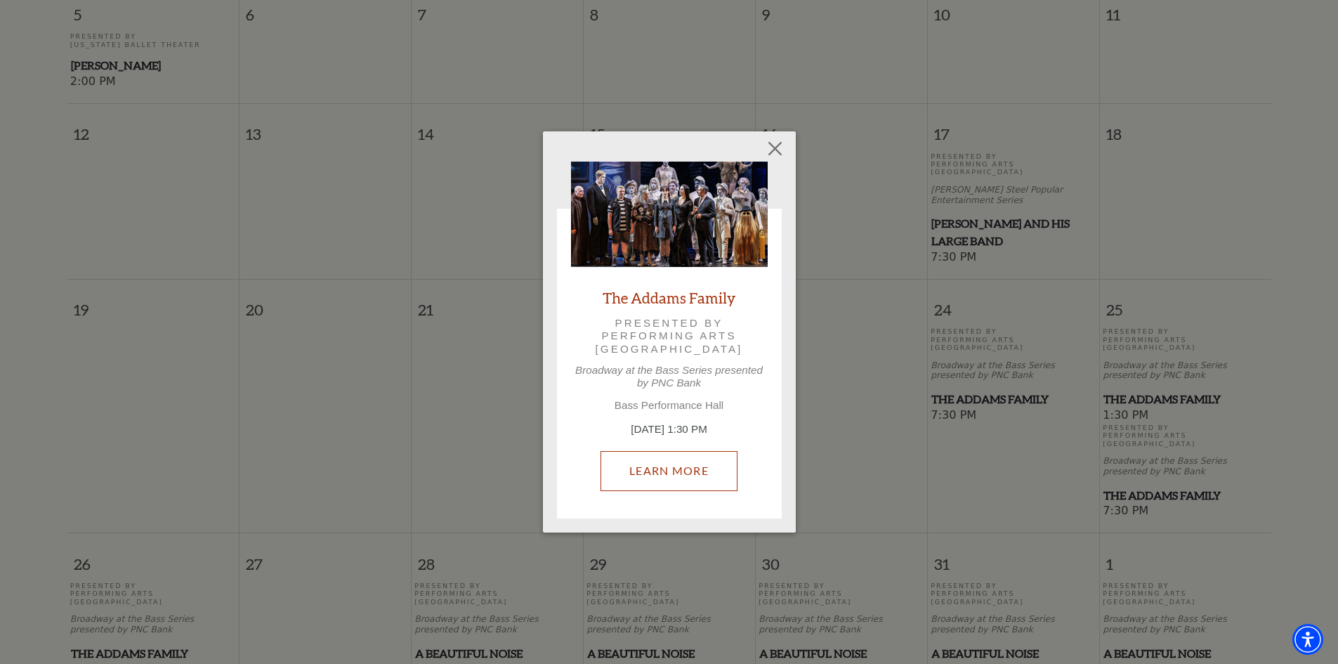
click at [647, 466] on link "Learn More" at bounding box center [669, 470] width 137 height 39
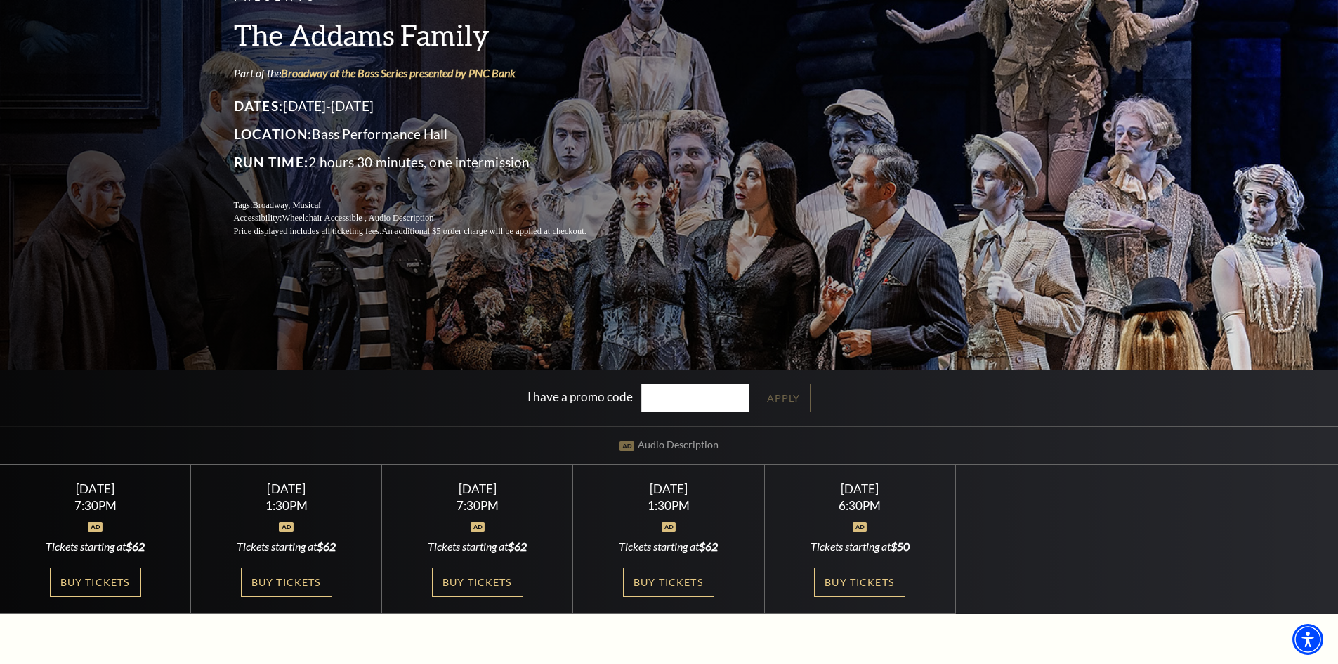
scroll to position [211, 0]
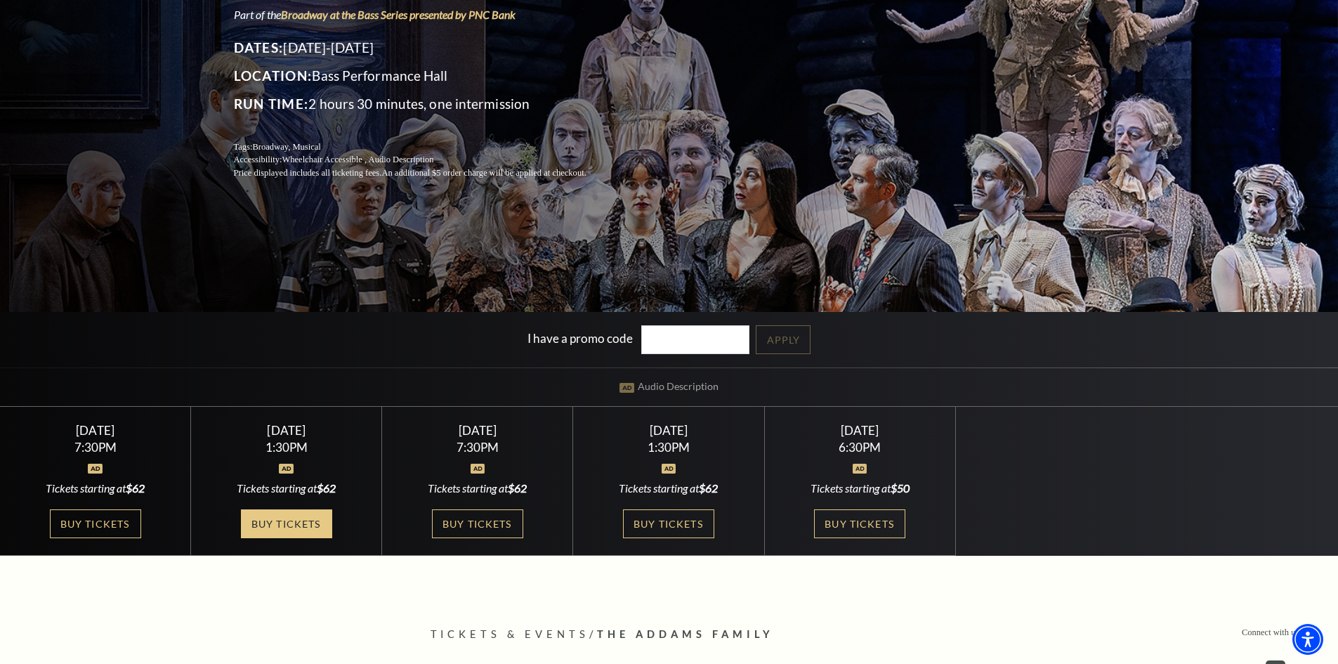
click at [282, 528] on link "Buy Tickets" at bounding box center [286, 523] width 91 height 29
click at [285, 521] on link "Buy Tickets" at bounding box center [286, 523] width 91 height 29
click at [291, 492] on div "Tickets starting at $62" at bounding box center [286, 488] width 157 height 15
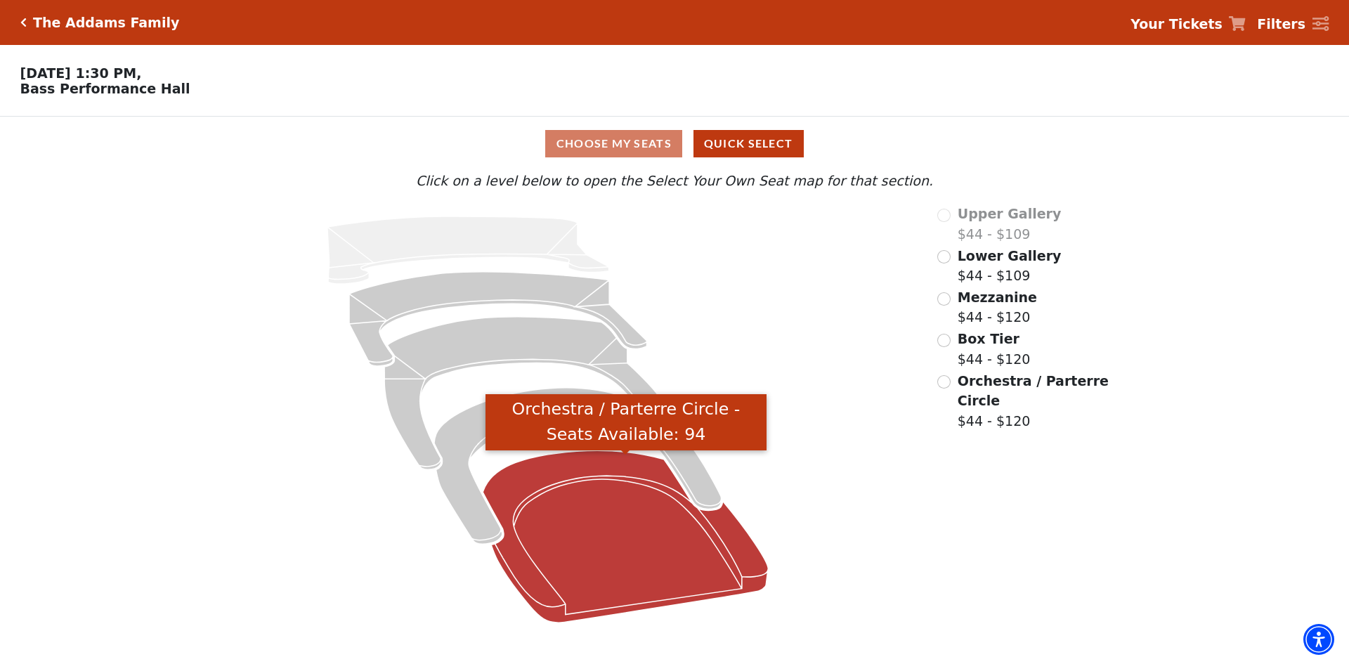
click at [584, 532] on icon "Orchestra / Parterre Circle - Seats Available: 94" at bounding box center [625, 536] width 285 height 172
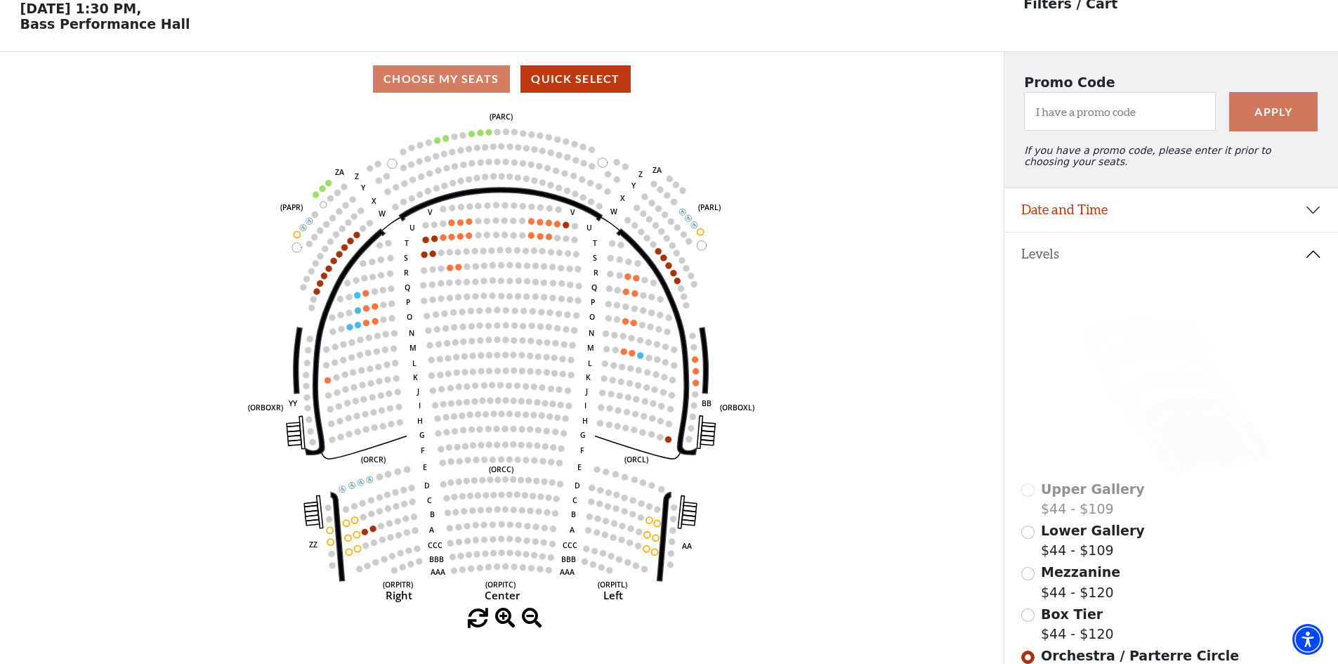
scroll to position [65, 0]
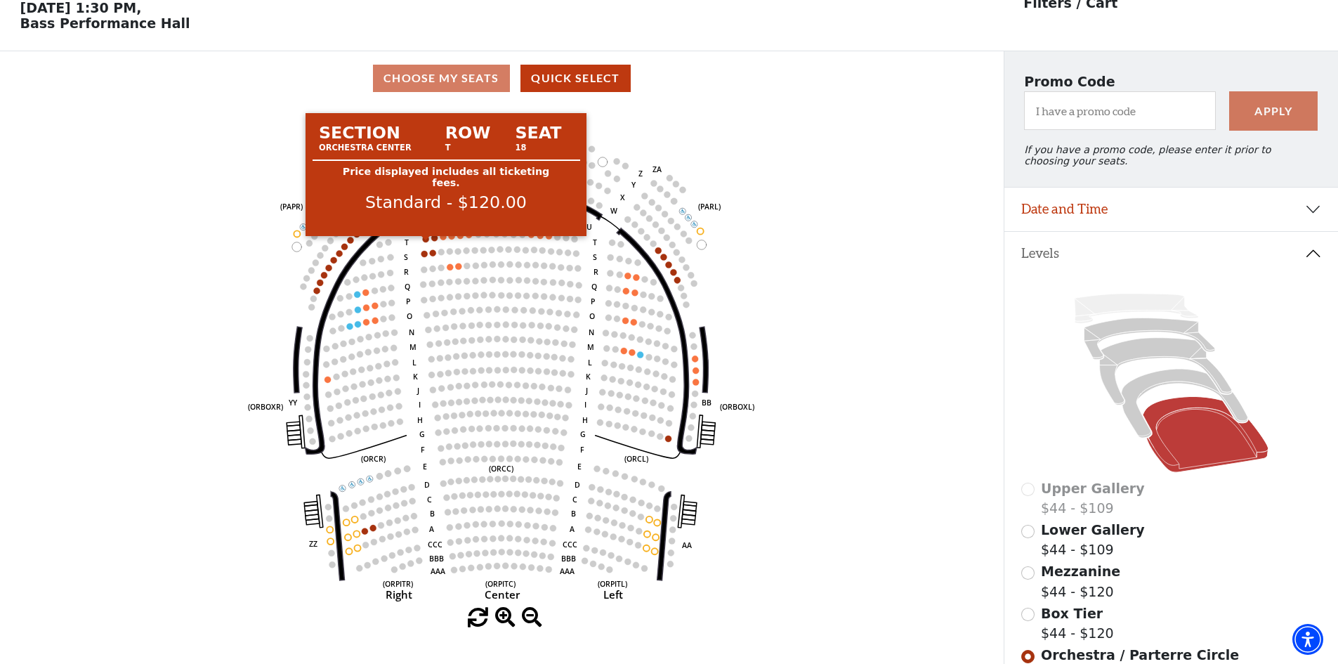
click at [424, 242] on circle at bounding box center [426, 239] width 6 height 6
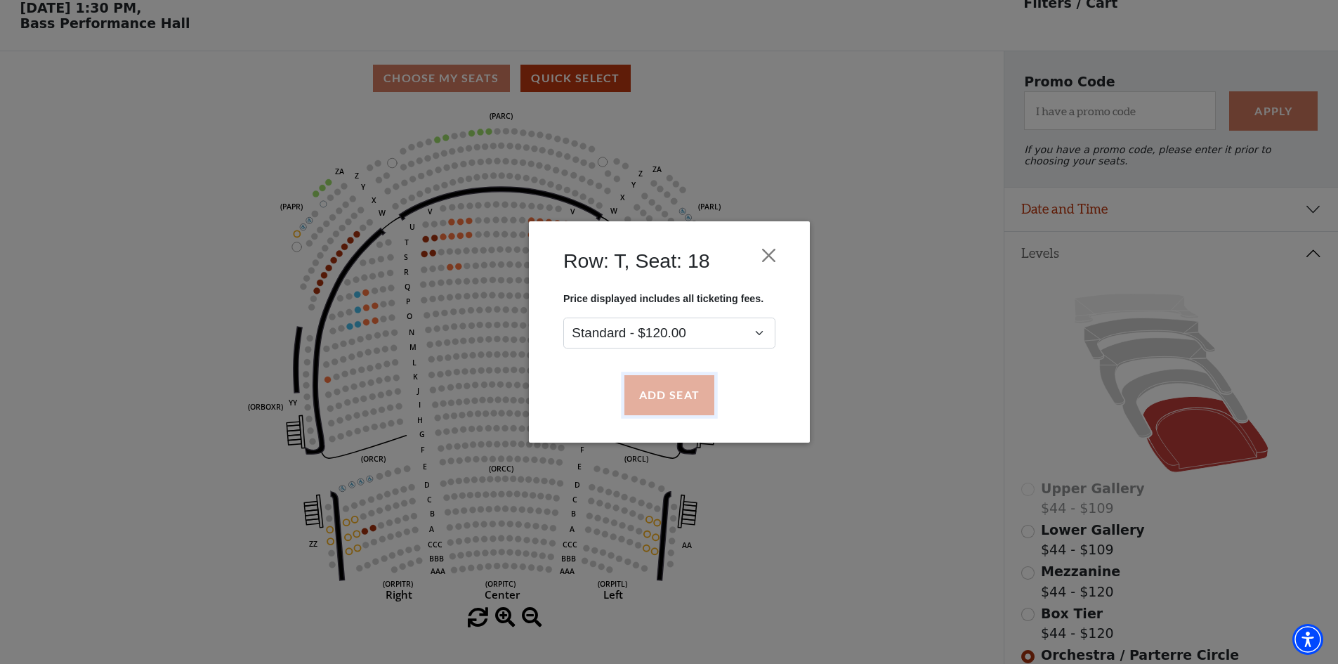
drag, startPoint x: 665, startPoint y: 391, endPoint x: 621, endPoint y: 370, distance: 49.0
click at [664, 390] on button "Add Seat" at bounding box center [669, 395] width 90 height 39
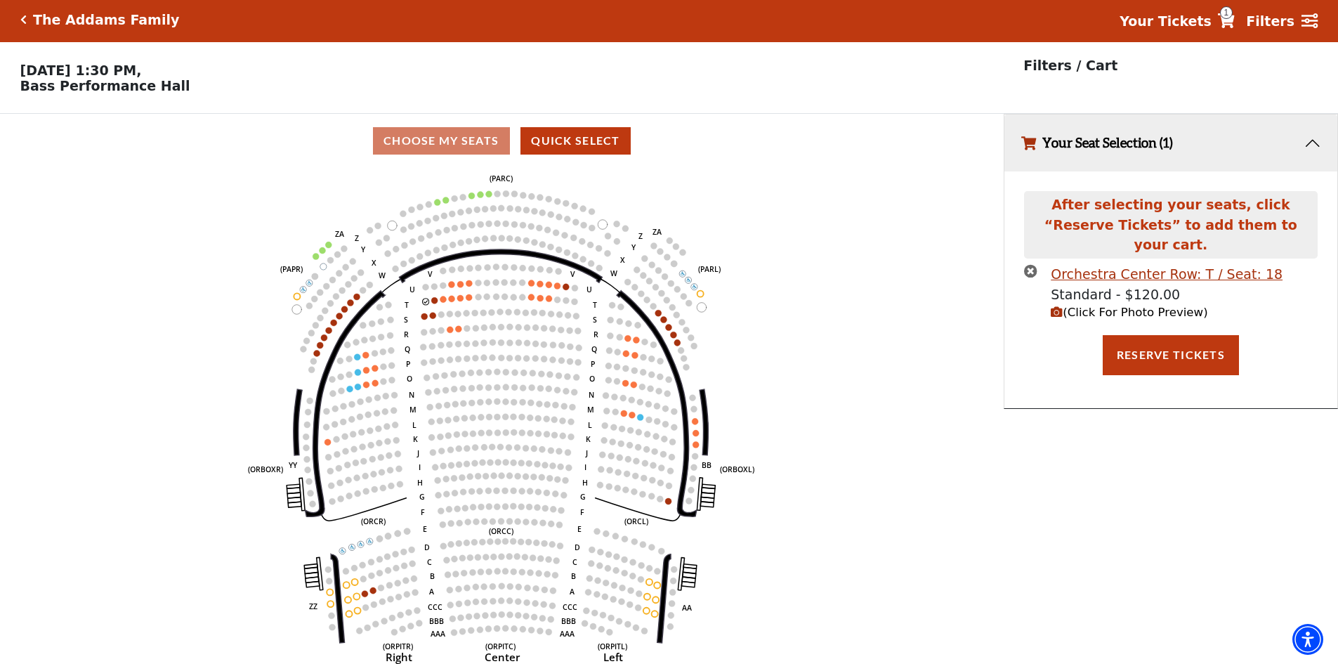
scroll to position [0, 0]
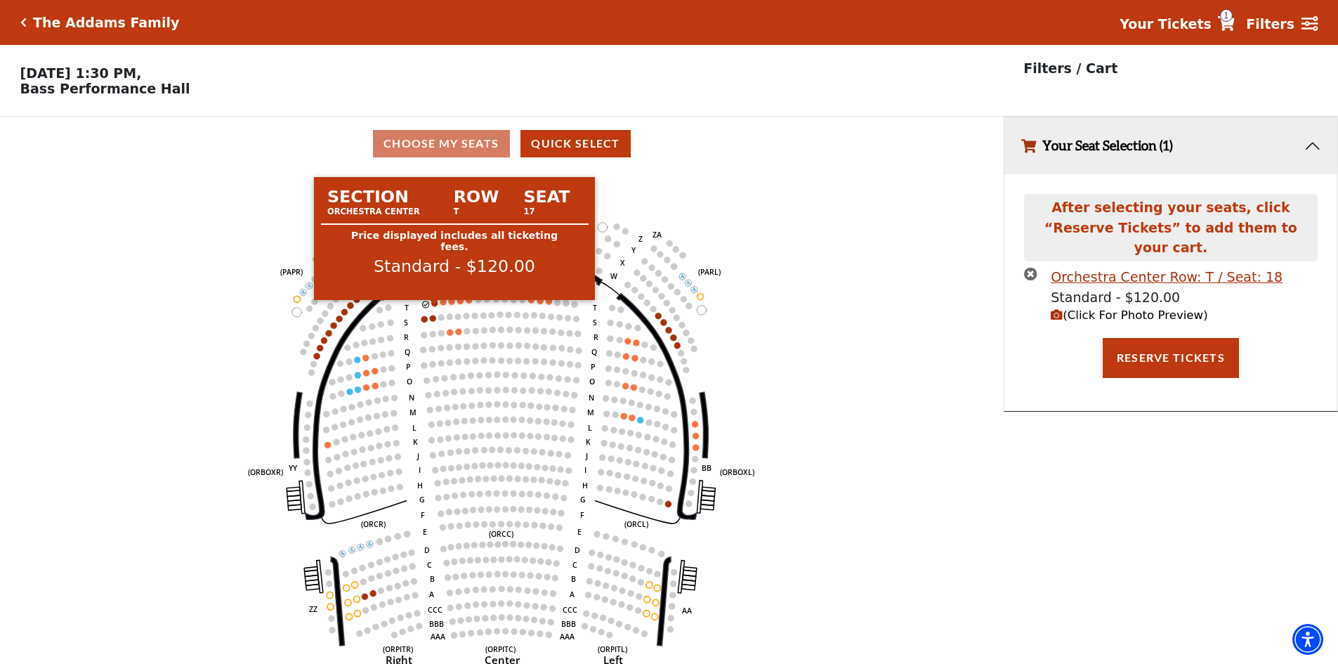
click at [435, 306] on circle at bounding box center [435, 303] width 6 height 6
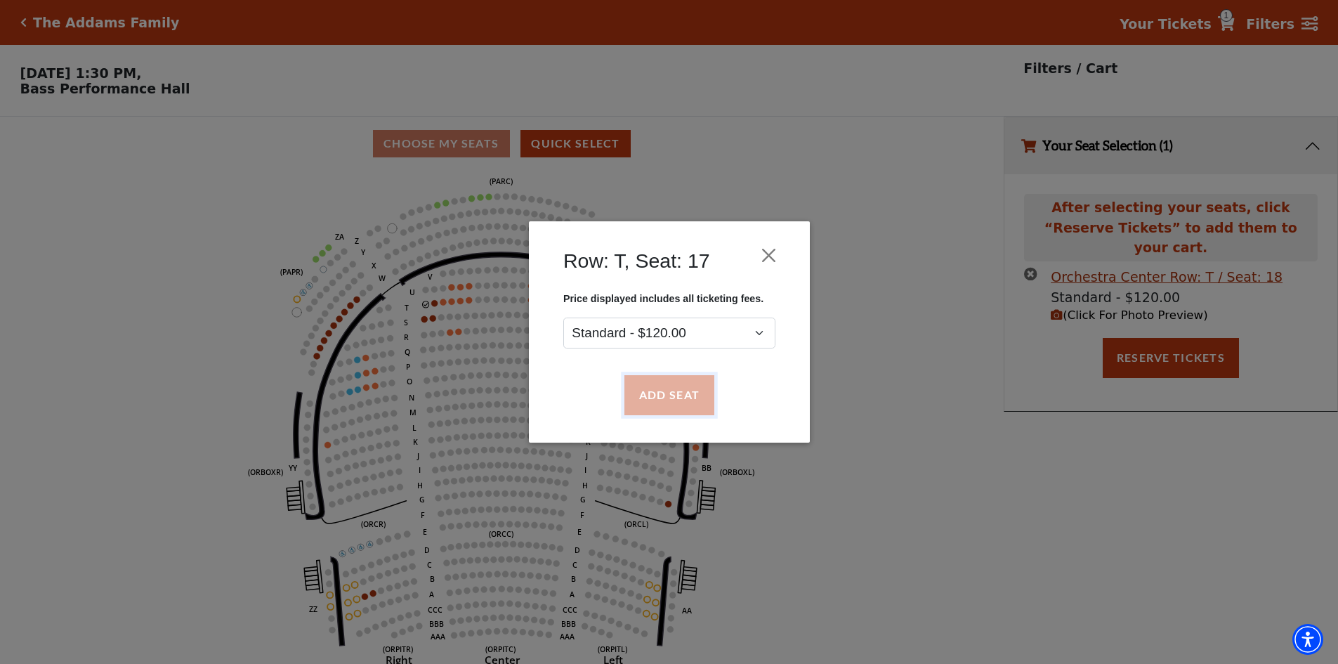
click at [652, 391] on button "Add Seat" at bounding box center [669, 395] width 90 height 39
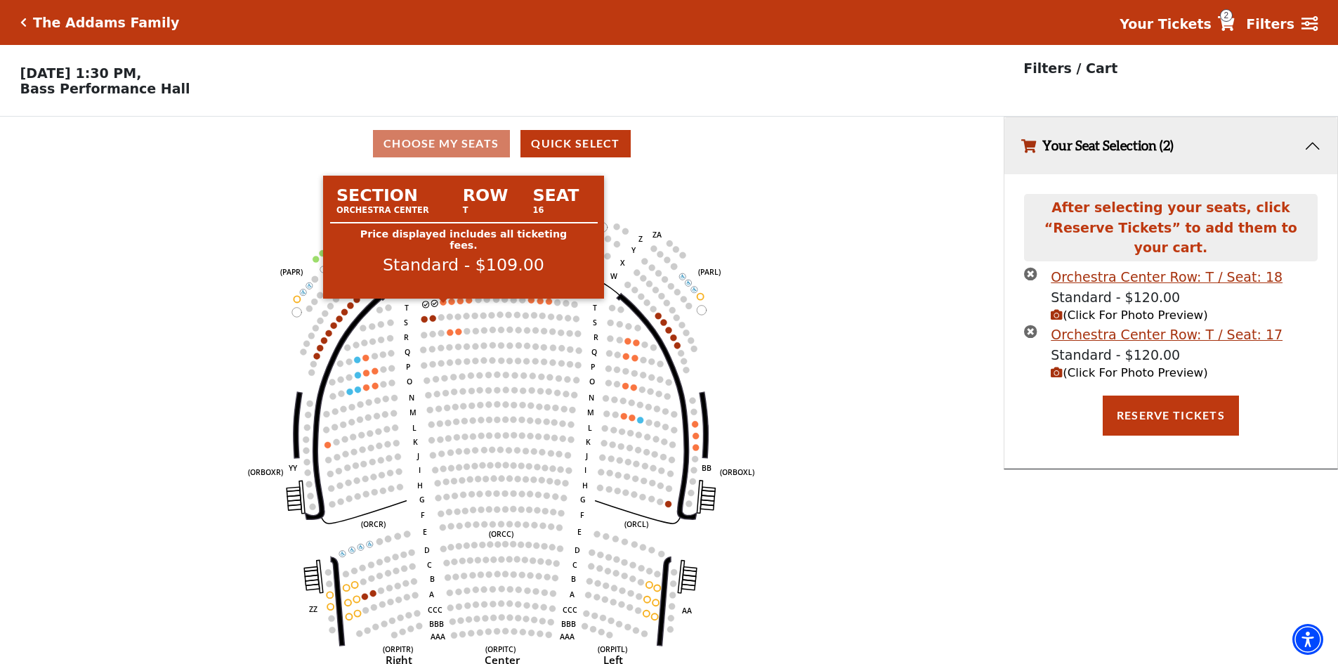
click at [442, 305] on circle at bounding box center [443, 302] width 6 height 6
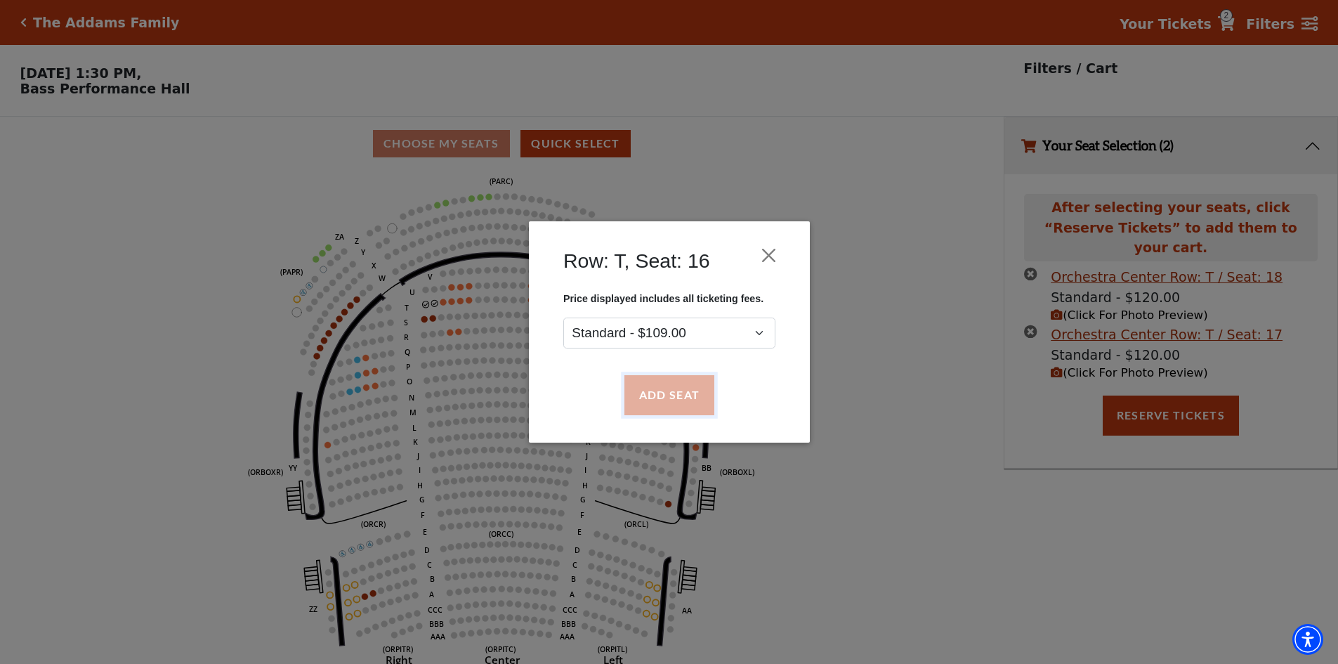
click at [659, 396] on button "Add Seat" at bounding box center [669, 395] width 90 height 39
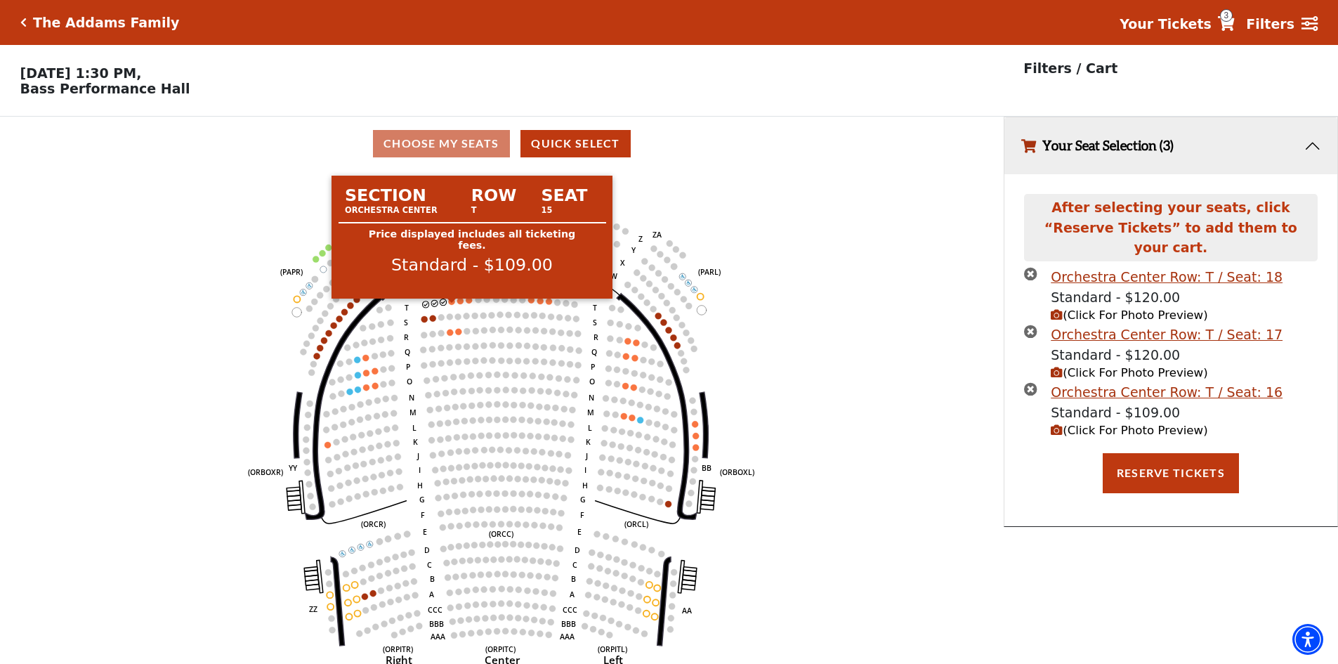
click at [451, 305] on circle at bounding box center [452, 302] width 6 height 6
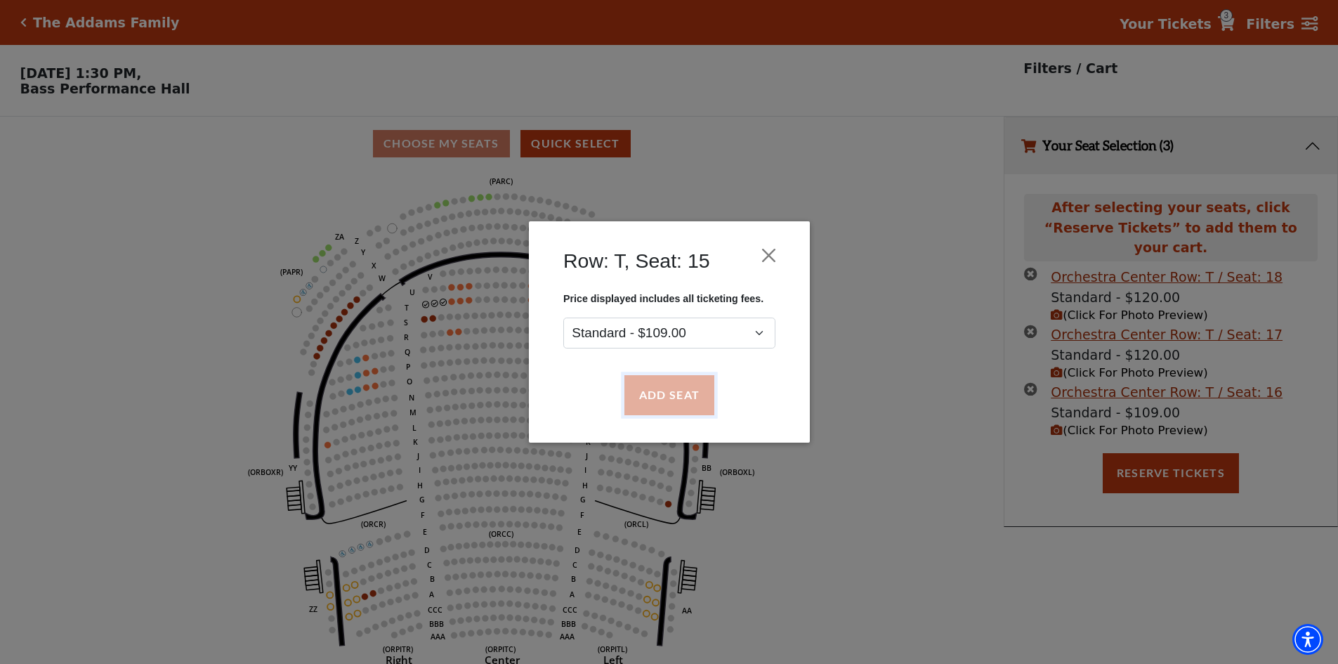
click at [679, 391] on button "Add Seat" at bounding box center [669, 395] width 90 height 39
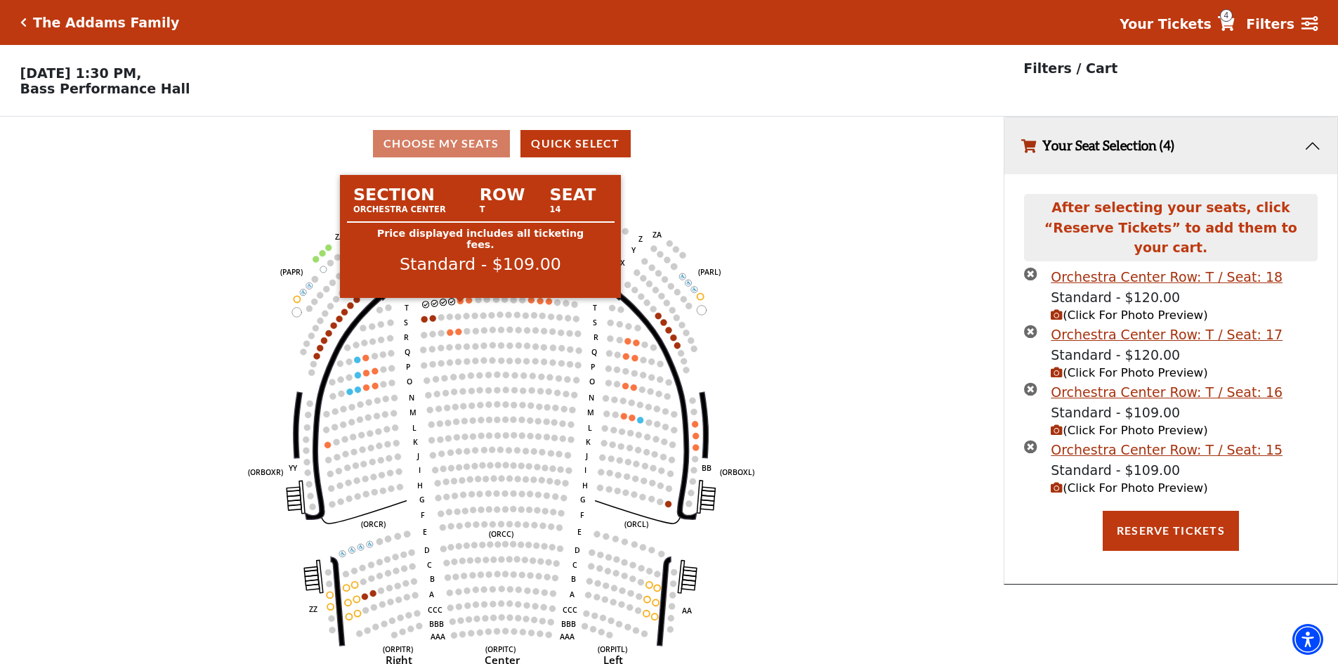
click at [461, 304] on circle at bounding box center [460, 301] width 6 height 6
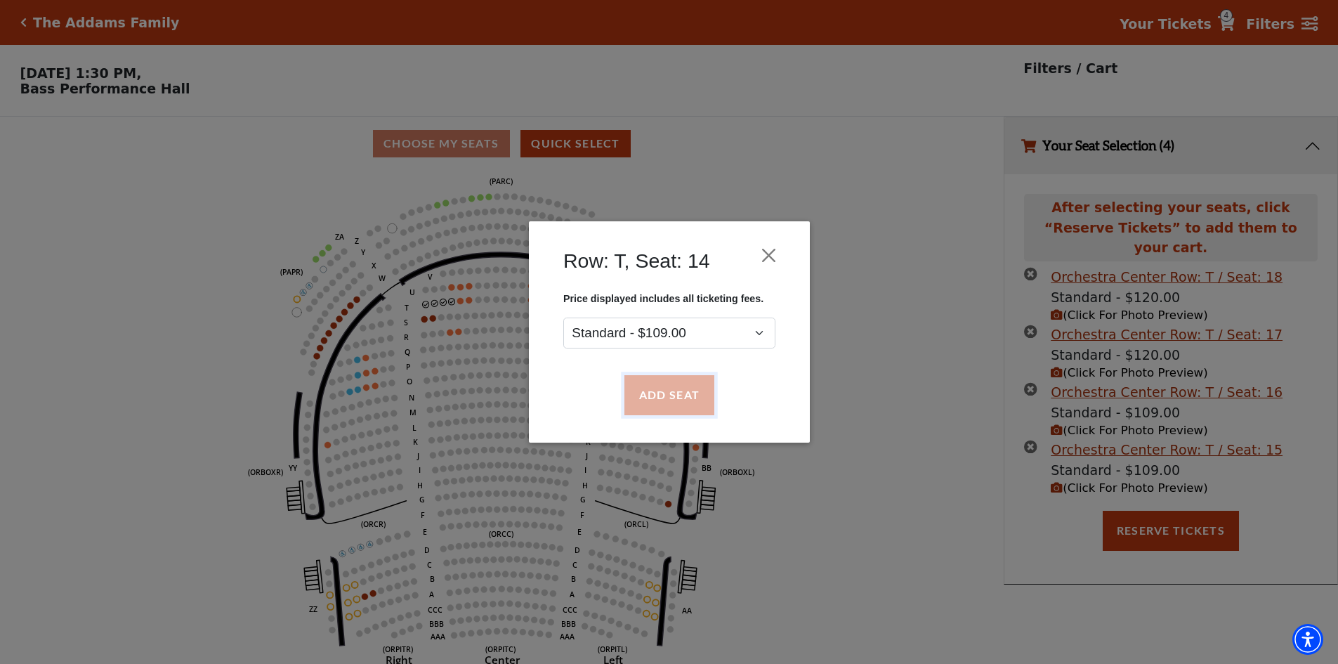
click at [653, 382] on button "Add Seat" at bounding box center [669, 395] width 90 height 39
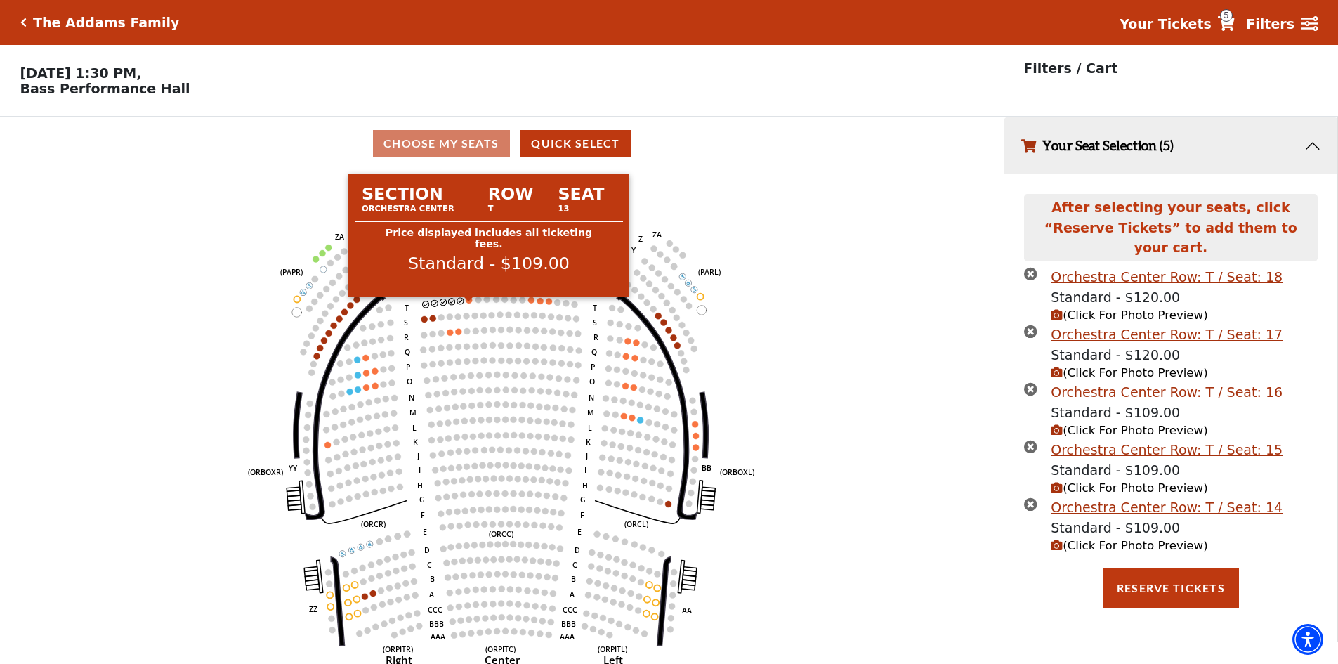
click at [469, 303] on circle at bounding box center [469, 300] width 6 height 6
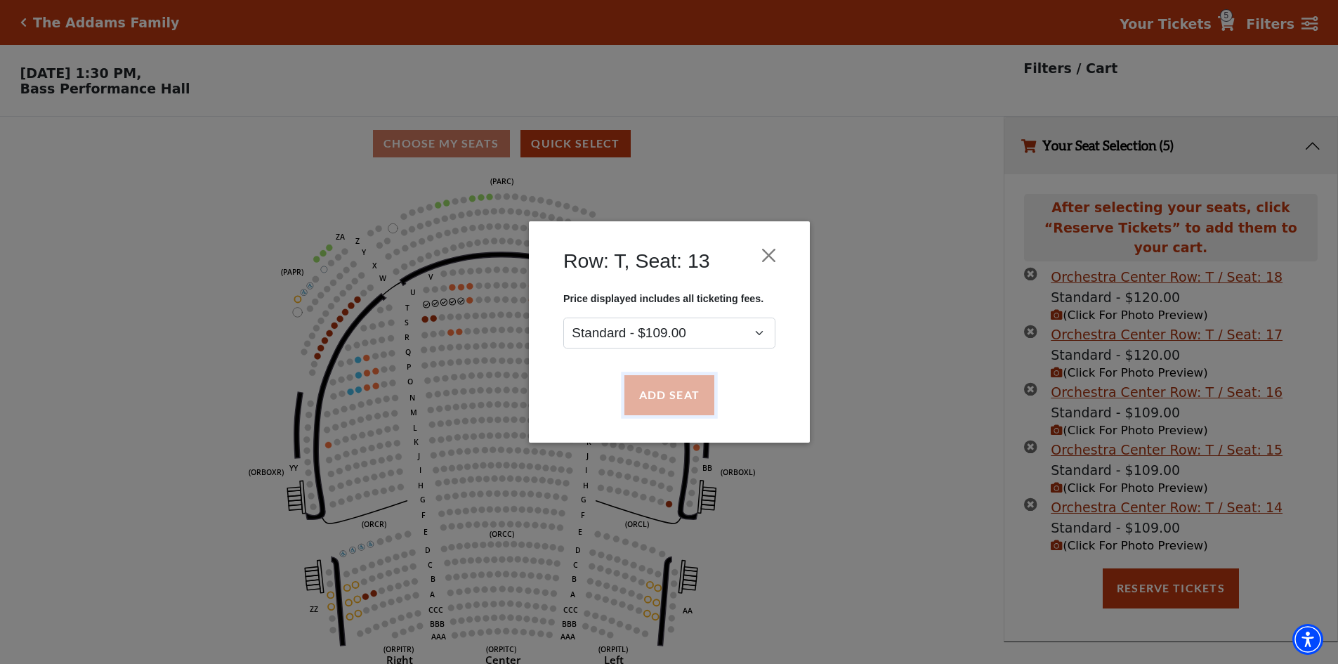
drag, startPoint x: 658, startPoint y: 391, endPoint x: 652, endPoint y: 387, distance: 7.2
click at [658, 390] on button "Add Seat" at bounding box center [669, 395] width 90 height 39
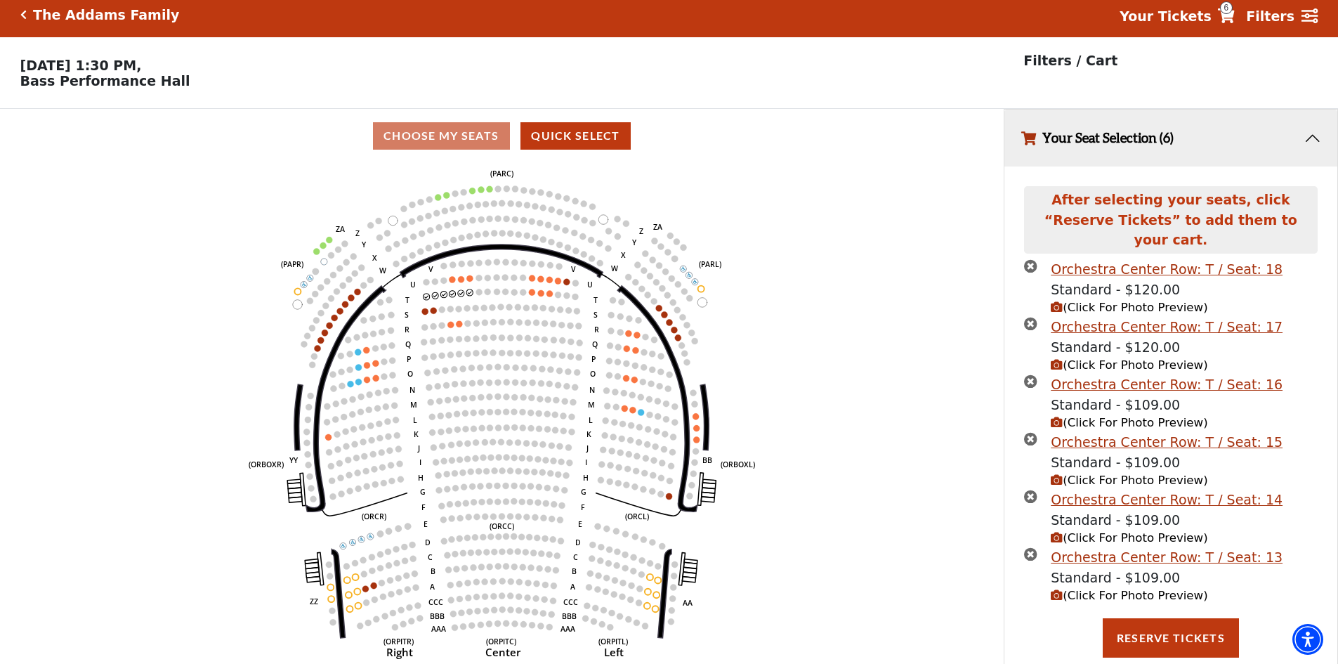
scroll to position [34, 0]
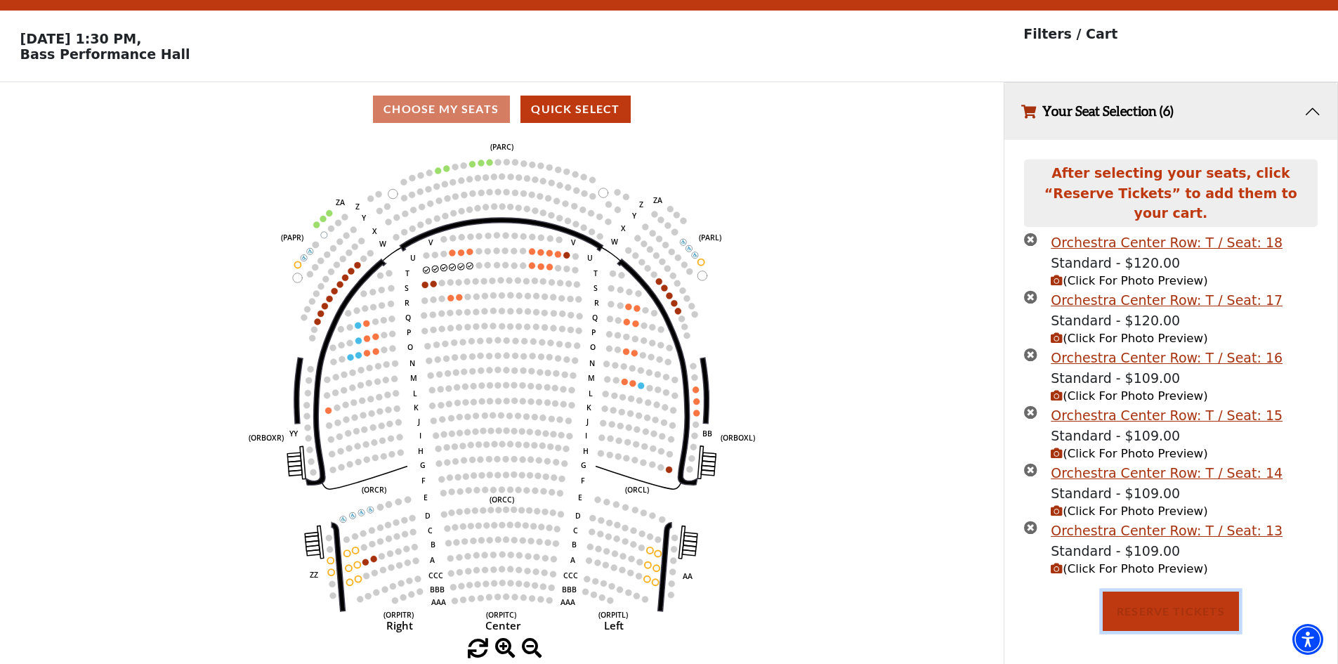
click at [1159, 599] on button "Reserve Tickets" at bounding box center [1171, 611] width 136 height 39
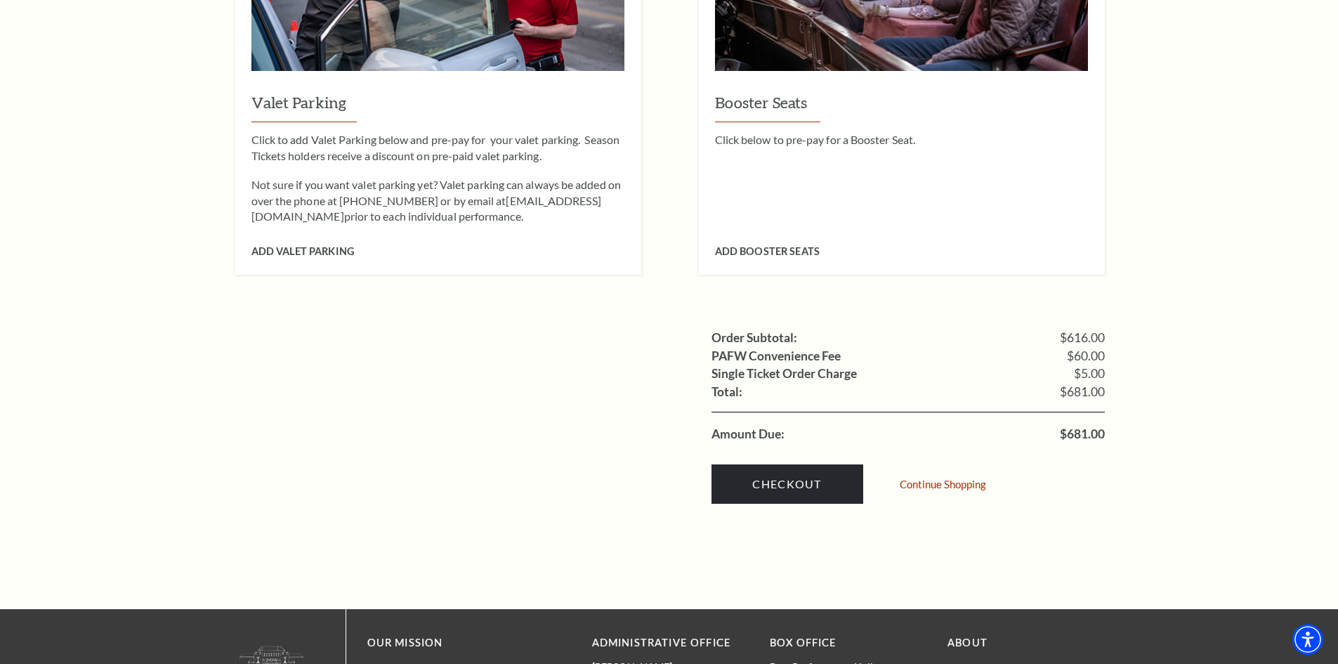
scroll to position [1405, 0]
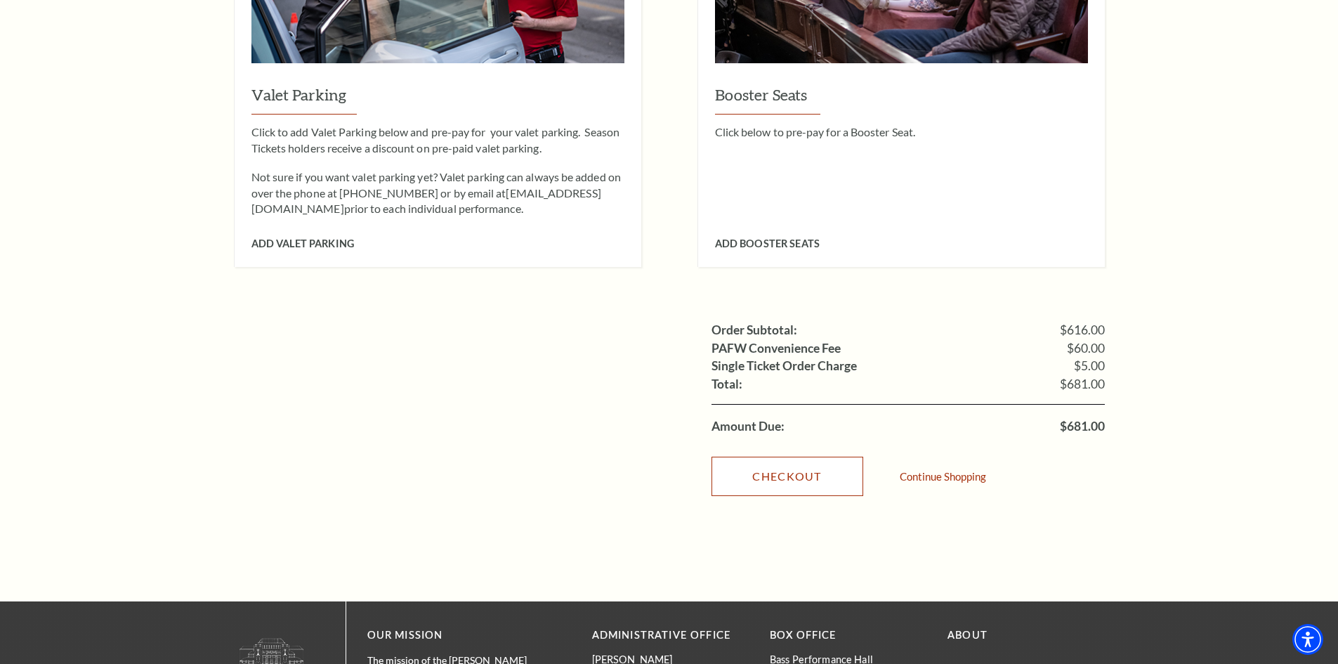
click at [766, 457] on link "Checkout" at bounding box center [788, 476] width 152 height 39
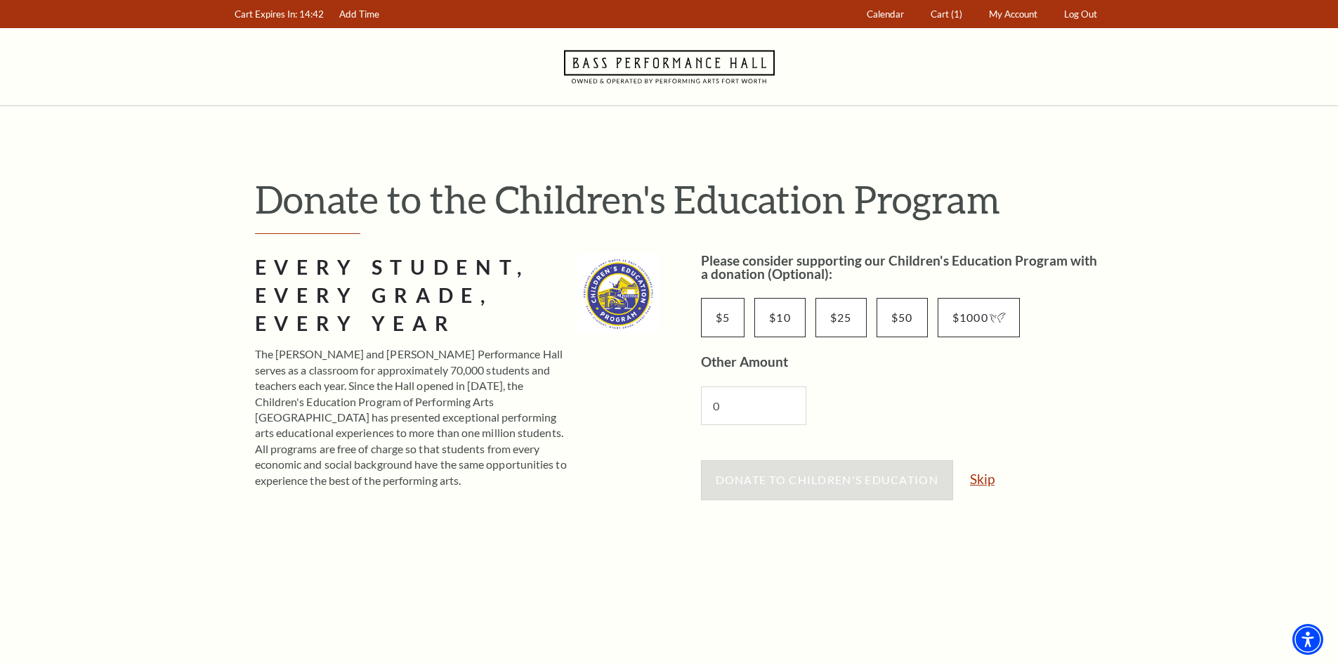
click at [981, 476] on link "Skip" at bounding box center [982, 478] width 25 height 13
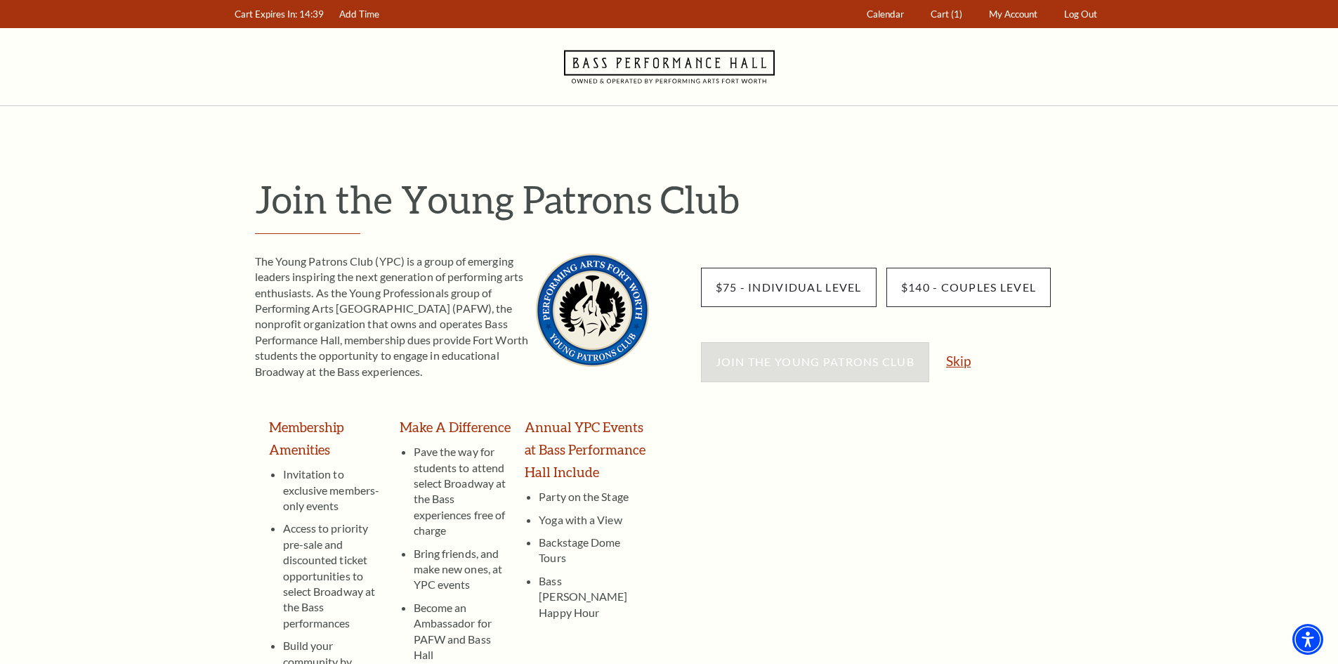
click at [963, 362] on link "Skip" at bounding box center [958, 360] width 25 height 13
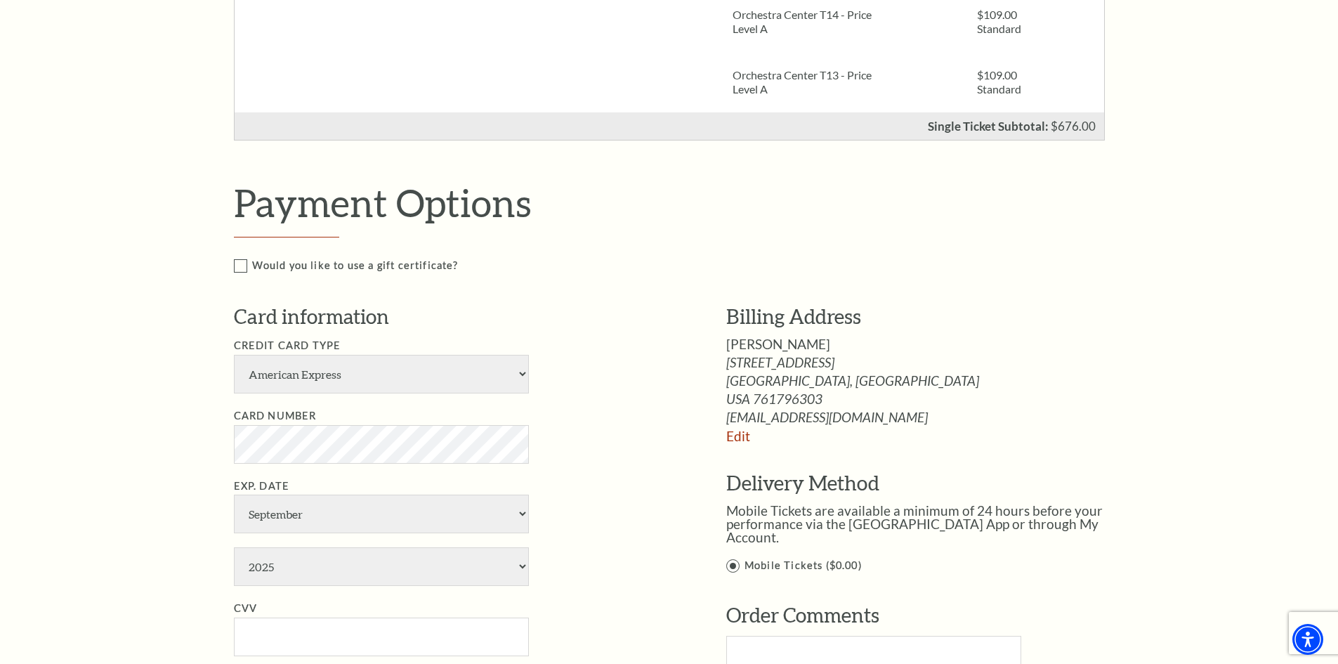
scroll to position [773, 0]
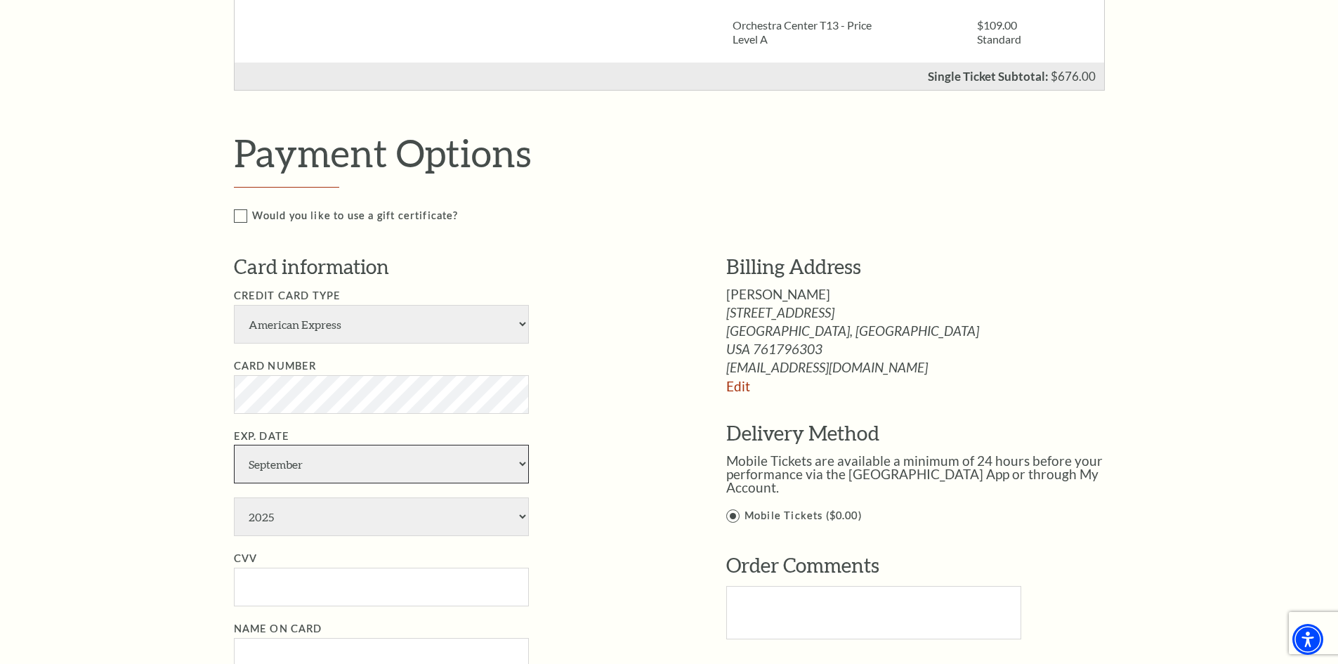
click at [310, 464] on select "January February March April May June July August September October November De…" at bounding box center [381, 464] width 295 height 39
click at [234, 445] on select "January February March April May June July August September October November De…" at bounding box center [381, 464] width 295 height 39
select select "2"
click at [292, 520] on select "2025 2026 2027 2028 2029 2030 2031 2032 2033 2034" at bounding box center [381, 516] width 295 height 39
select select "2031"
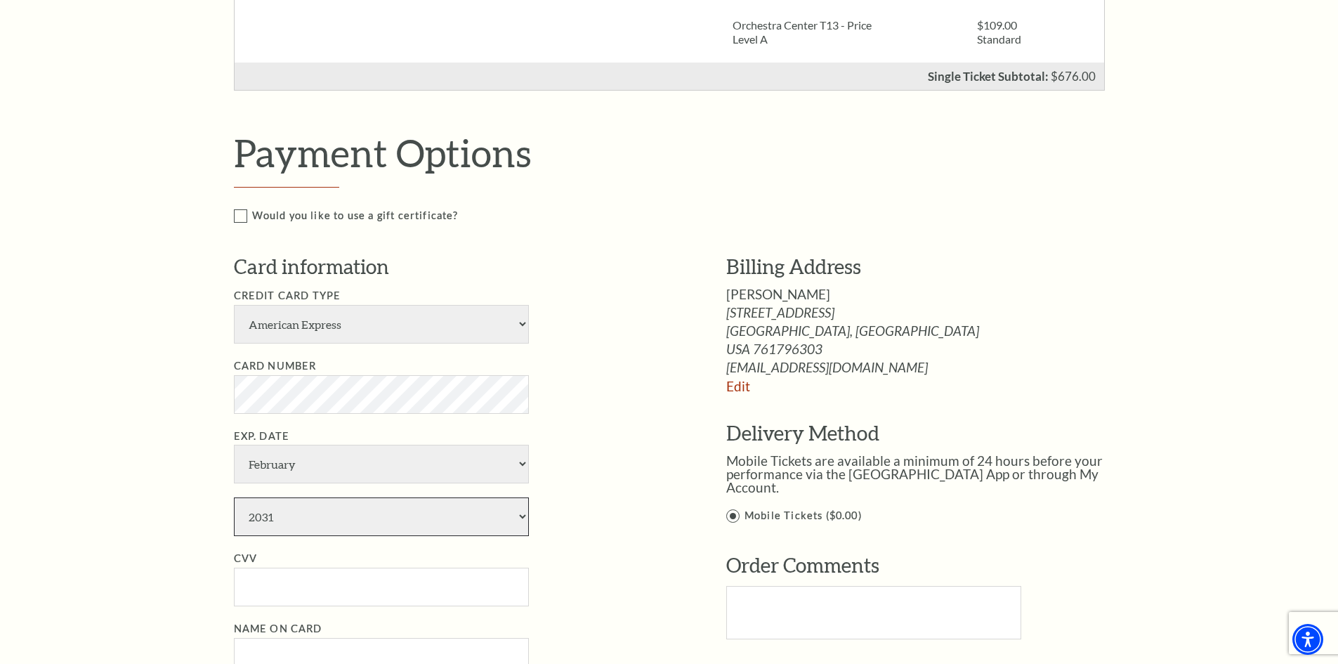
click at [234, 497] on select "2025 2026 2027 2028 2029 2030 2031 2032 2033 2034" at bounding box center [381, 516] width 295 height 39
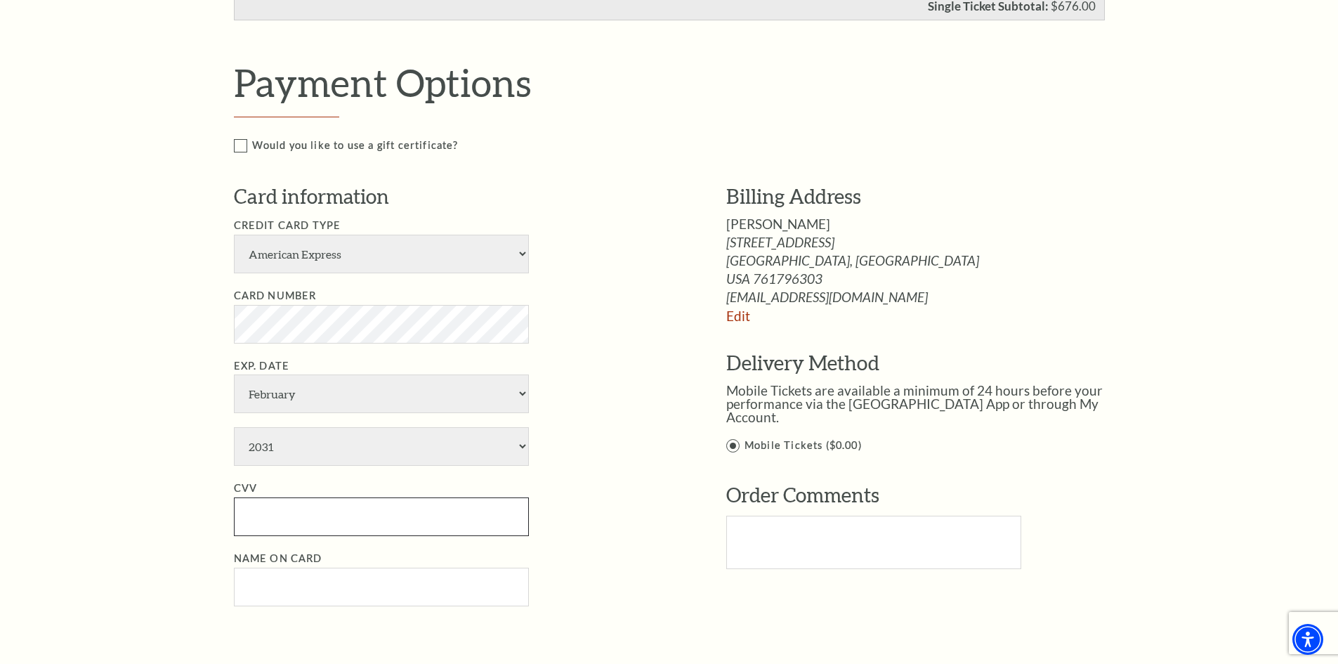
click at [294, 516] on input "CVV" at bounding box center [381, 516] width 295 height 39
type input "601"
drag, startPoint x: 280, startPoint y: 605, endPoint x: 271, endPoint y: 597, distance: 12.0
click at [277, 603] on input "Name on Card" at bounding box center [381, 587] width 295 height 39
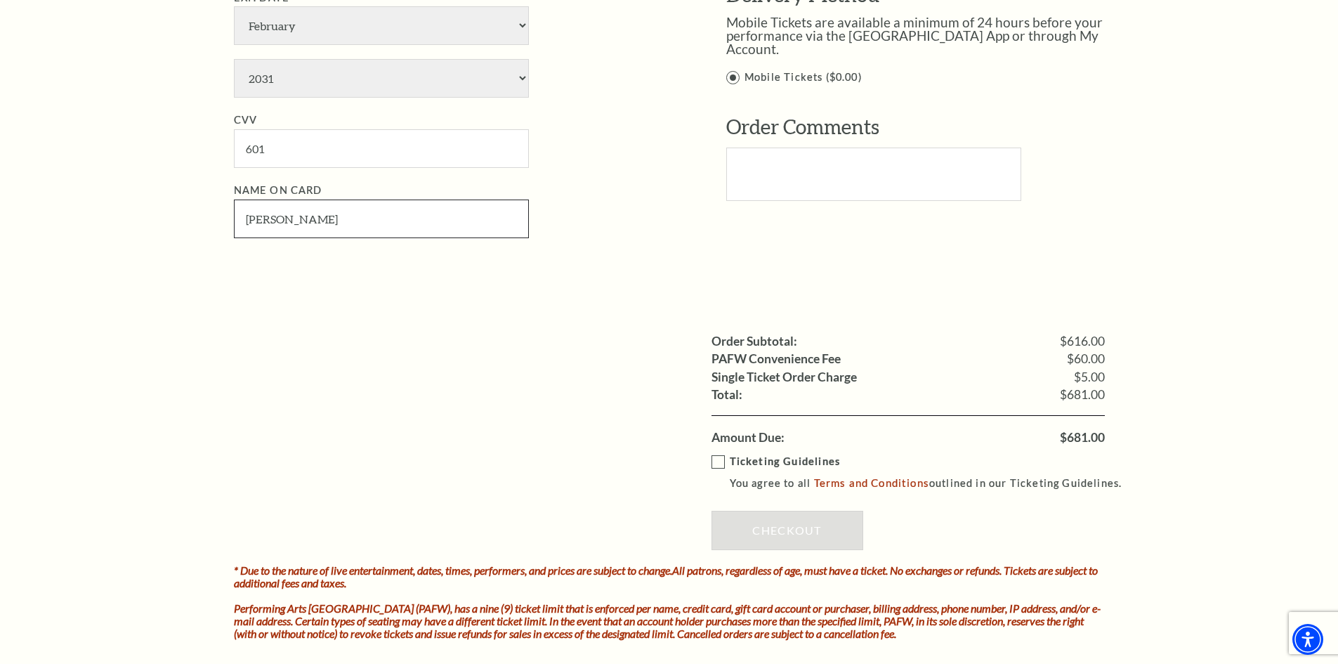
scroll to position [1265, 0]
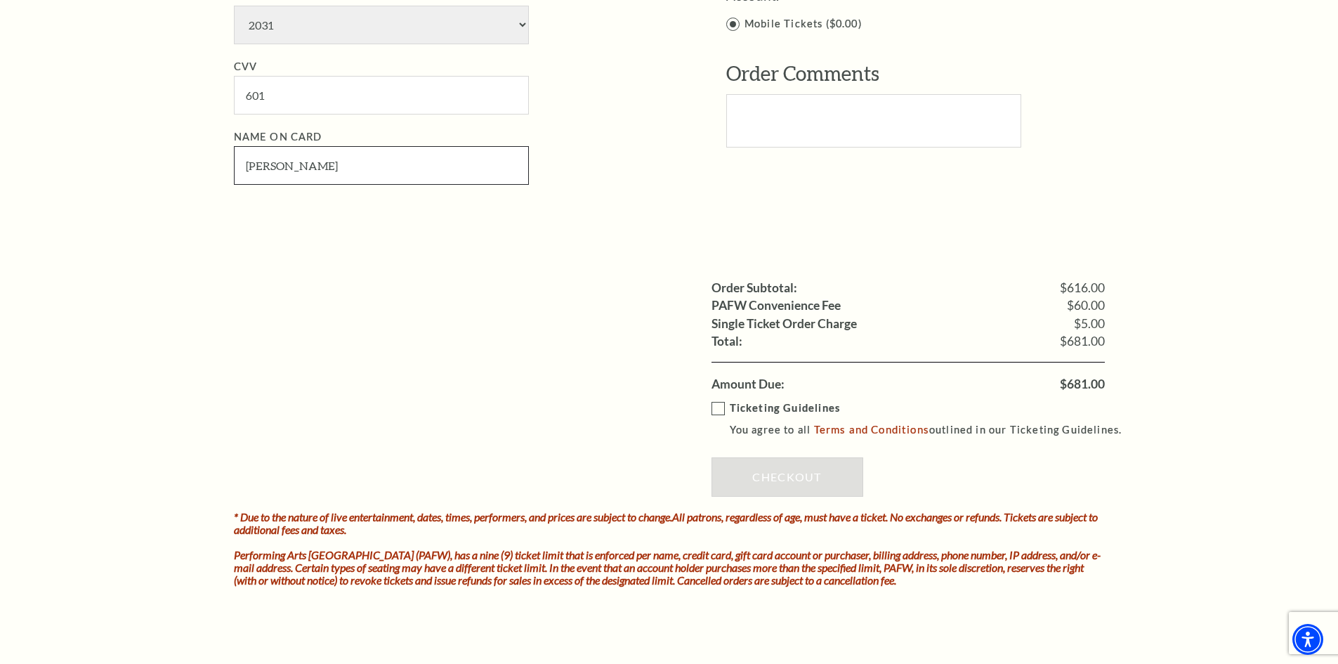
type input "Marie Huff"
click at [717, 405] on label "Ticketing Guidelines You agree to all Terms and Conditions outlined in our Tick…" at bounding box center [924, 419] width 424 height 39
click at [0, 0] on input "Ticketing Guidelines You agree to all Terms and Conditions outlined in our Tick…" at bounding box center [0, 0] width 0 height 0
click at [805, 478] on link "Checkout" at bounding box center [788, 476] width 152 height 39
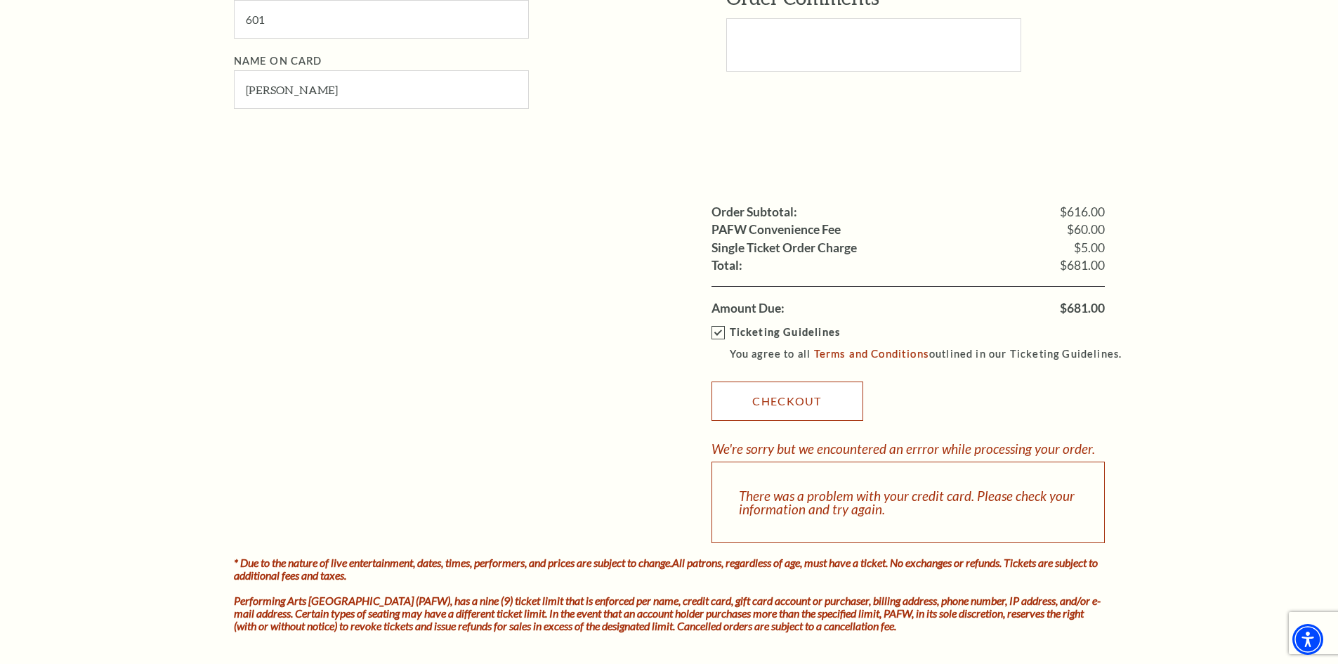
scroll to position [1475, 0]
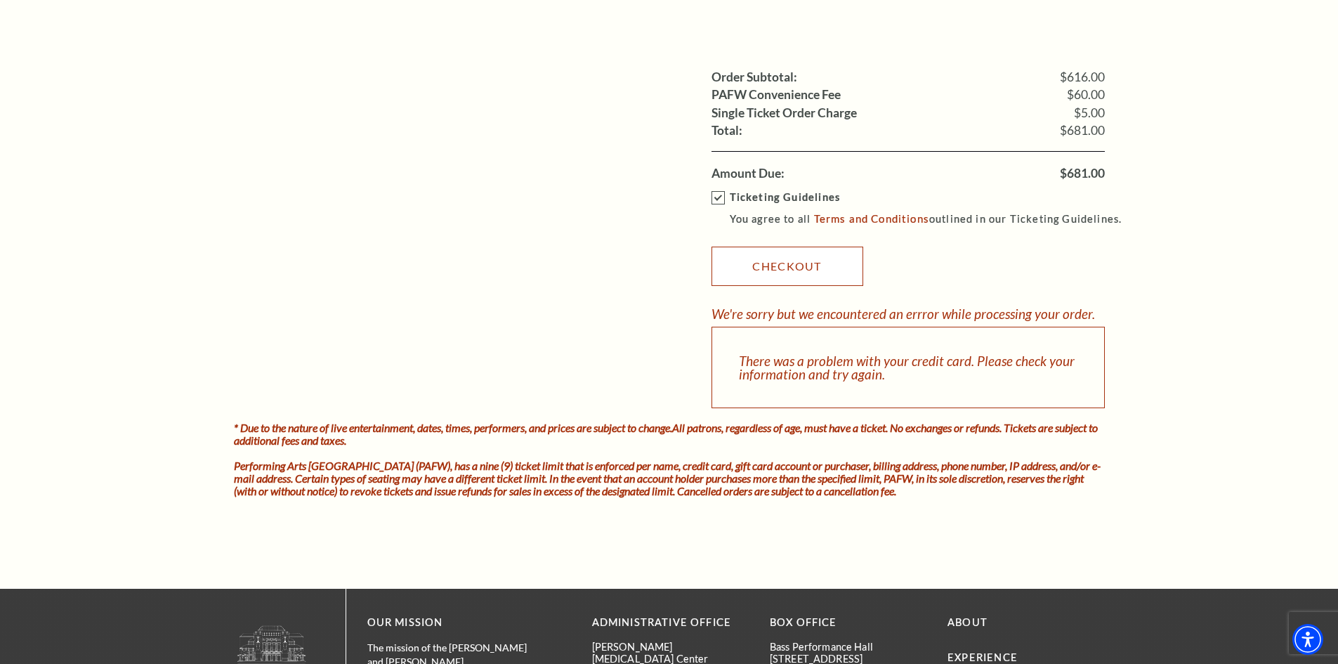
click at [771, 265] on link "Checkout" at bounding box center [788, 266] width 152 height 39
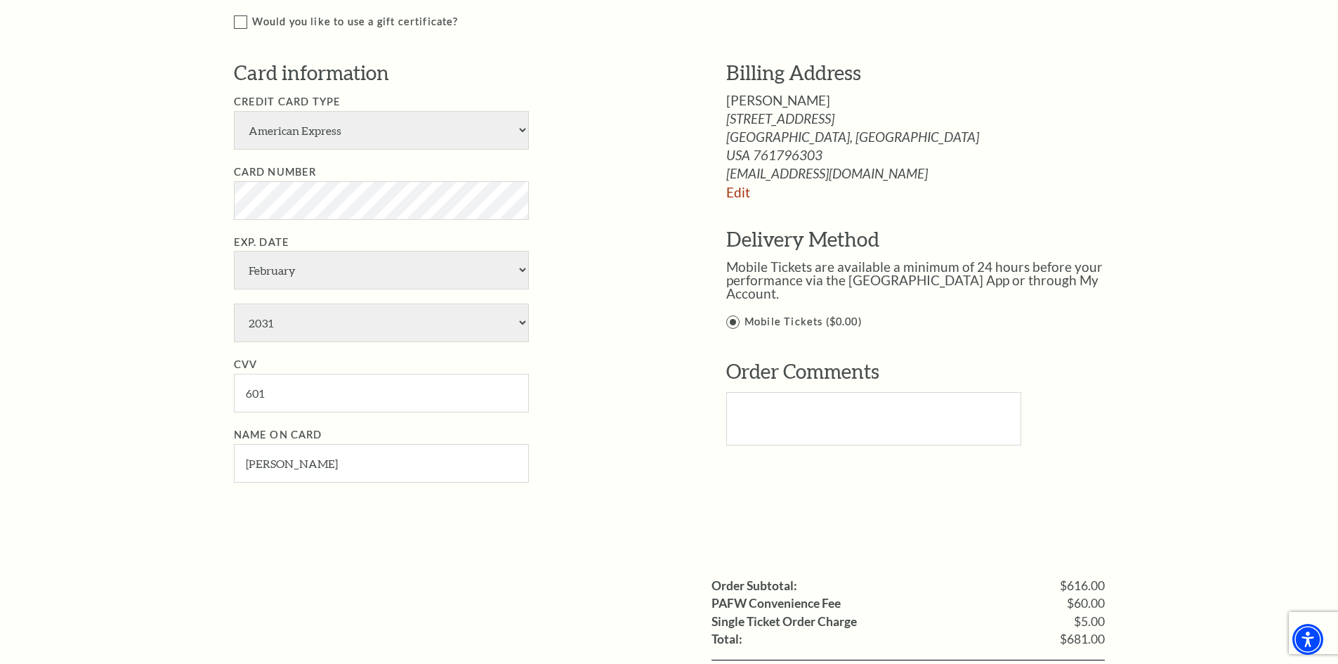
scroll to position [843, 0]
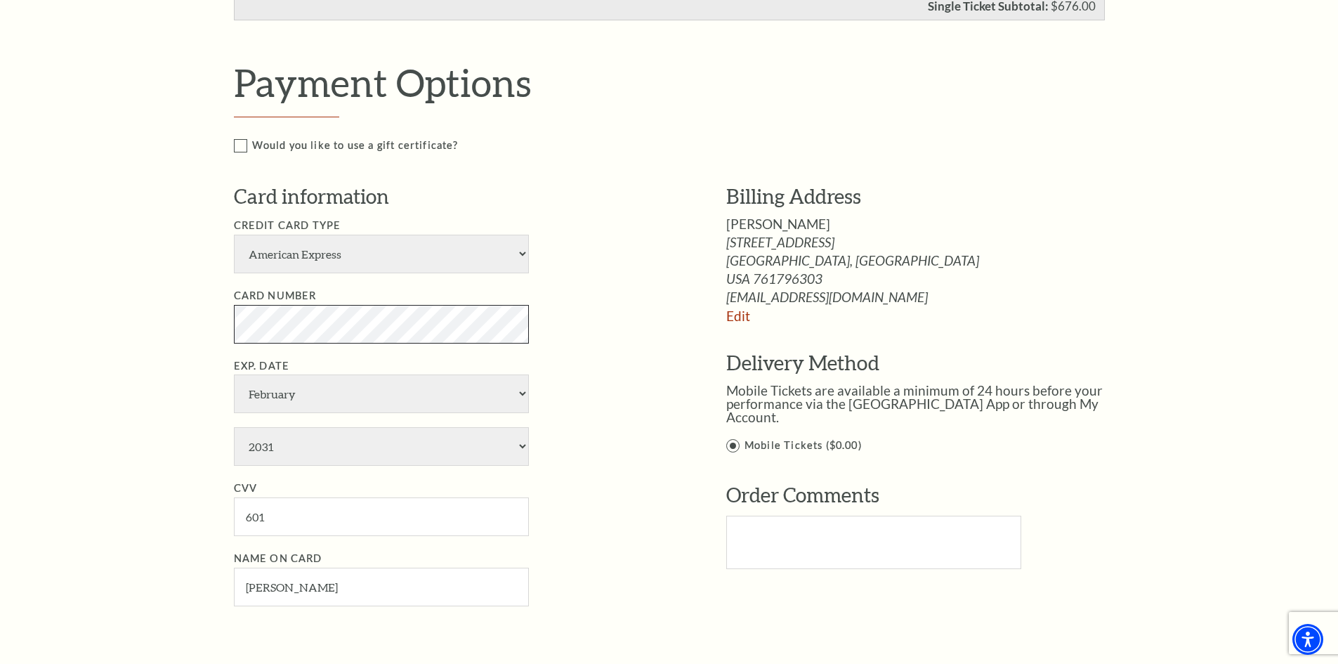
click at [169, 320] on div "Notice × Tickets cannot be removed during a Ticket Exchange. Choose Start Over …" at bounding box center [669, 242] width 1338 height 1958
click at [318, 396] on select "January February March April May June July August September October November De…" at bounding box center [381, 393] width 295 height 39
select select "3"
click at [234, 374] on select "January February March April May June July August September October November De…" at bounding box center [381, 393] width 295 height 39
click at [306, 442] on select "2025 2026 2027 2028 2029 2030 2031 2032 2033 2034" at bounding box center [381, 446] width 295 height 39
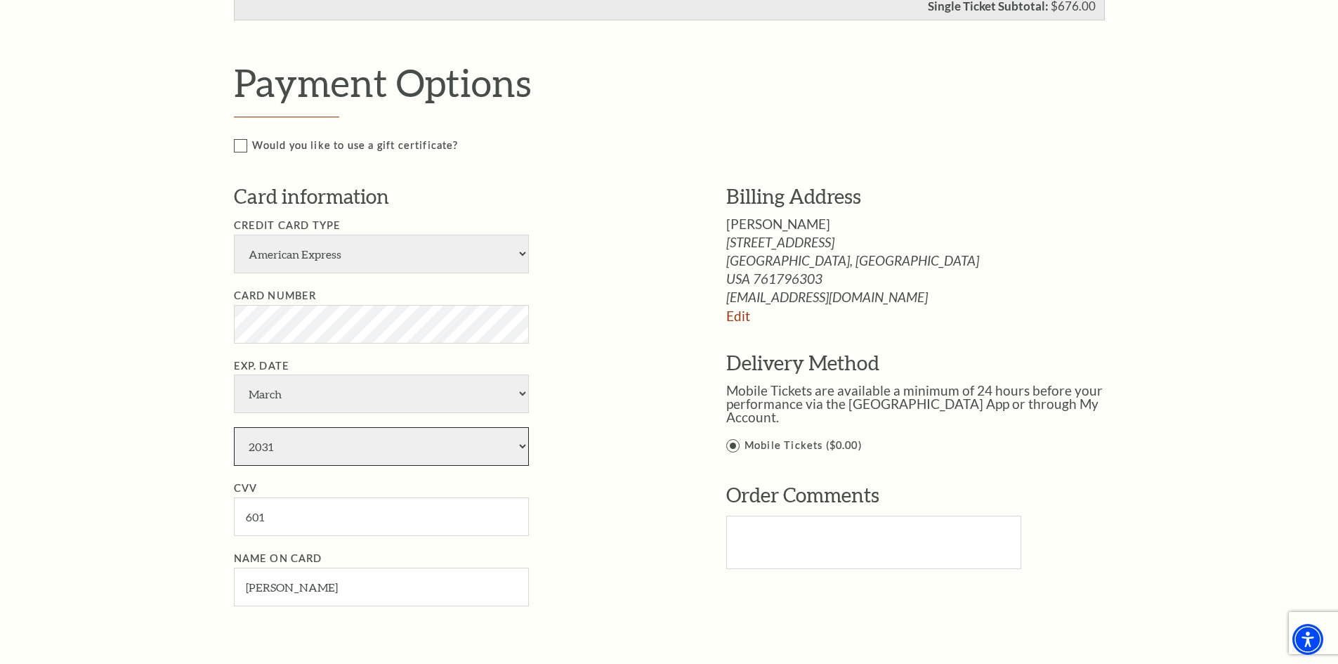
select select "2029"
click at [234, 427] on select "2025 2026 2027 2028 2029 2030 2031 2032 2033 2034" at bounding box center [381, 446] width 295 height 39
drag, startPoint x: 282, startPoint y: 520, endPoint x: 215, endPoint y: 511, distance: 68.0
click at [216, 511] on div "Notice × Tickets cannot be removed during a Ticket Exchange. Choose Start Over …" at bounding box center [669, 242] width 1338 height 1958
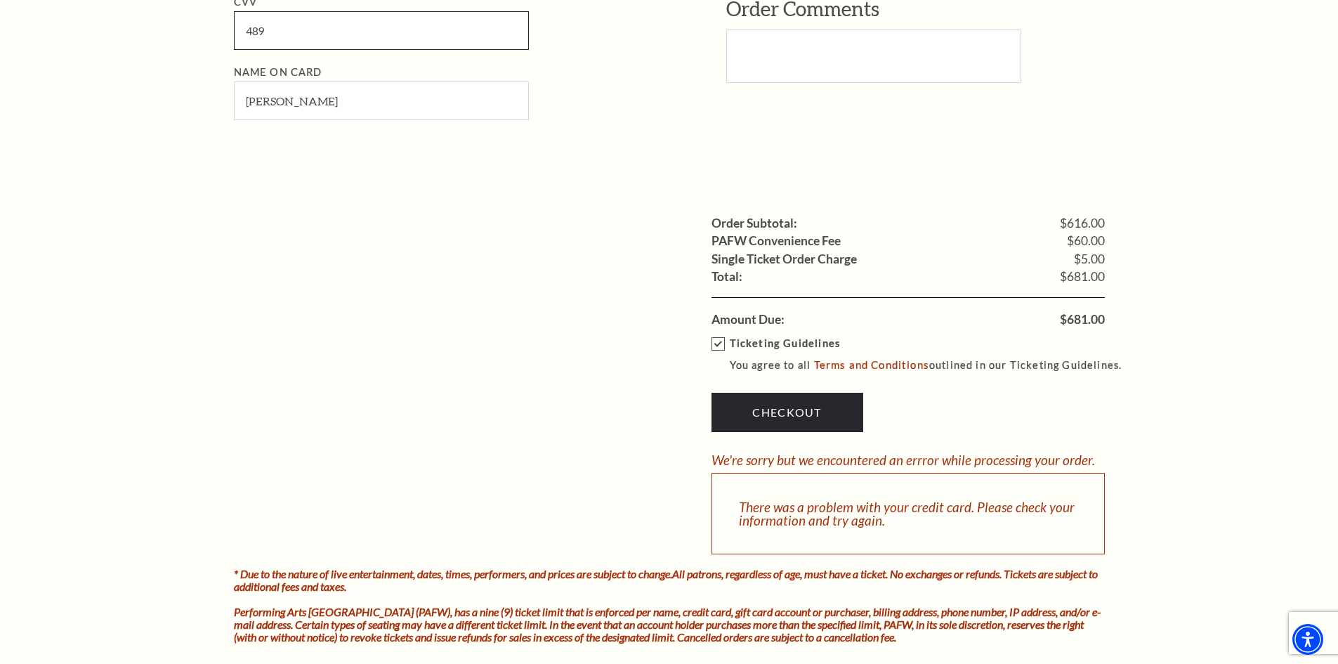
scroll to position [1335, 0]
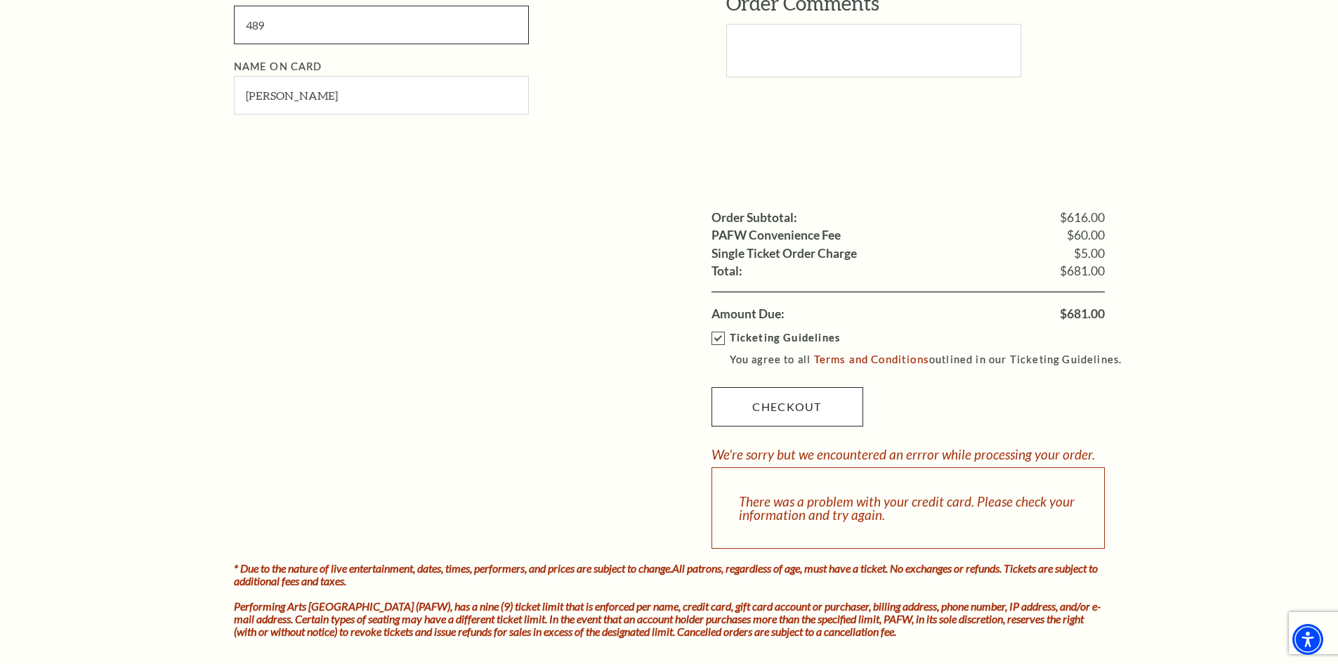
type input "489"
click at [759, 400] on link "Checkout" at bounding box center [788, 406] width 152 height 39
click at [781, 407] on link "Checkout" at bounding box center [788, 406] width 152 height 39
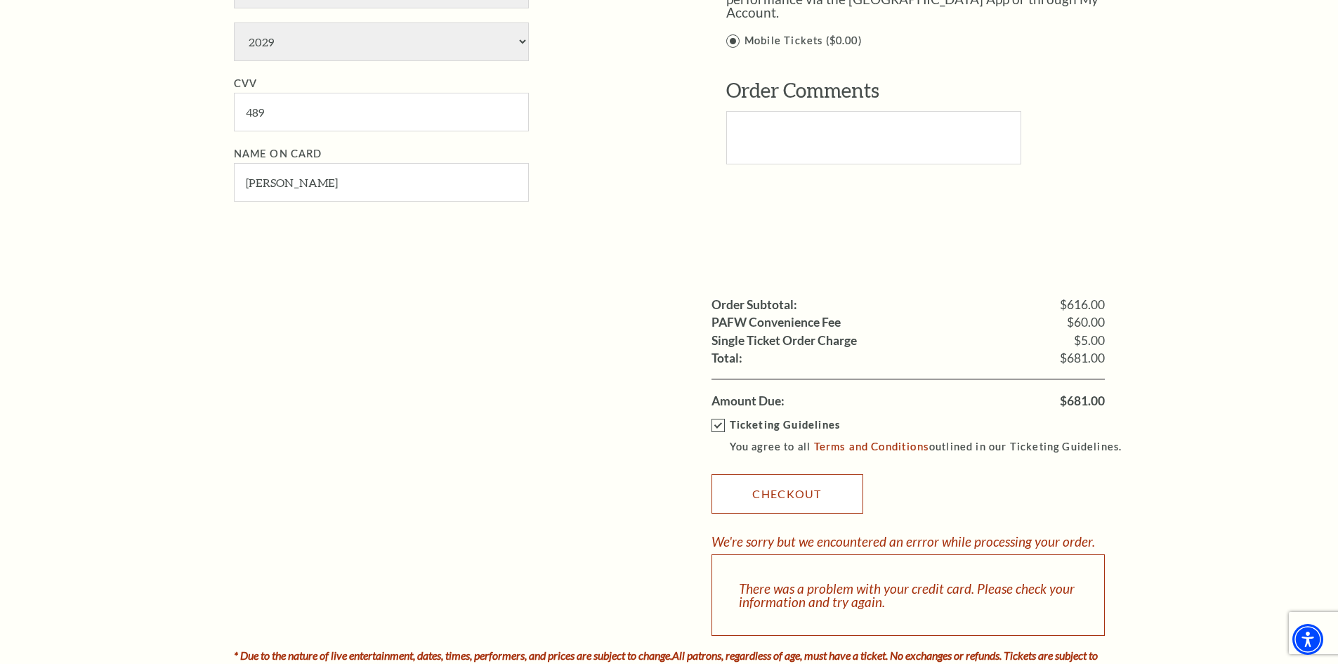
scroll to position [1054, 0]
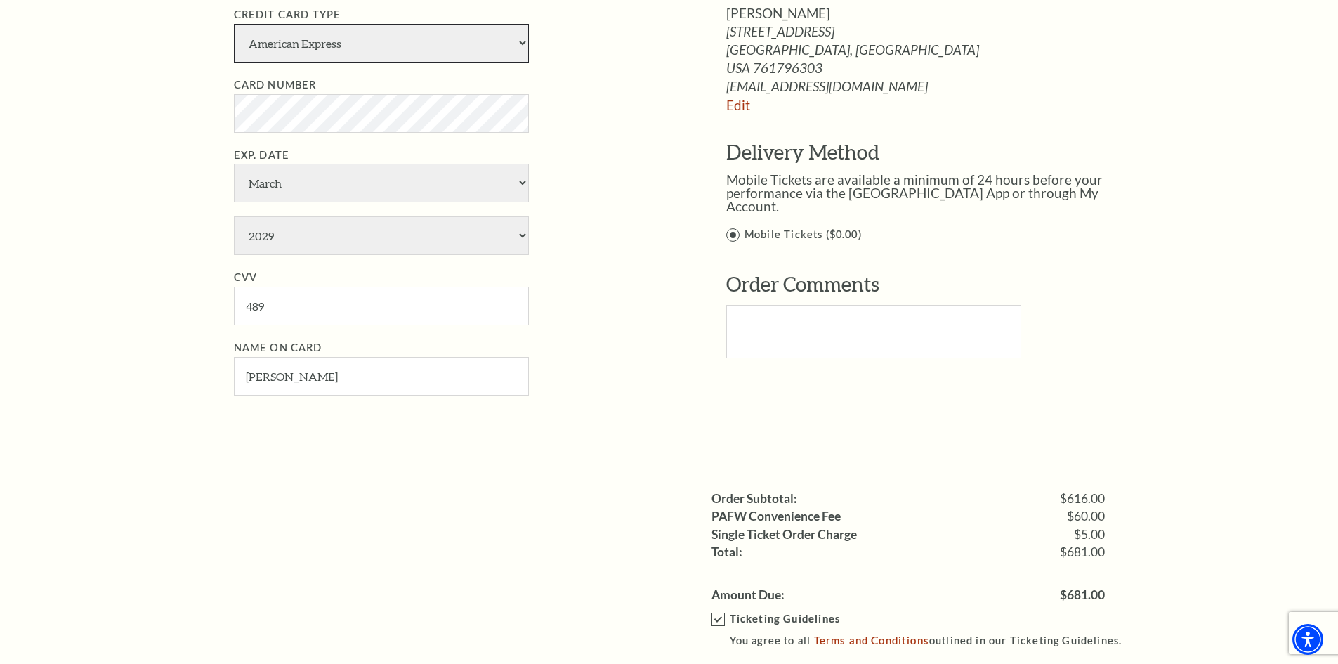
click at [425, 34] on select "American Express Visa Master Card Discover" at bounding box center [381, 43] width 295 height 39
select select "24"
click at [234, 24] on select "American Express Visa Master Card Discover" at bounding box center [381, 43] width 295 height 39
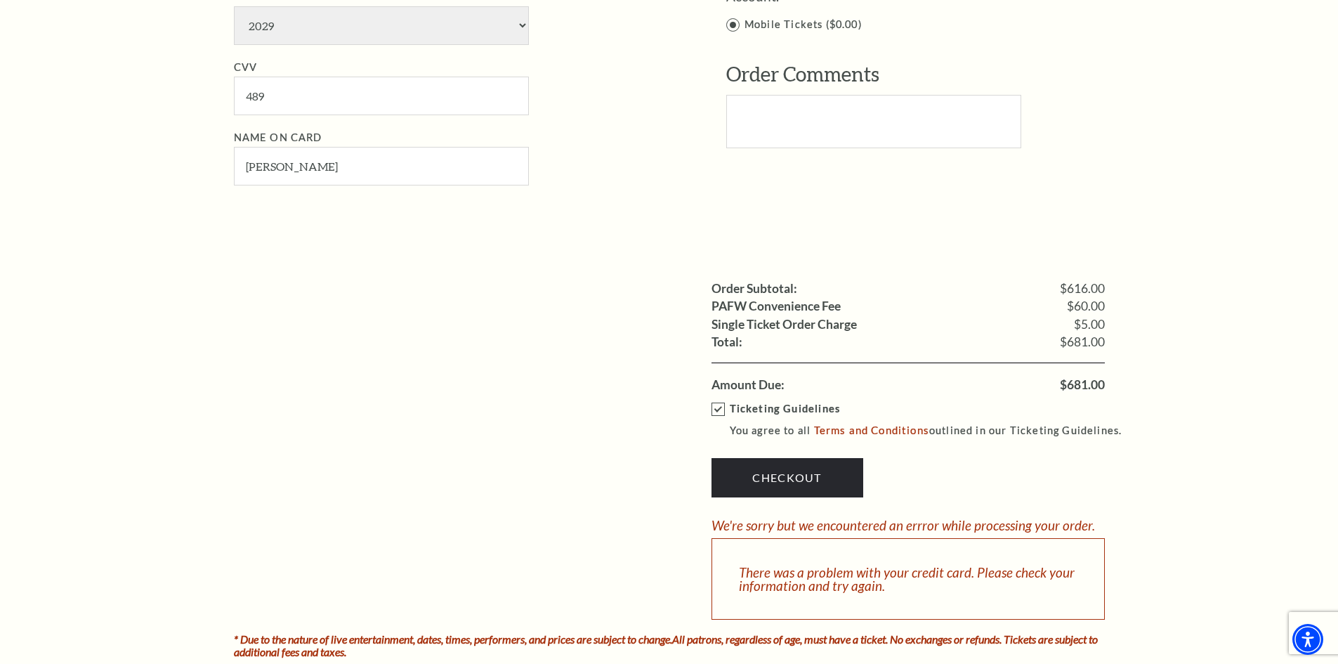
scroll to position [1265, 0]
click at [781, 480] on link "Checkout" at bounding box center [788, 476] width 152 height 39
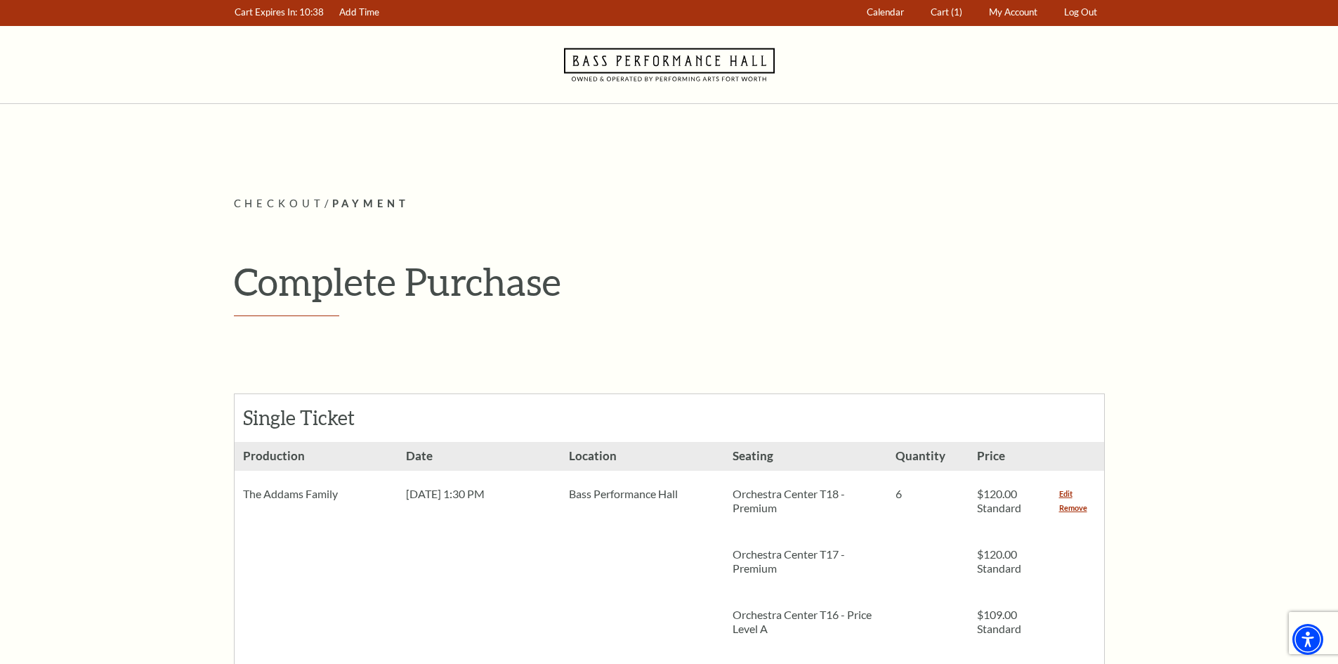
scroll to position [0, 0]
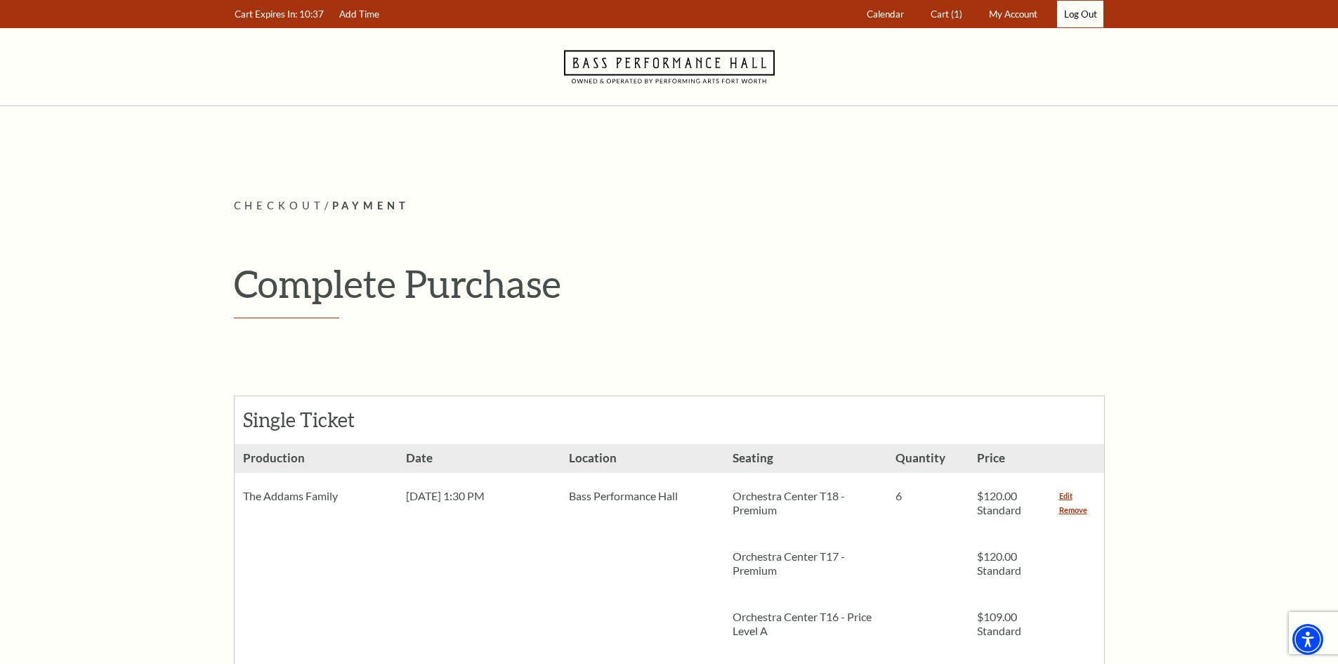
click at [1080, 17] on link "Log Out" at bounding box center [1080, 14] width 46 height 27
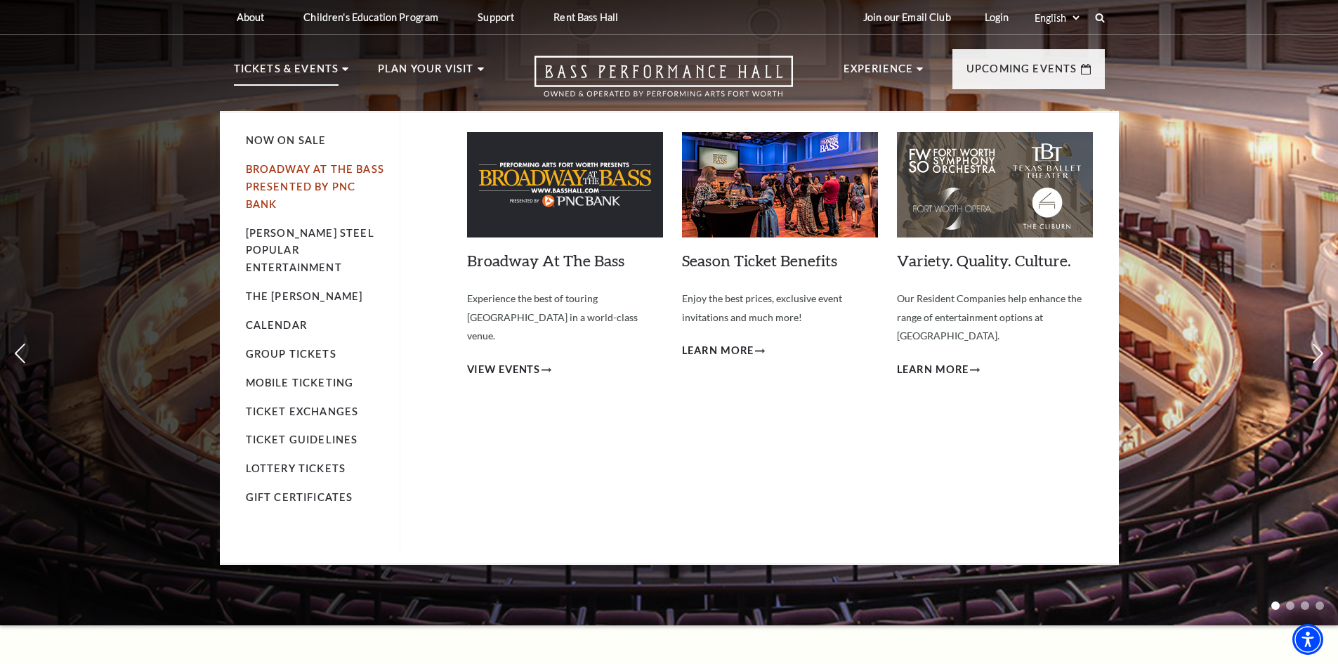
click at [287, 184] on link "Broadway At The Bass presented by PNC Bank" at bounding box center [315, 186] width 138 height 47
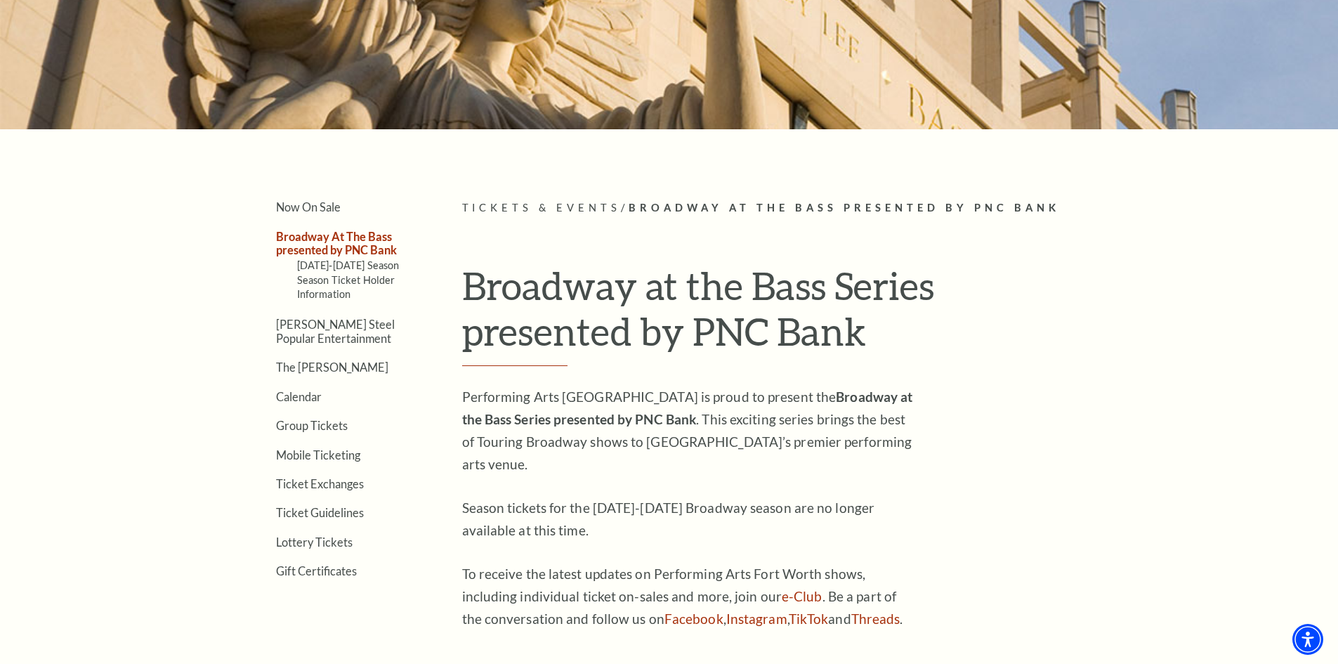
scroll to position [281, 0]
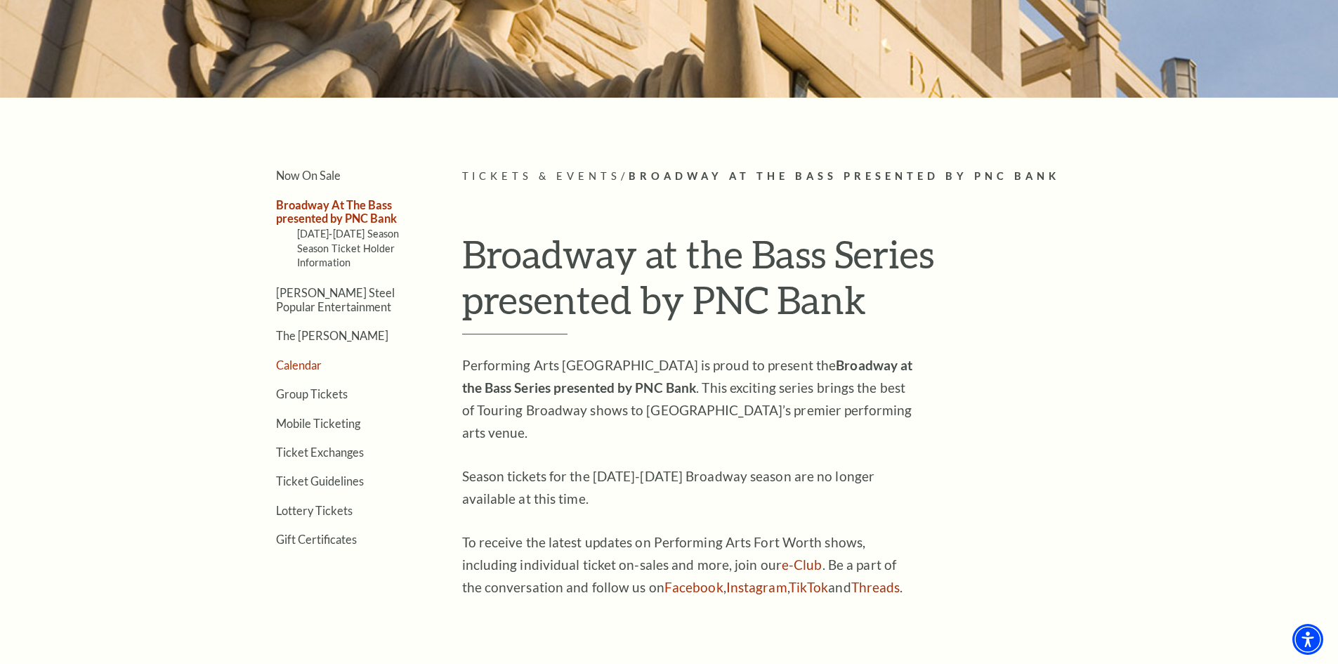
click at [289, 365] on link "Calendar" at bounding box center [299, 364] width 46 height 13
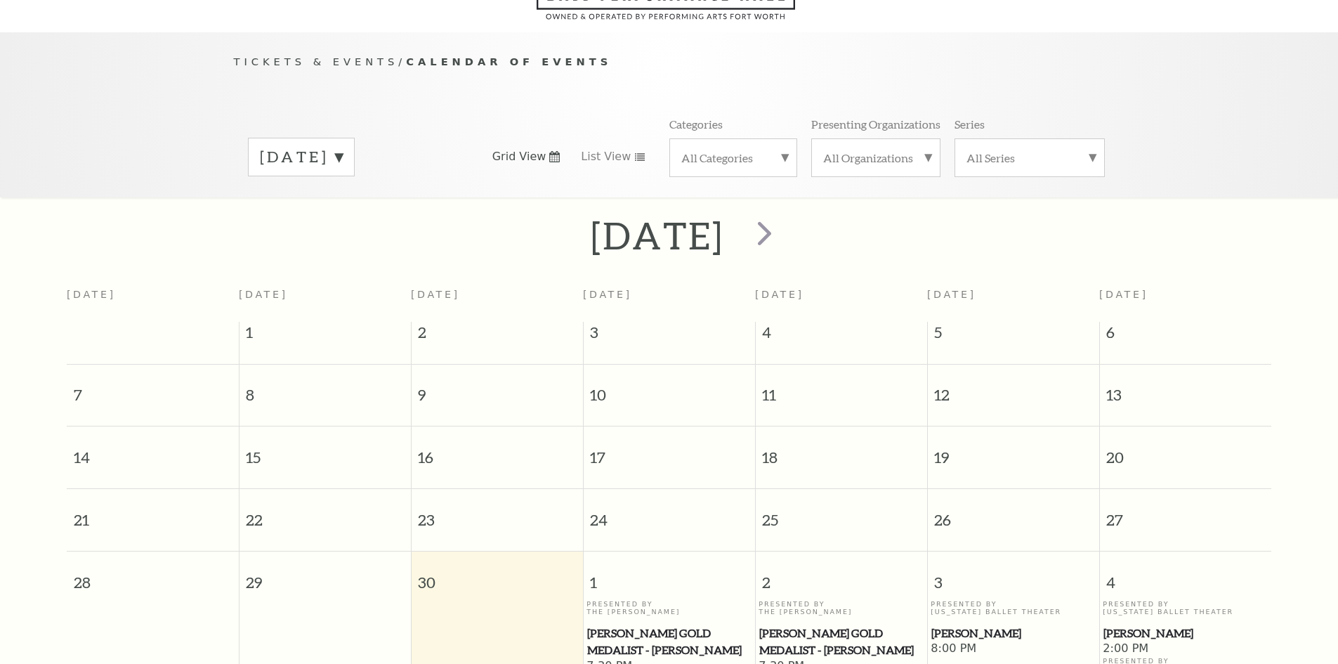
scroll to position [124, 0]
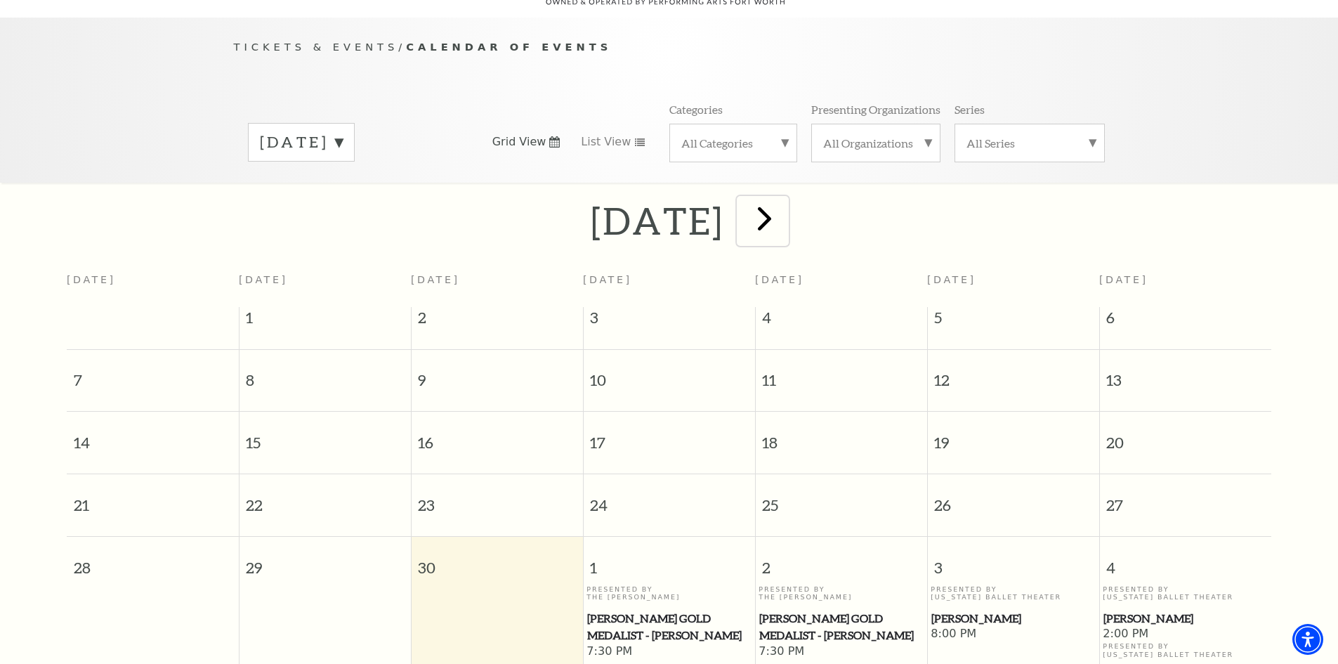
click at [785, 206] on span "next" at bounding box center [765, 218] width 40 height 40
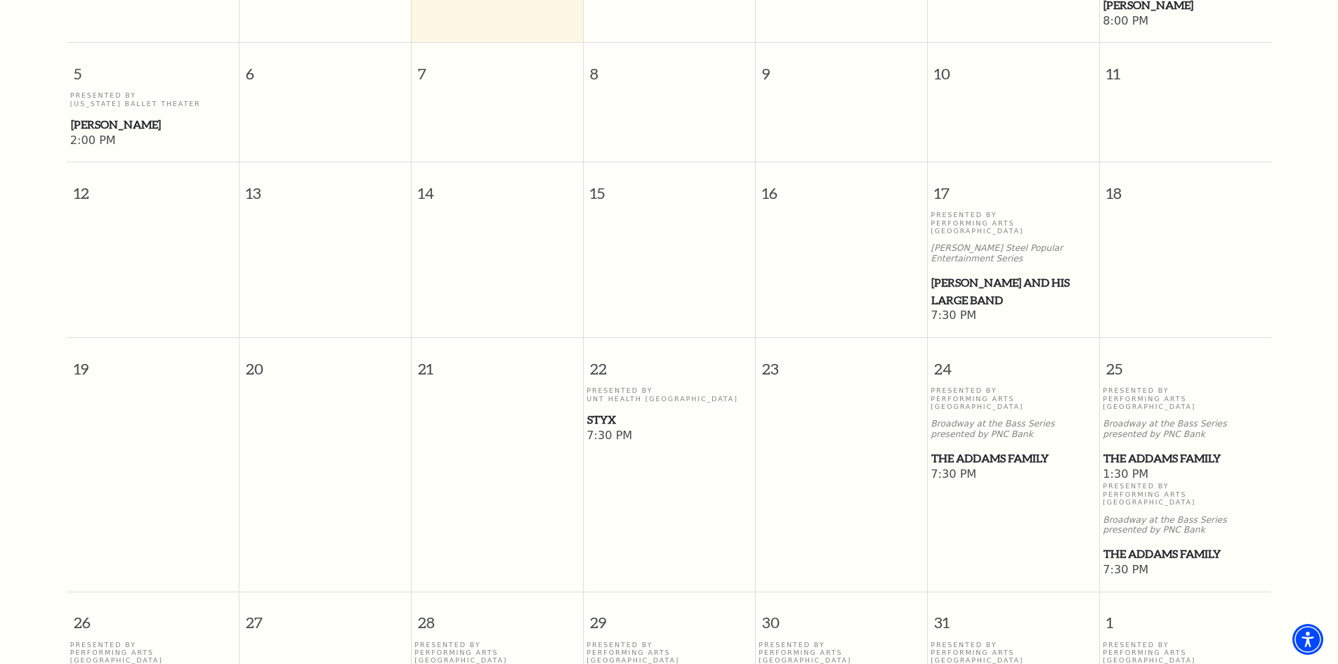
scroll to position [546, 0]
click at [1158, 410] on div "Presented By Performing Arts [GEOGRAPHIC_DATA] Broadway at the Bass Series pres…" at bounding box center [1185, 426] width 165 height 81
click at [1140, 449] on span "The Addams Family" at bounding box center [1186, 458] width 164 height 18
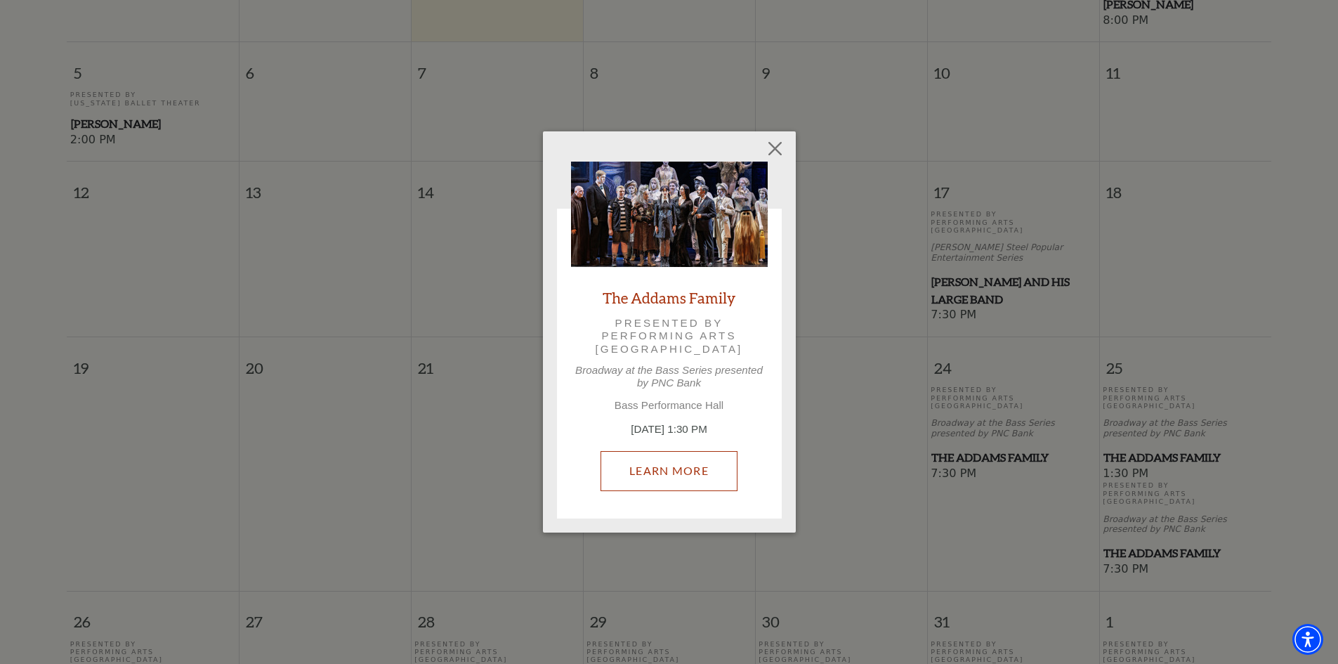
click at [655, 476] on link "Learn More" at bounding box center [669, 470] width 137 height 39
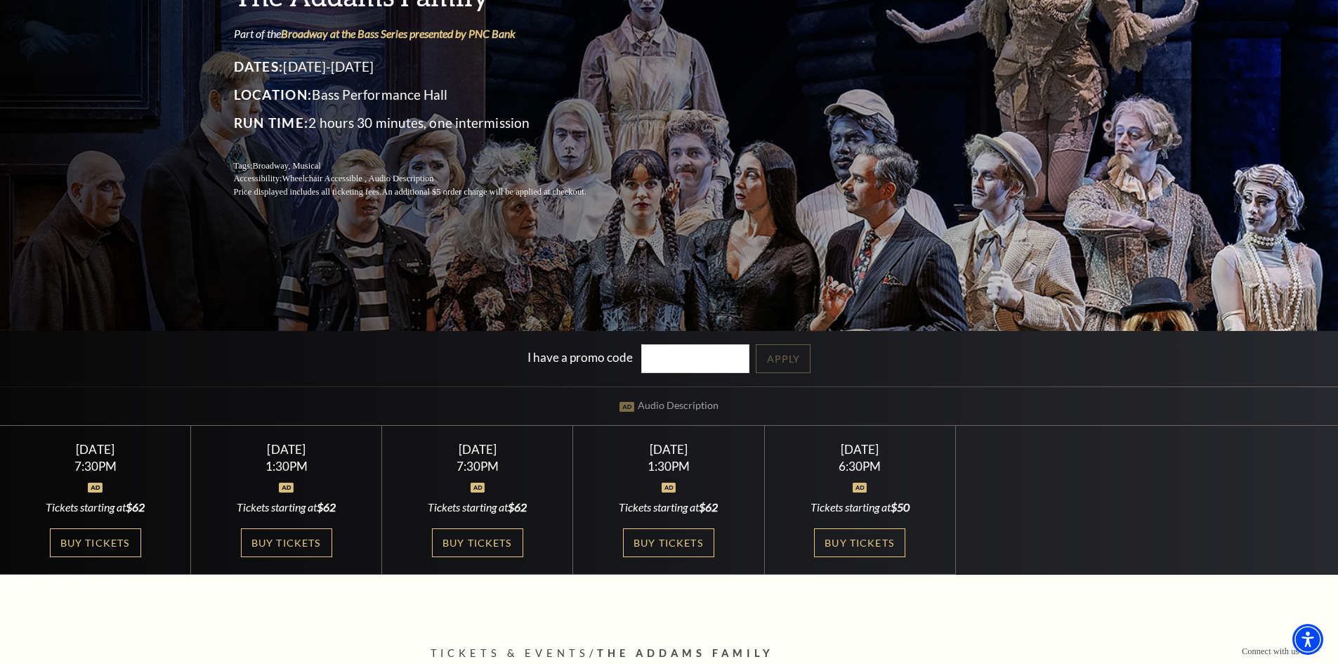
scroll to position [211, 0]
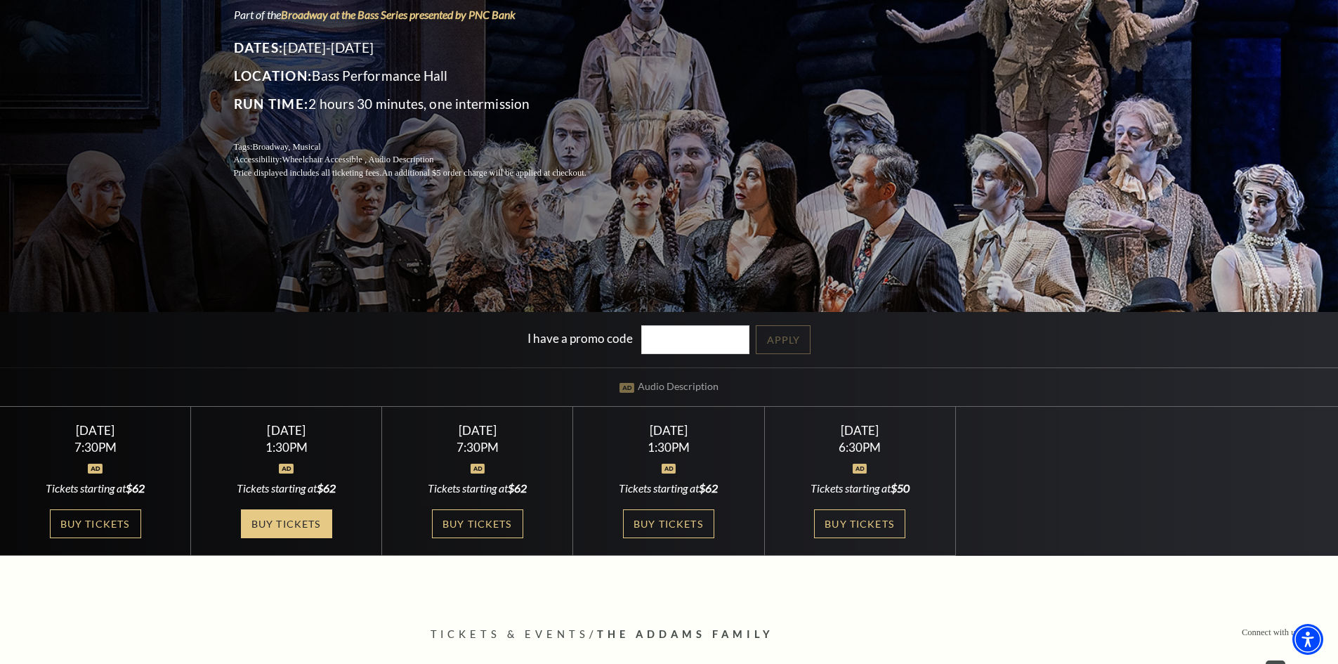
click at [270, 518] on link "Buy Tickets" at bounding box center [286, 523] width 91 height 29
click at [289, 523] on link "Buy Tickets" at bounding box center [286, 523] width 91 height 29
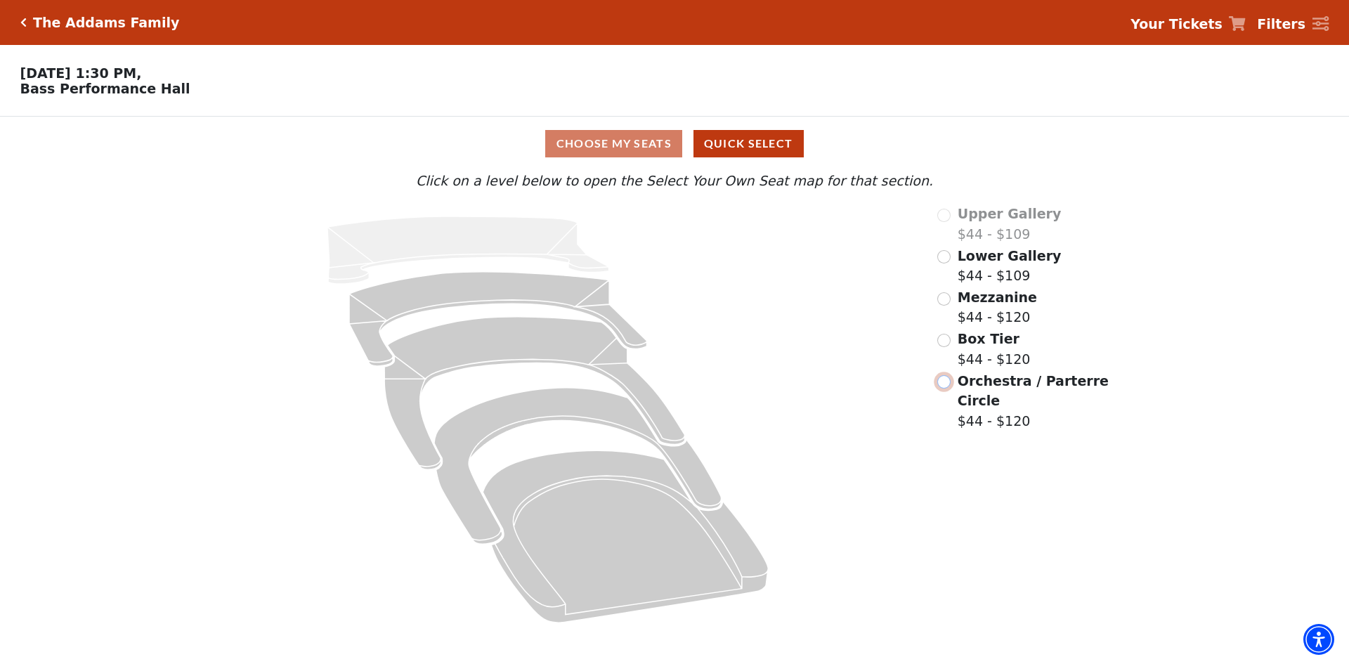
click at [948, 387] on input "Orchestra / Parterre Circle$44 - $120\a" at bounding box center [943, 381] width 13 height 13
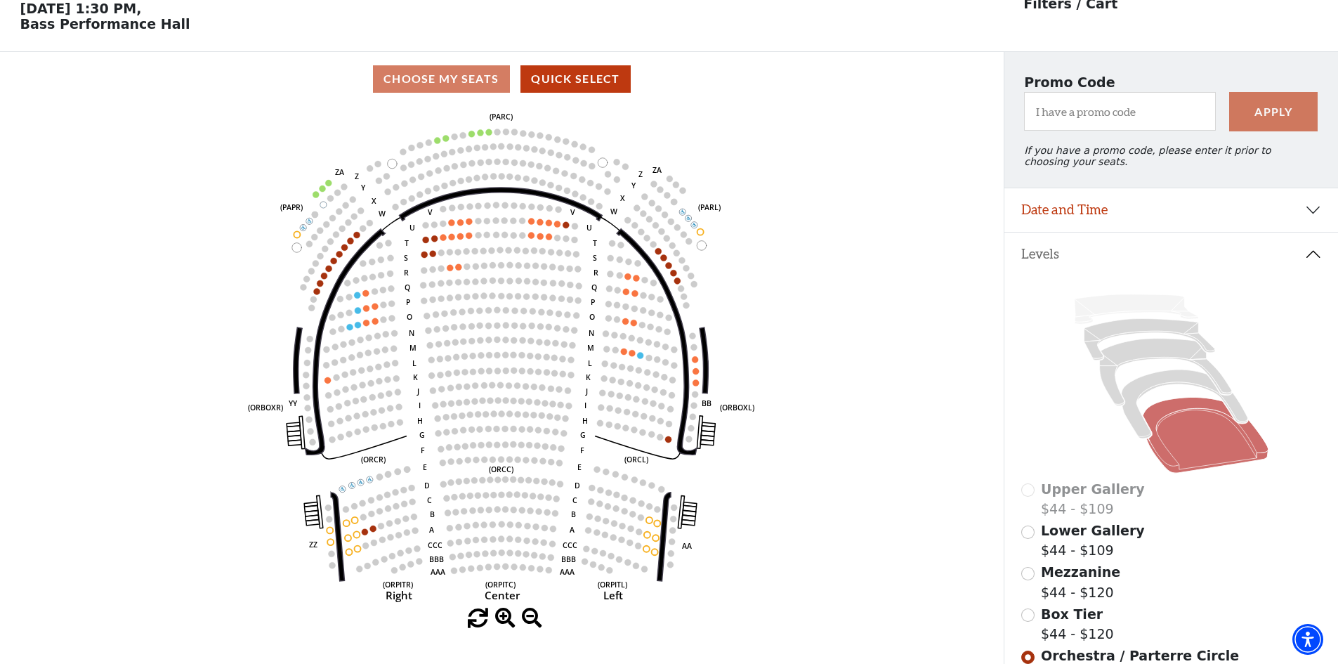
scroll to position [65, 0]
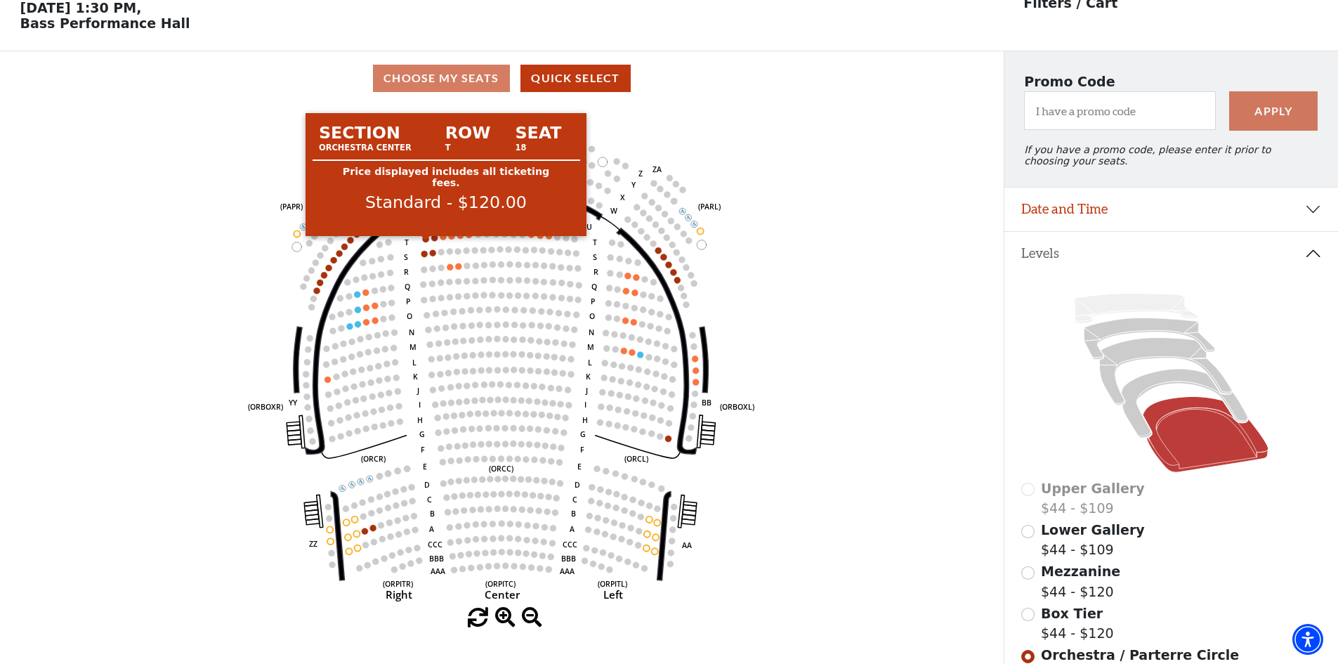
click at [426, 242] on circle at bounding box center [426, 239] width 6 height 6
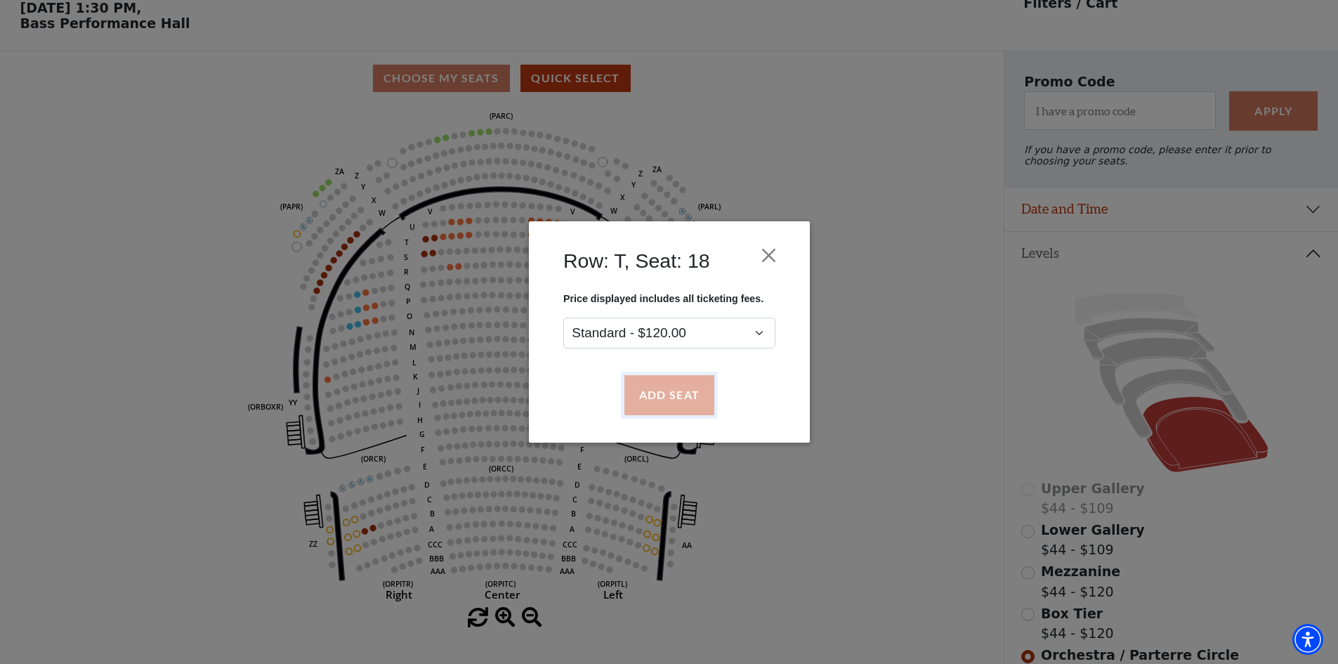
drag, startPoint x: 669, startPoint y: 391, endPoint x: 601, endPoint y: 352, distance: 77.7
click at [667, 391] on button "Add Seat" at bounding box center [669, 395] width 90 height 39
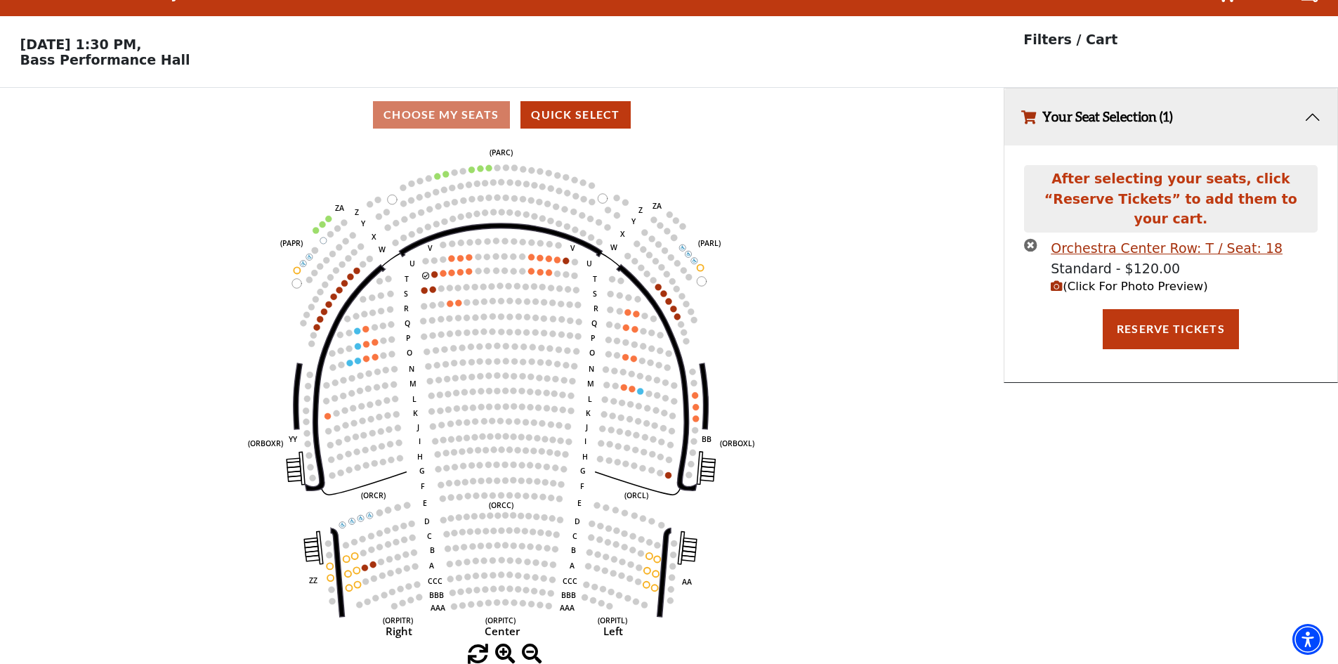
scroll to position [0, 0]
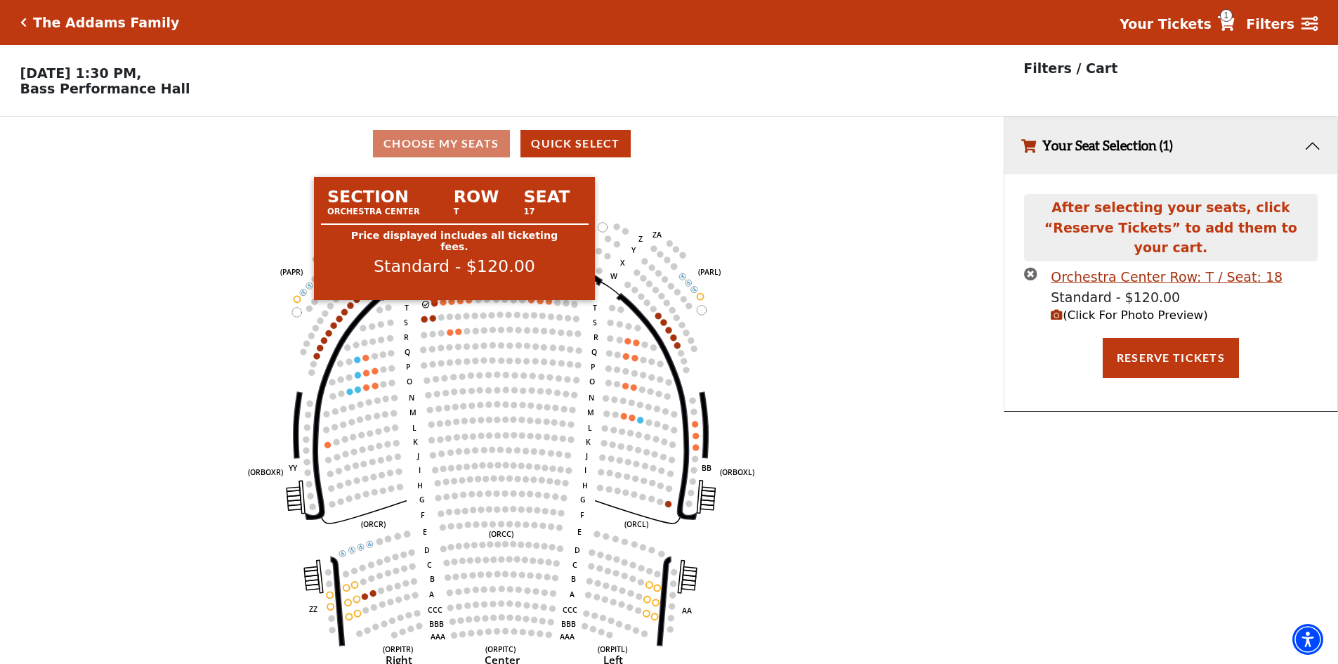
click at [436, 306] on circle at bounding box center [435, 303] width 6 height 6
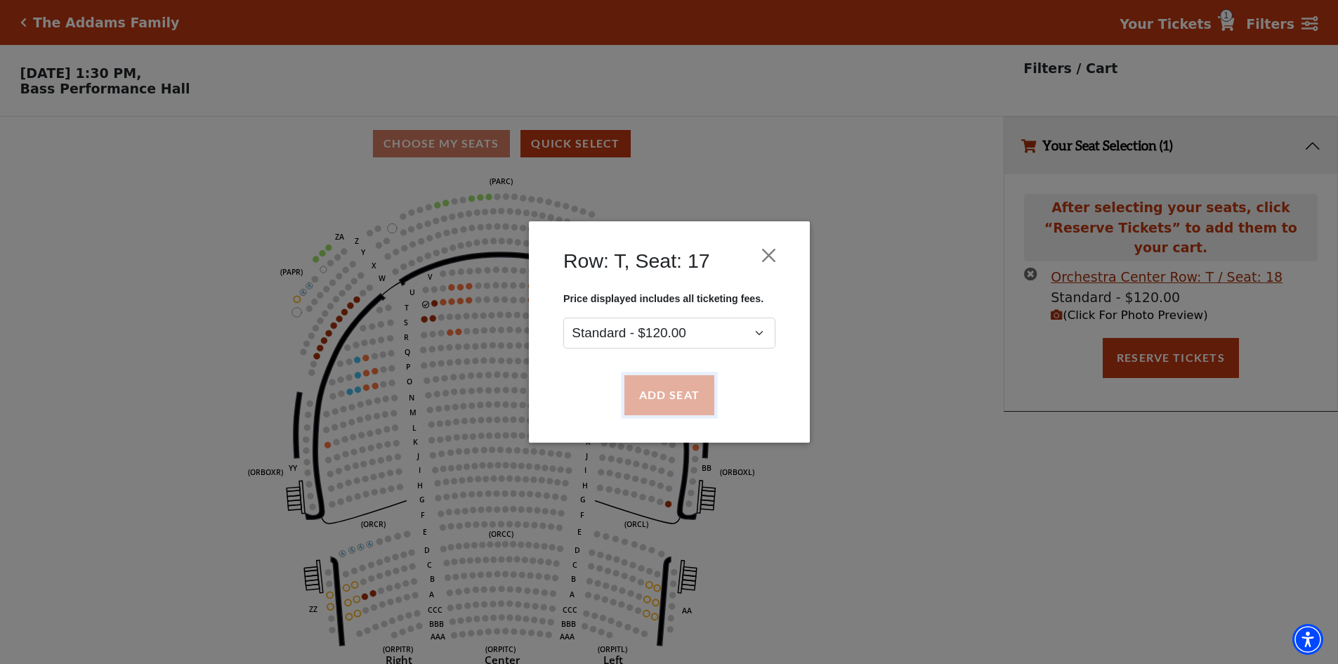
click at [663, 386] on button "Add Seat" at bounding box center [669, 395] width 90 height 39
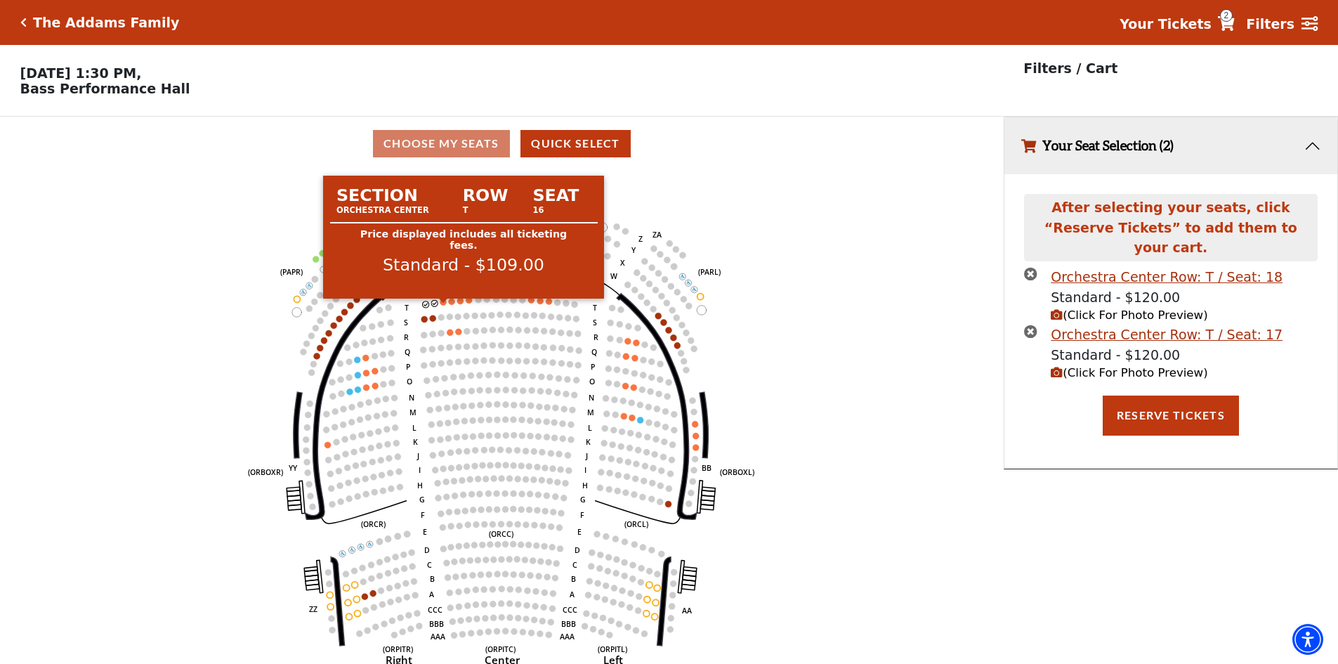
click at [443, 305] on circle at bounding box center [443, 302] width 6 height 6
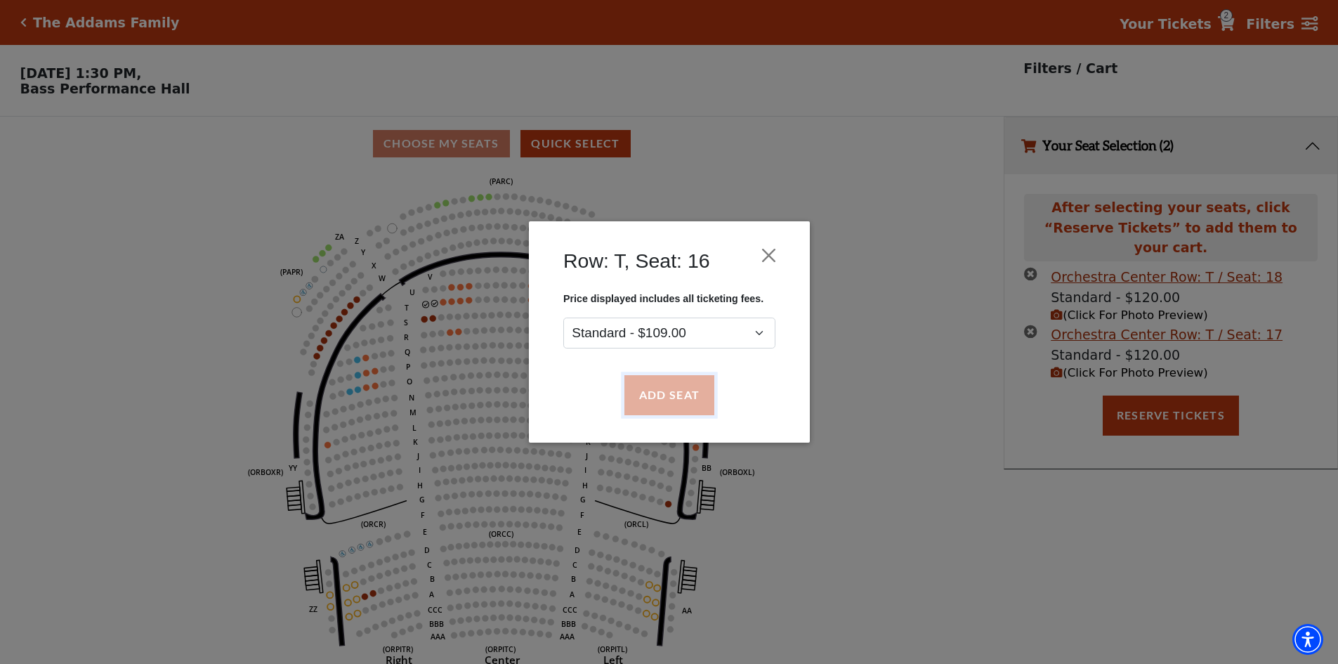
drag, startPoint x: 679, startPoint y: 396, endPoint x: 672, endPoint y: 391, distance: 8.0
click at [678, 396] on button "Add Seat" at bounding box center [669, 395] width 90 height 39
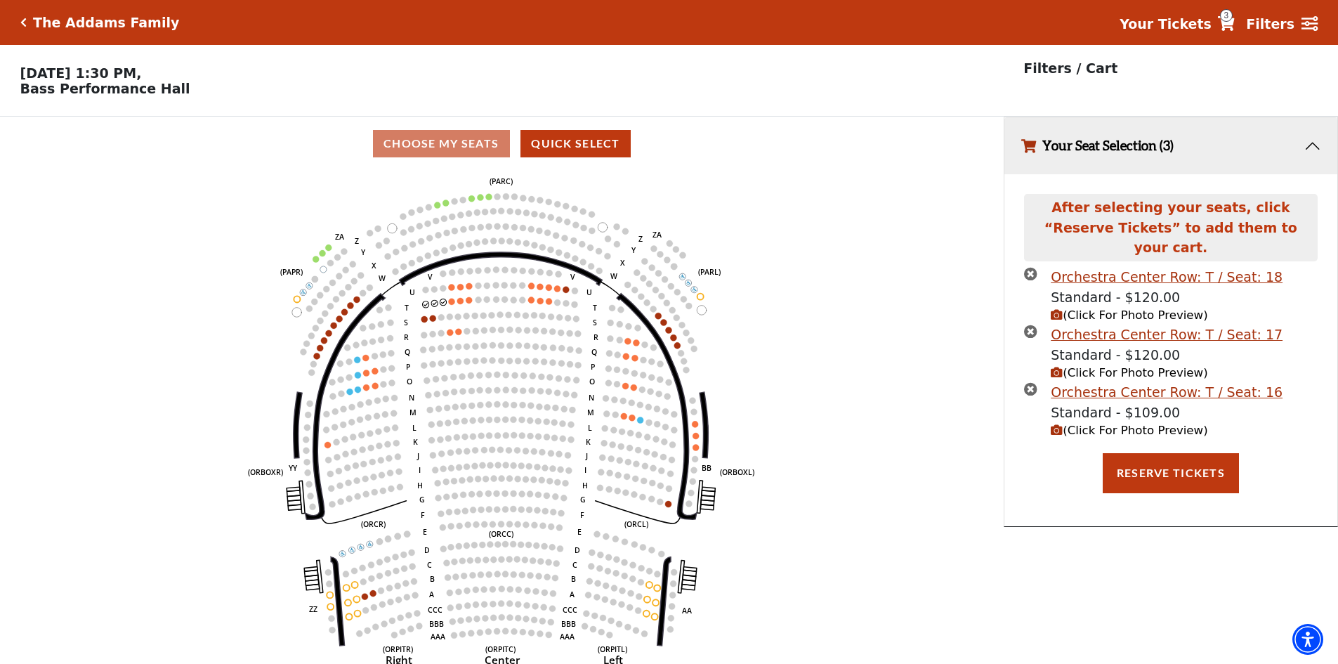
click at [453, 306] on icon "Left (ORPITL) Right (ORPITR) Center (ORPITC) ZZ AA YY BB ZA ZA (ORCL) (ORCR) (O…" at bounding box center [501, 422] width 903 height 502
click at [450, 306] on use "Seat Selected" at bounding box center [451, 303] width 7 height 7
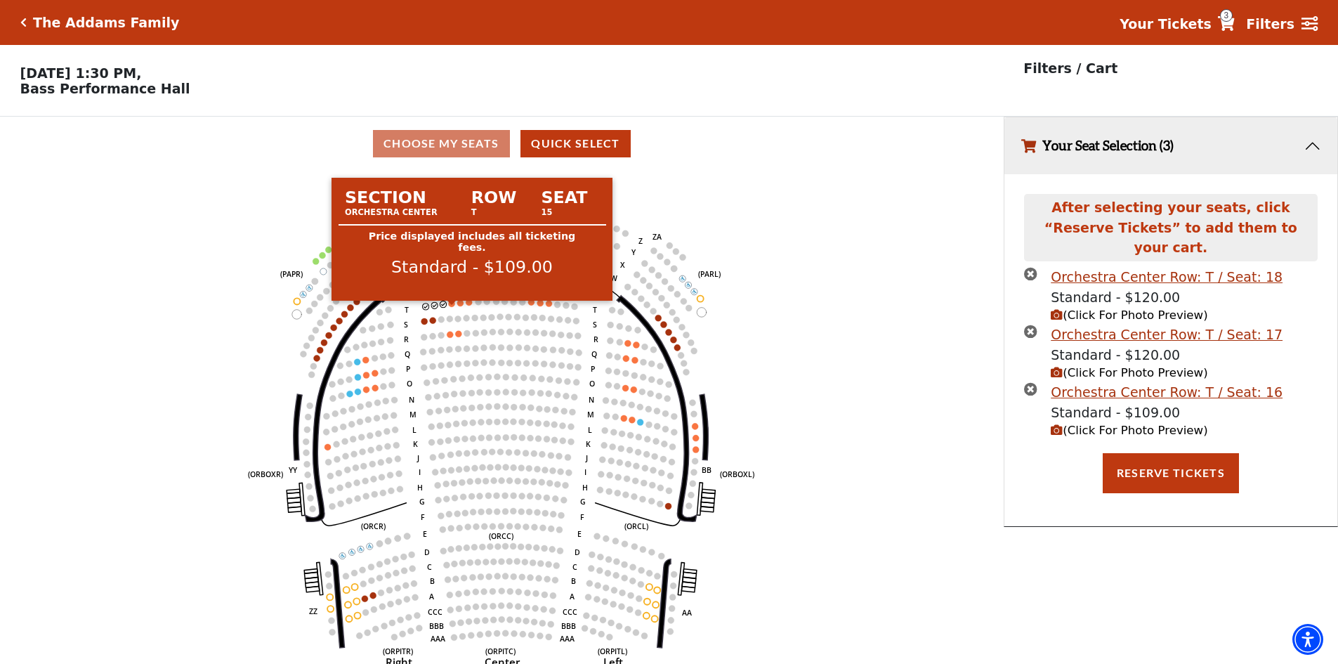
click at [452, 307] on circle at bounding box center [452, 304] width 6 height 6
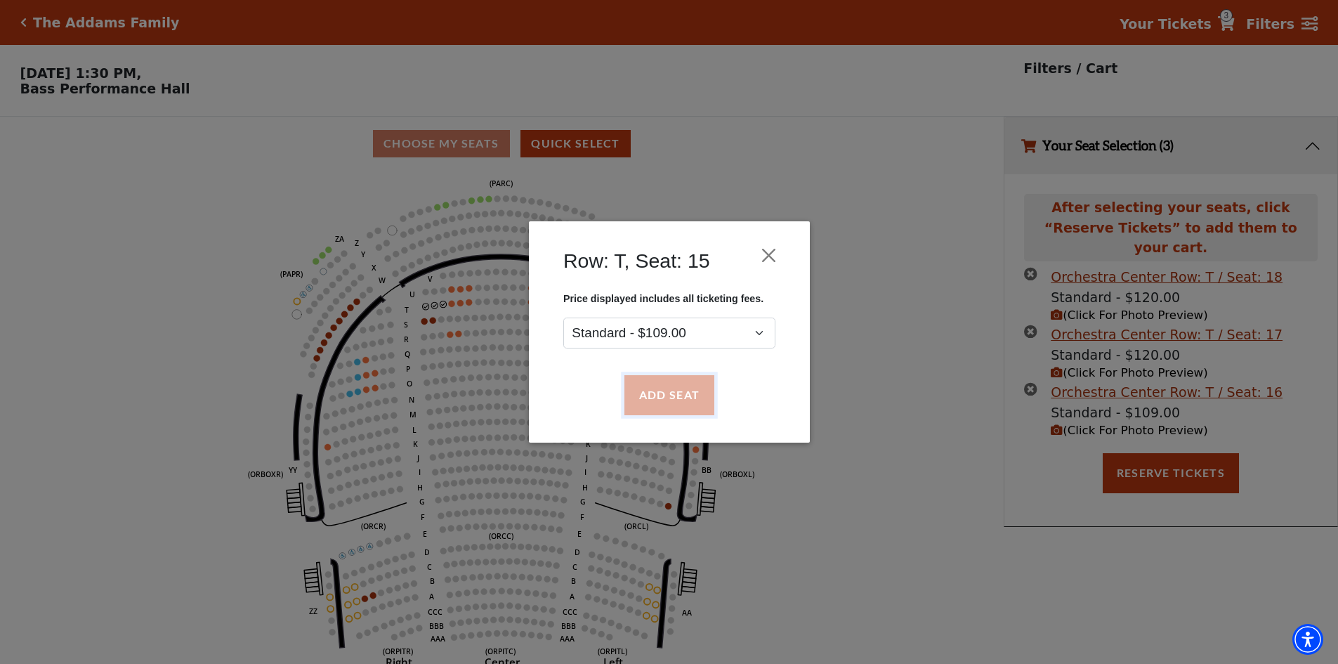
click at [646, 393] on button "Add Seat" at bounding box center [669, 395] width 90 height 39
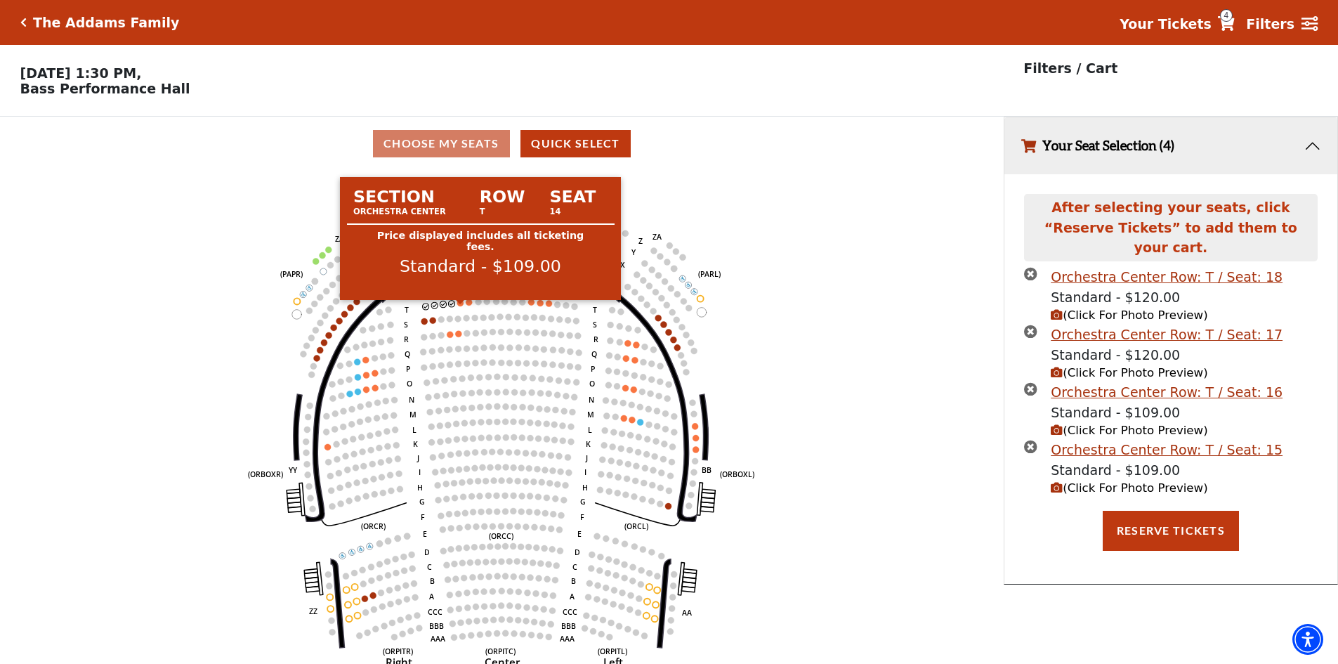
click at [462, 306] on circle at bounding box center [460, 303] width 6 height 6
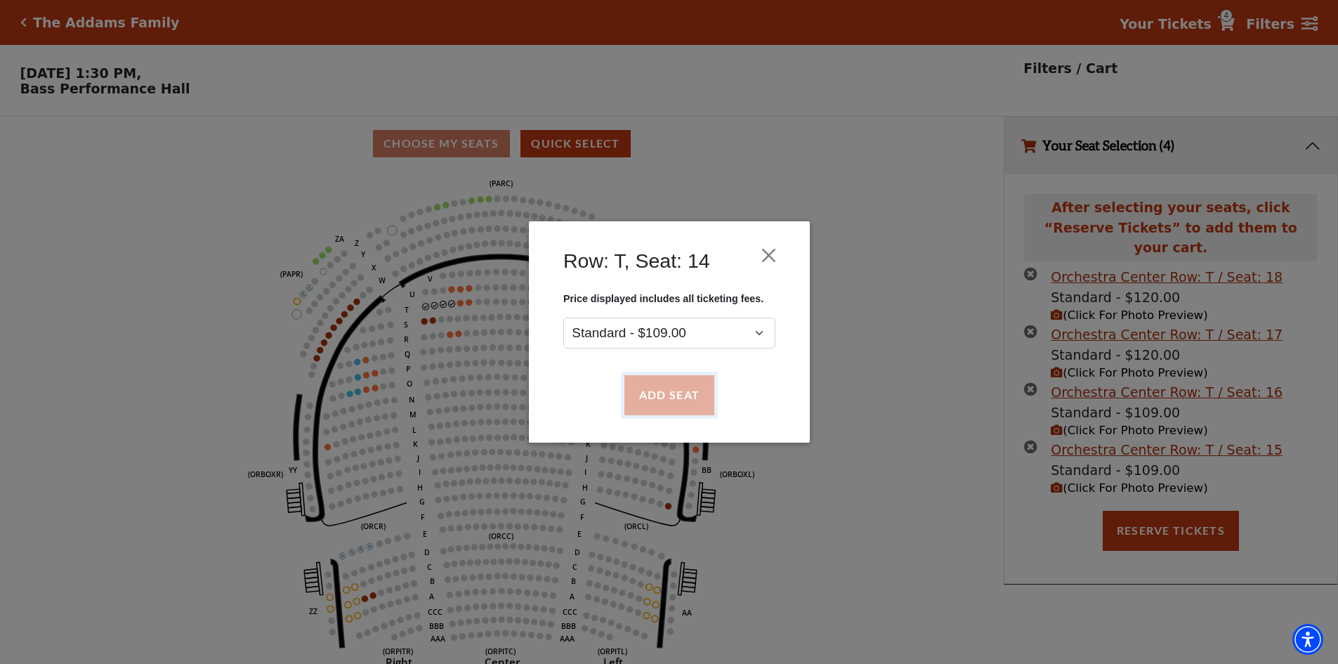
click at [665, 390] on button "Add Seat" at bounding box center [669, 395] width 90 height 39
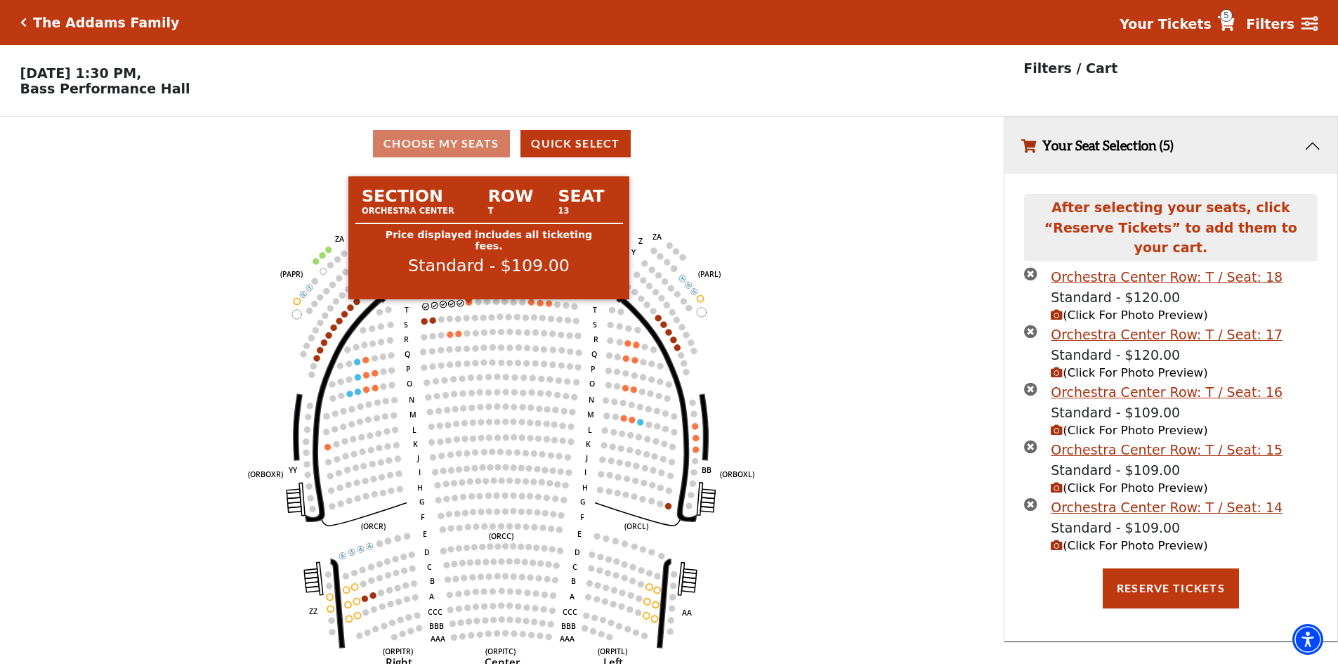
click at [469, 306] on circle at bounding box center [469, 302] width 6 height 6
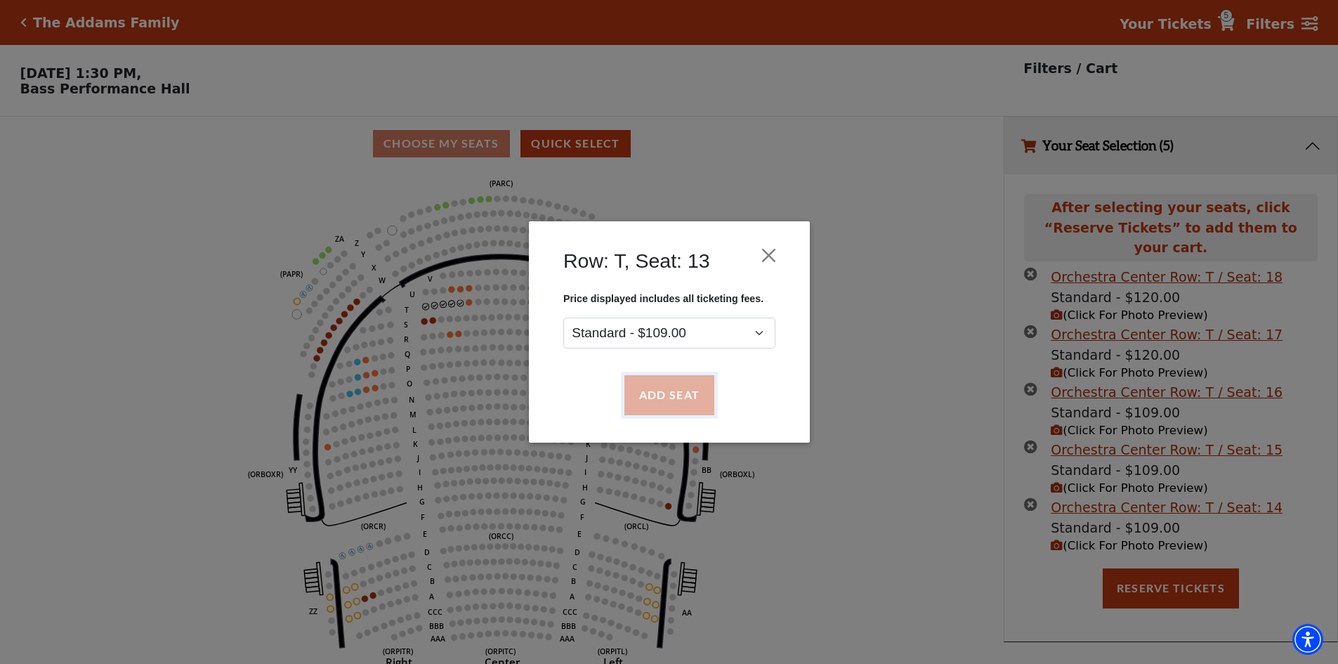
click at [665, 394] on button "Add Seat" at bounding box center [669, 395] width 90 height 39
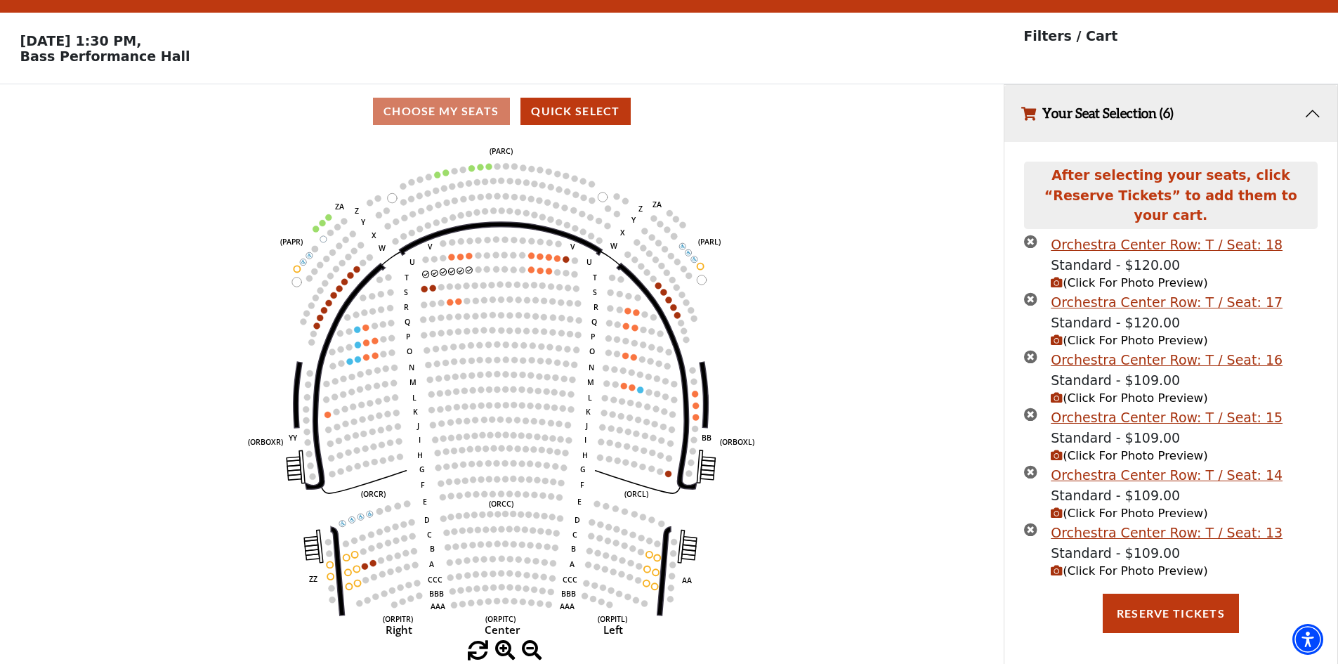
scroll to position [34, 0]
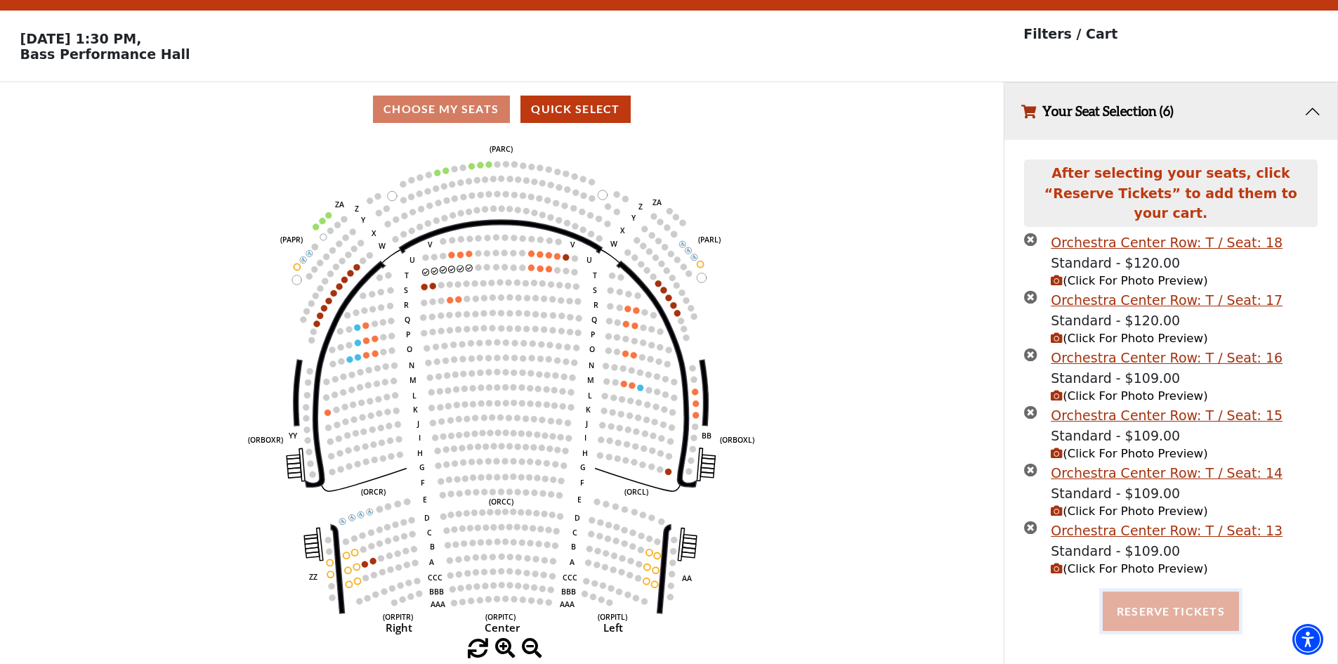
click at [1154, 600] on button "Reserve Tickets" at bounding box center [1171, 611] width 136 height 39
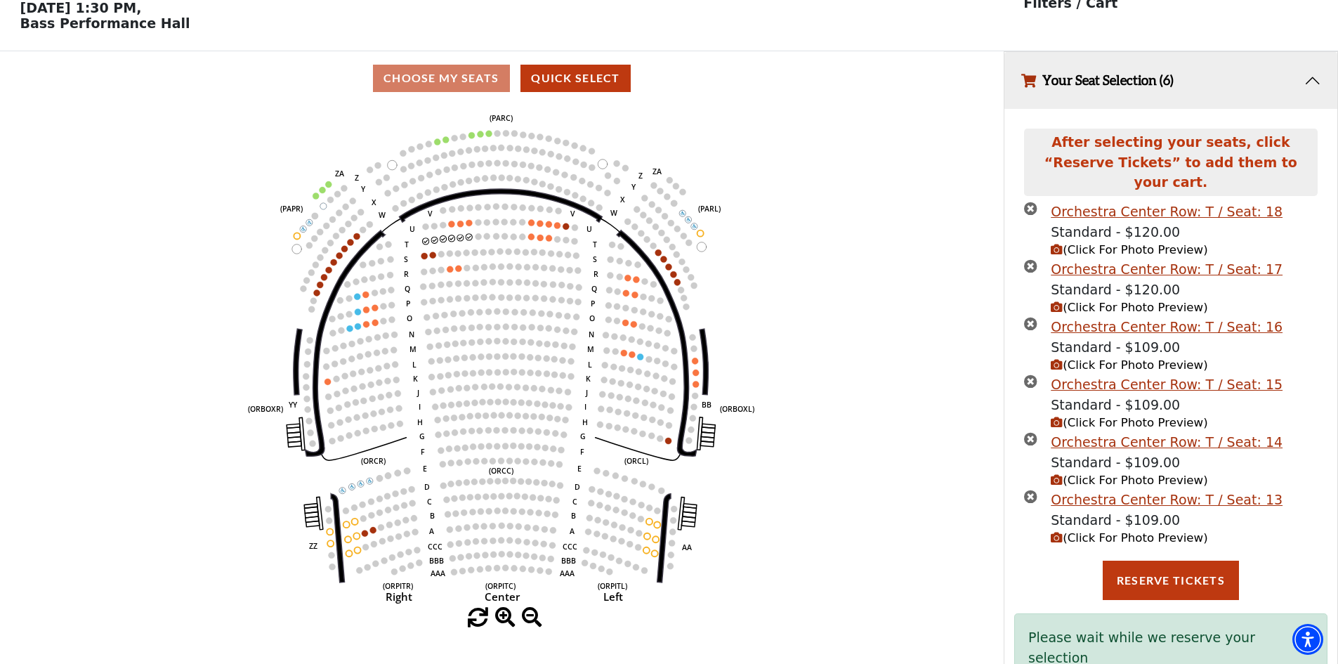
scroll to position [83, 0]
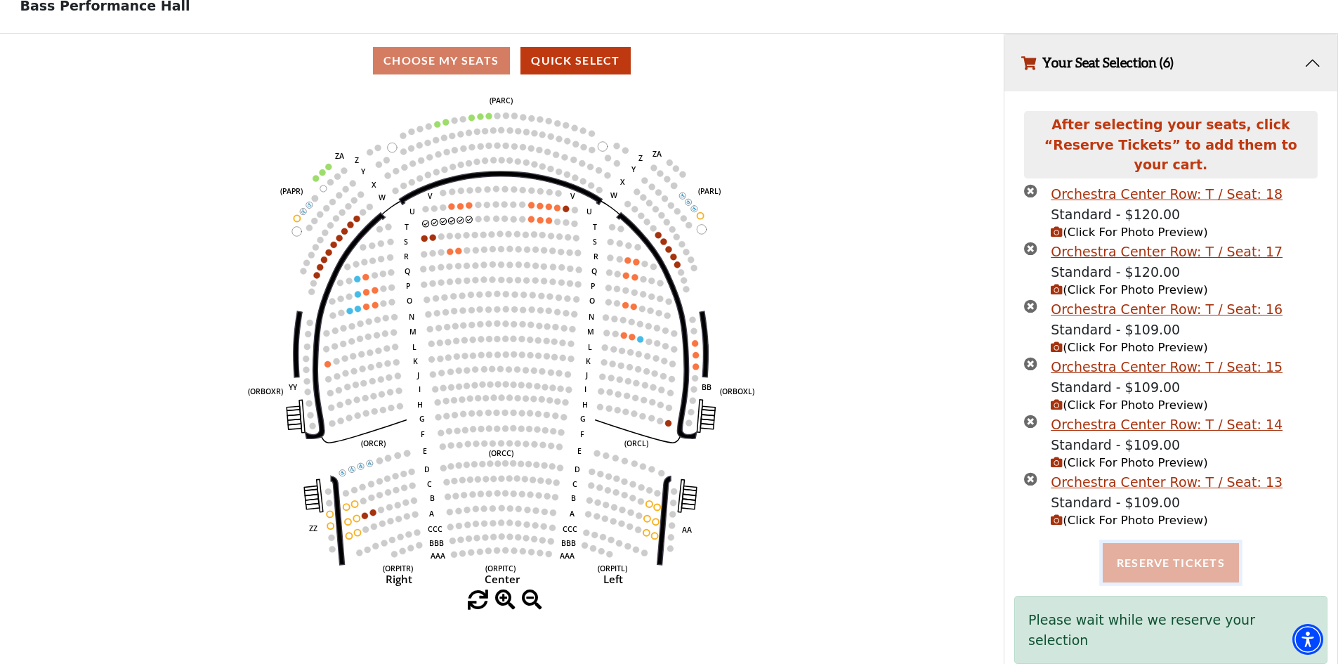
click at [1165, 552] on button "Reserve Tickets" at bounding box center [1171, 562] width 136 height 39
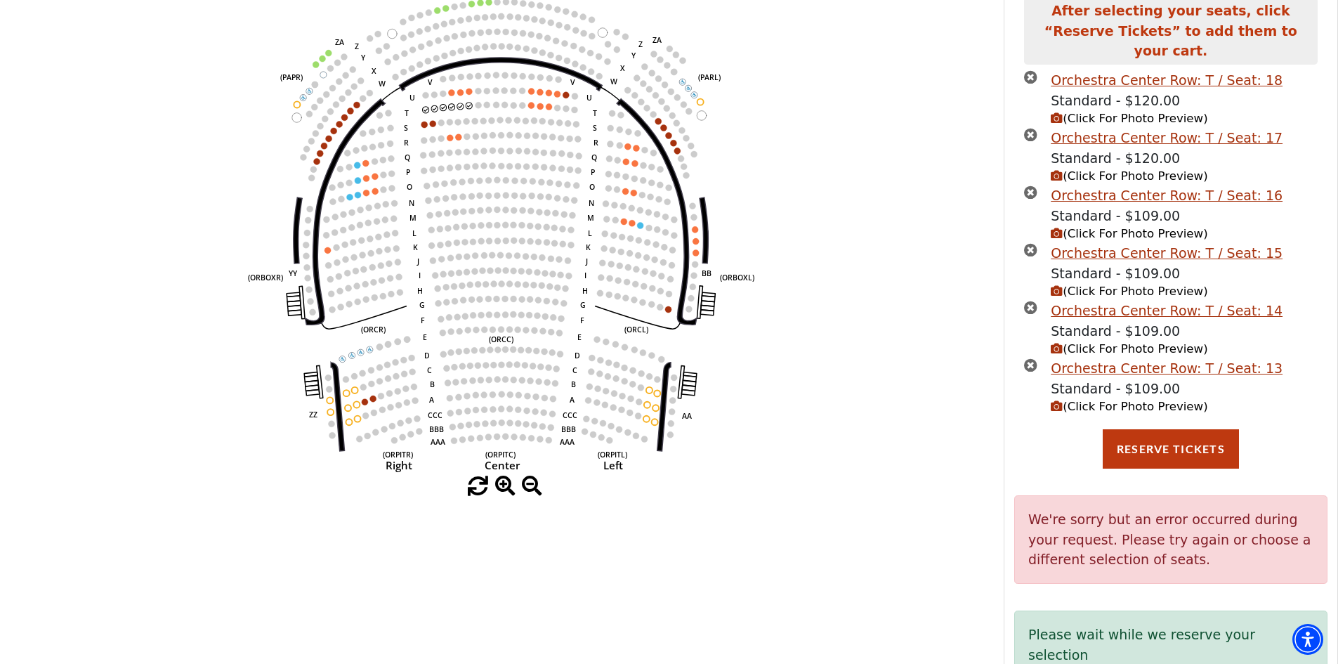
scroll to position [211, 0]
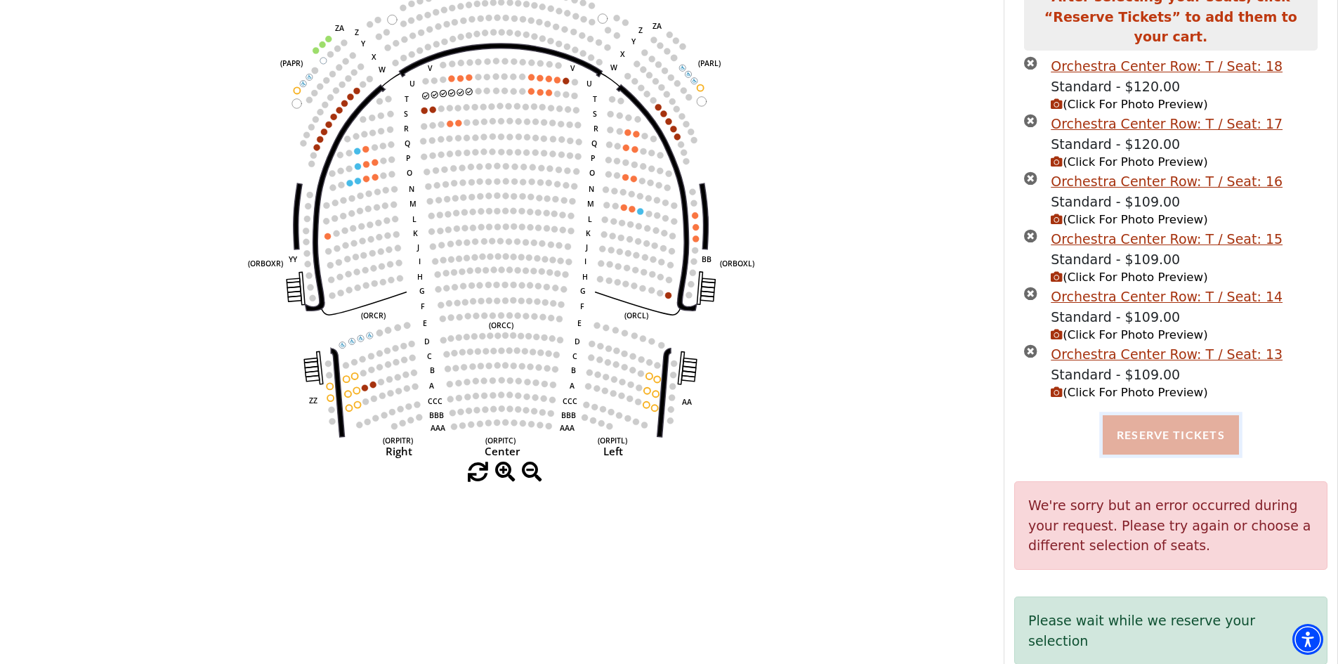
click at [1142, 415] on button "Reserve Tickets" at bounding box center [1171, 434] width 136 height 39
click at [1140, 610] on div "Please wait while we reserve your selection" at bounding box center [1170, 630] width 313 height 68
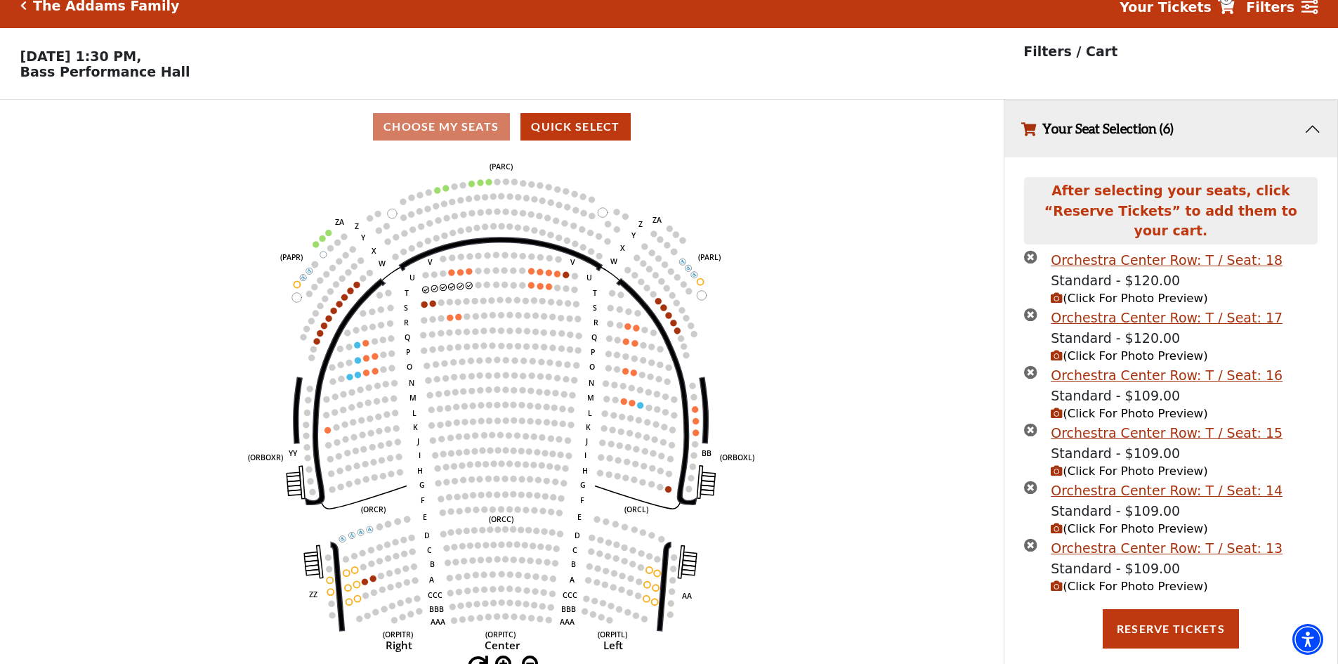
scroll to position [0, 0]
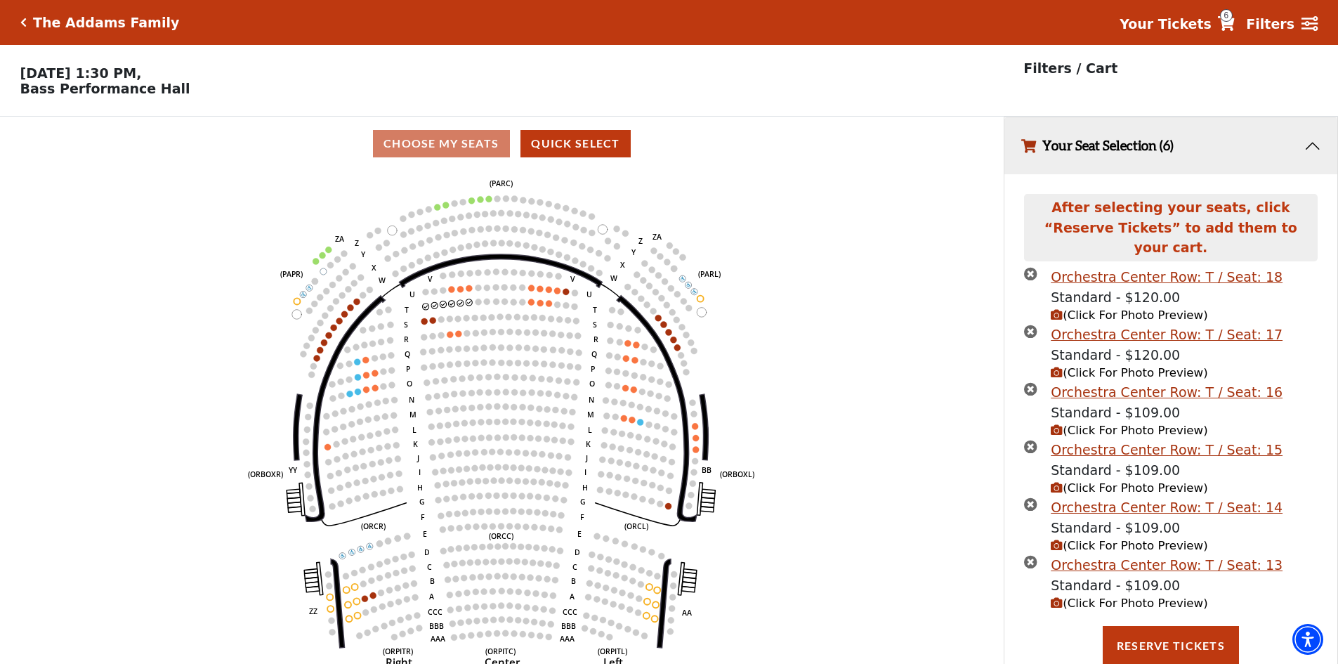
click at [471, 148] on div "Choose My Seats Quick Select" at bounding box center [502, 143] width 1004 height 27
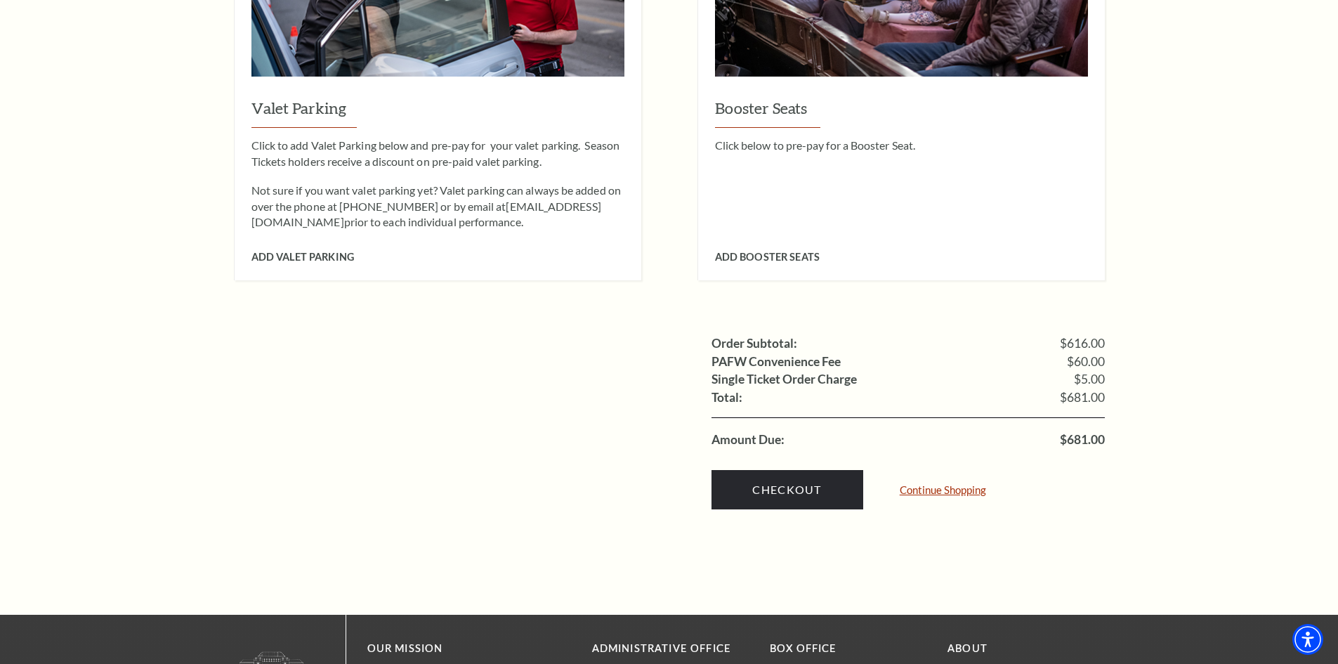
scroll to position [1405, 0]
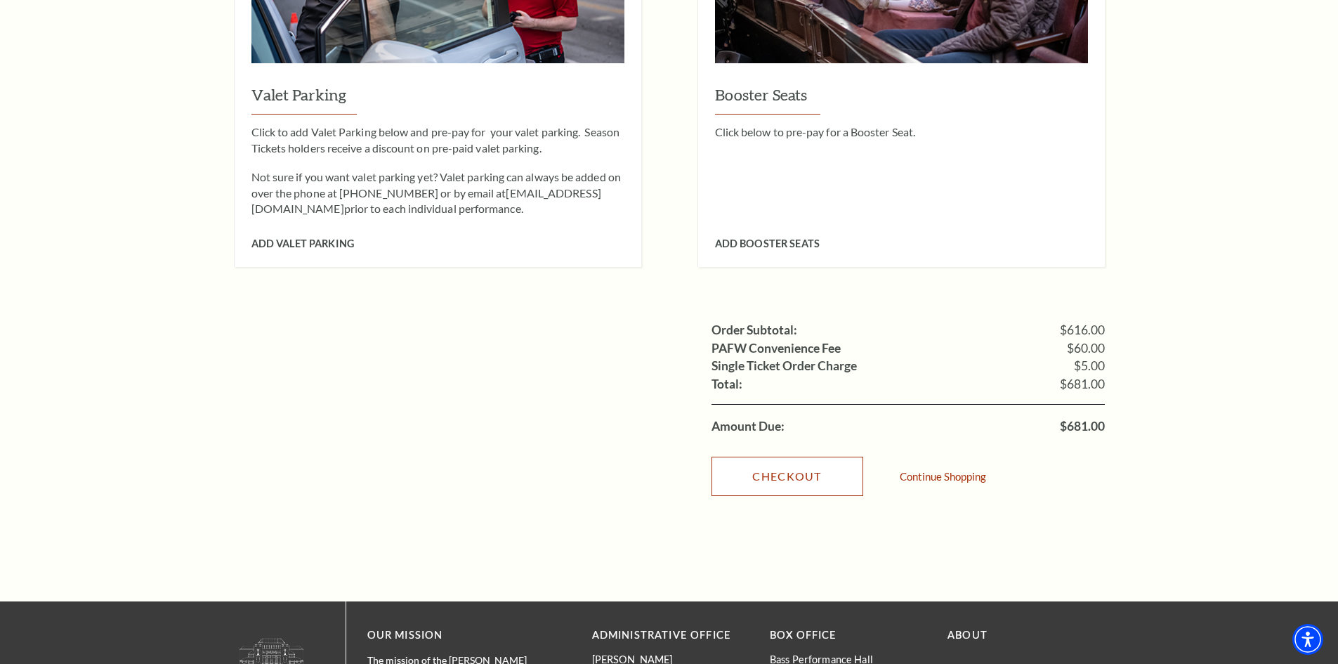
click at [792, 457] on link "Checkout" at bounding box center [788, 476] width 152 height 39
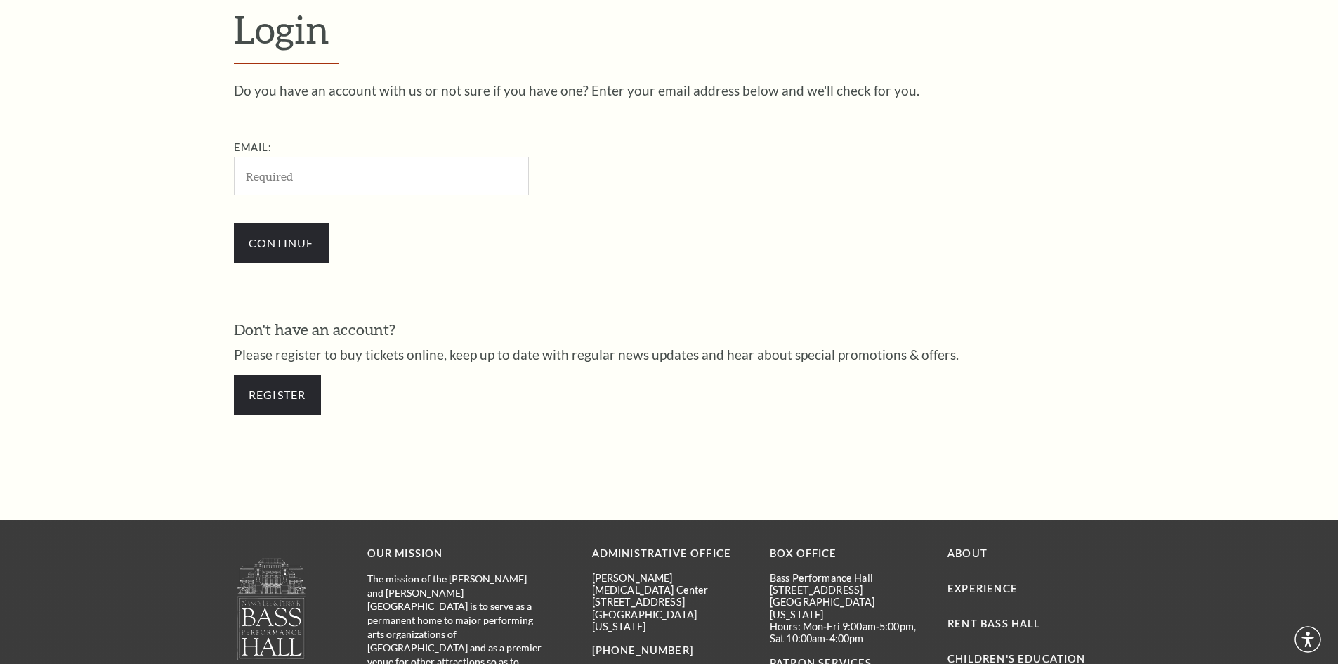
scroll to position [470, 0]
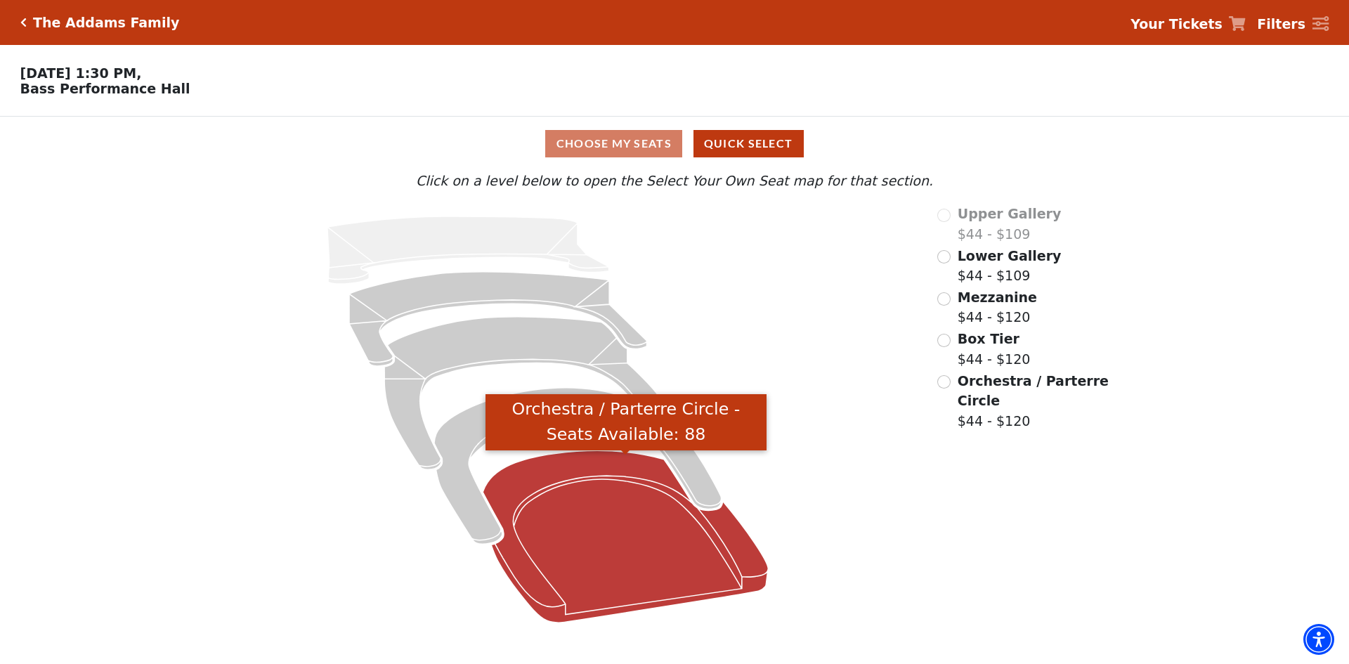
click at [587, 524] on icon "Orchestra / Parterre Circle - Seats Available: 88" at bounding box center [625, 536] width 285 height 172
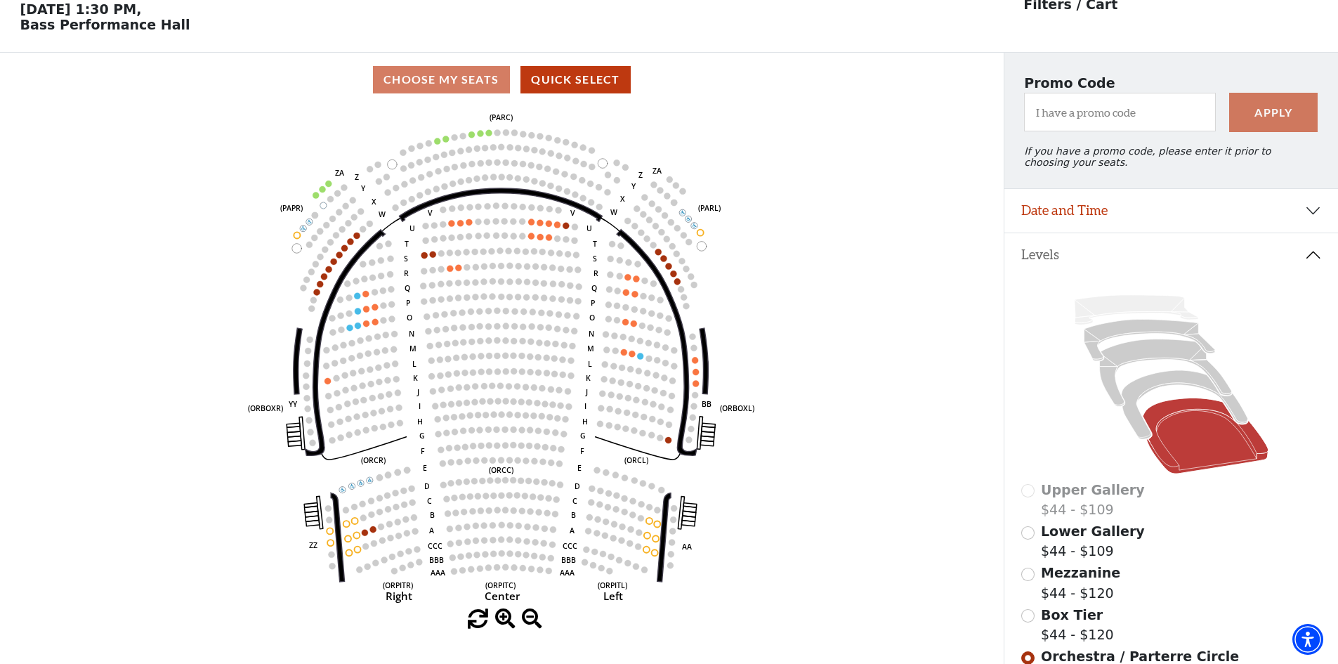
scroll to position [65, 0]
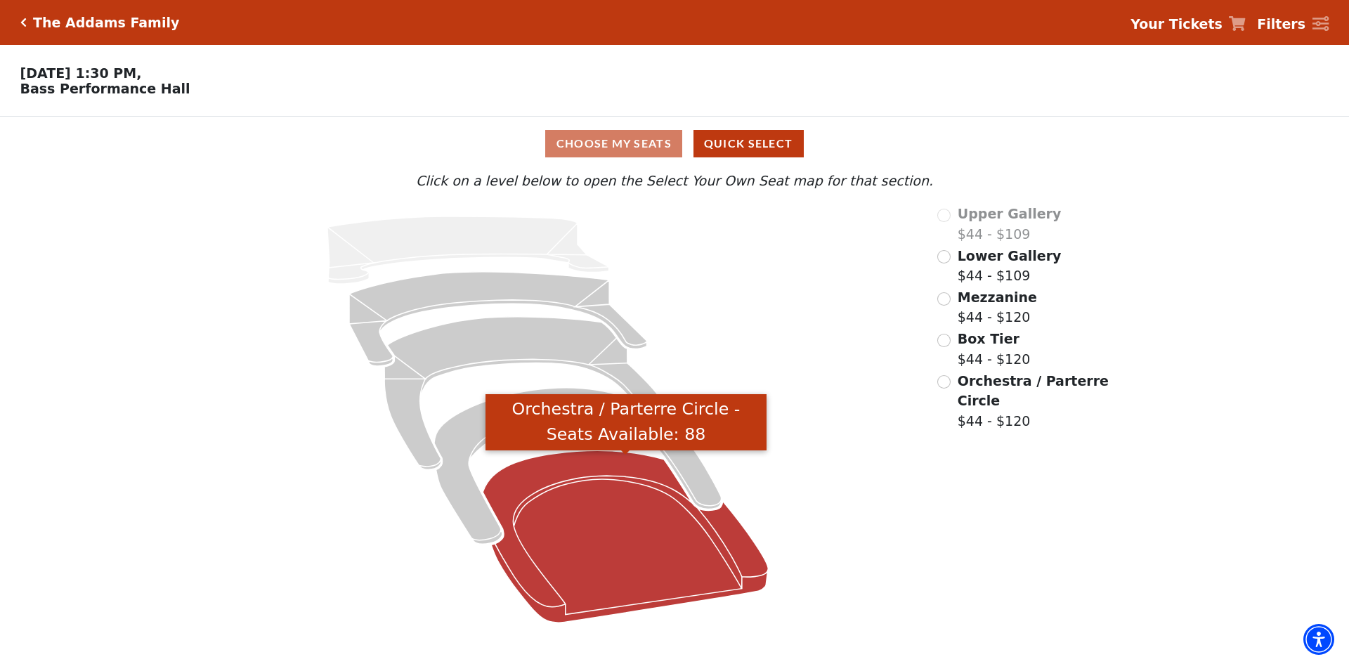
click at [592, 563] on icon "Orchestra / Parterre Circle - Seats Available: 88" at bounding box center [625, 536] width 285 height 172
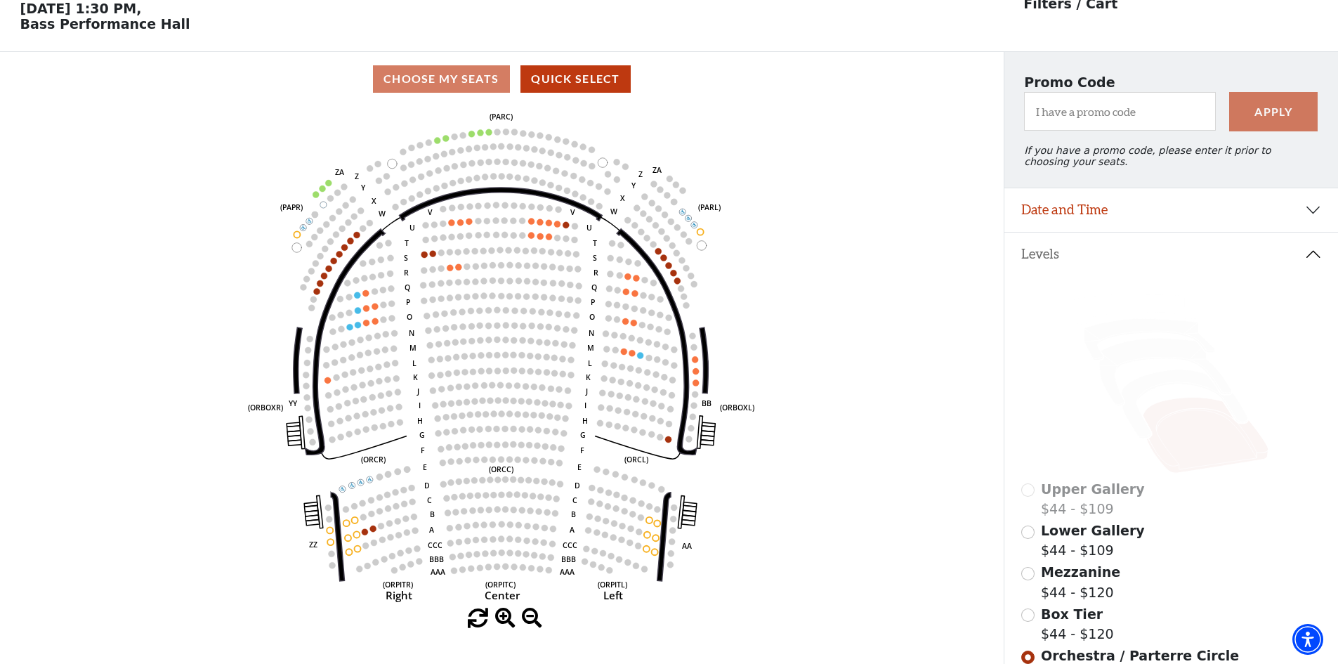
scroll to position [65, 0]
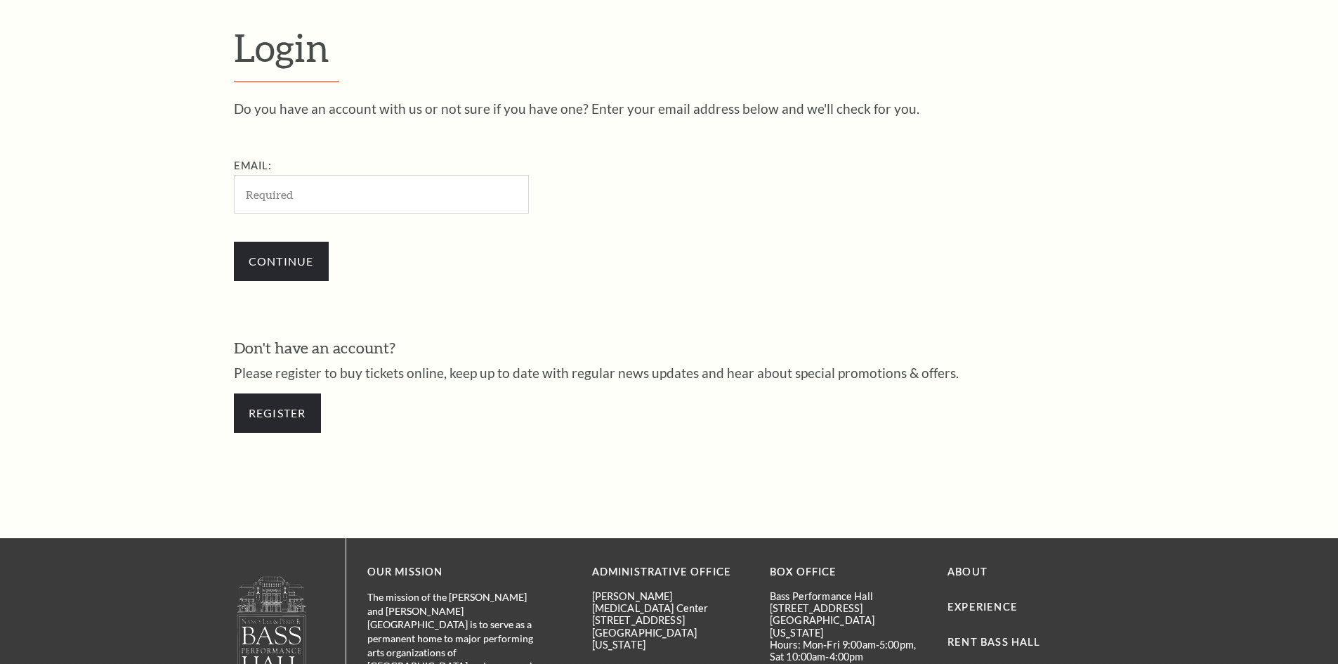
scroll to position [470, 0]
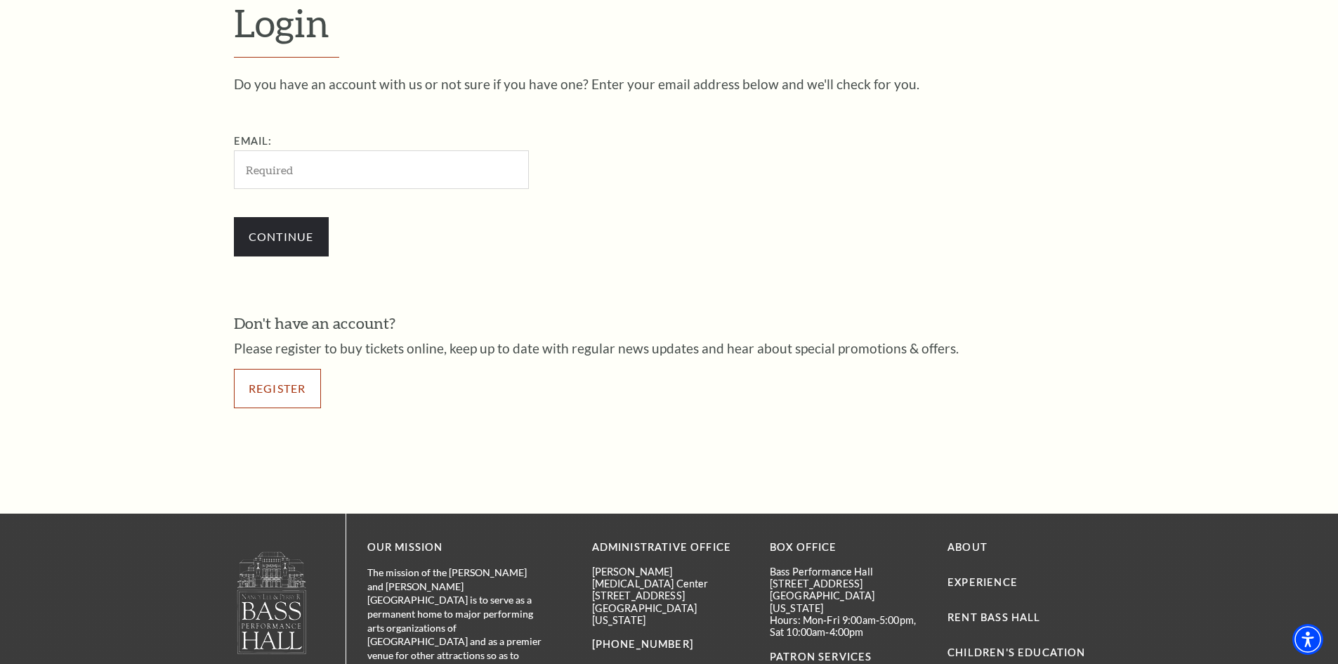
click at [277, 383] on link "Register" at bounding box center [277, 388] width 87 height 39
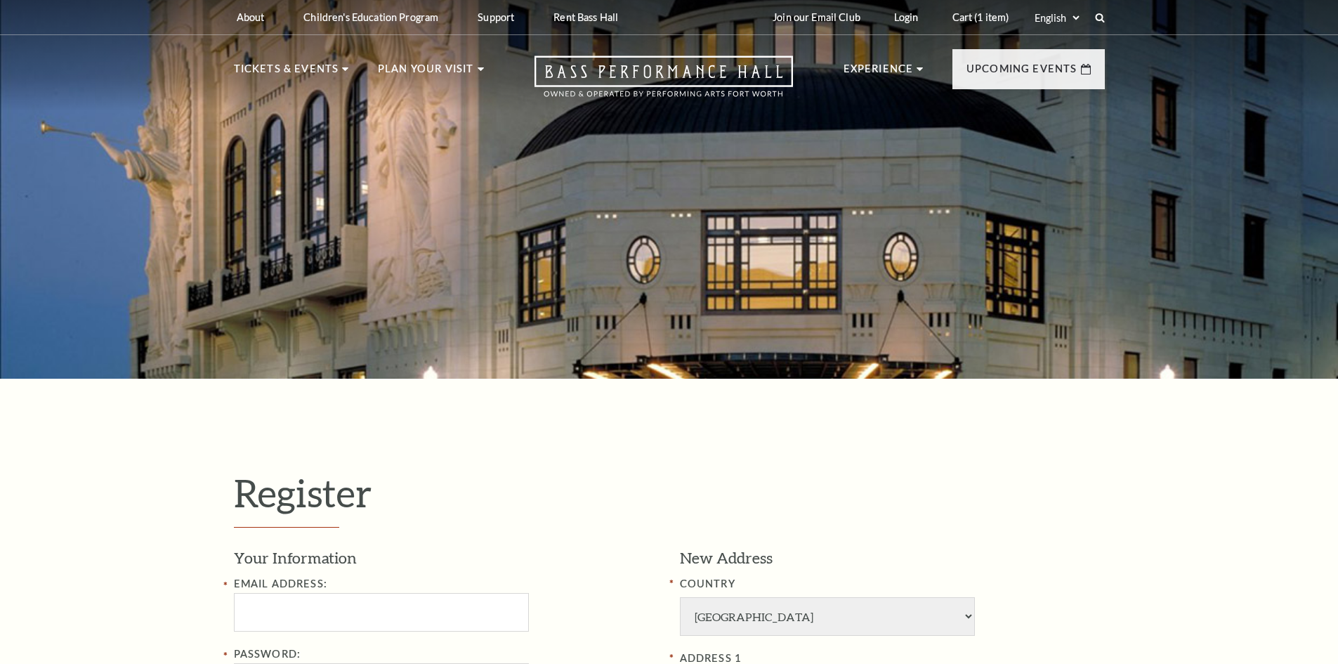
select select "1"
select select "[GEOGRAPHIC_DATA]"
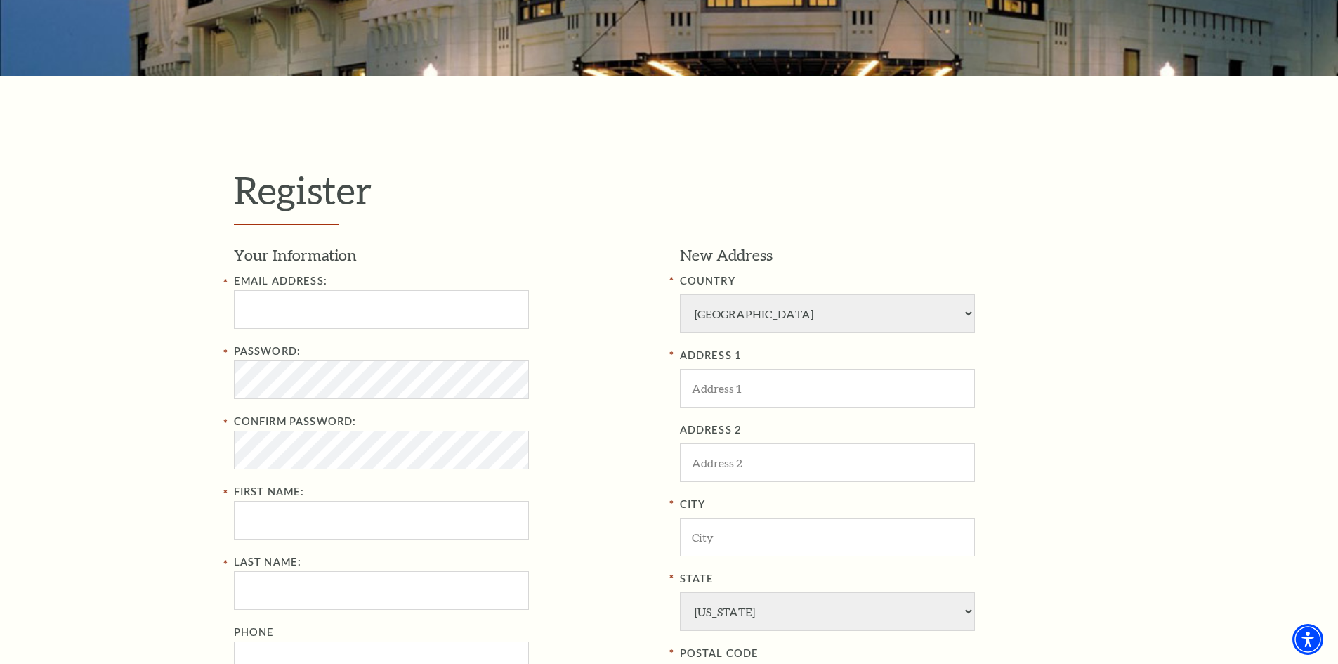
scroll to position [351, 0]
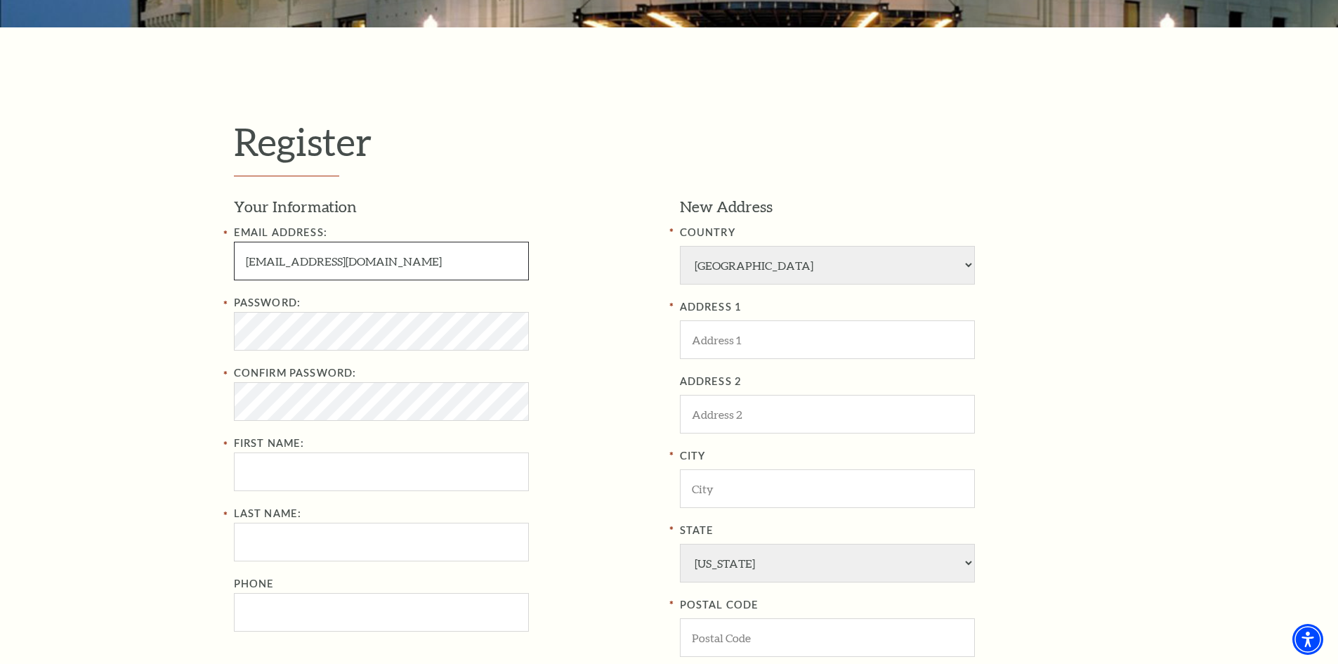
drag, startPoint x: 397, startPoint y: 270, endPoint x: 366, endPoint y: 270, distance: 30.9
click at [367, 270] on input "[EMAIL_ADDRESS][DOMAIN_NAME]" at bounding box center [381, 261] width 295 height 39
drag, startPoint x: 372, startPoint y: 267, endPoint x: 207, endPoint y: 263, distance: 165.1
click at [207, 263] on div "Register Your Information Email Address: marieghuff@gmail.com Password: Confirm…" at bounding box center [669, 456] width 1338 height 858
type input "mariehuff2315@gmail.com"
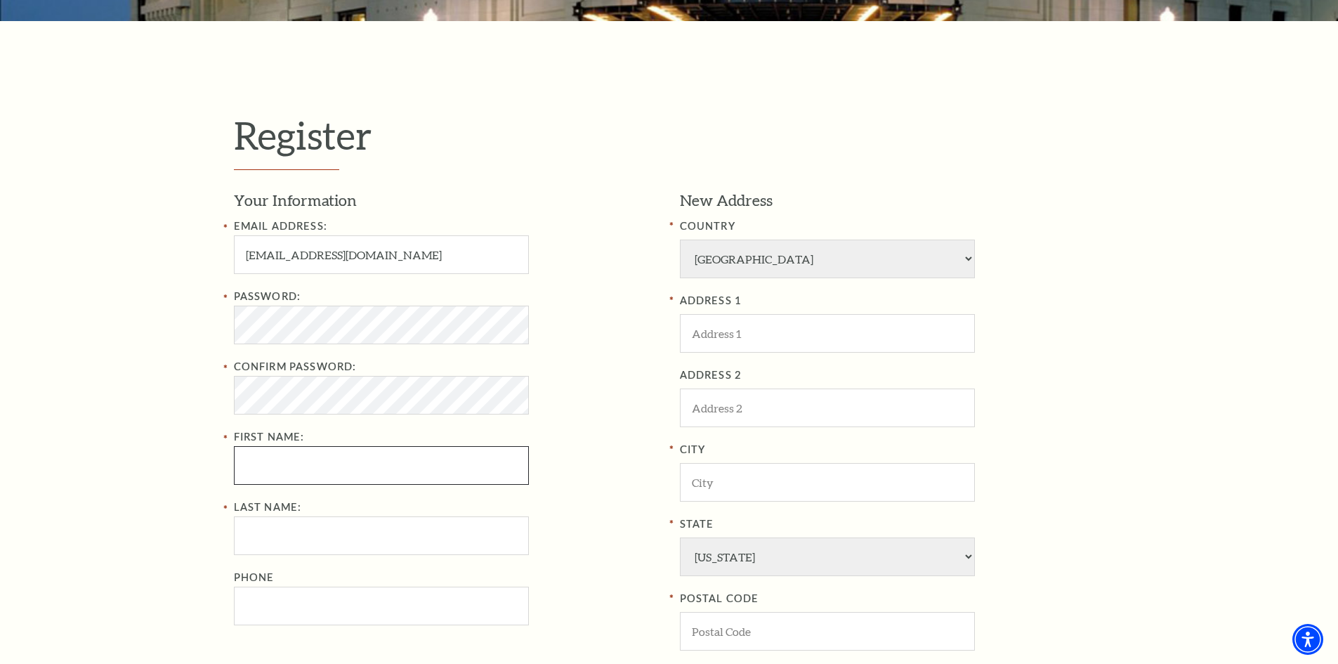
click at [297, 473] on input "First Name:" at bounding box center [381, 465] width 295 height 39
type input "Marie"
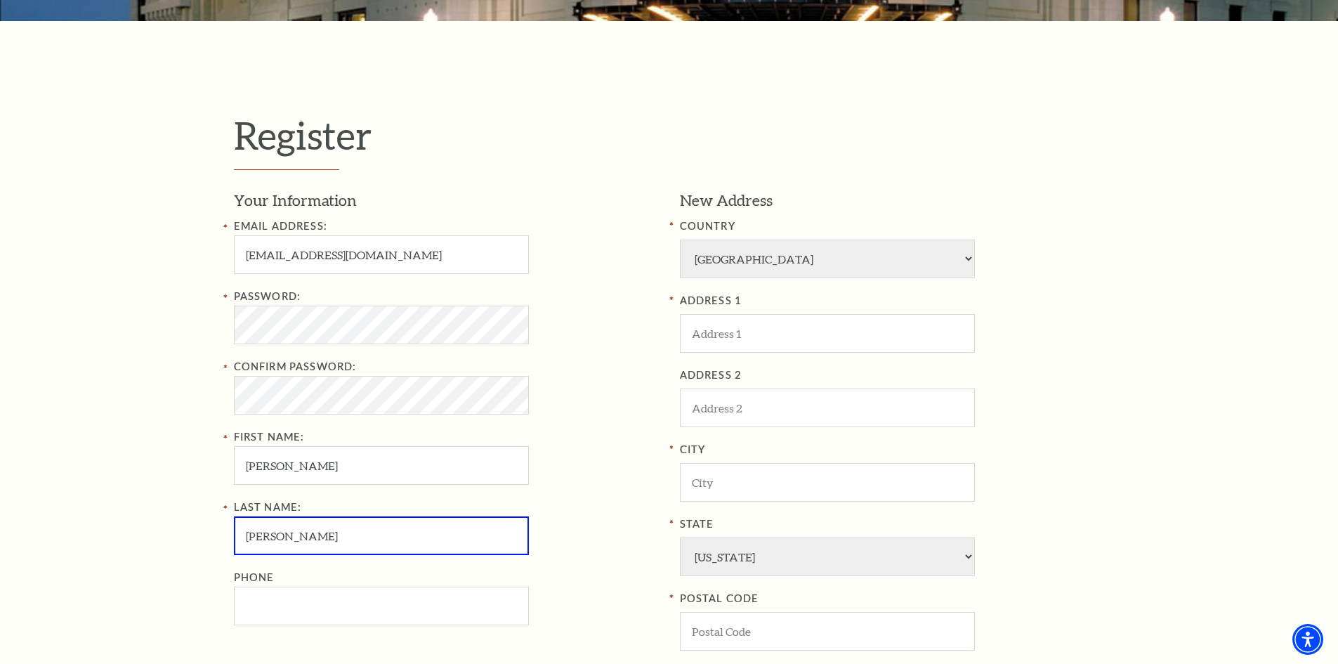
type input "Huff"
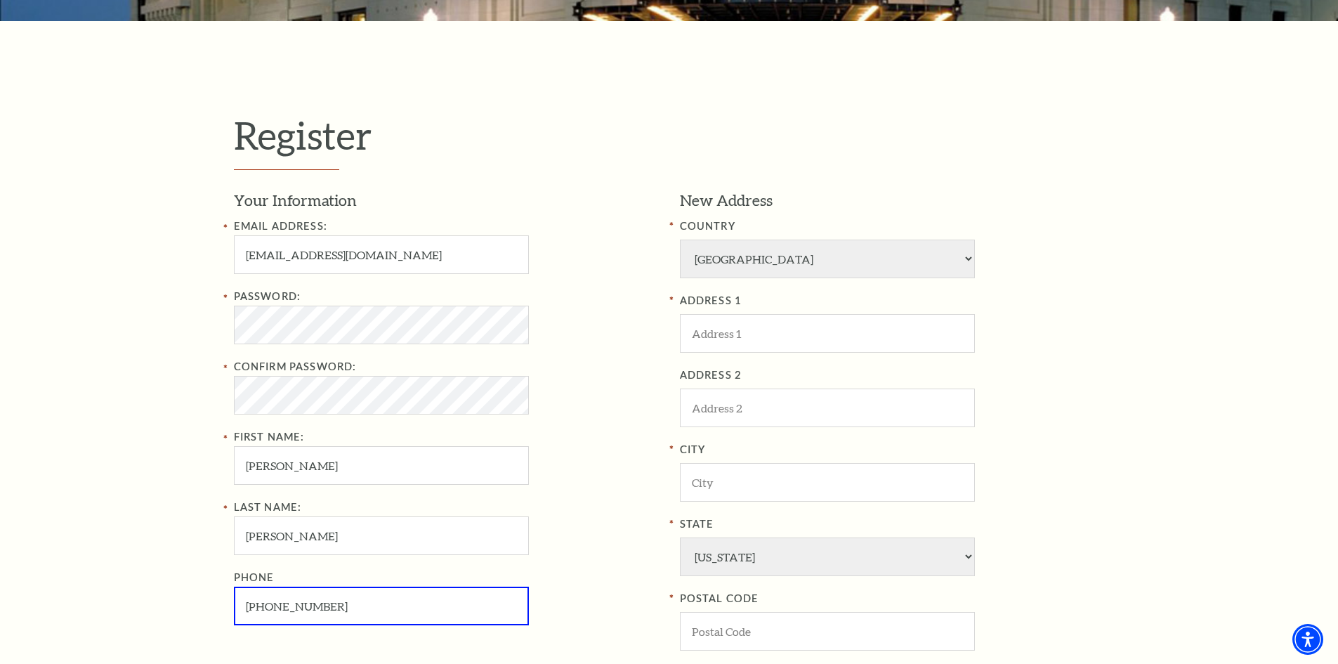
type input "682-234-5544"
click at [748, 261] on select "Afghanistan Albania Algeria Andorra Angola Antigua and Barbuda Argentina Aruba …" at bounding box center [827, 259] width 295 height 39
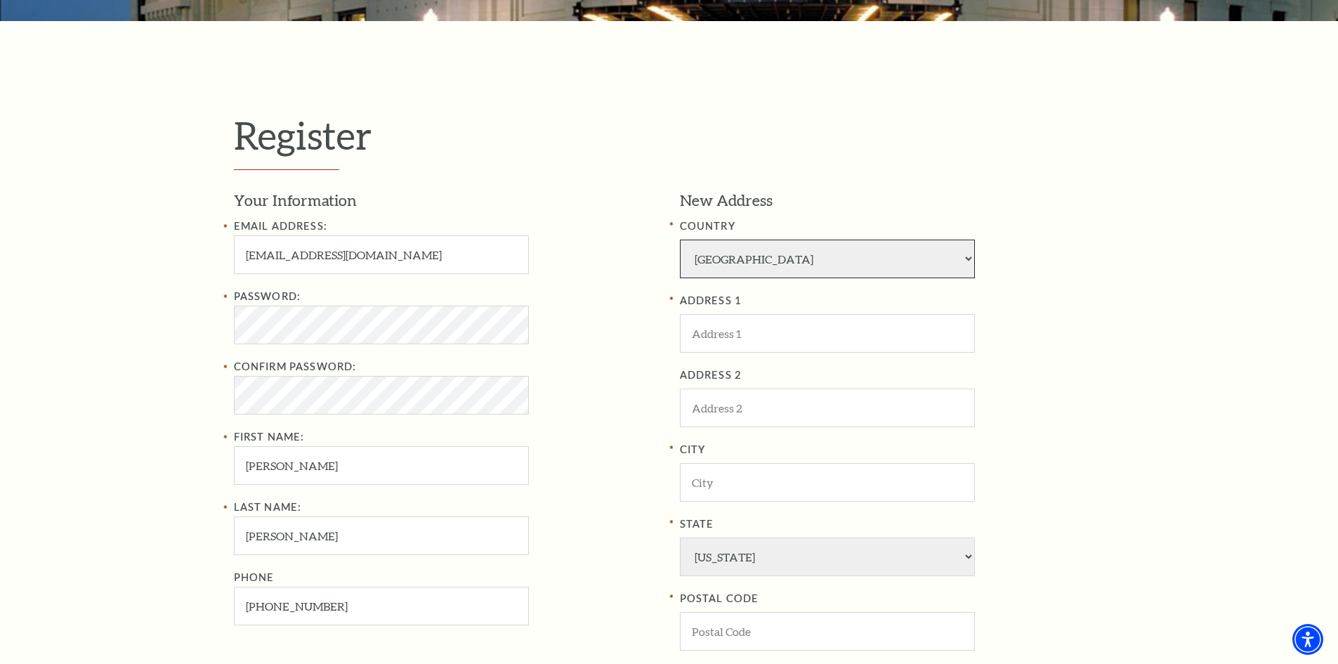
click at [748, 261] on select "Afghanistan Albania Algeria Andorra Angola Antigua and Barbuda Argentina Aruba …" at bounding box center [827, 259] width 295 height 39
click at [738, 332] on input "ADDRESS 1" at bounding box center [827, 333] width 295 height 39
type input "344 Carriage Ln"
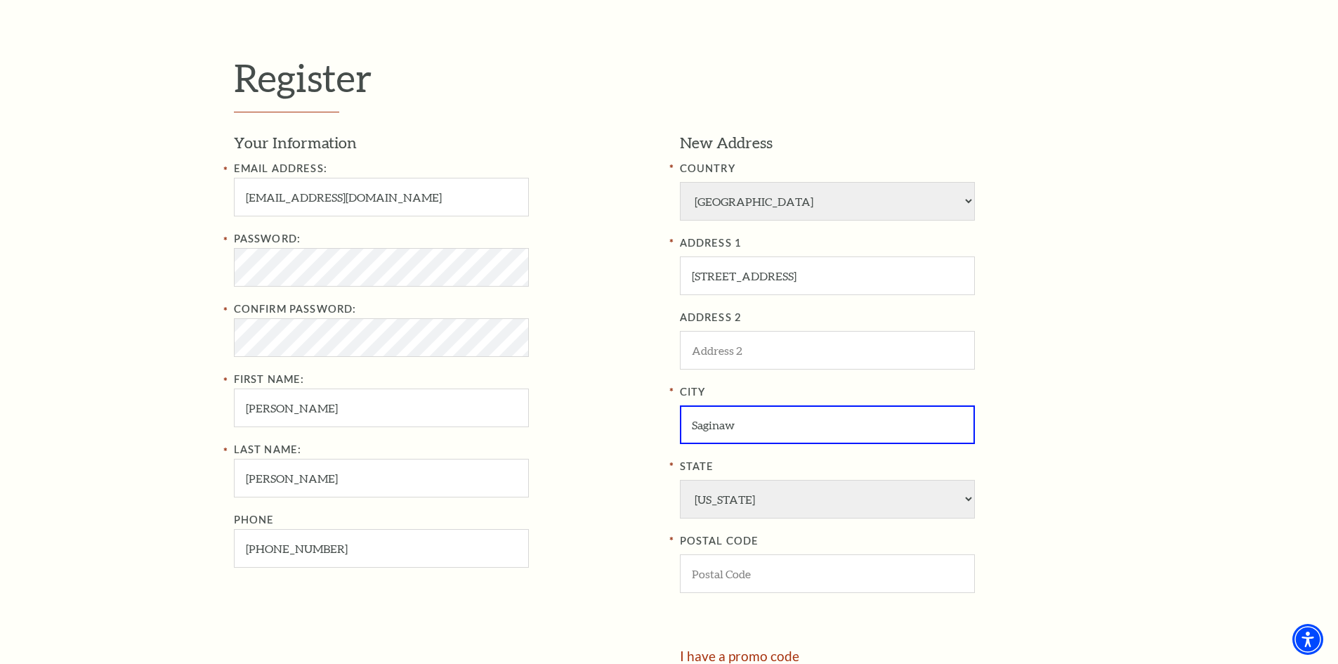
scroll to position [492, 0]
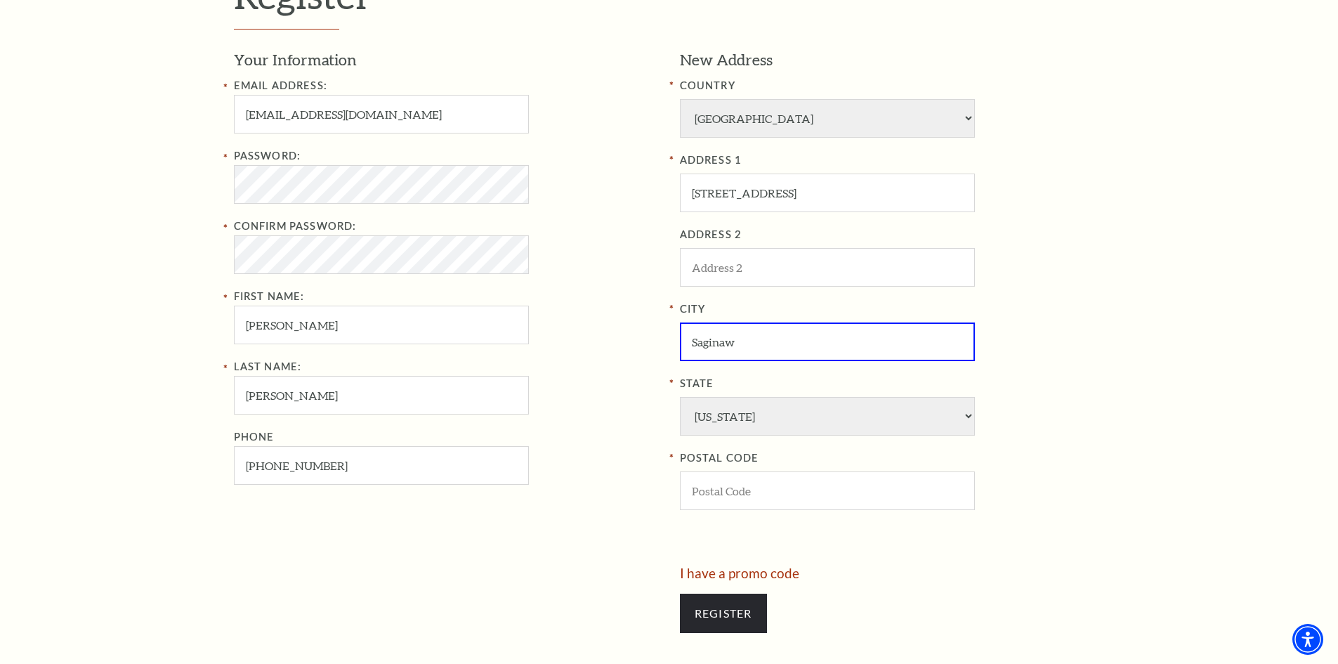
type input "Saginaw"
click at [734, 499] on input "POSTAL CODE" at bounding box center [827, 490] width 295 height 39
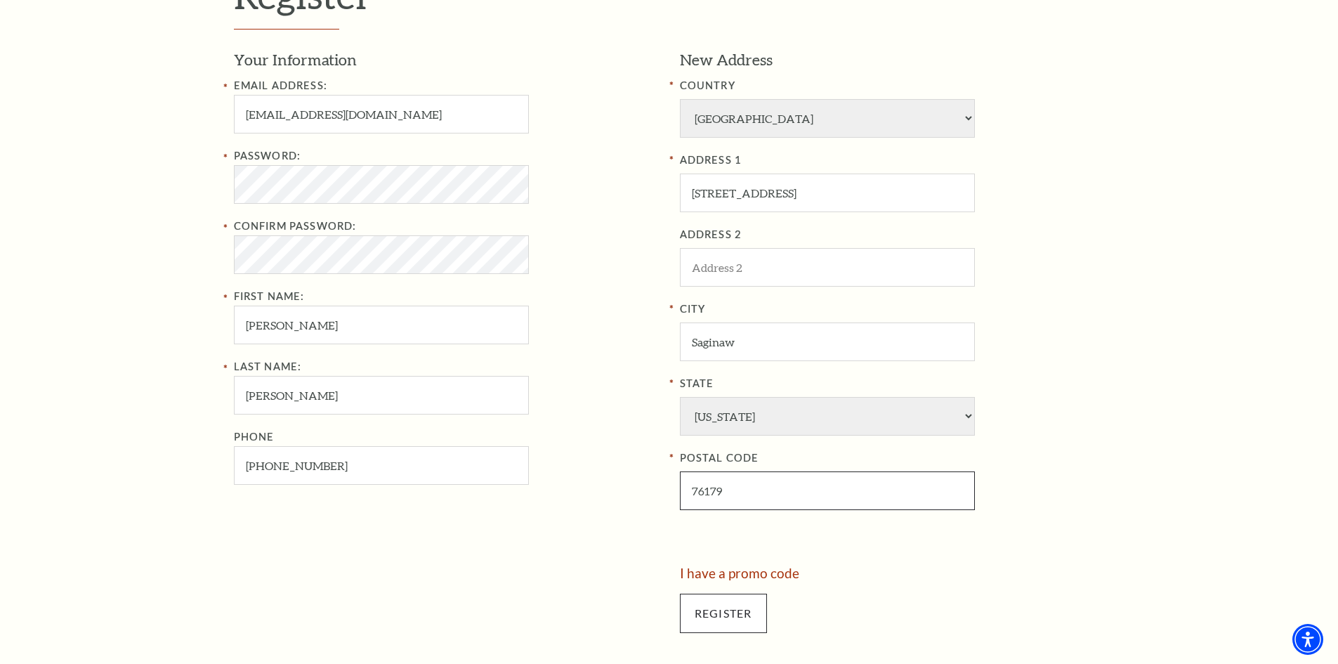
type input "76179"
click at [722, 618] on input "Register" at bounding box center [723, 613] width 87 height 39
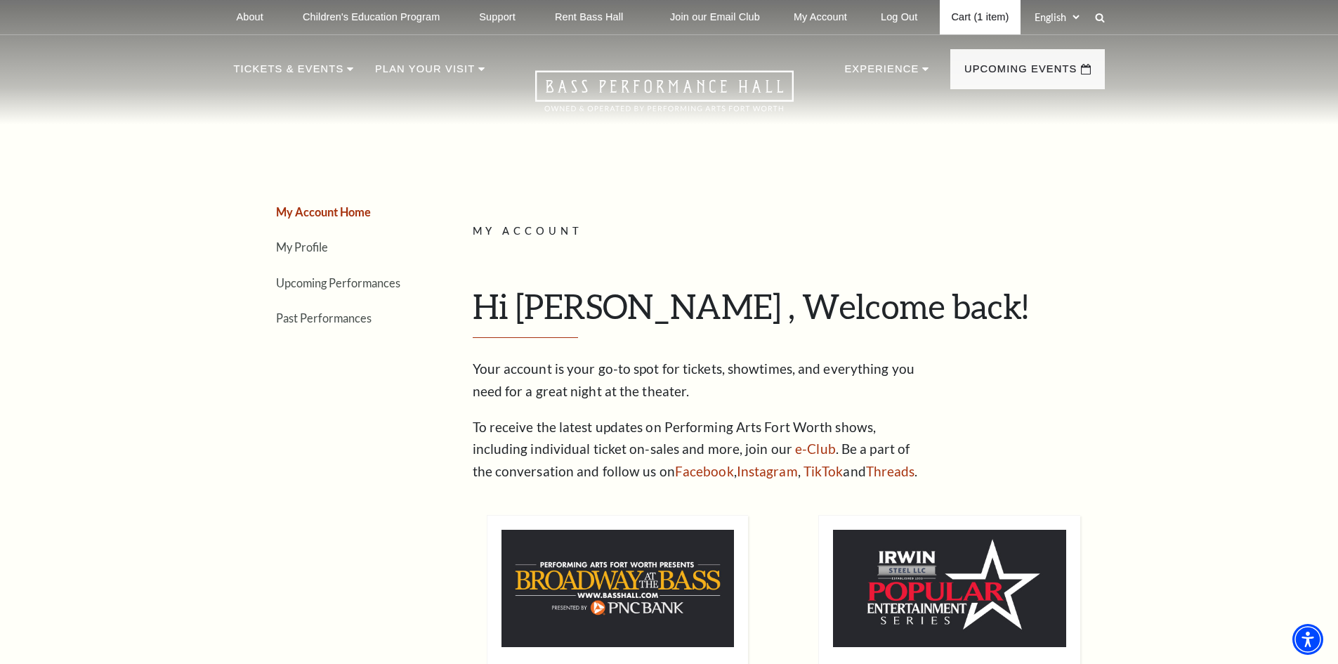
click at [971, 13] on link "Cart (1 item)" at bounding box center [980, 17] width 80 height 34
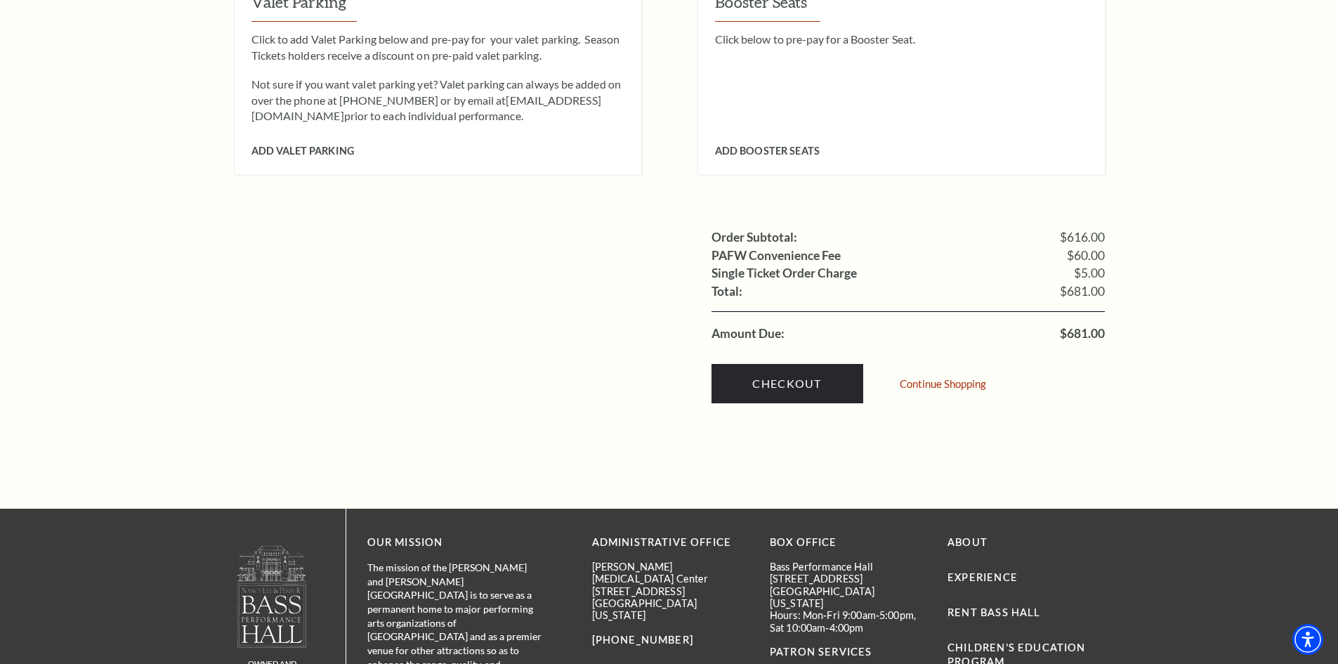
scroll to position [1616, 0]
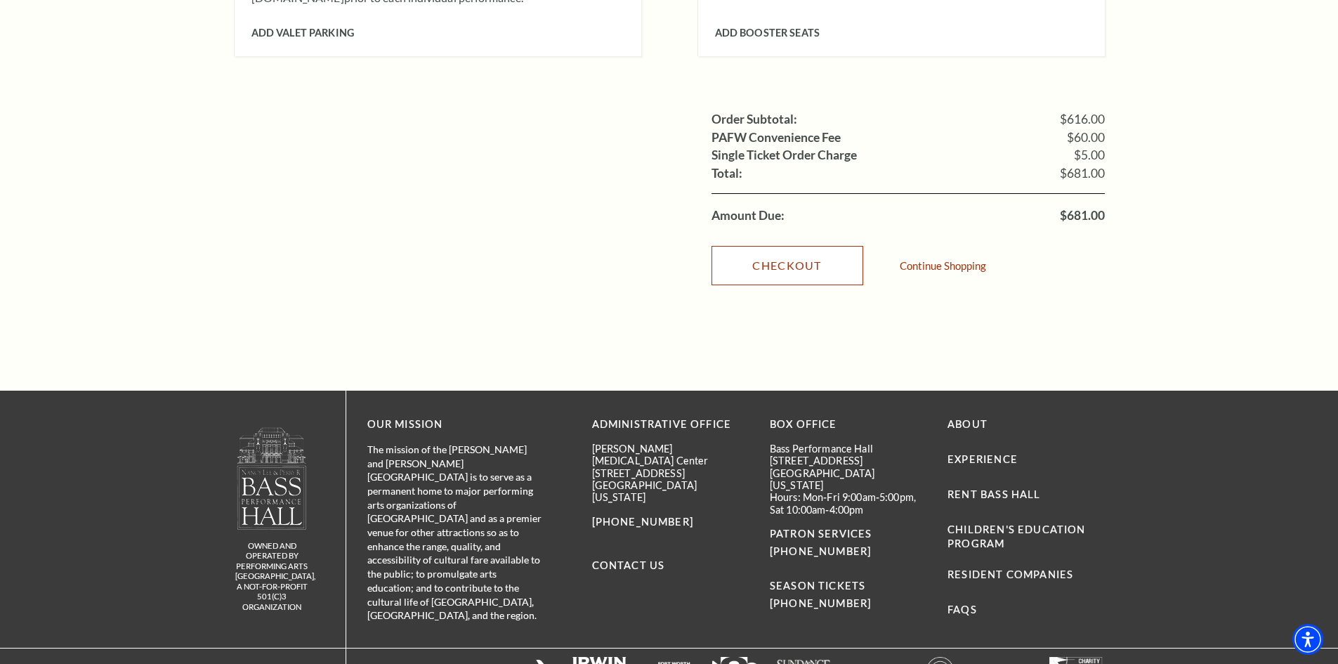
click at [780, 246] on link "Checkout" at bounding box center [788, 265] width 152 height 39
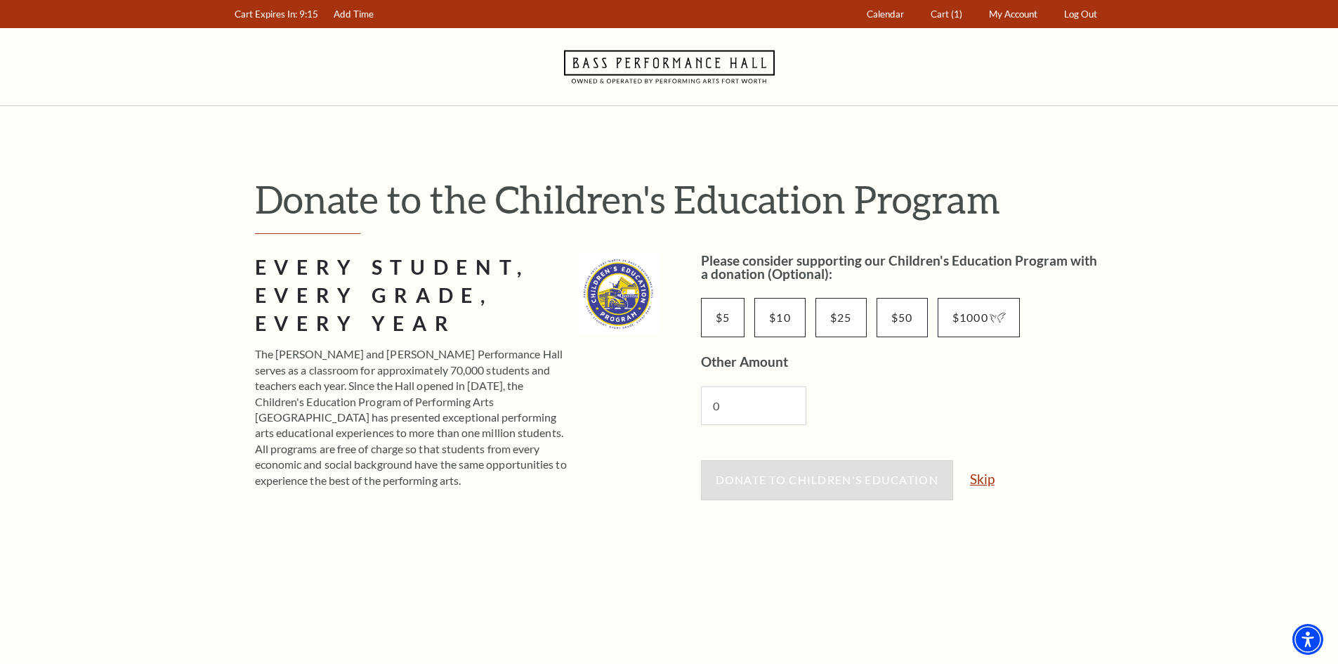
click at [982, 475] on link "Skip" at bounding box center [982, 478] width 25 height 13
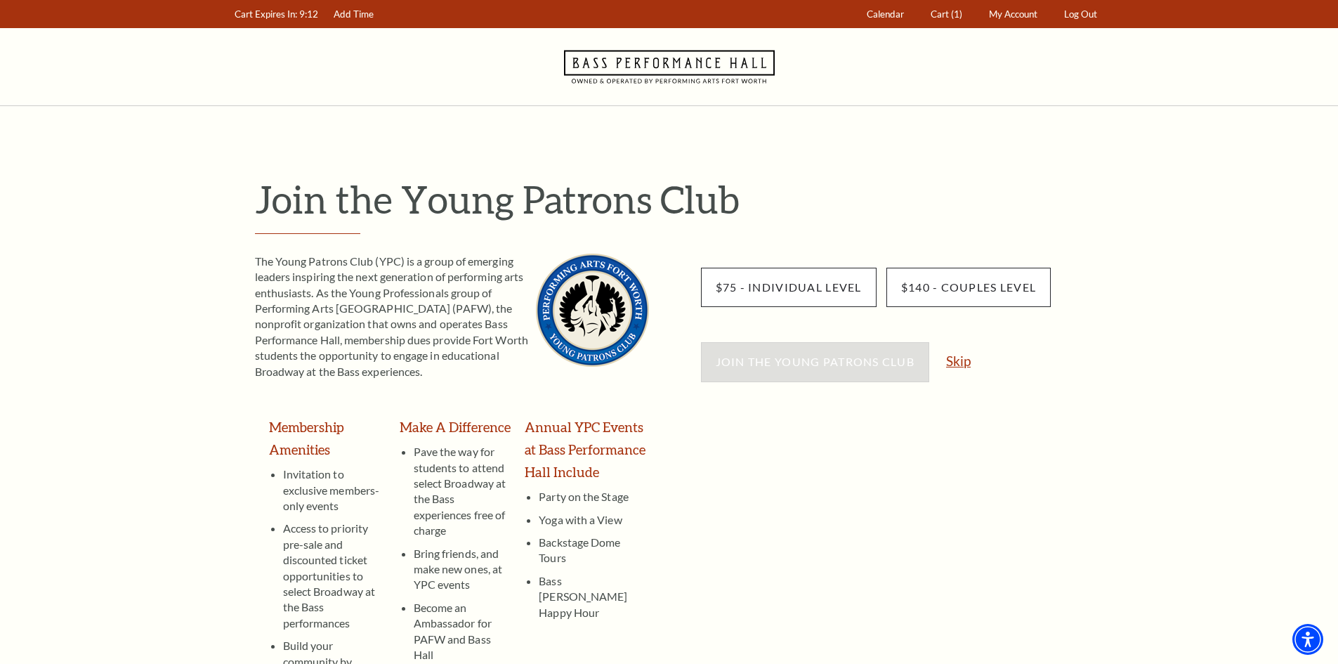
click at [957, 367] on link "Skip" at bounding box center [958, 360] width 25 height 13
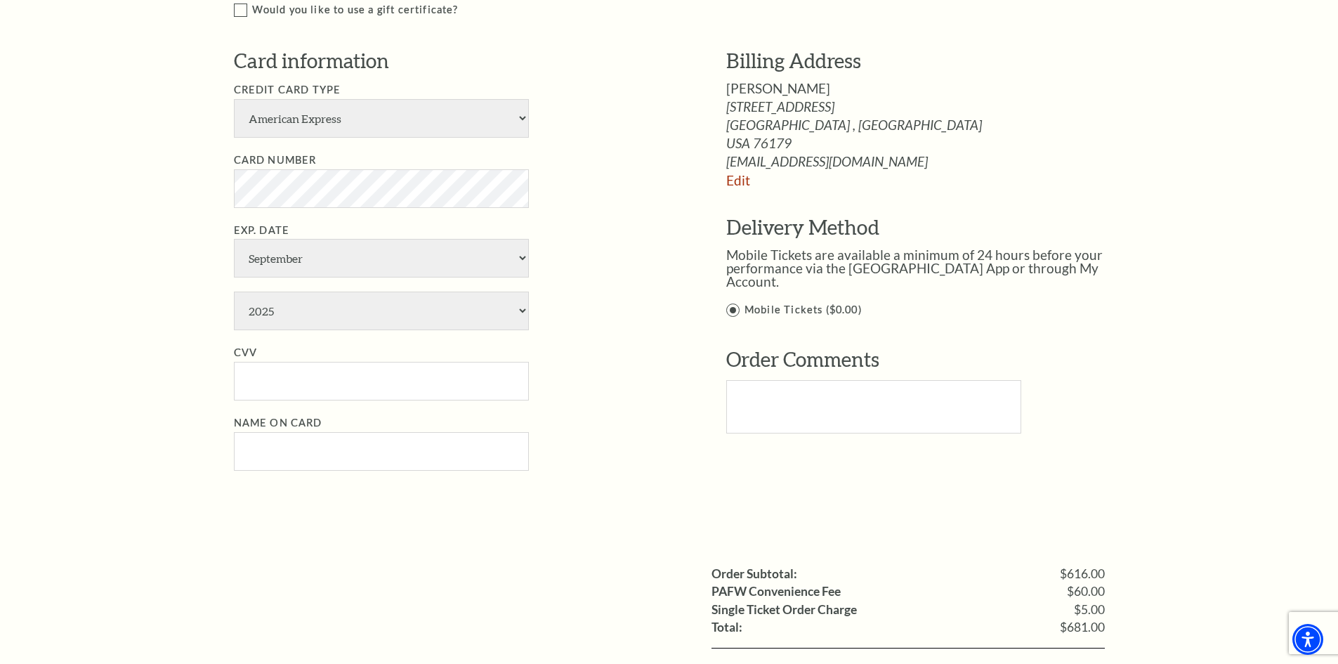
scroll to position [984, 0]
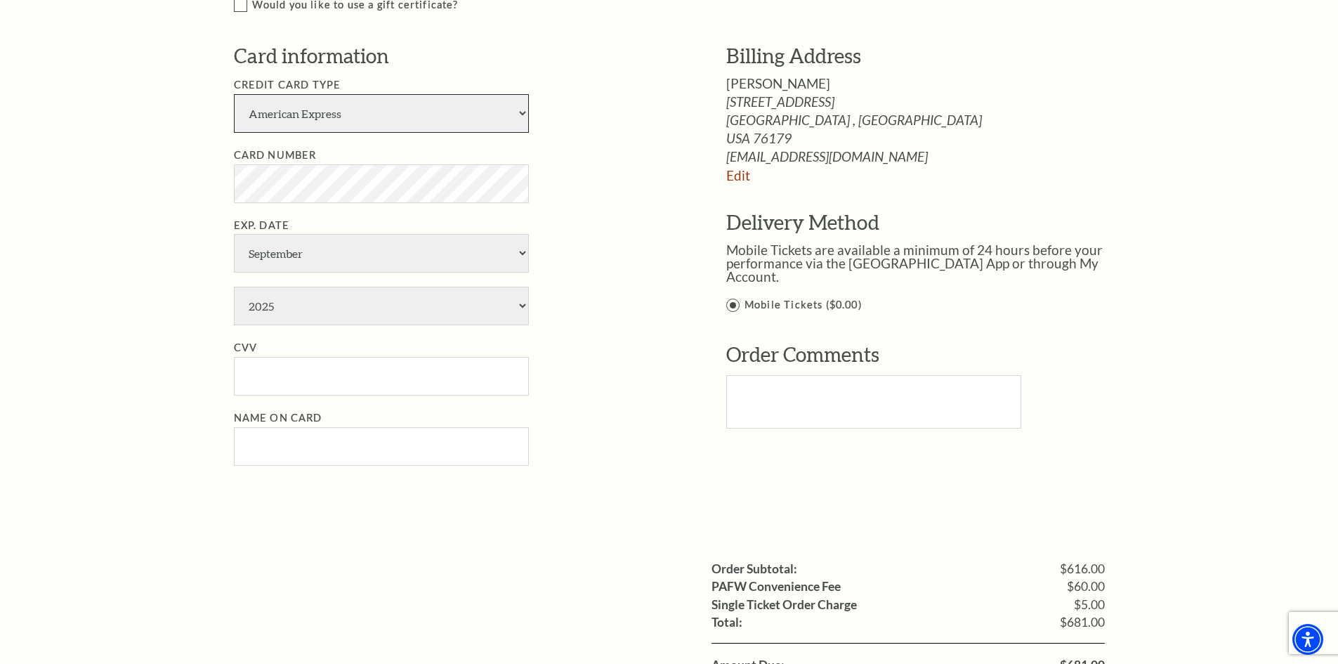
click at [340, 122] on select "American Express Visa Master Card Discover" at bounding box center [381, 113] width 295 height 39
select select "25"
click at [234, 94] on select "American Express Visa Master Card Discover" at bounding box center [381, 113] width 295 height 39
click at [294, 255] on select "January February March April May June July August September October November De…" at bounding box center [381, 253] width 295 height 39
select select "2"
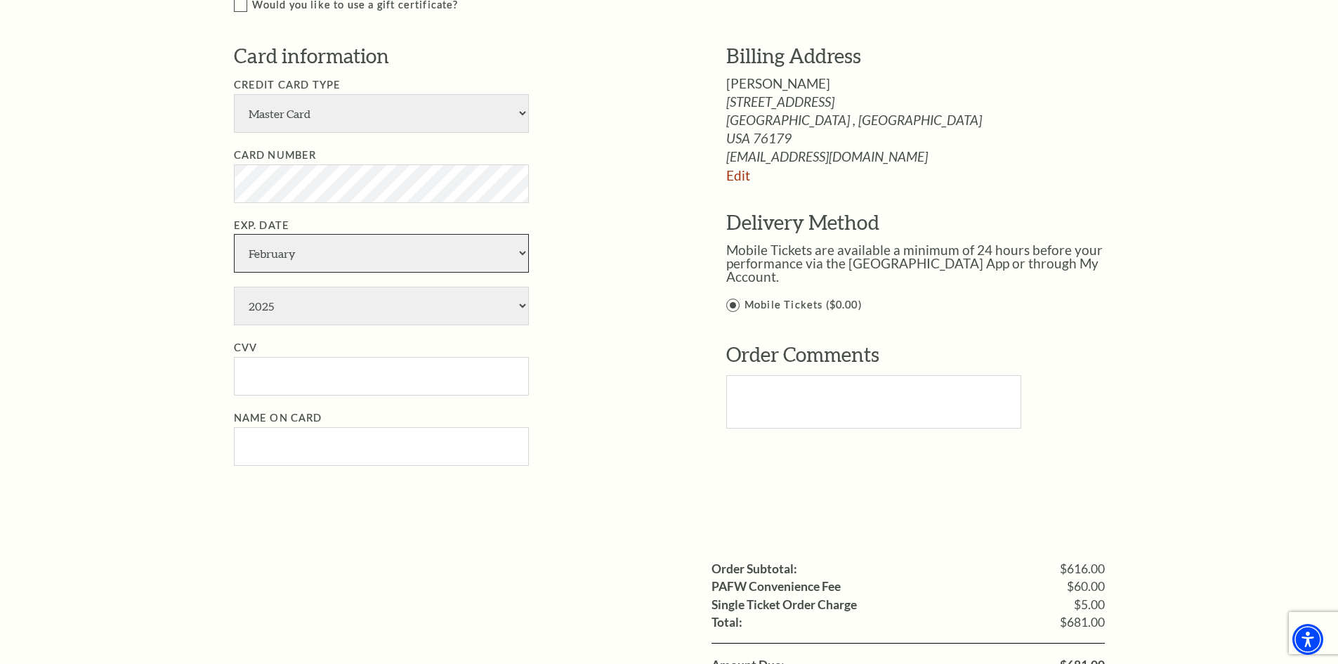
click at [234, 234] on select "January February March April May June July August September October November De…" at bounding box center [381, 253] width 295 height 39
click at [283, 312] on select "2025 2026 2027 2028 2029 2030 2031 2032 2033 2034" at bounding box center [381, 306] width 295 height 39
select select "2031"
click at [234, 287] on select "2025 2026 2027 2028 2029 2030 2031 2032 2033 2034" at bounding box center [381, 306] width 295 height 39
click at [274, 382] on input "CVV" at bounding box center [381, 376] width 295 height 39
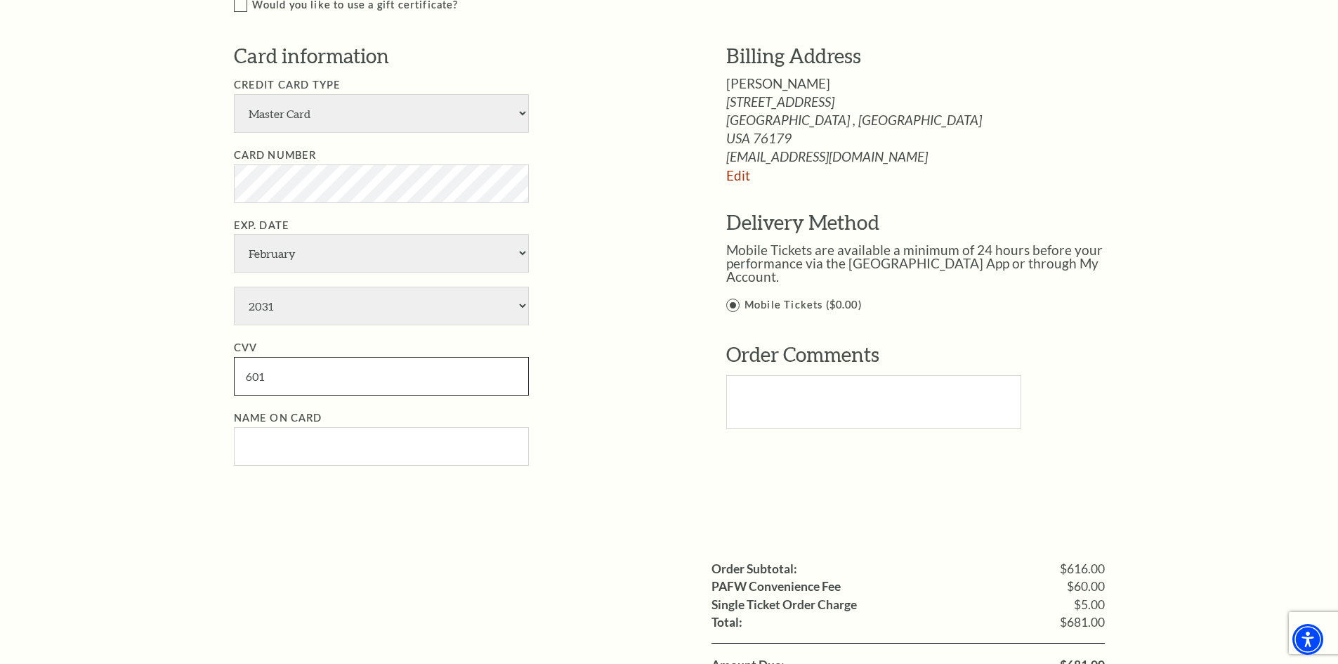
type input "601"
click at [284, 455] on input "Name on Card" at bounding box center [381, 446] width 295 height 39
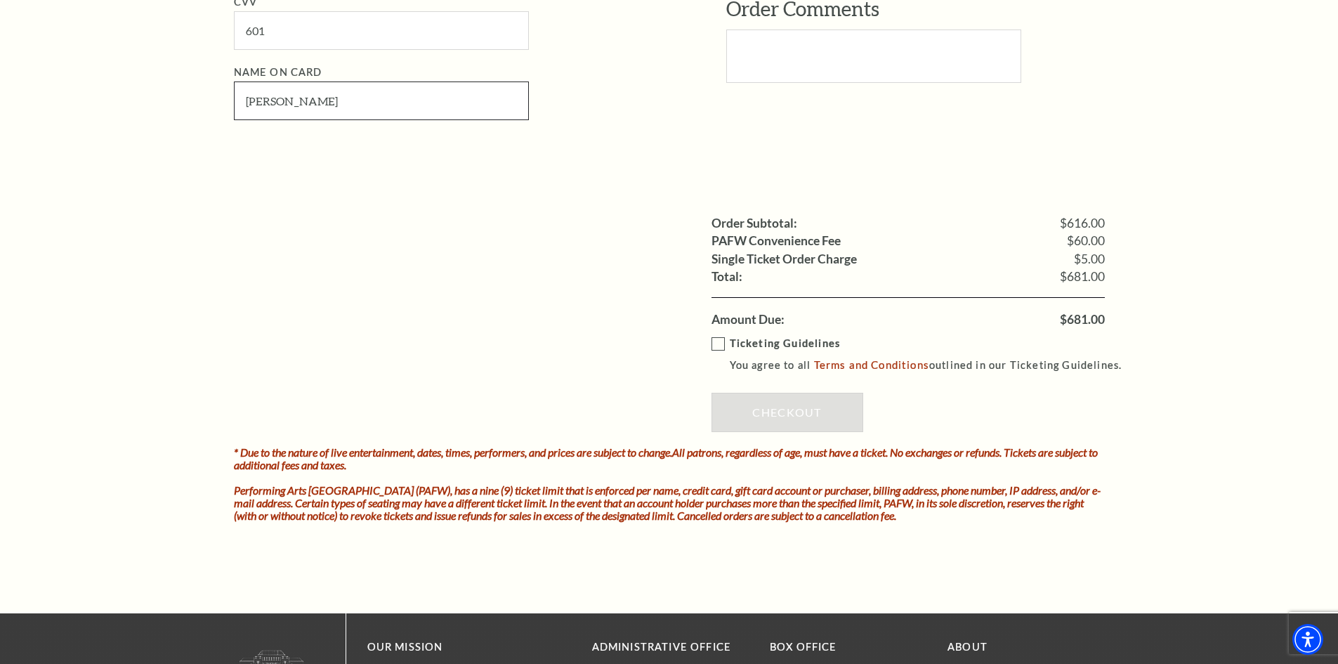
scroll to position [1335, 0]
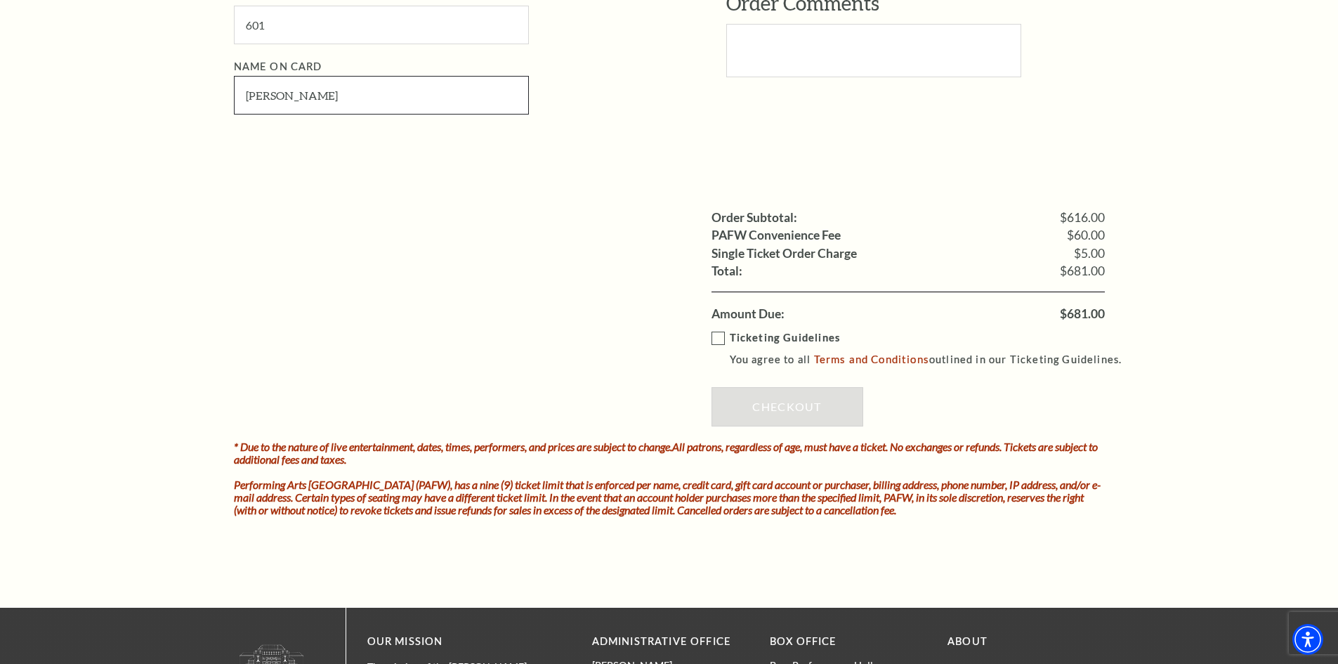
type input "[PERSON_NAME]"
click at [717, 339] on label "Ticketing Guidelines You agree to all Terms and Conditions outlined in our Tick…" at bounding box center [924, 348] width 424 height 39
click at [0, 0] on input "Ticketing Guidelines You agree to all Terms and Conditions outlined in our Tick…" at bounding box center [0, 0] width 0 height 0
click at [767, 406] on link "Checkout" at bounding box center [788, 406] width 152 height 39
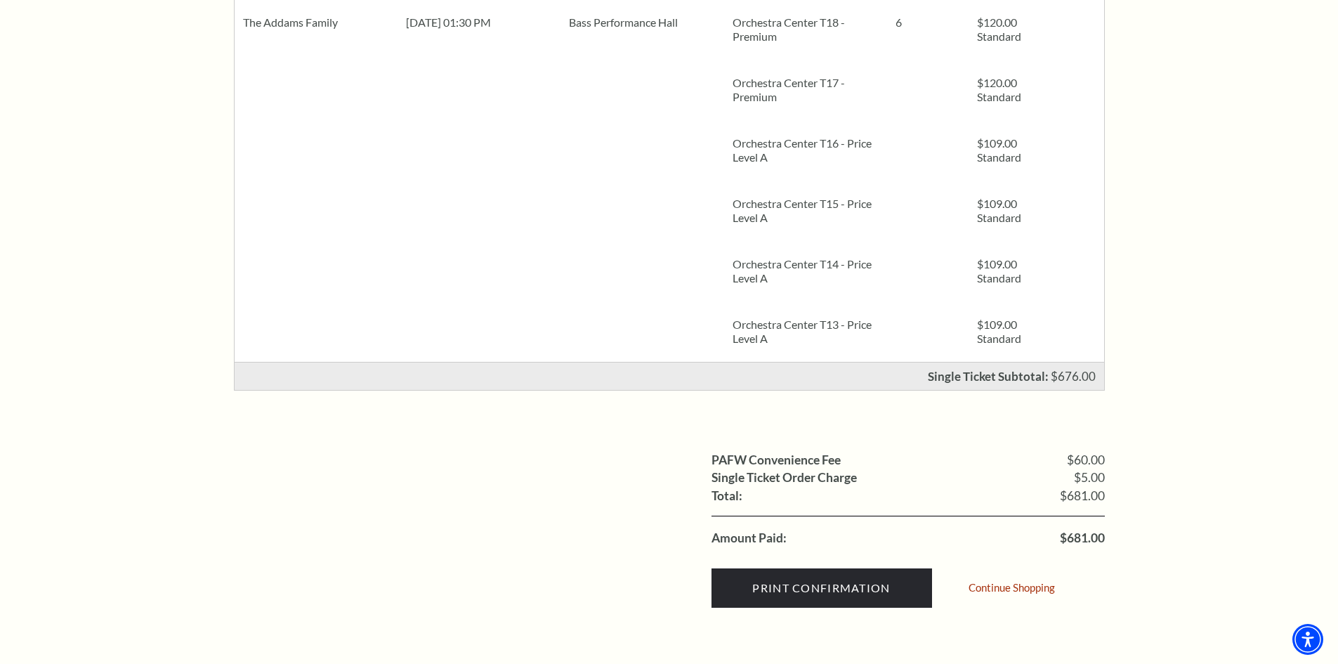
scroll to position [422, 0]
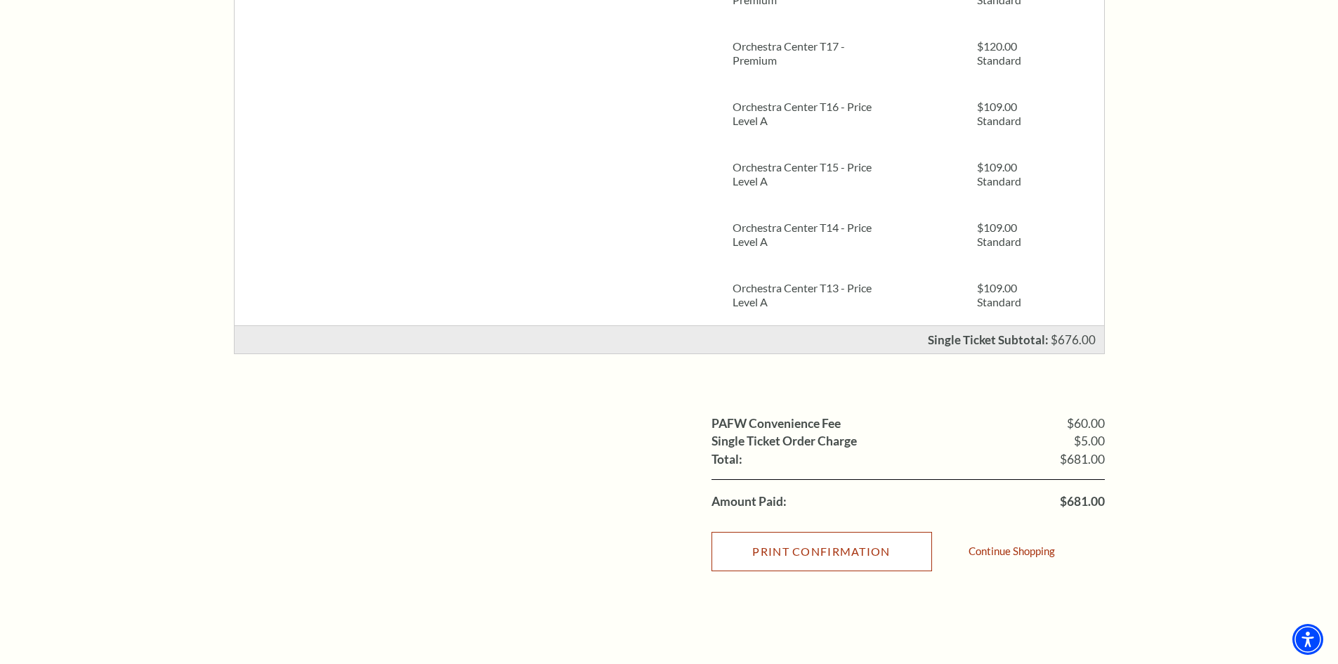
click at [811, 552] on input "Print Confirmation" at bounding box center [822, 551] width 221 height 39
